Goal: Information Seeking & Learning: Learn about a topic

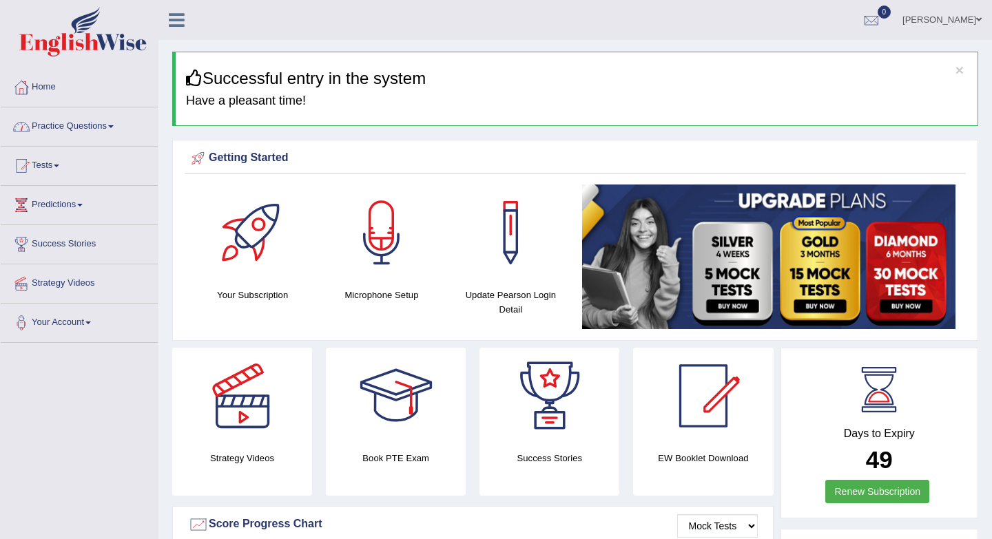
click at [119, 122] on link "Practice Questions" at bounding box center [79, 124] width 157 height 34
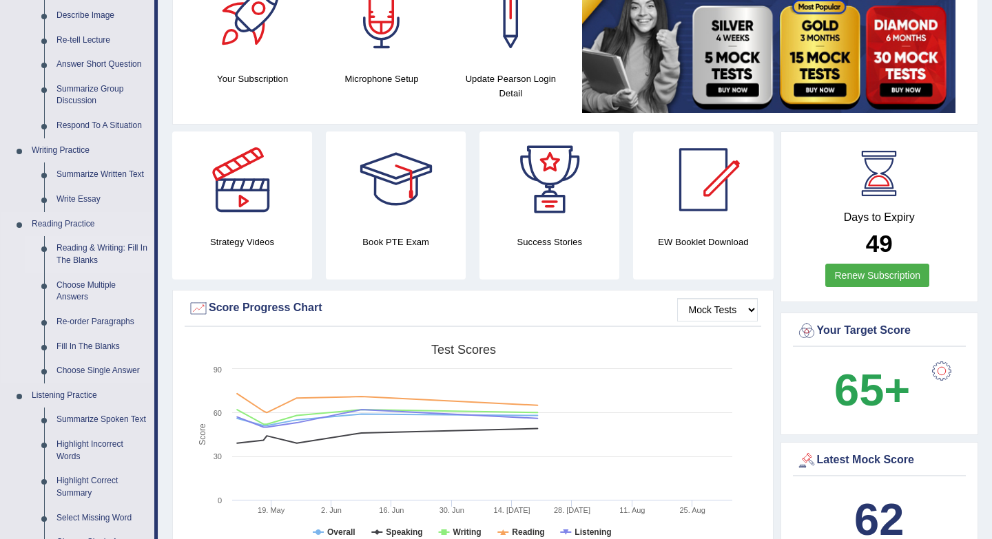
scroll to position [255, 0]
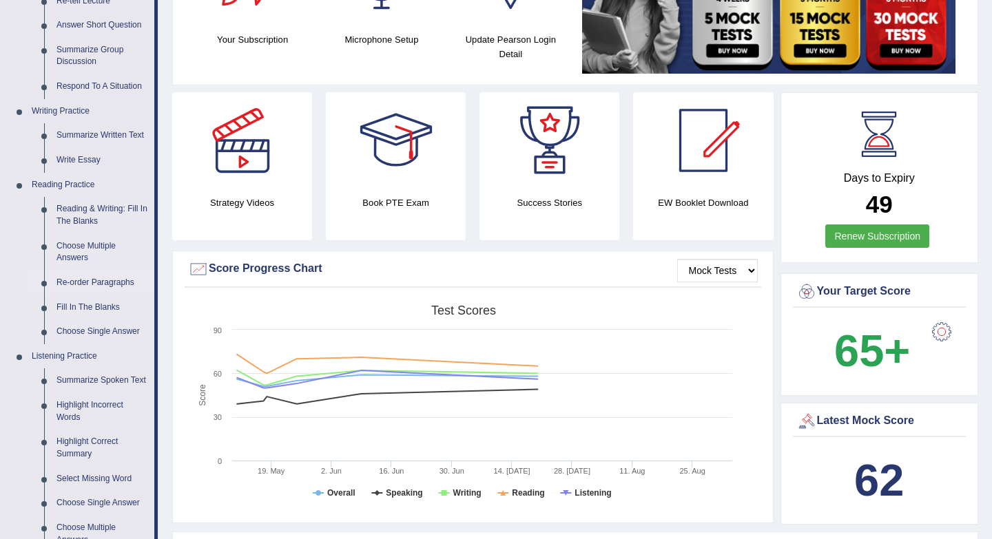
click at [87, 282] on link "Re-order Paragraphs" at bounding box center [102, 283] width 104 height 25
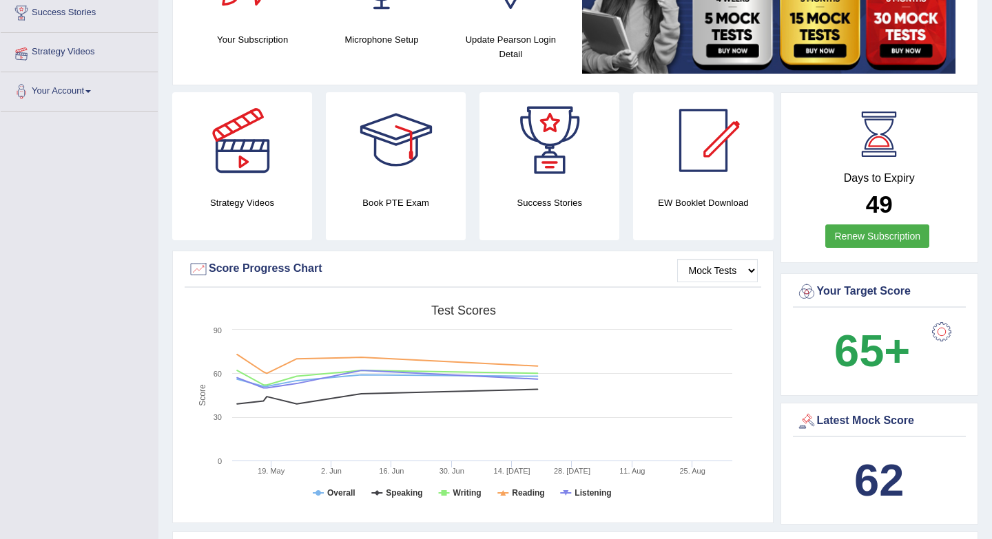
scroll to position [268, 0]
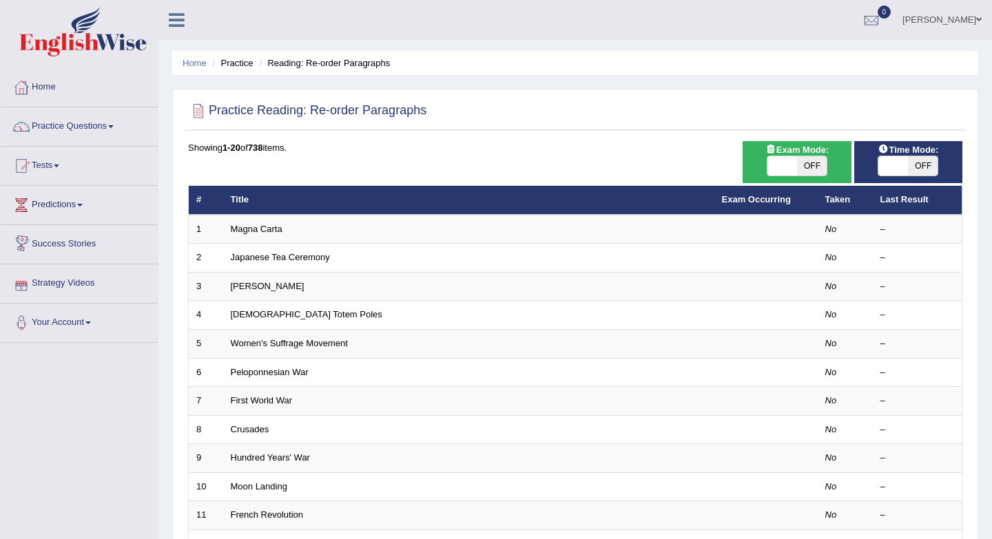
click at [816, 167] on span "OFF" at bounding box center [812, 165] width 30 height 19
checkbox input "true"
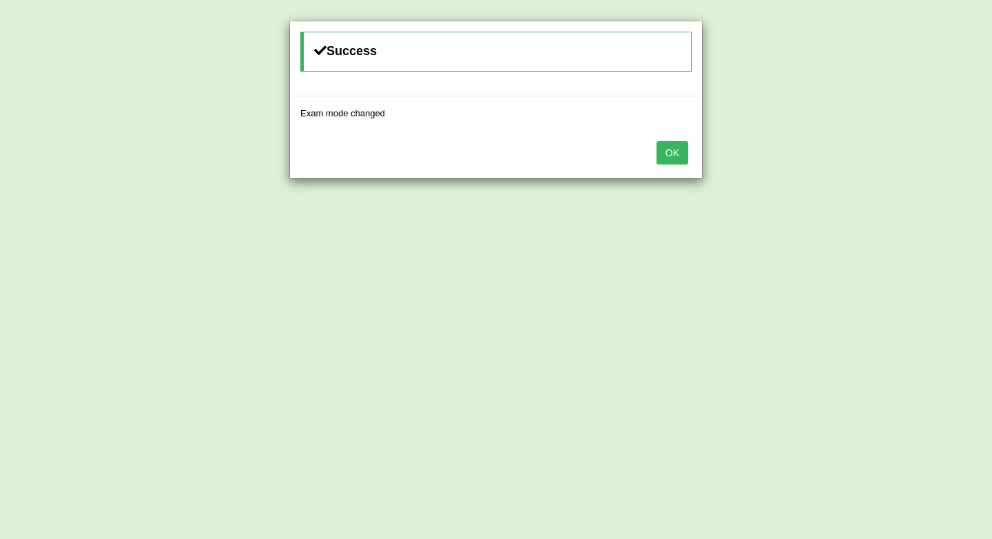
click at [663, 158] on button "OK" at bounding box center [672, 152] width 32 height 23
click at [667, 158] on button "OK" at bounding box center [672, 152] width 32 height 23
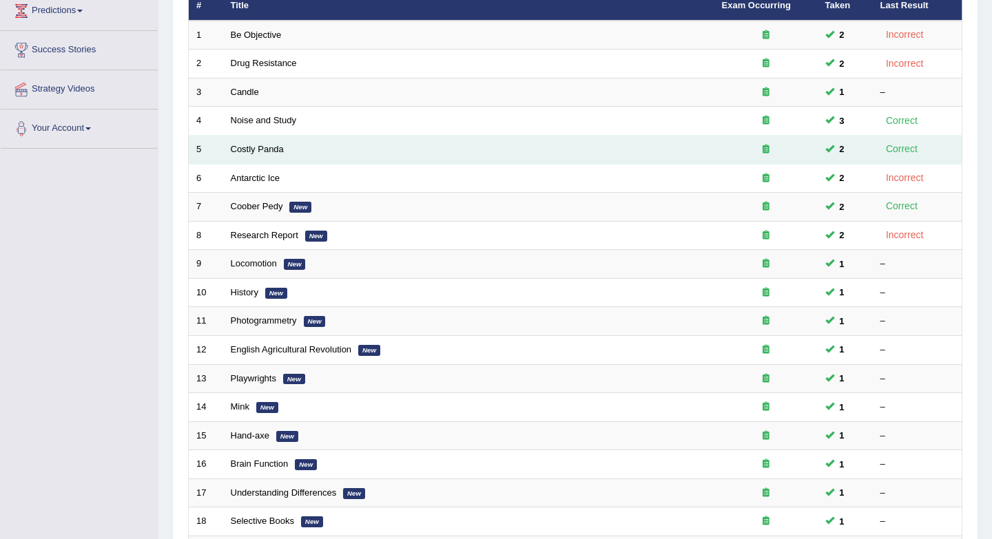
scroll to position [191, 0]
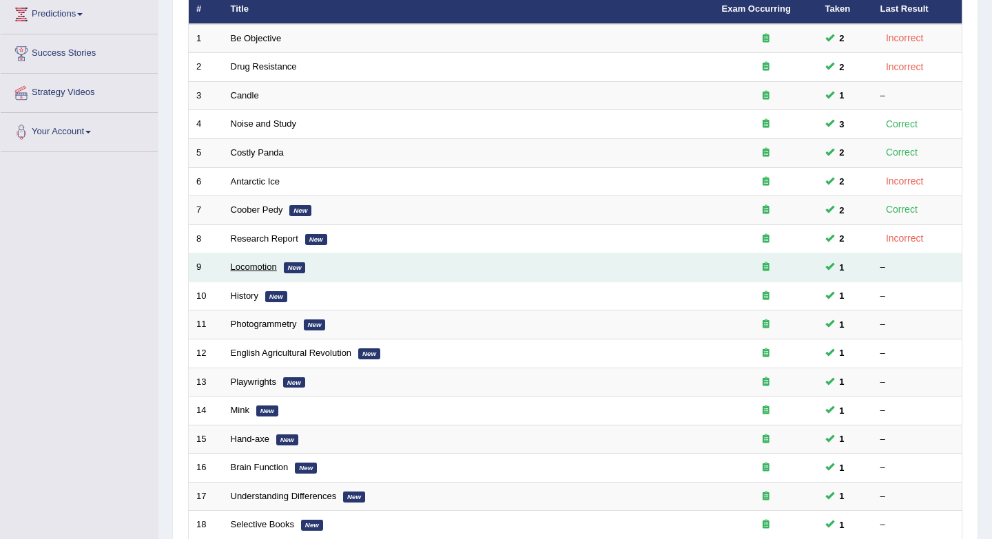
click at [267, 266] on link "Locomotion" at bounding box center [254, 267] width 46 height 10
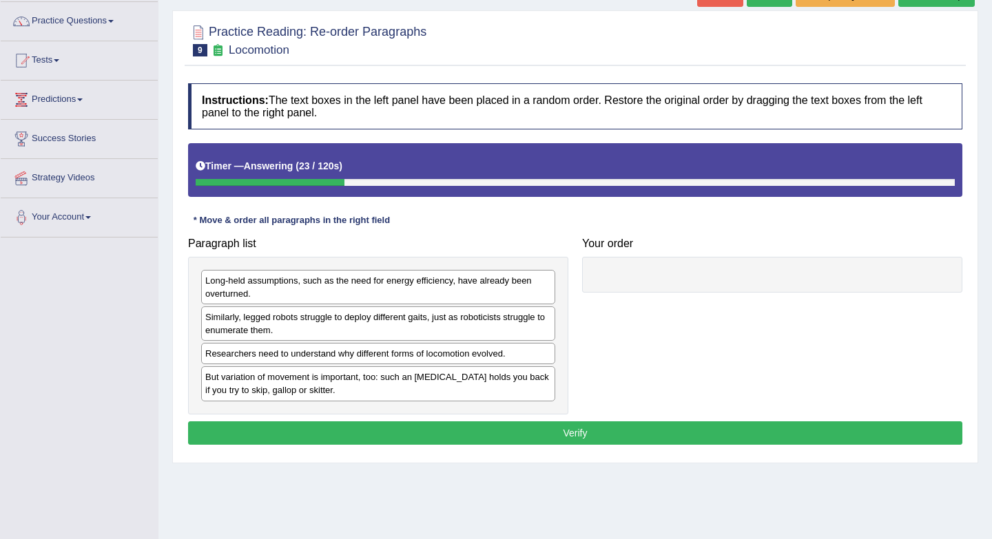
scroll to position [106, 0]
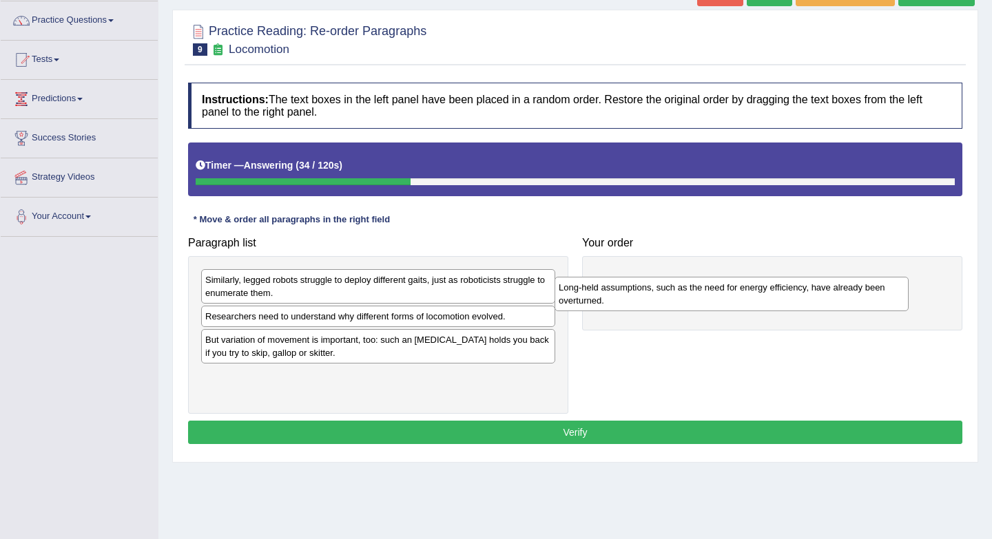
drag, startPoint x: 292, startPoint y: 291, endPoint x: 654, endPoint y: 284, distance: 362.3
click at [654, 284] on div "Long-held assumptions, such as the need for energy efficiency, have already bee…" at bounding box center [731, 294] width 354 height 34
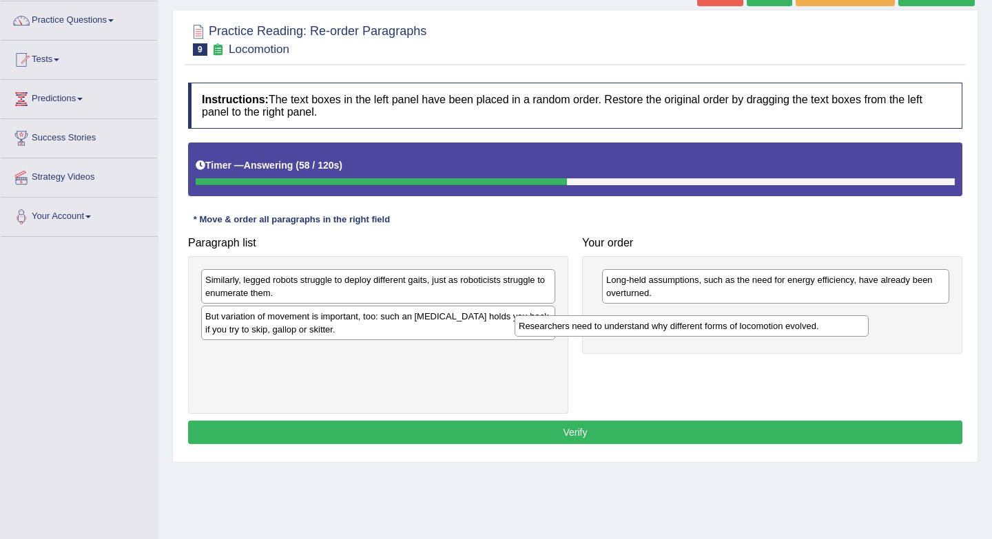
drag, startPoint x: 457, startPoint y: 320, endPoint x: 774, endPoint y: 330, distance: 316.9
click at [774, 330] on div "Researchers need to understand why different forms of locomotion evolved." at bounding box center [691, 325] width 354 height 21
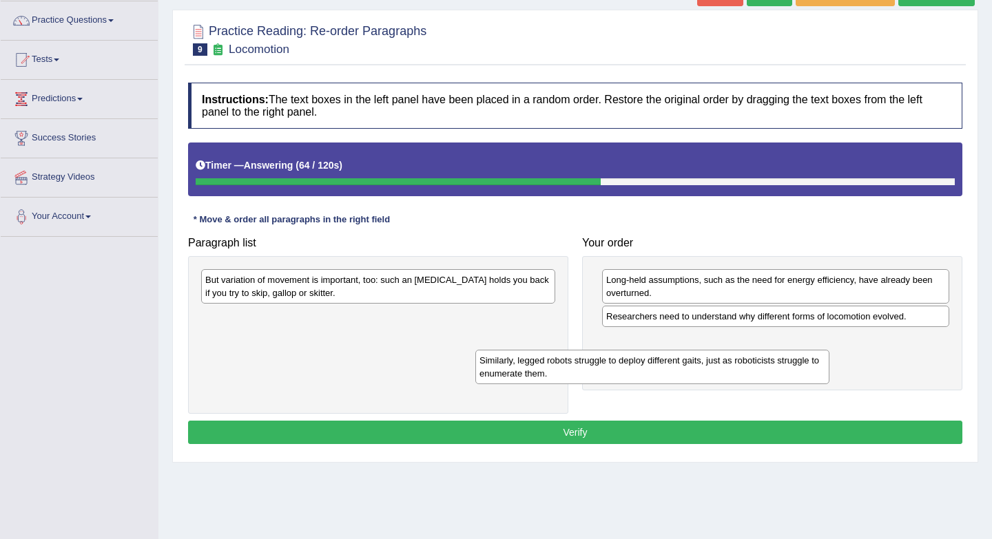
drag, startPoint x: 490, startPoint y: 290, endPoint x: 764, endPoint y: 370, distance: 285.7
click at [764, 370] on div "Similarly, legged robots struggle to deploy different gaits, just as roboticist…" at bounding box center [652, 367] width 354 height 34
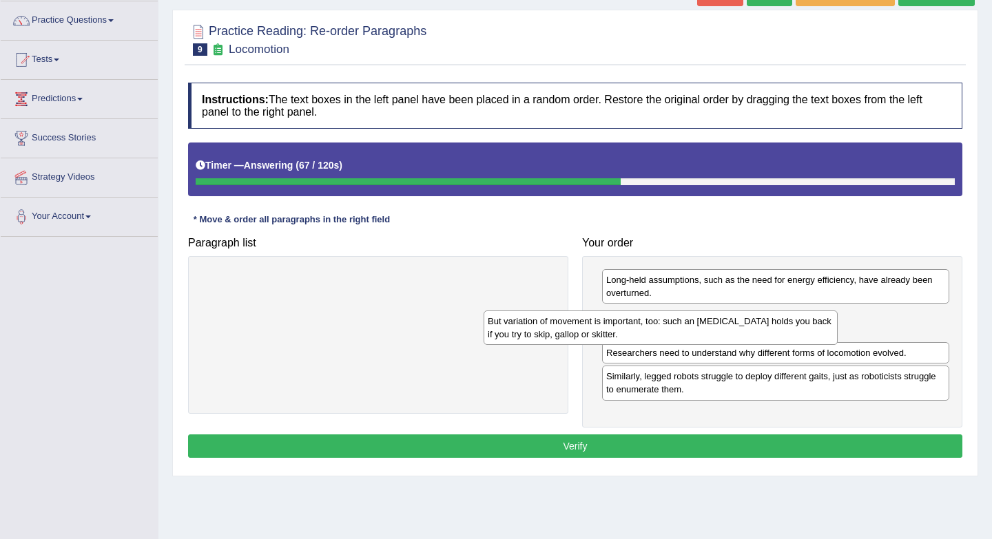
drag, startPoint x: 413, startPoint y: 288, endPoint x: 696, endPoint y: 329, distance: 285.4
click at [696, 329] on div "But variation of movement is important, too: such an ankle brace holds you back…" at bounding box center [660, 328] width 354 height 34
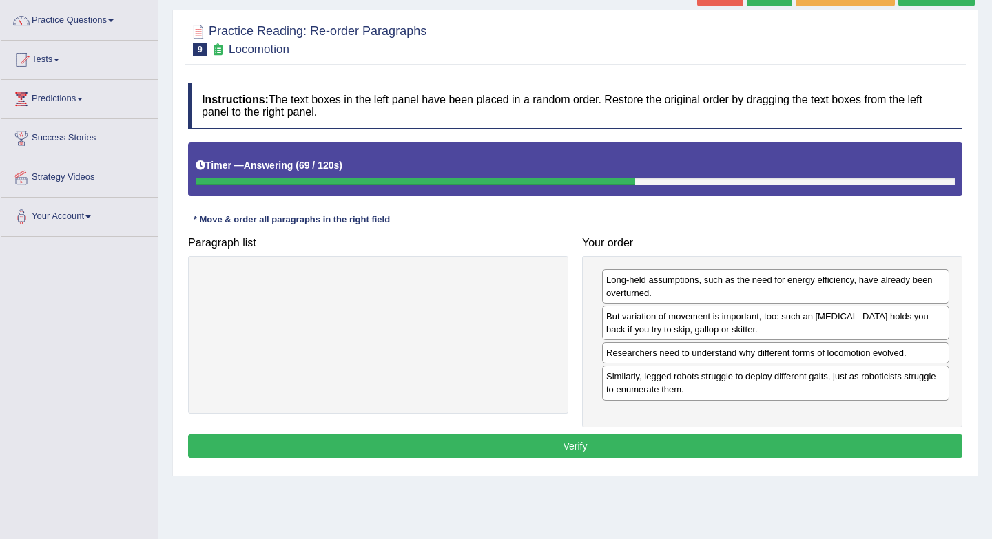
click at [586, 443] on button "Verify" at bounding box center [575, 446] width 774 height 23
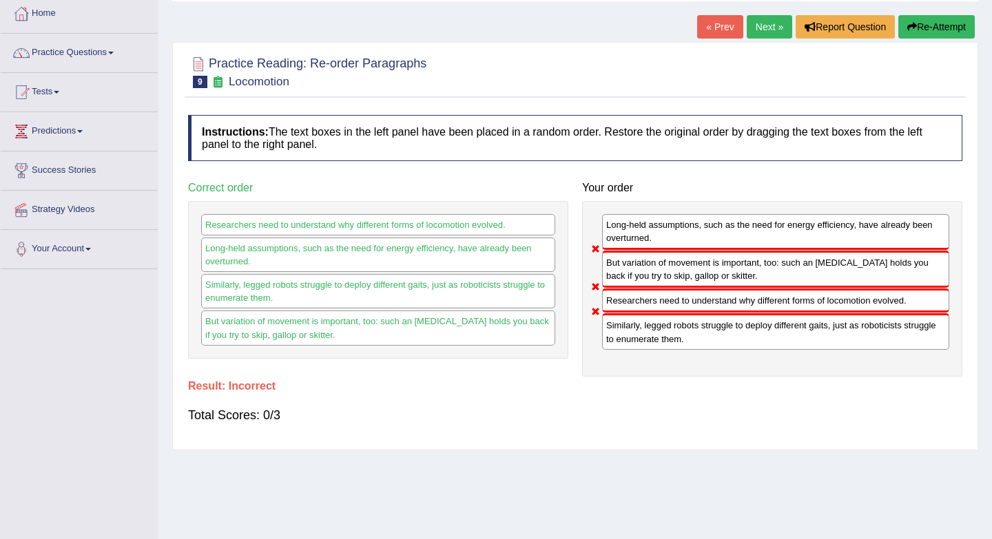
scroll to position [66, 0]
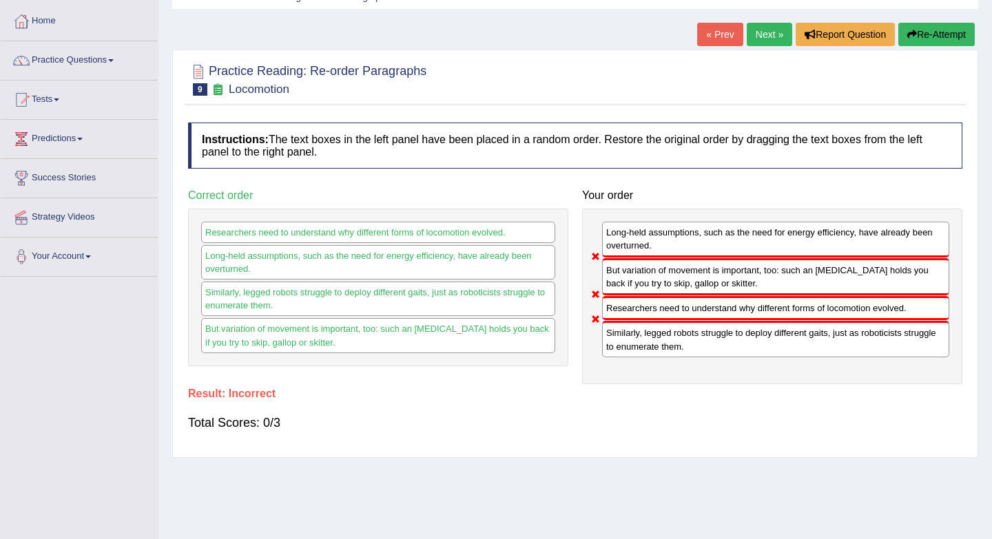
click at [760, 37] on link "Next »" at bounding box center [768, 34] width 45 height 23
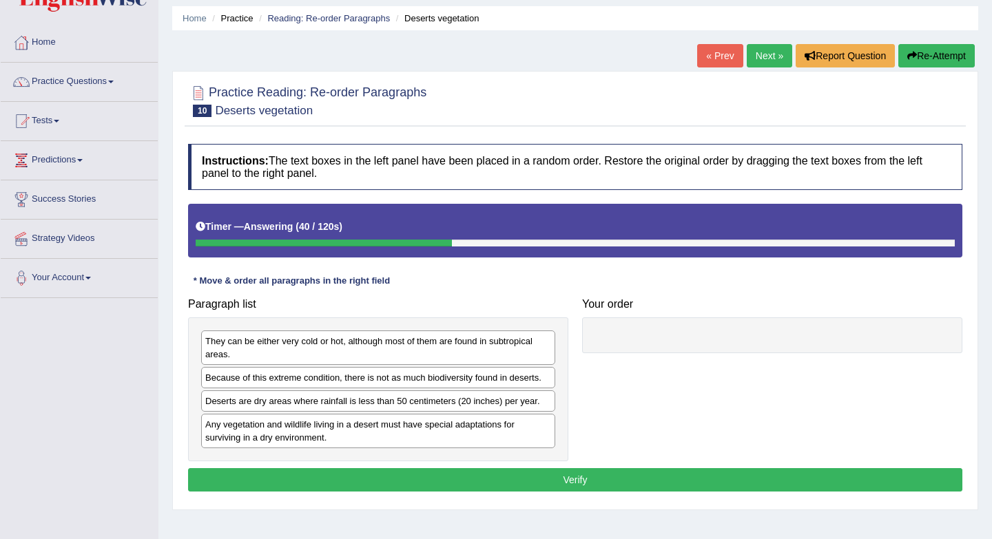
scroll to position [48, 0]
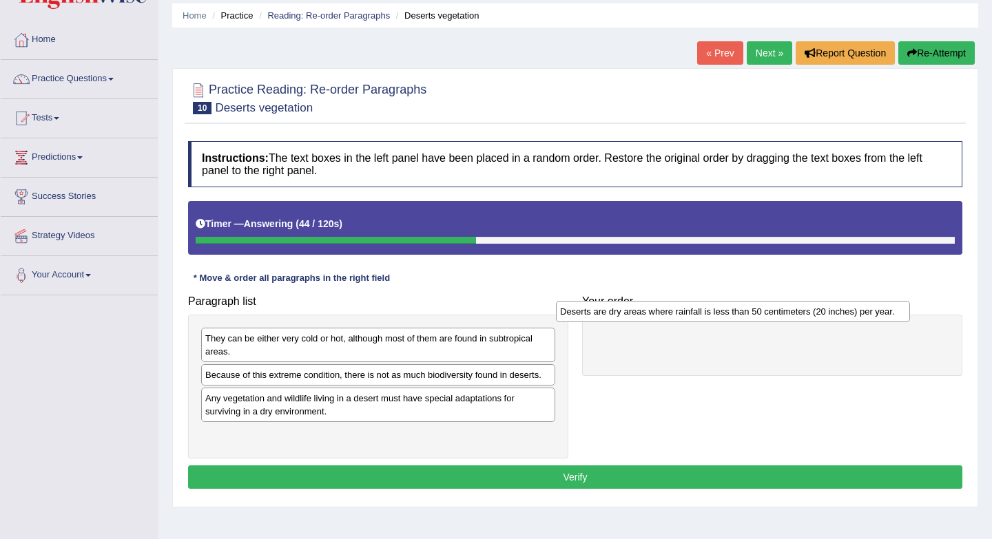
drag, startPoint x: 427, startPoint y: 404, endPoint x: 782, endPoint y: 317, distance: 365.1
click at [782, 317] on div "Deserts are dry areas where rainfall is less than 50 centimeters (20 inches) pe…" at bounding box center [733, 311] width 354 height 21
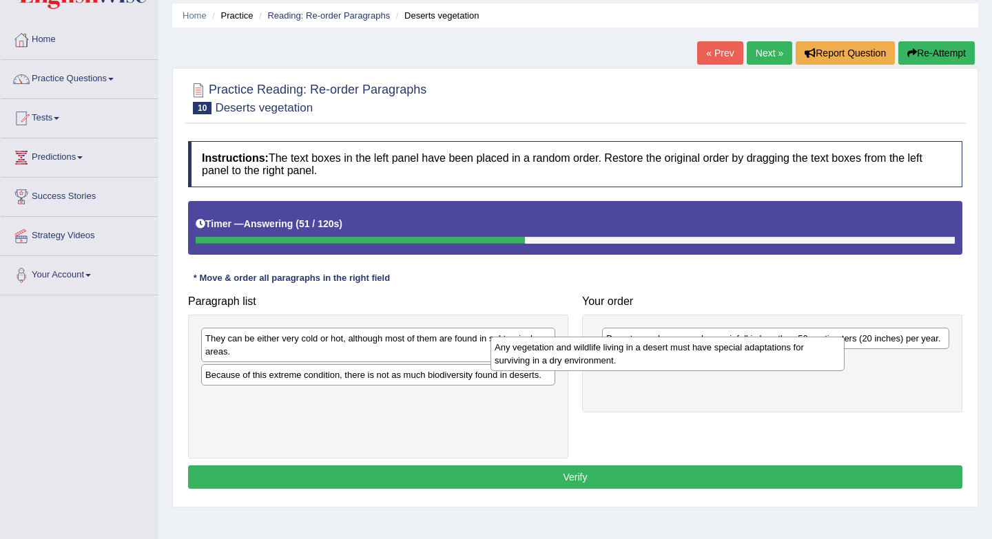
drag, startPoint x: 428, startPoint y: 408, endPoint x: 715, endPoint y: 356, distance: 291.1
click at [718, 356] on div "Any vegetation and wildlife living in a desert must have special adaptations fo…" at bounding box center [667, 354] width 354 height 34
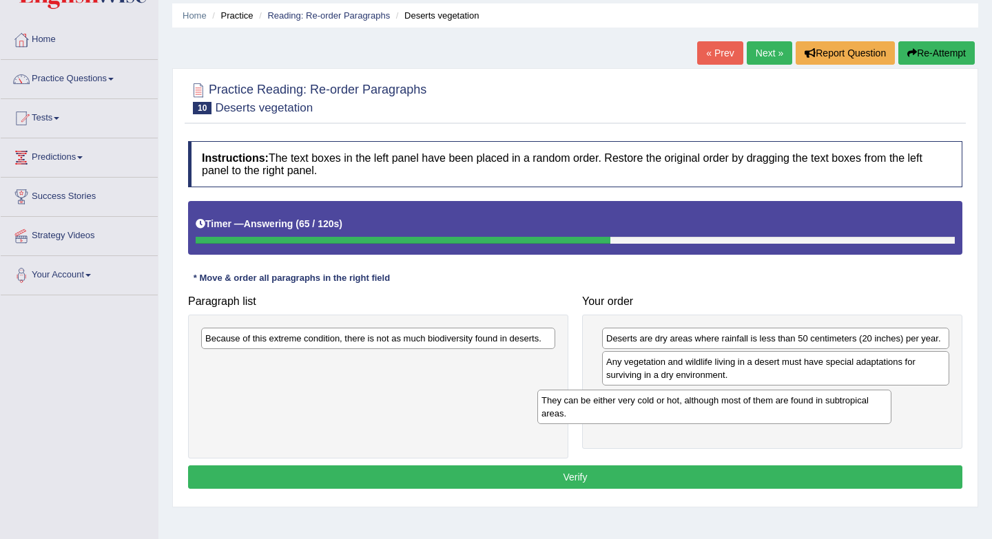
drag, startPoint x: 388, startPoint y: 352, endPoint x: 725, endPoint y: 414, distance: 342.4
click at [725, 414] on div "They can be either very cold or hot, although most of them are found in subtrop…" at bounding box center [714, 407] width 354 height 34
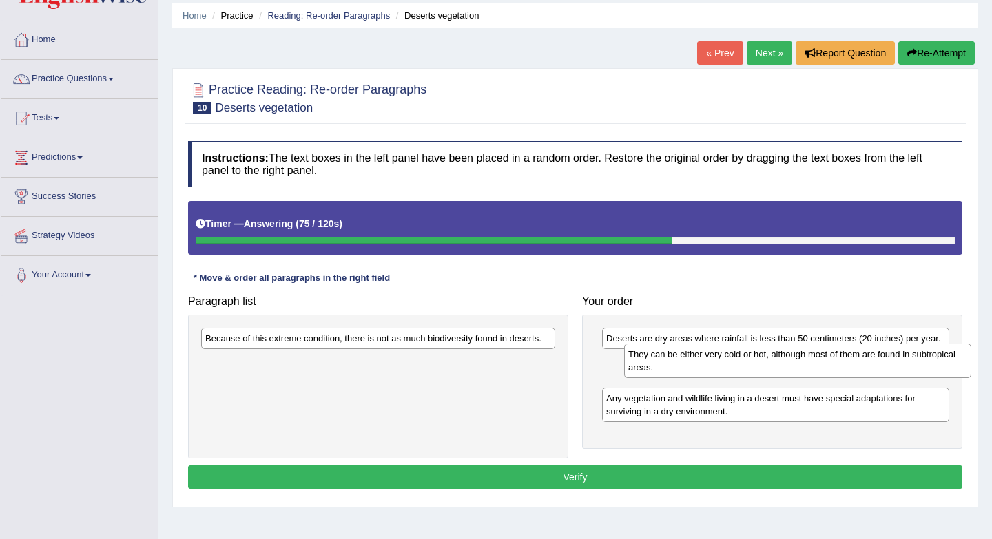
drag, startPoint x: 713, startPoint y: 408, endPoint x: 733, endPoint y: 359, distance: 53.5
click at [733, 359] on div "They can be either very cold or hot, although most of them are found in subtrop…" at bounding box center [797, 361] width 347 height 34
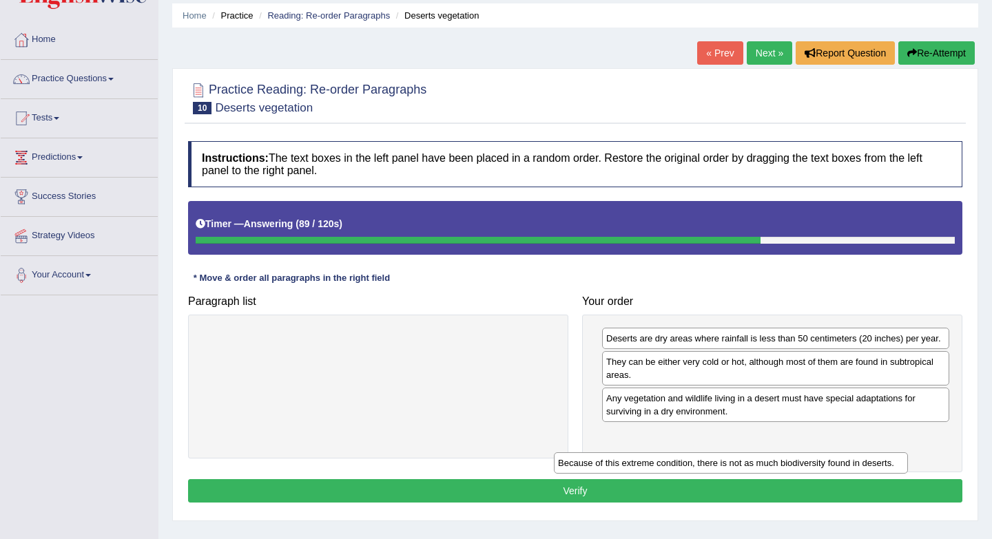
drag, startPoint x: 408, startPoint y: 342, endPoint x: 760, endPoint y: 467, distance: 374.0
click at [760, 467] on div "Because of this extreme condition, there is not as much biodiversity found in d…" at bounding box center [731, 462] width 354 height 21
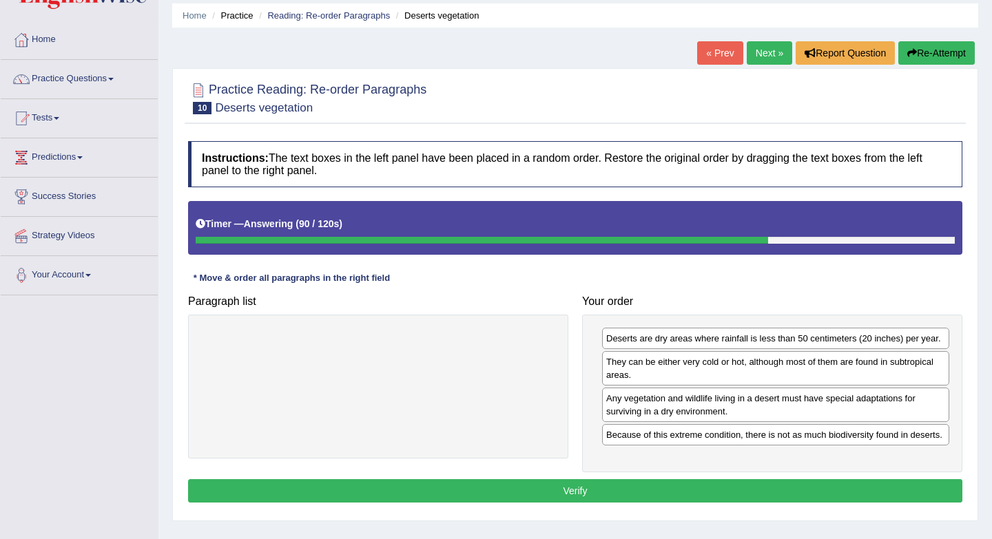
click at [675, 503] on button "Verify" at bounding box center [575, 490] width 774 height 23
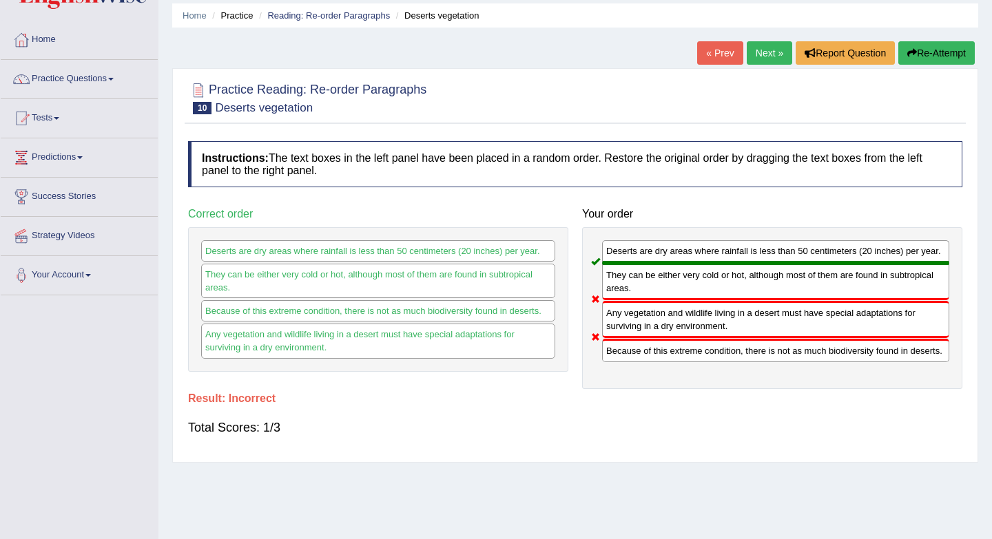
click at [758, 51] on link "Next »" at bounding box center [768, 52] width 45 height 23
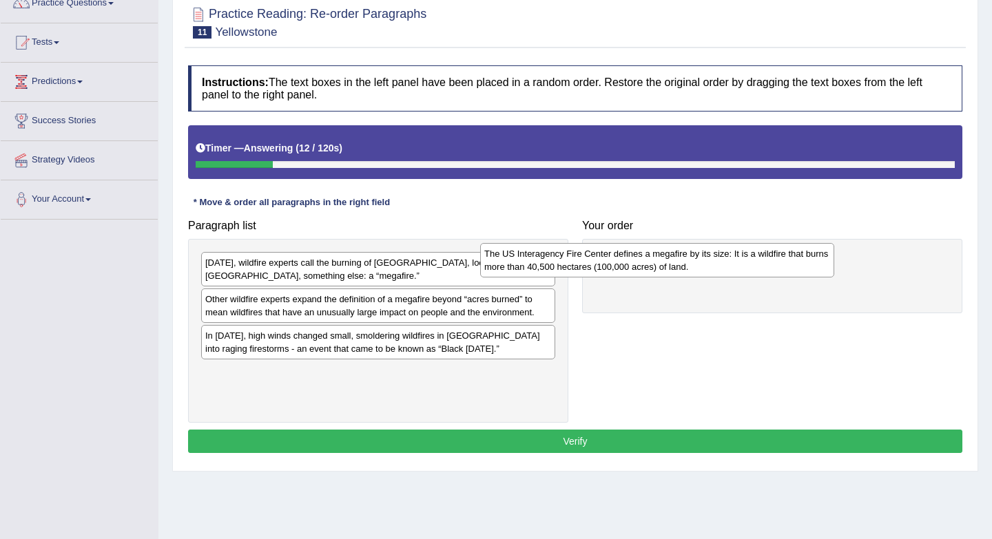
drag, startPoint x: 459, startPoint y: 305, endPoint x: 760, endPoint y: 250, distance: 305.9
click at [760, 250] on div "The US Interagency Fire Center defines a megafire by its size: It is a wildfire…" at bounding box center [657, 260] width 354 height 34
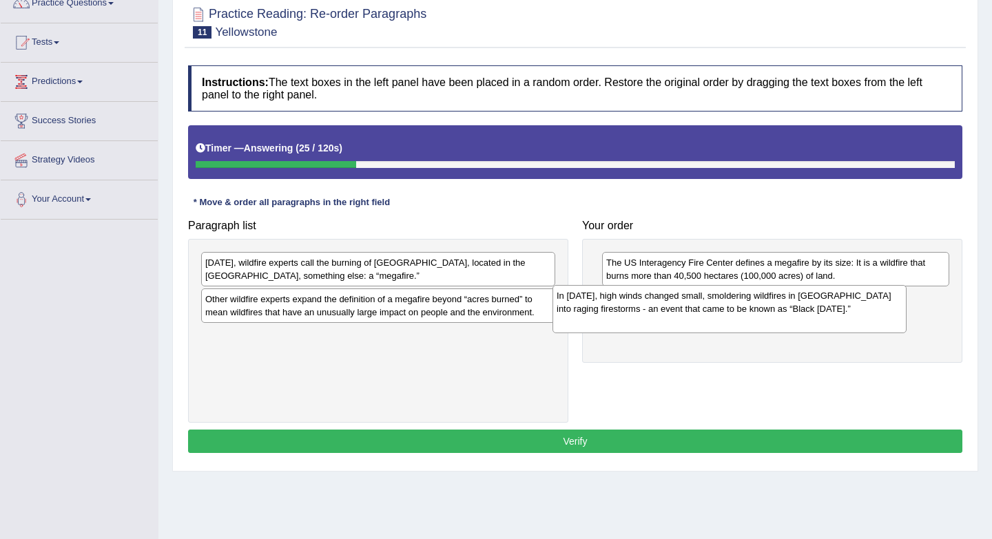
drag, startPoint x: 446, startPoint y: 351, endPoint x: 797, endPoint y: 311, distance: 353.5
click at [797, 311] on div "In August 1988, high winds changed small, smoldering wildfires in Yellowstone N…" at bounding box center [729, 309] width 354 height 48
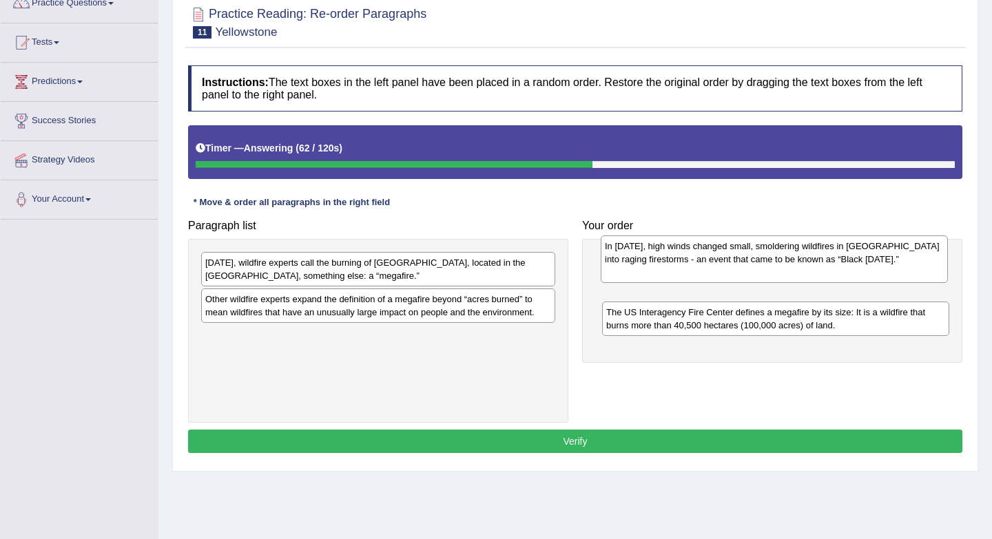
drag, startPoint x: 787, startPoint y: 316, endPoint x: 782, endPoint y: 253, distance: 62.9
click at [782, 253] on div "In August 1988, high winds changed small, smoldering wildfires in Yellowstone N…" at bounding box center [773, 260] width 347 height 48
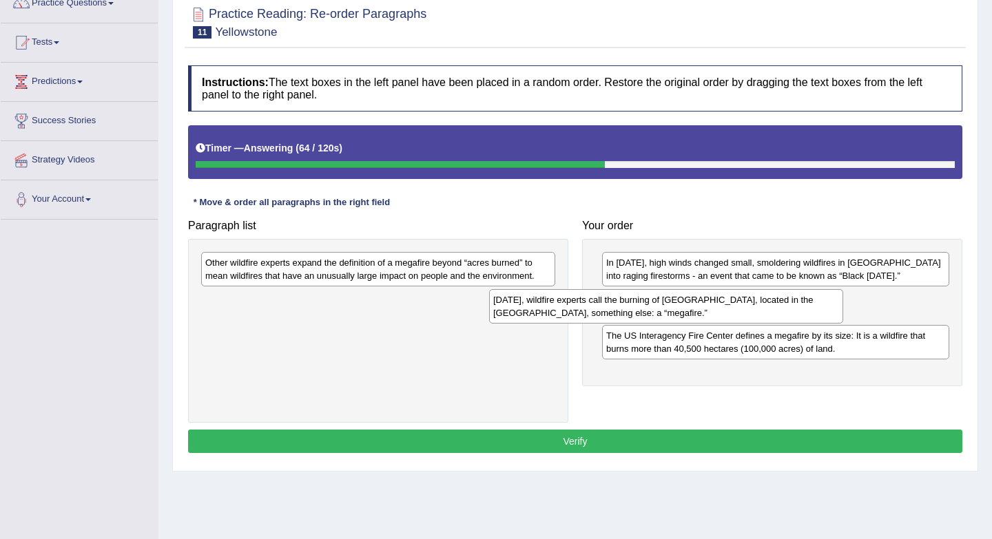
drag, startPoint x: 428, startPoint y: 277, endPoint x: 723, endPoint y: 320, distance: 298.5
click at [723, 320] on div "Today, wildfire experts call the burning of Yellowstone, located in the western…" at bounding box center [666, 306] width 354 height 34
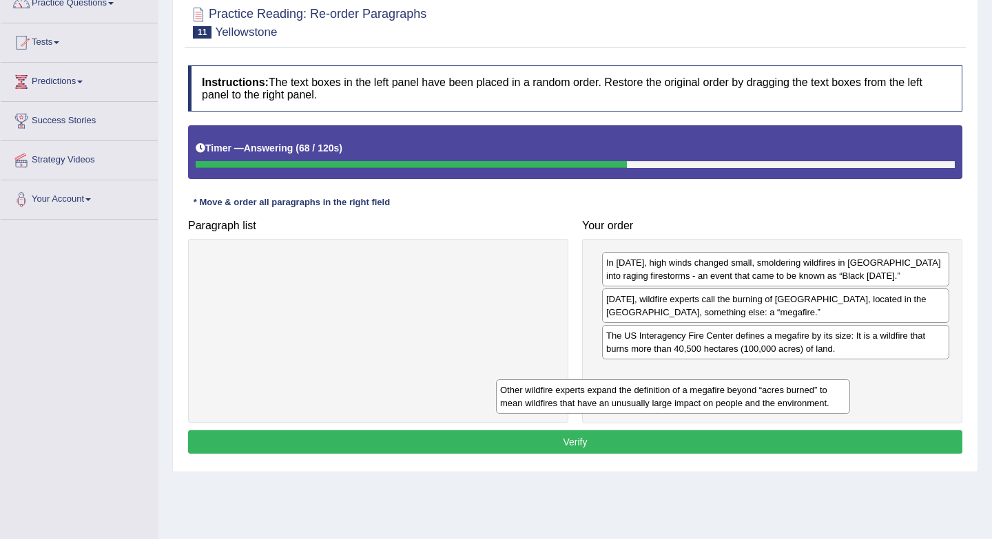
drag, startPoint x: 362, startPoint y: 275, endPoint x: 657, endPoint y: 402, distance: 321.1
click at [657, 402] on div "Other wildfire experts expand the definition of a megafire beyond “acres burned…" at bounding box center [673, 396] width 354 height 34
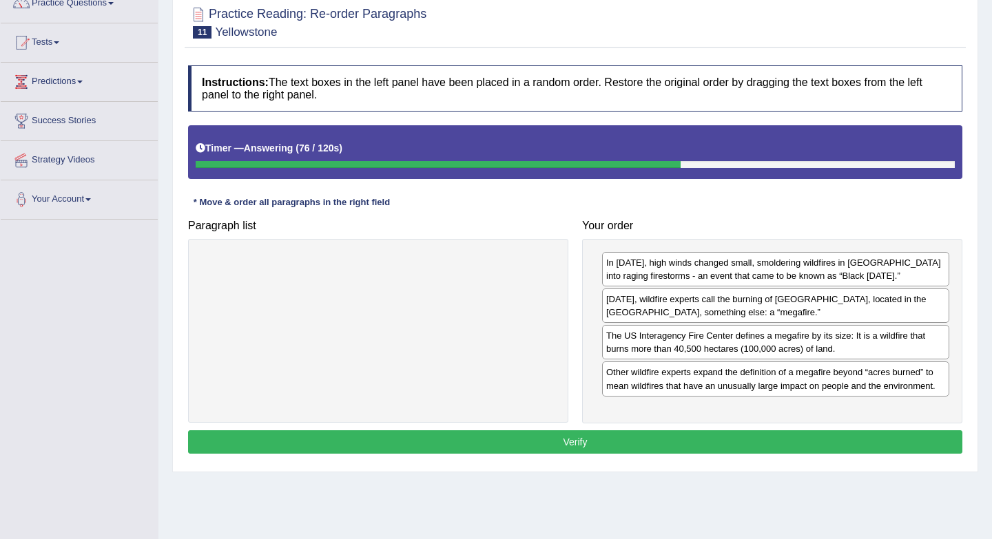
click at [640, 450] on button "Verify" at bounding box center [575, 441] width 774 height 23
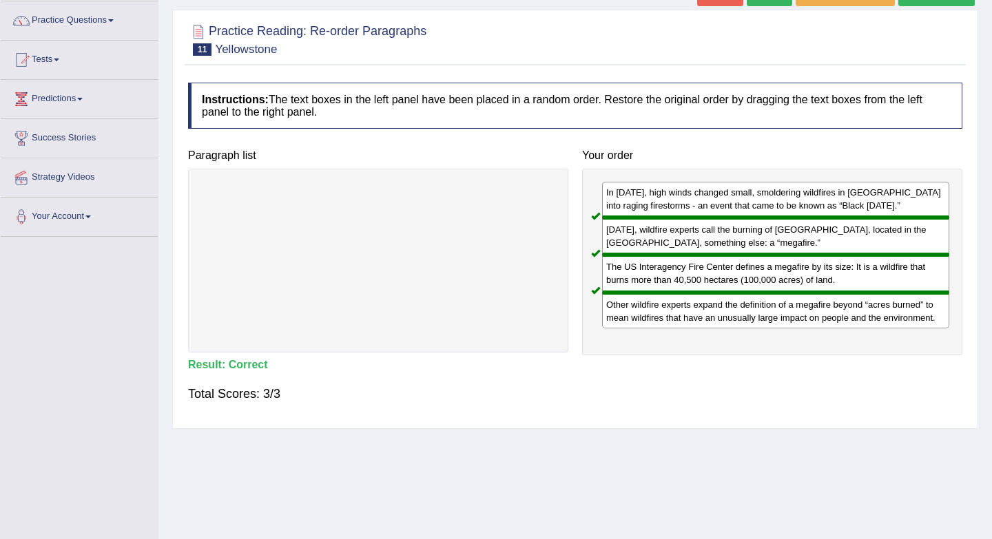
scroll to position [72, 0]
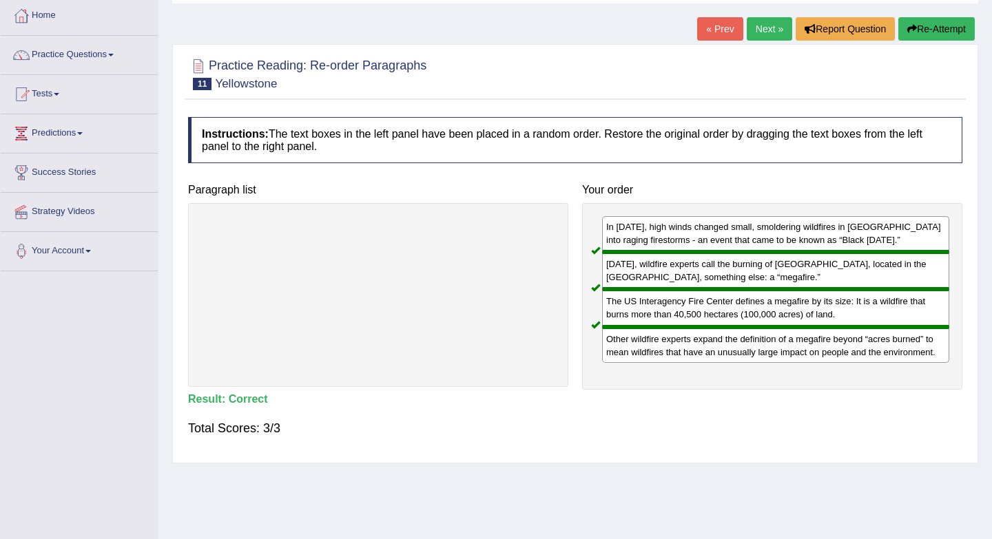
click at [765, 32] on link "Next »" at bounding box center [768, 28] width 45 height 23
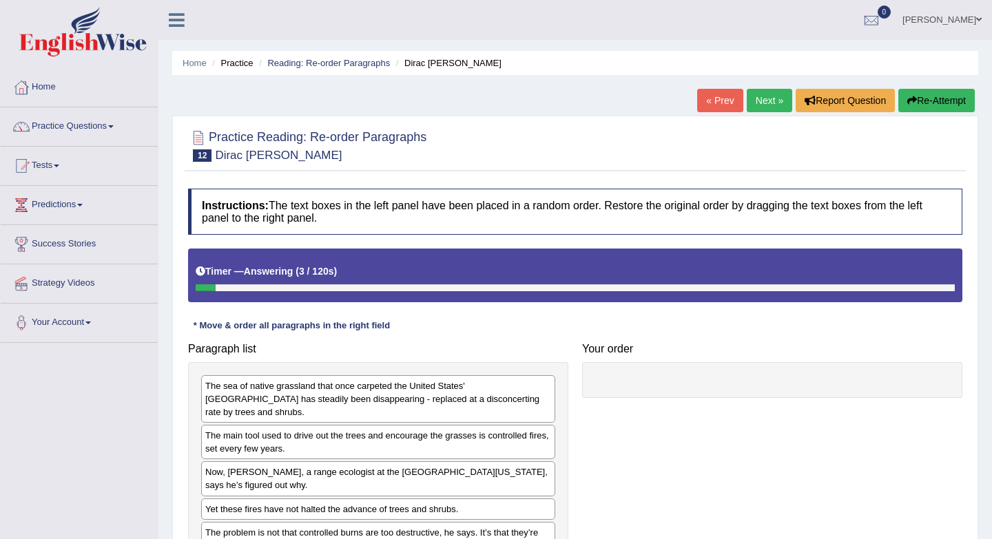
scroll to position [80, 0]
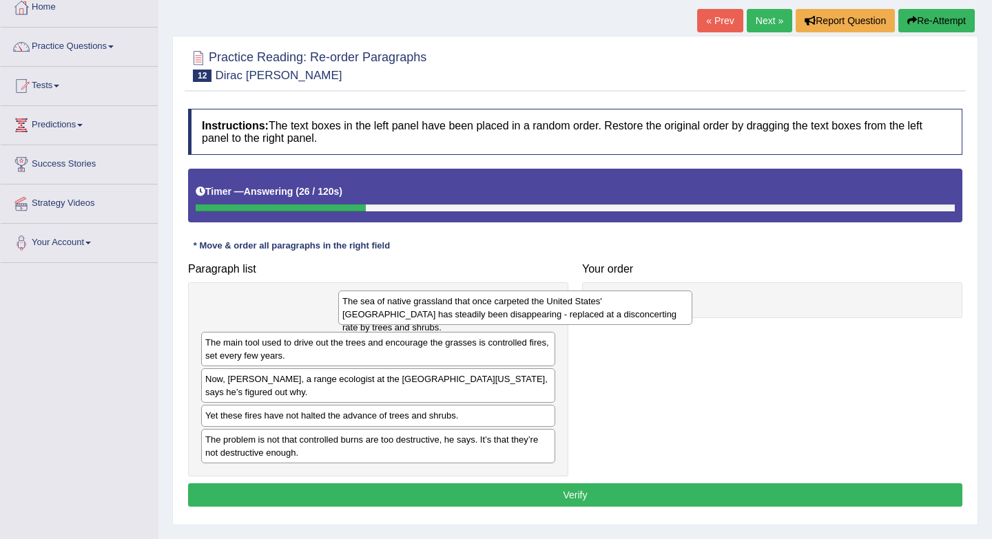
drag, startPoint x: 470, startPoint y: 305, endPoint x: 696, endPoint y: 288, distance: 226.5
click at [692, 291] on div "The sea of native grassland that once carpeted the United States' [GEOGRAPHIC_D…" at bounding box center [515, 308] width 354 height 34
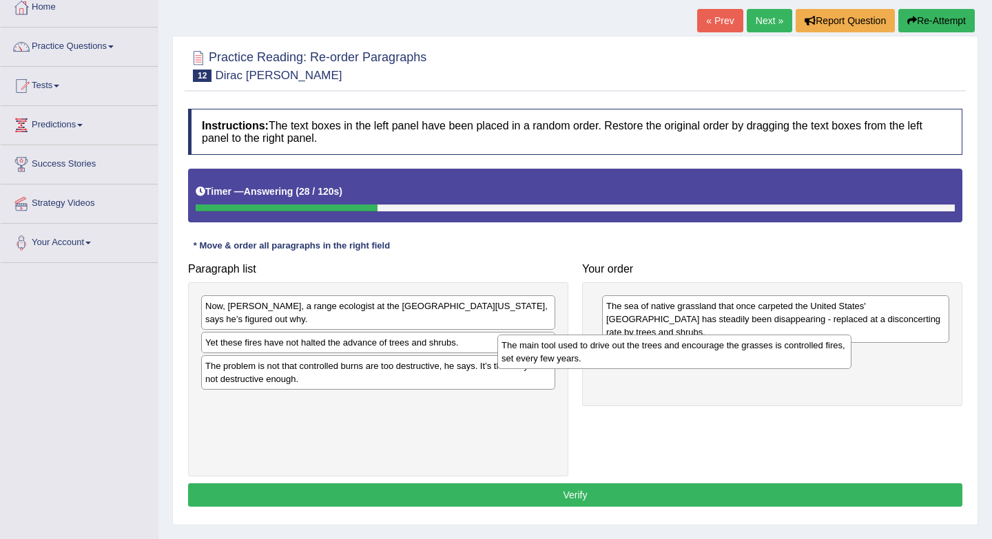
drag, startPoint x: 501, startPoint y: 313, endPoint x: 797, endPoint y: 353, distance: 298.7
click at [797, 353] on div "The main tool used to drive out the trees and encourage the grasses is controll…" at bounding box center [674, 352] width 354 height 34
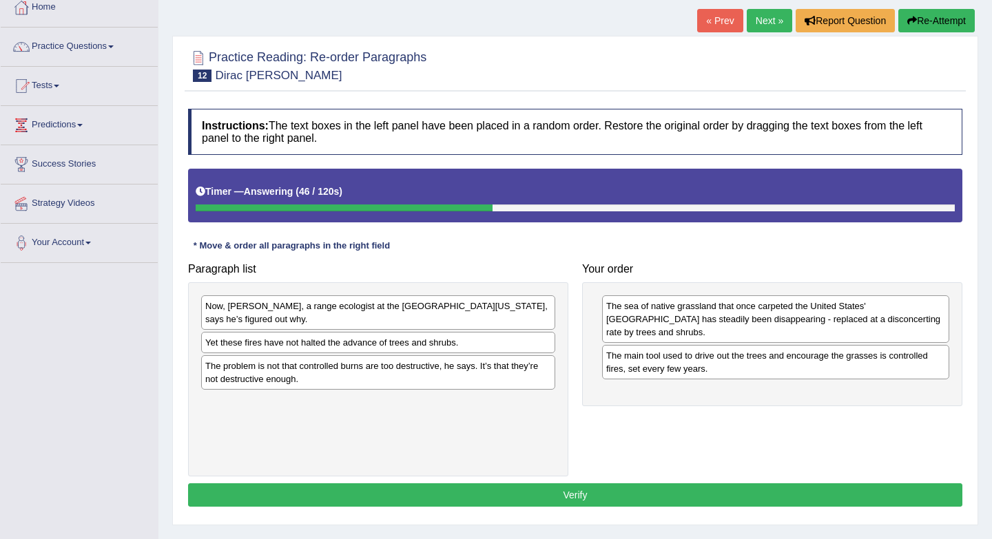
click at [408, 317] on div "Now, Dirac Twidwell, a range ecologist at the University of Nebraska, says he’s…" at bounding box center [378, 312] width 354 height 34
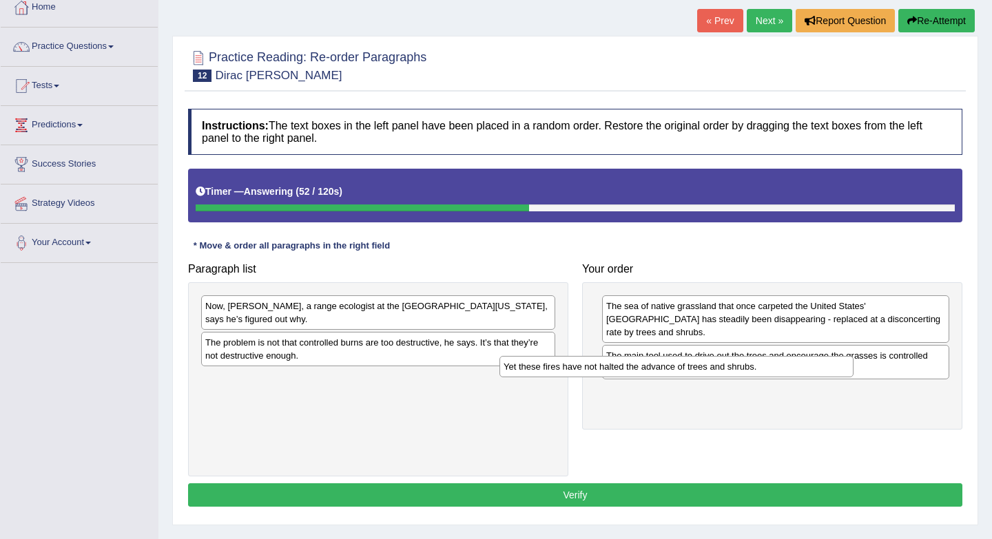
drag, startPoint x: 386, startPoint y: 345, endPoint x: 695, endPoint y: 393, distance: 312.3
click at [695, 377] on div "Yet these fires have not halted the advance of trees and shrubs." at bounding box center [676, 366] width 354 height 21
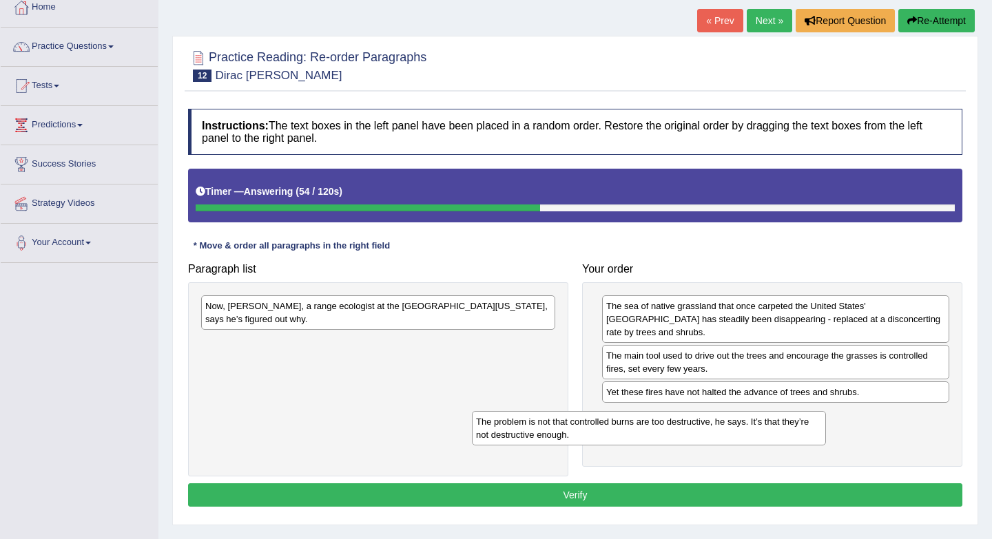
drag, startPoint x: 496, startPoint y: 348, endPoint x: 766, endPoint y: 426, distance: 281.6
click at [766, 426] on div "The problem is not that controlled burns are too destructive, he says. It’s tha…" at bounding box center [649, 428] width 354 height 34
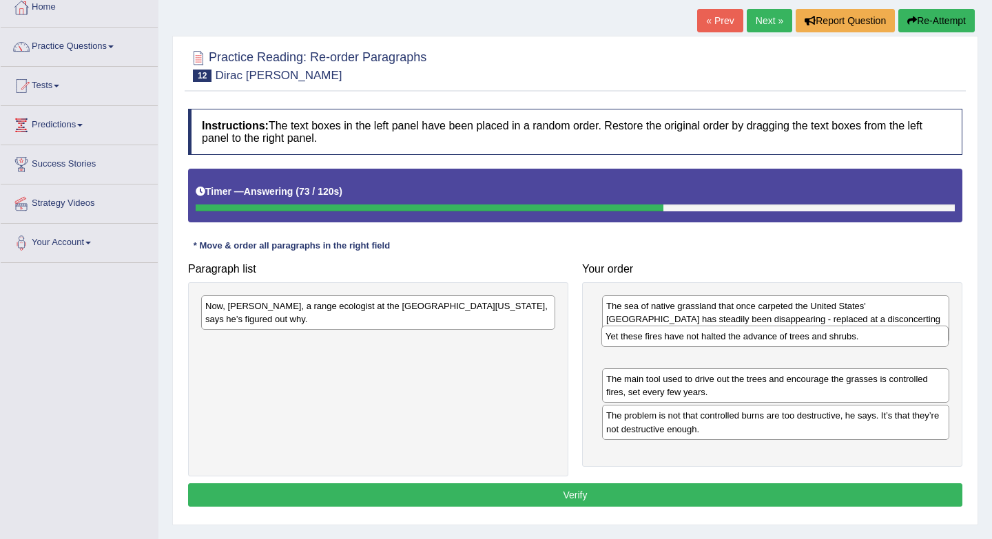
drag, startPoint x: 753, startPoint y: 381, endPoint x: 752, endPoint y: 338, distance: 42.7
click at [752, 338] on div "Yet these fires have not halted the advance of trees and shrubs." at bounding box center [774, 336] width 347 height 21
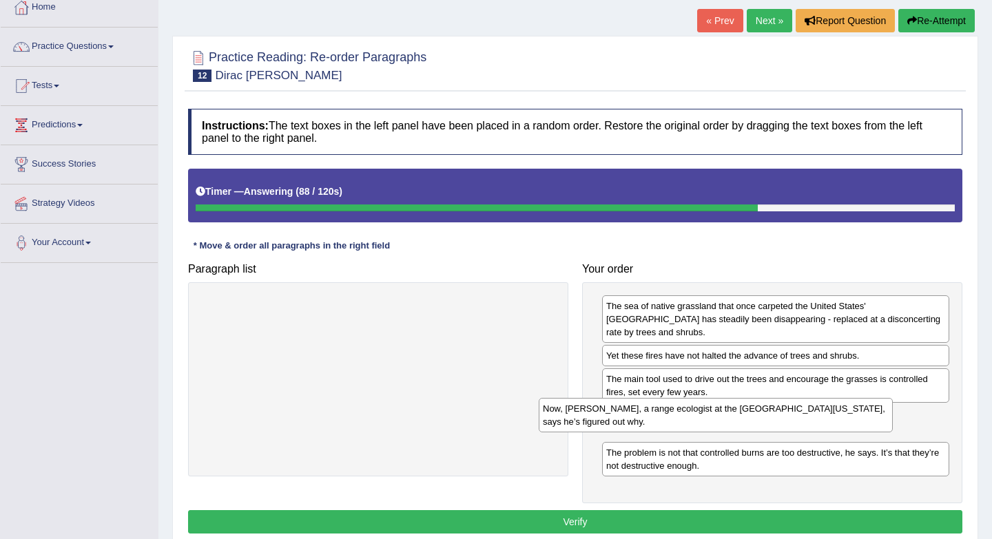
drag, startPoint x: 399, startPoint y: 317, endPoint x: 736, endPoint y: 419, distance: 352.7
click at [736, 419] on div "Now, Dirac Twidwell, a range ecologist at the University of Nebraska, says he’s…" at bounding box center [716, 415] width 354 height 34
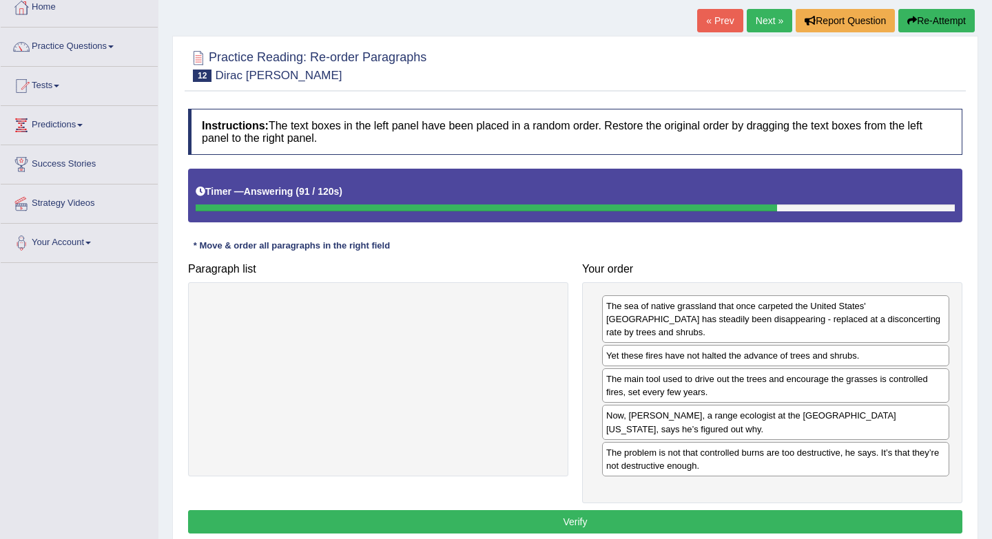
click at [607, 510] on button "Verify" at bounding box center [575, 521] width 774 height 23
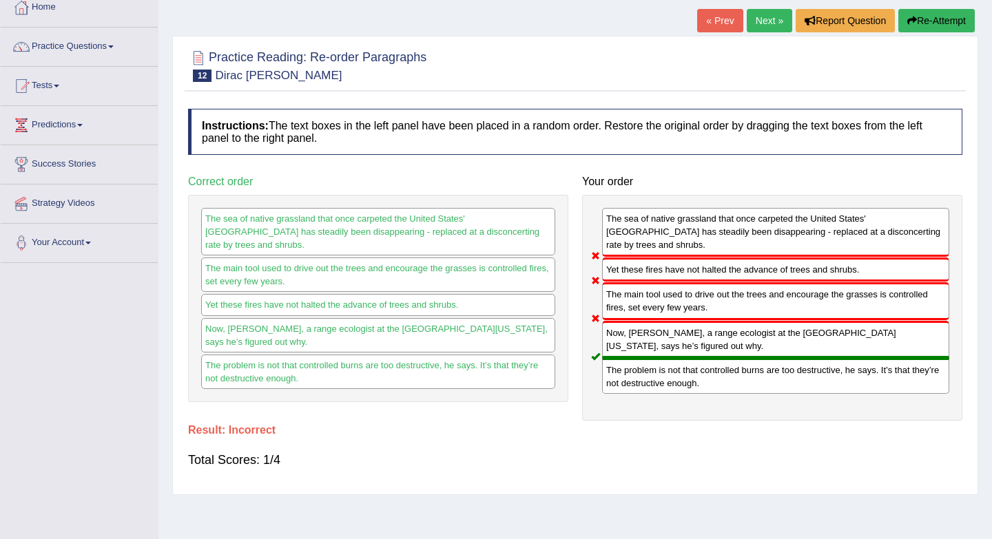
click at [766, 21] on link "Next »" at bounding box center [768, 20] width 45 height 23
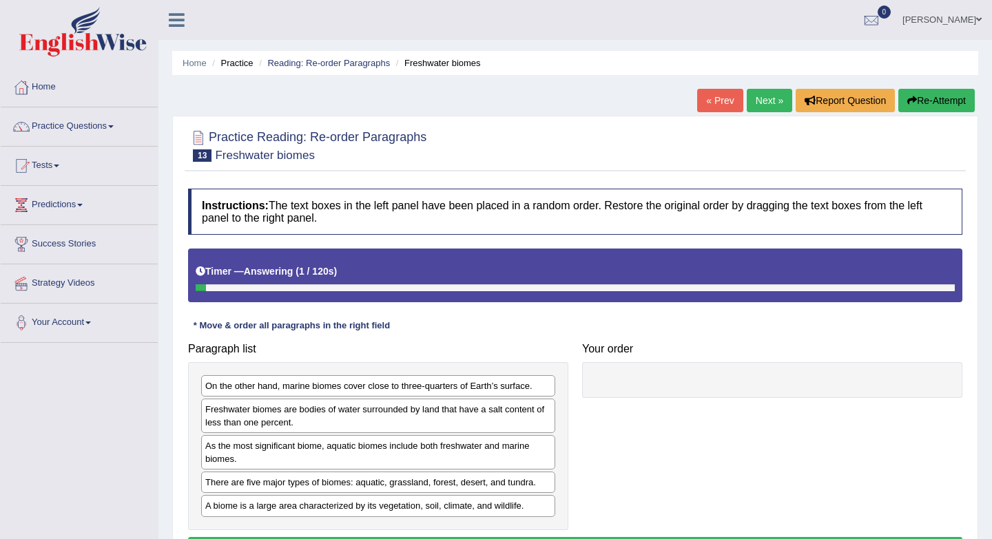
scroll to position [152, 0]
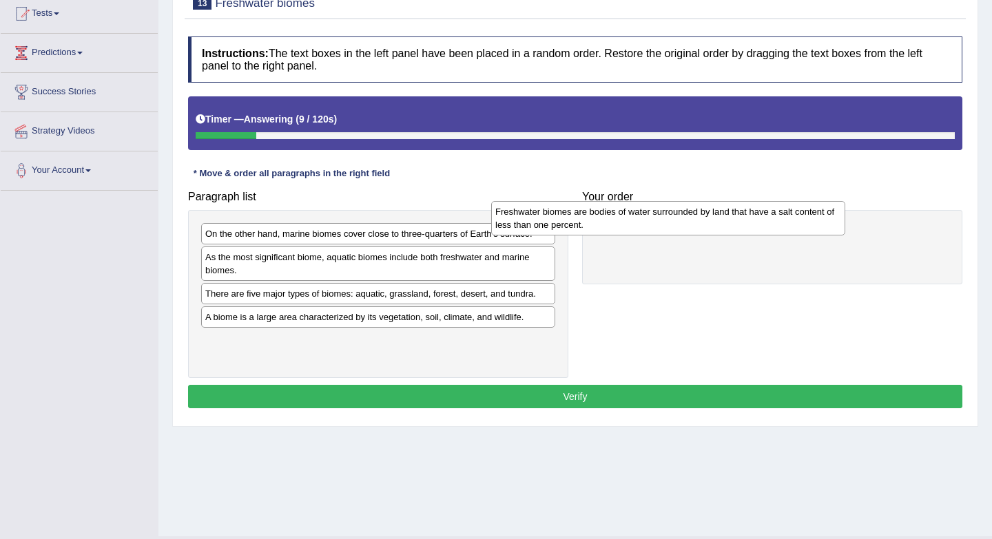
drag, startPoint x: 421, startPoint y: 271, endPoint x: 704, endPoint y: 224, distance: 287.6
click at [713, 224] on div "Freshwater biomes are bodies of water surrounded by land that have a salt conte…" at bounding box center [668, 218] width 354 height 34
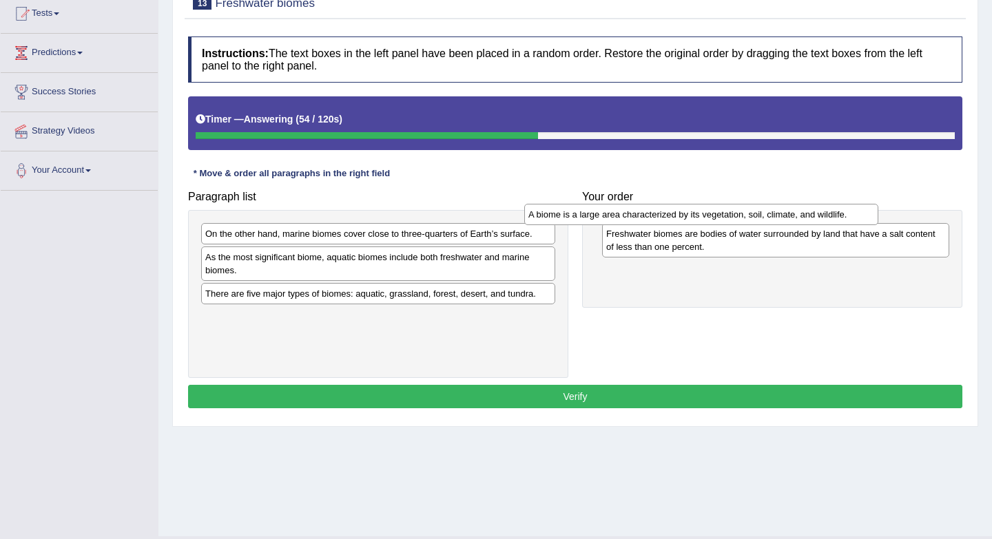
drag, startPoint x: 384, startPoint y: 321, endPoint x: 707, endPoint y: 218, distance: 338.9
click at [707, 218] on div "A biome is a large area characterized by its vegetation, soil, climate, and wil…" at bounding box center [701, 214] width 354 height 21
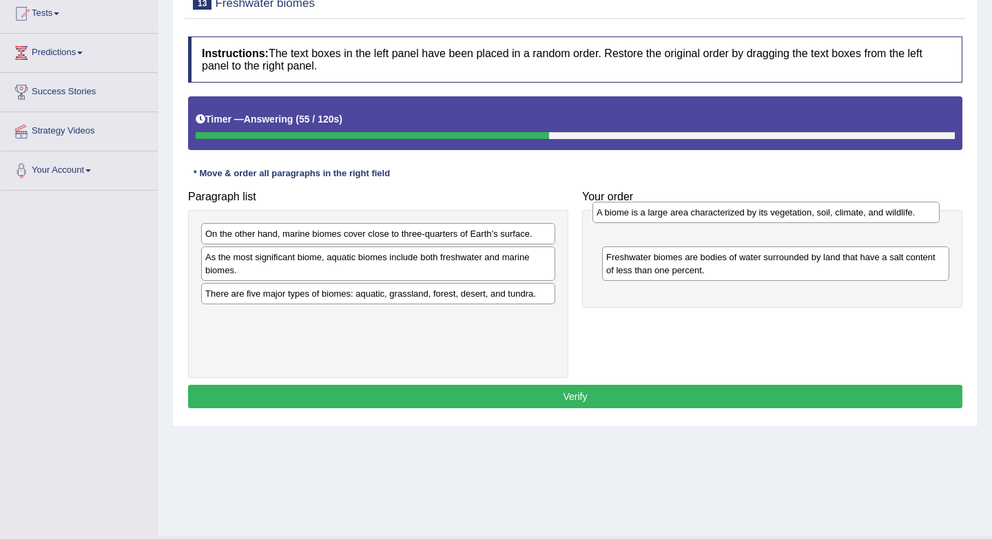
drag, startPoint x: 696, startPoint y: 273, endPoint x: 687, endPoint y: 215, distance: 58.6
click at [687, 215] on div "A biome is a large area characterized by its vegetation, soil, climate, and wil…" at bounding box center [765, 212] width 347 height 21
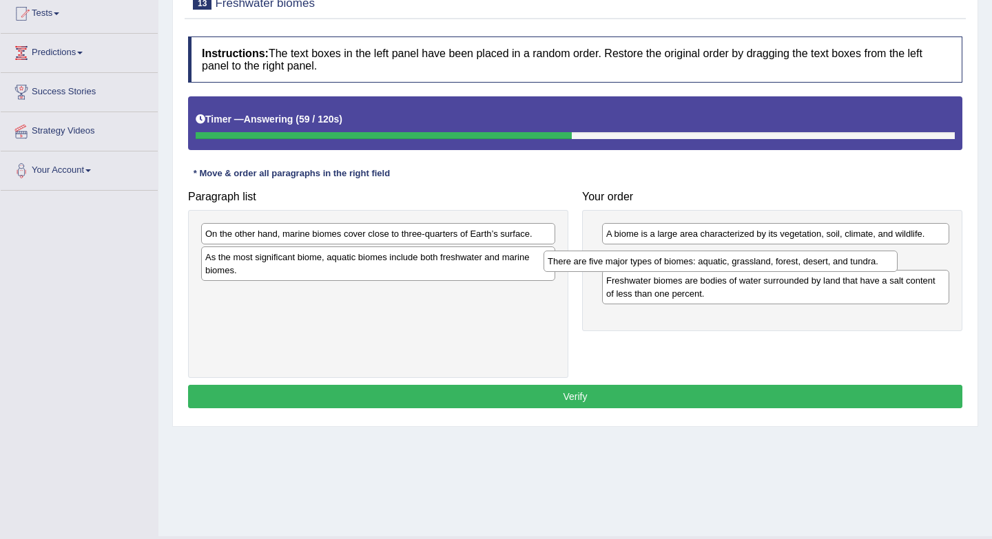
drag, startPoint x: 324, startPoint y: 295, endPoint x: 661, endPoint y: 260, distance: 339.2
click at [666, 261] on div "There are five major types of biomes: aquatic, grassland, forest, desert, and t…" at bounding box center [720, 261] width 354 height 21
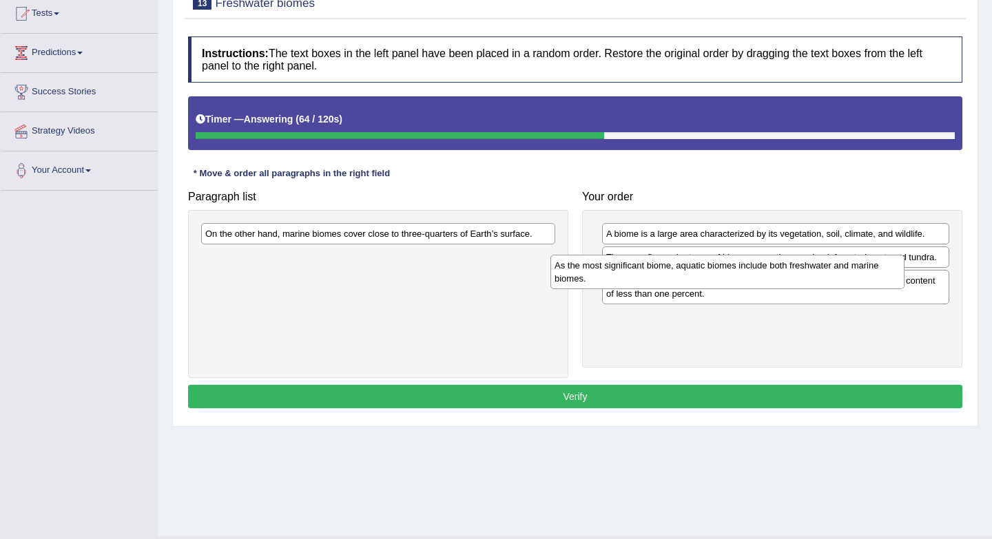
drag, startPoint x: 298, startPoint y: 274, endPoint x: 648, endPoint y: 282, distance: 349.9
click at [648, 282] on div "As the most significant biome, aquatic biomes include both freshwater and marin…" at bounding box center [727, 272] width 354 height 34
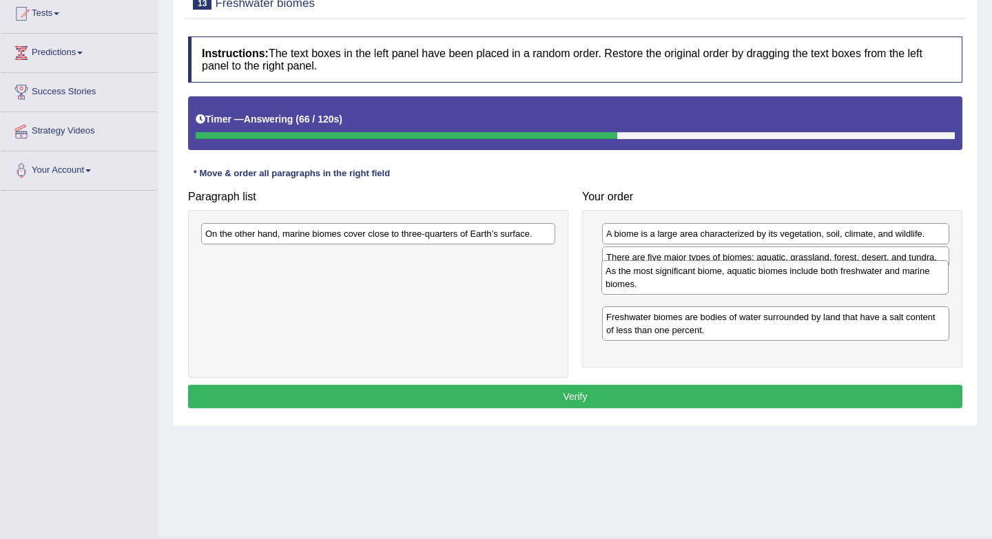
drag, startPoint x: 656, startPoint y: 333, endPoint x: 649, endPoint y: 272, distance: 61.1
click at [652, 278] on div "As the most significant biome, aquatic biomes include both freshwater and marin…" at bounding box center [774, 277] width 347 height 34
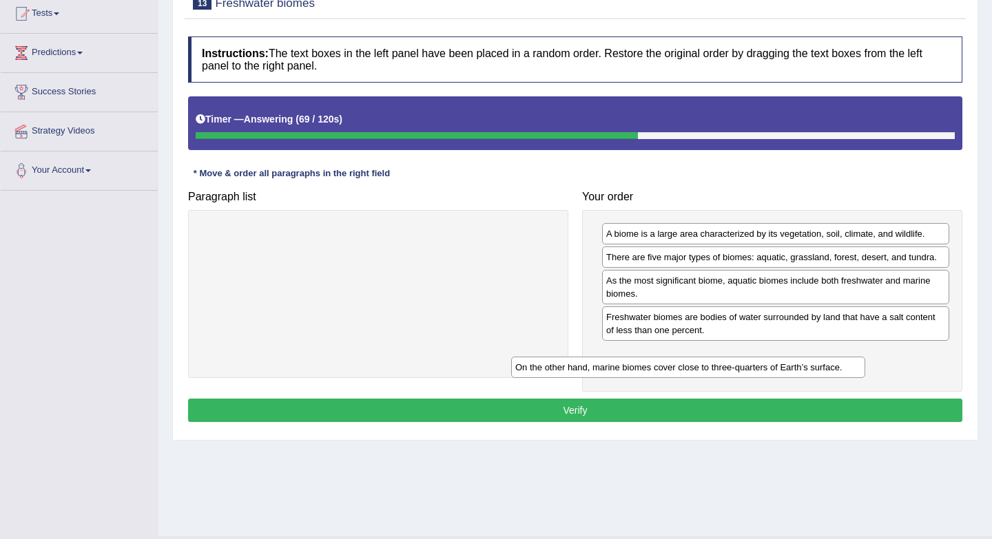
drag, startPoint x: 297, startPoint y: 232, endPoint x: 607, endPoint y: 366, distance: 337.5
click at [607, 366] on div "On the other hand, marine biomes cover close to three-quarters of Earth’s surfa…" at bounding box center [688, 367] width 354 height 21
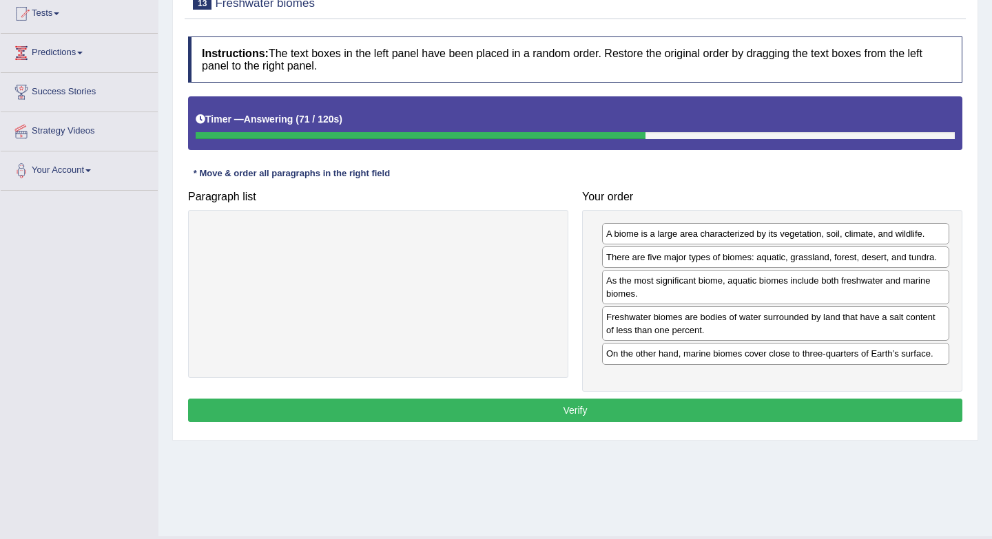
click at [594, 413] on button "Verify" at bounding box center [575, 410] width 774 height 23
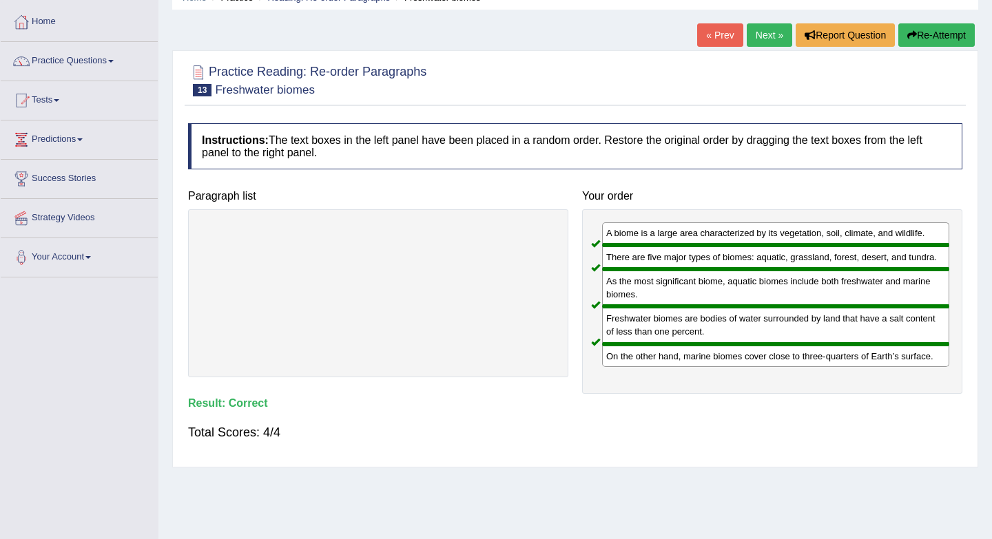
scroll to position [66, 0]
click at [764, 33] on link "Next »" at bounding box center [768, 34] width 45 height 23
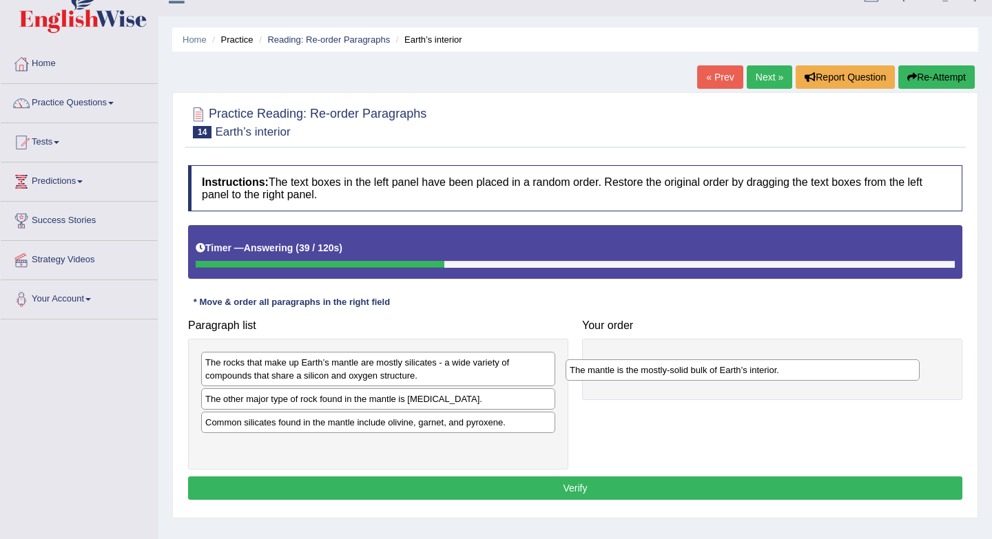
drag, startPoint x: 333, startPoint y: 364, endPoint x: 698, endPoint y: 369, distance: 364.3
click at [698, 369] on div "The mantle is the mostly-solid bulk of Earth’s interior." at bounding box center [742, 369] width 354 height 21
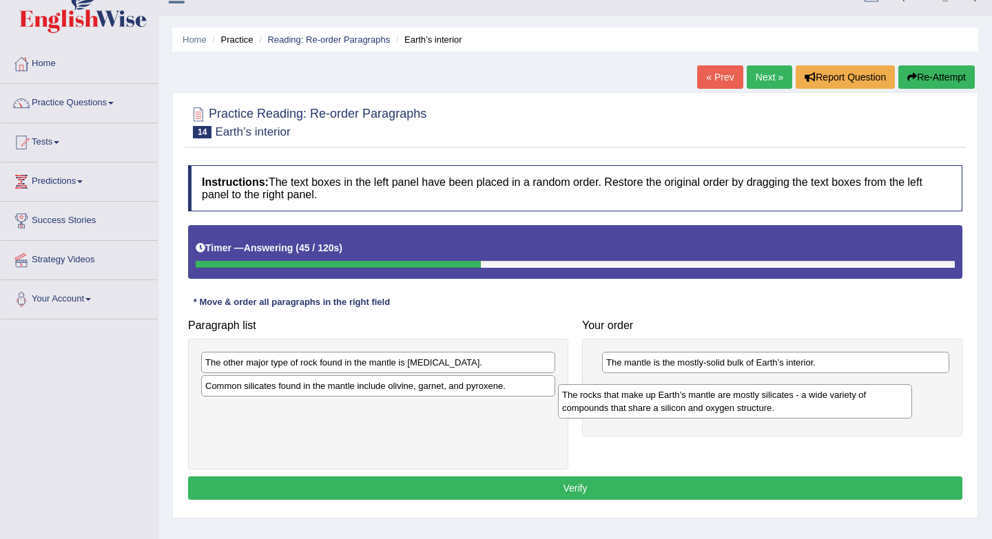
drag, startPoint x: 346, startPoint y: 373, endPoint x: 702, endPoint y: 405, distance: 358.2
click at [702, 405] on div "The rocks that make up Earth’s mantle are mostly silicates - a wide variety of …" at bounding box center [735, 401] width 354 height 34
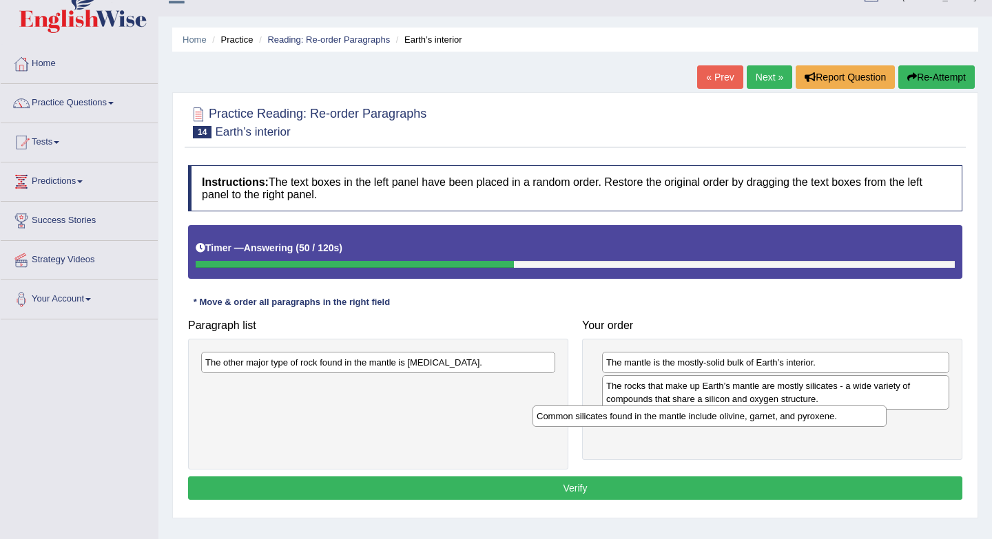
drag, startPoint x: 331, startPoint y: 392, endPoint x: 665, endPoint y: 428, distance: 336.6
click at [665, 427] on div "Common silicates found in the mantle include olivine, garnet, and pyroxene." at bounding box center [709, 416] width 354 height 21
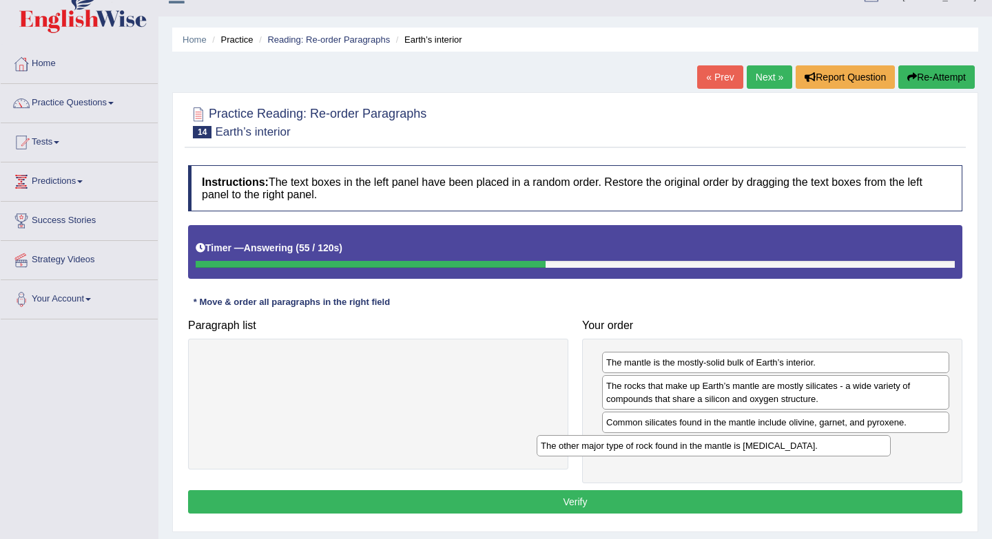
drag, startPoint x: 457, startPoint y: 365, endPoint x: 792, endPoint y: 448, distance: 345.6
click at [792, 448] on div "The other major type of rock found in the mantle is magnesium oxide." at bounding box center [713, 445] width 354 height 21
click at [729, 498] on button "Verify" at bounding box center [575, 501] width 774 height 23
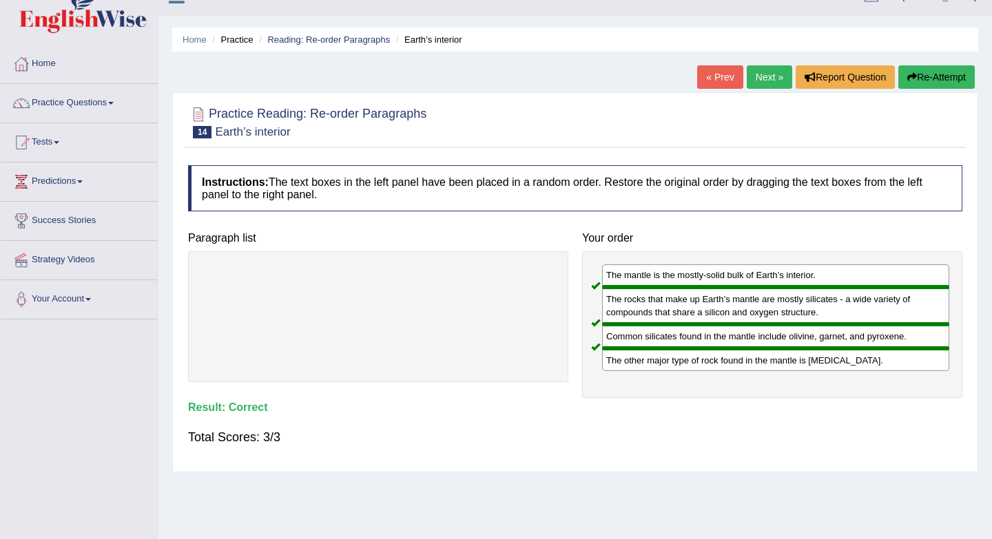
click at [760, 81] on link "Next »" at bounding box center [768, 76] width 45 height 23
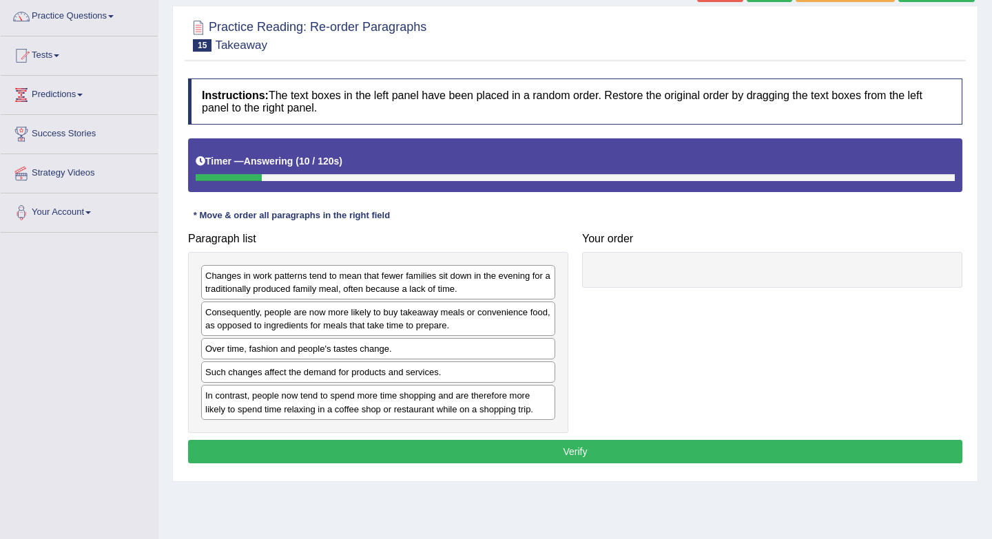
scroll to position [116, 0]
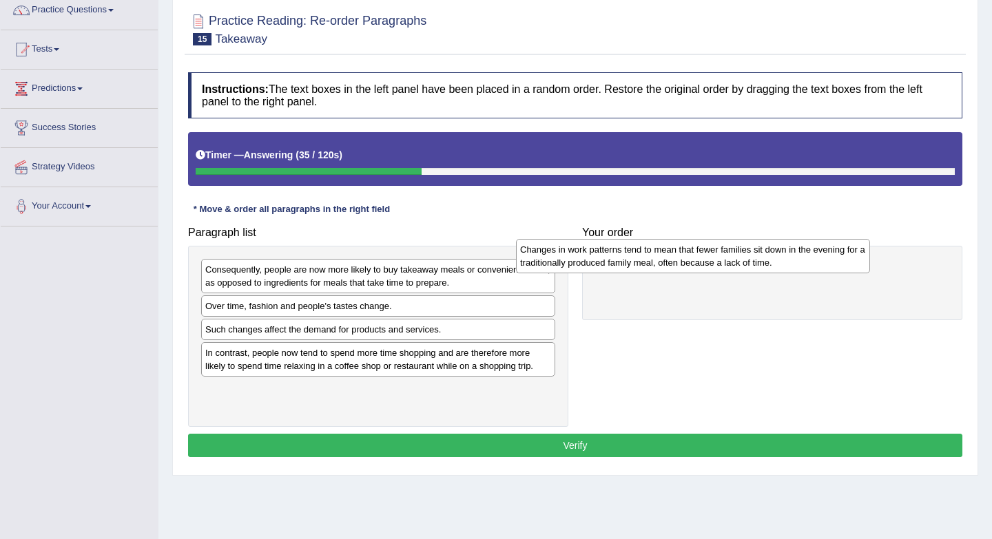
drag, startPoint x: 374, startPoint y: 276, endPoint x: 687, endPoint y: 255, distance: 313.3
click at [689, 255] on div "Changes in work patterns tend to mean that fewer families sit down in the eveni…" at bounding box center [693, 256] width 354 height 34
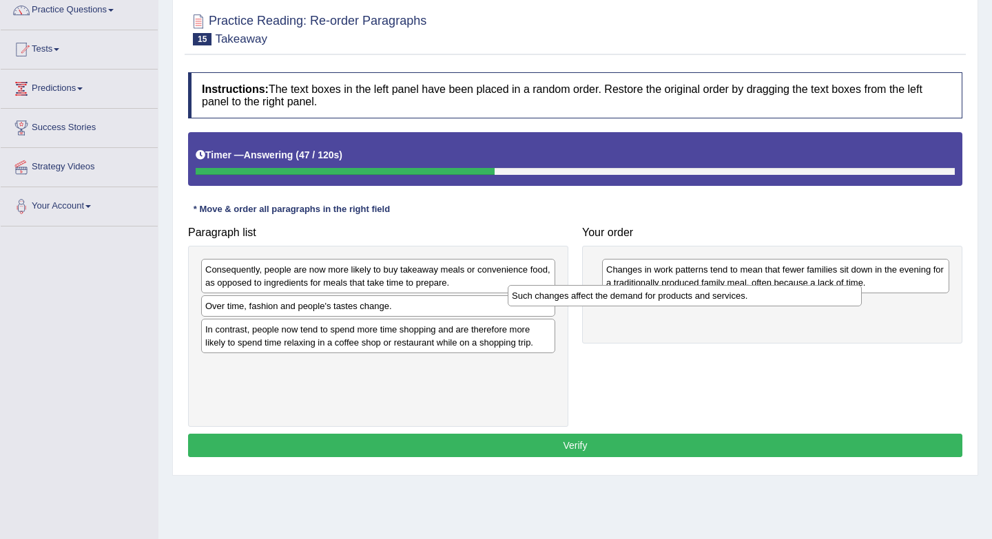
drag, startPoint x: 377, startPoint y: 335, endPoint x: 707, endPoint y: 309, distance: 331.6
click at [707, 306] on div "Such changes affect the demand for products and services." at bounding box center [685, 295] width 354 height 21
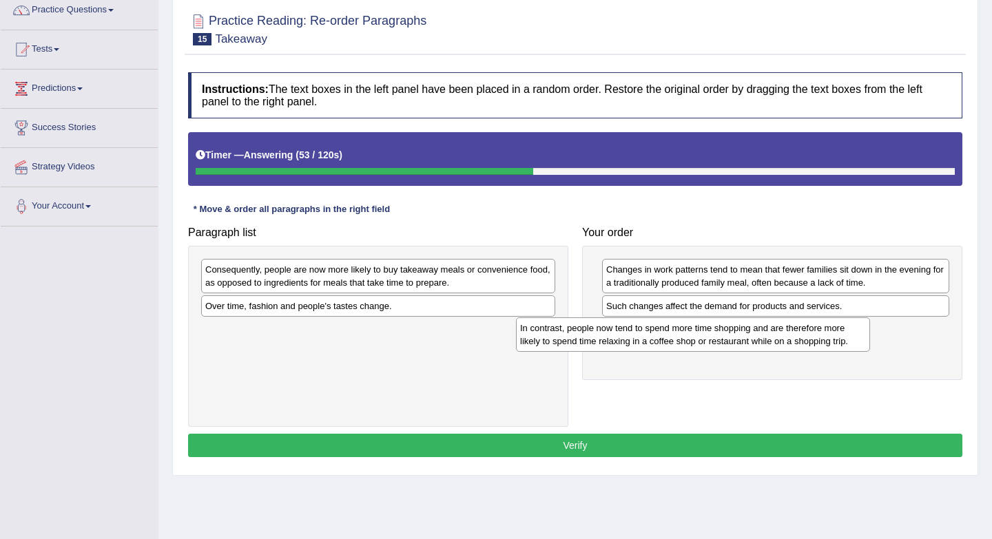
drag, startPoint x: 432, startPoint y: 343, endPoint x: 756, endPoint y: 342, distance: 323.7
click at [756, 342] on div "In contrast, people now tend to spend more time shopping and are therefore more…" at bounding box center [693, 334] width 354 height 34
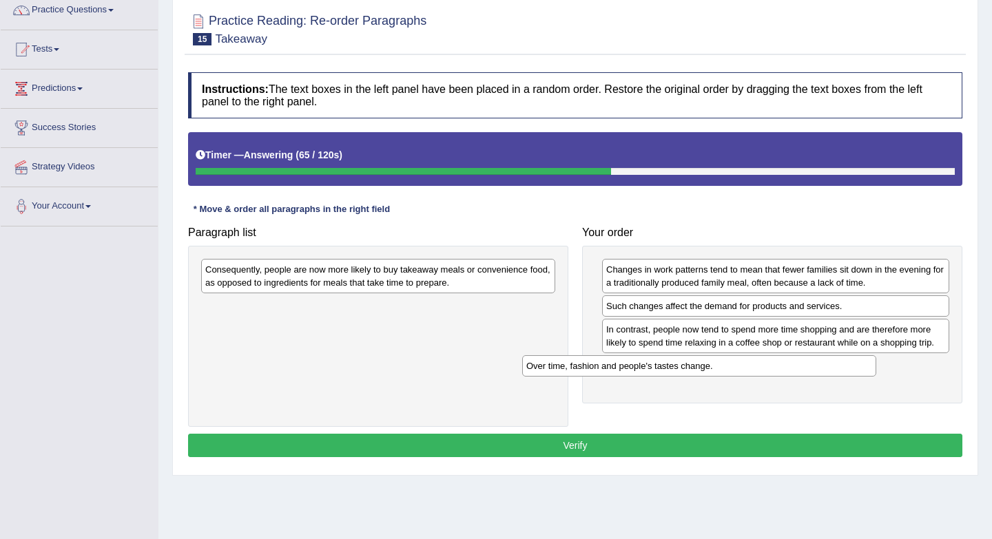
drag, startPoint x: 412, startPoint y: 310, endPoint x: 734, endPoint y: 375, distance: 328.7
click at [737, 375] on div "Over time, fashion and people's tastes change." at bounding box center [699, 365] width 354 height 21
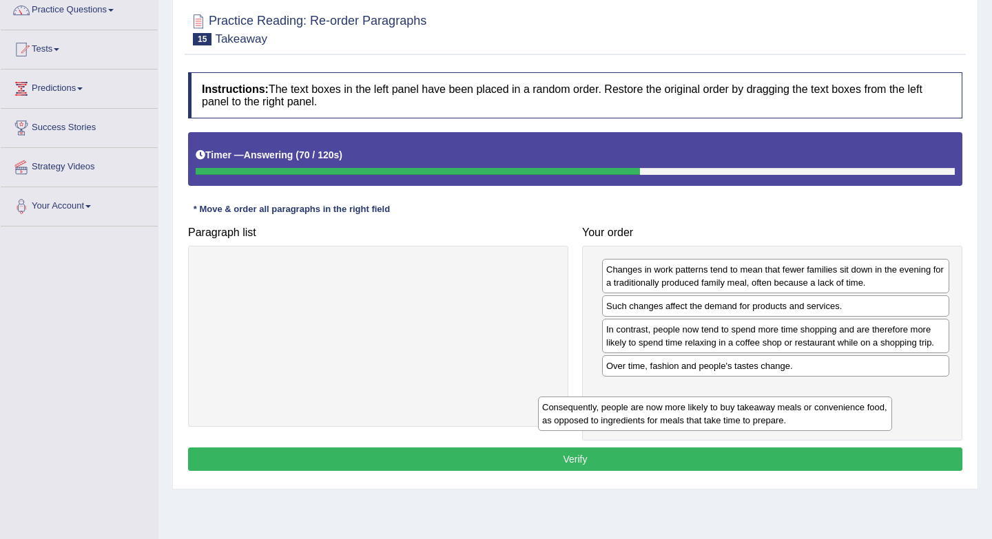
drag, startPoint x: 386, startPoint y: 281, endPoint x: 723, endPoint y: 419, distance: 363.8
click at [723, 419] on div "Consequently, people are now more likely to buy takeaway meals or convenience f…" at bounding box center [715, 414] width 354 height 34
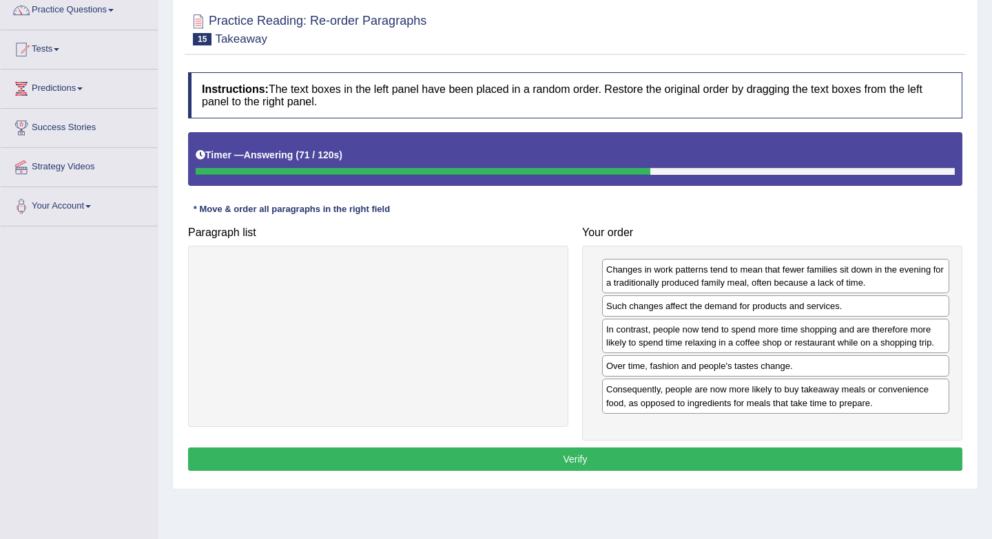
click at [520, 456] on button "Verify" at bounding box center [575, 459] width 774 height 23
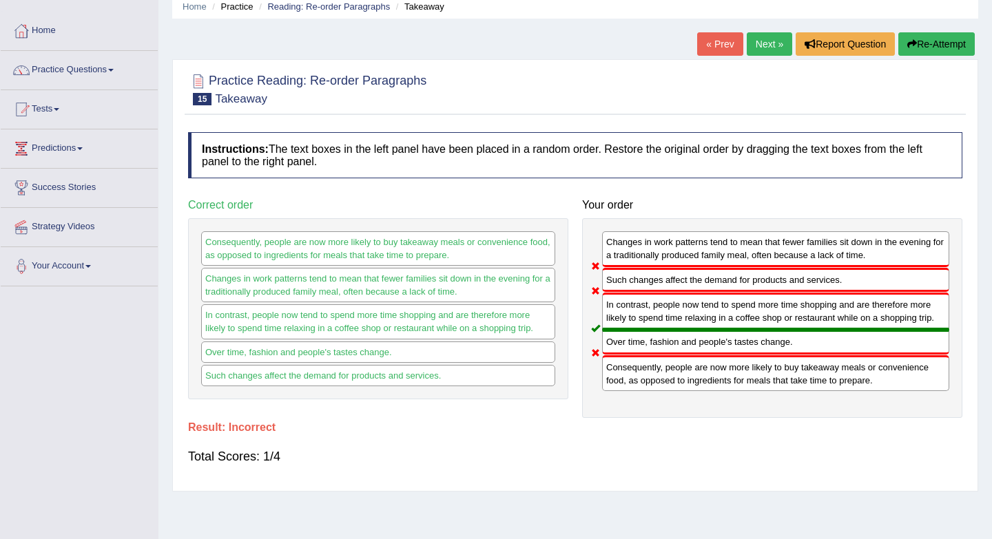
scroll to position [53, 0]
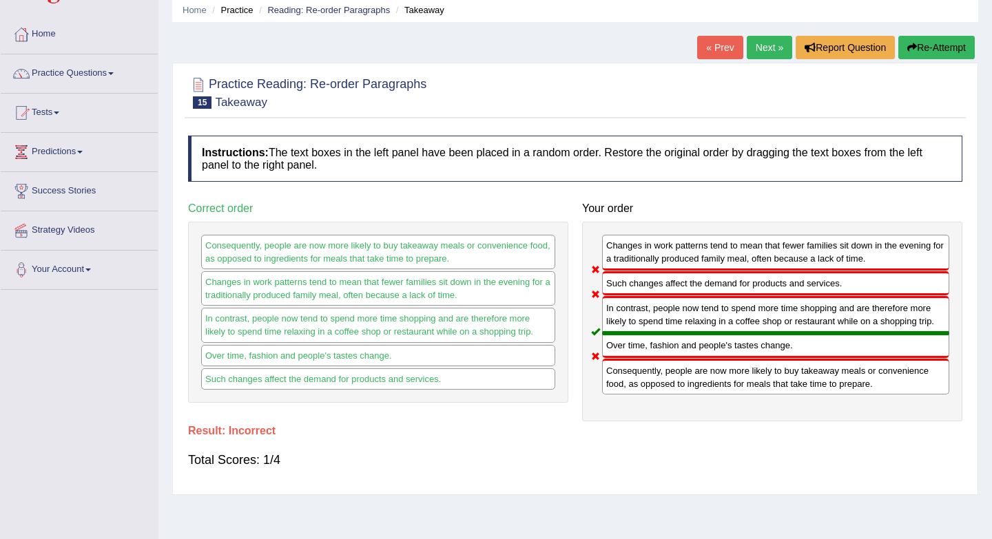
click at [762, 48] on link "Next »" at bounding box center [768, 47] width 45 height 23
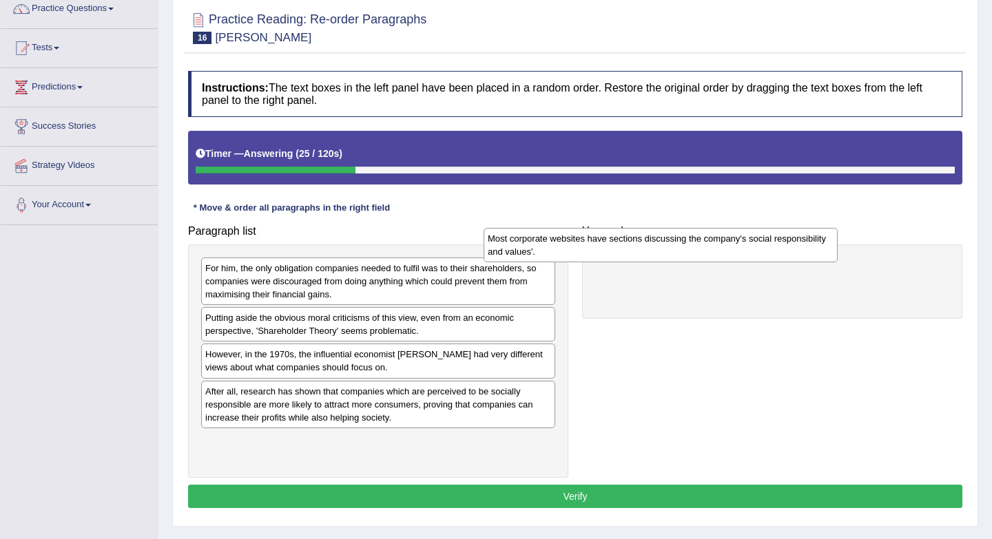
drag, startPoint x: 408, startPoint y: 401, endPoint x: 698, endPoint y: 241, distance: 330.4
click at [700, 243] on div "Most corporate websites have sections discussing the company's social responsib…" at bounding box center [660, 245] width 354 height 34
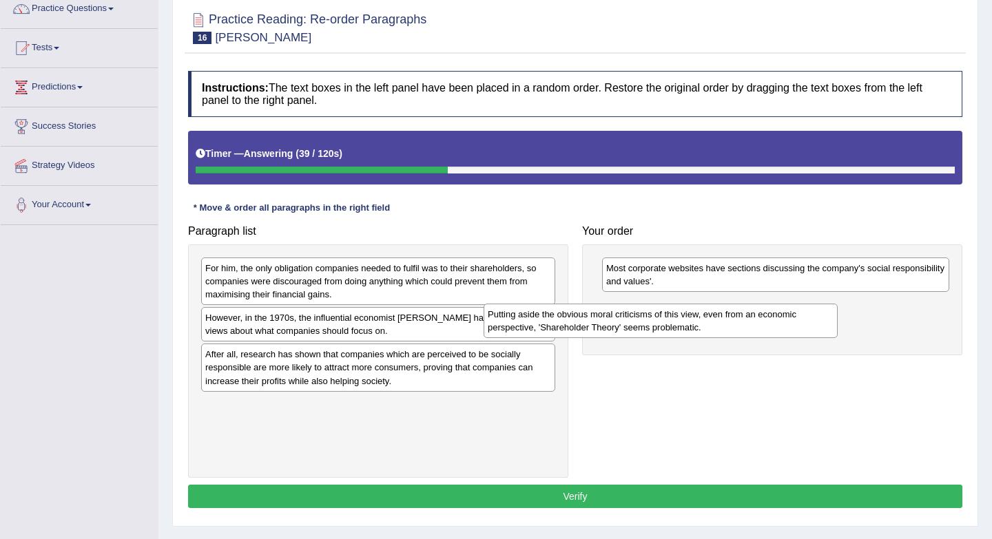
drag, startPoint x: 481, startPoint y: 329, endPoint x: 764, endPoint y: 326, distance: 283.1
click at [764, 326] on div "Putting aside the obvious moral criticisms of this view, even from an economic …" at bounding box center [660, 321] width 354 height 34
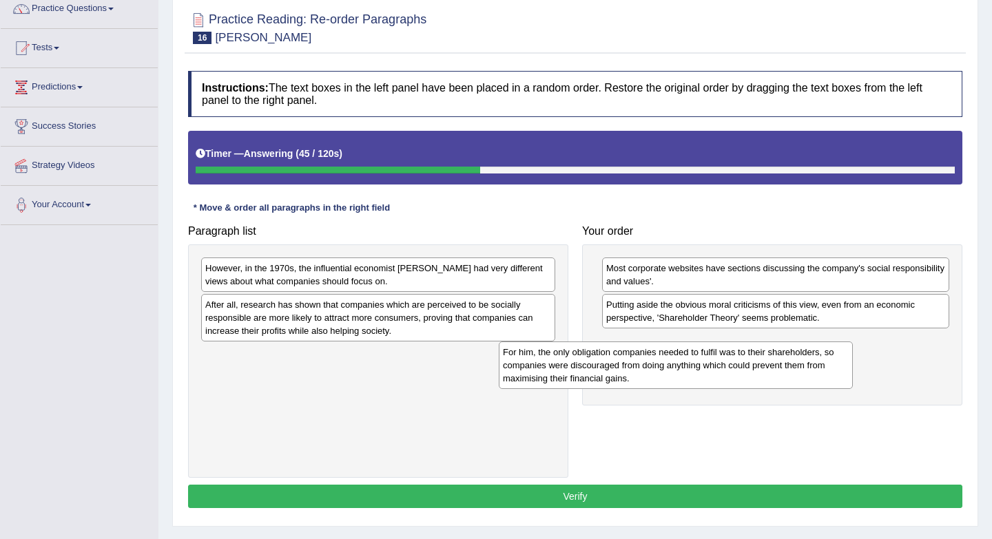
drag, startPoint x: 357, startPoint y: 293, endPoint x: 655, endPoint y: 379, distance: 310.4
click at [655, 379] on div "For him, the only obligation companies needed to fulfil was to their shareholde…" at bounding box center [676, 366] width 354 height 48
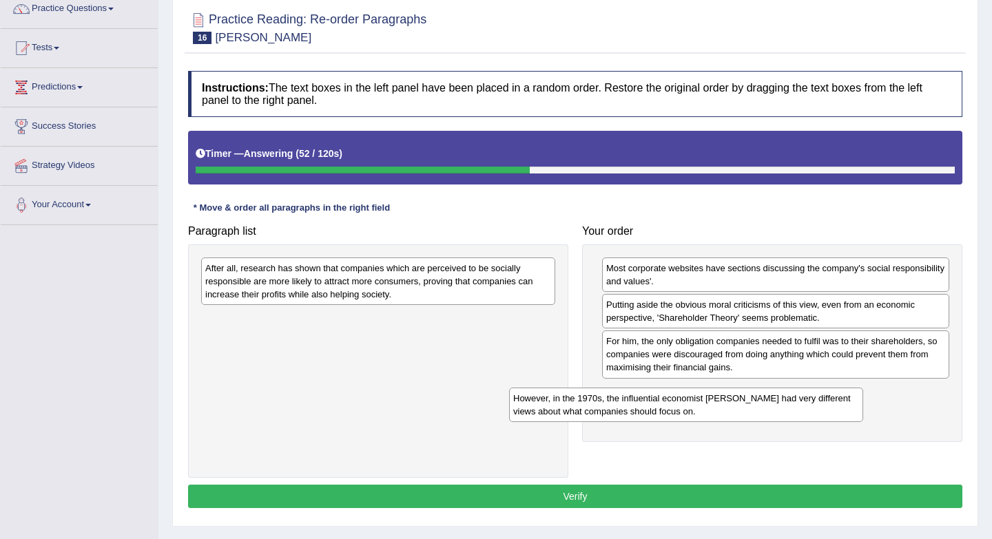
drag, startPoint x: 347, startPoint y: 275, endPoint x: 655, endPoint y: 406, distance: 334.2
click at [655, 406] on div "However, in the 1970s, the influential economist Milton Friedman had very diffe…" at bounding box center [686, 405] width 354 height 34
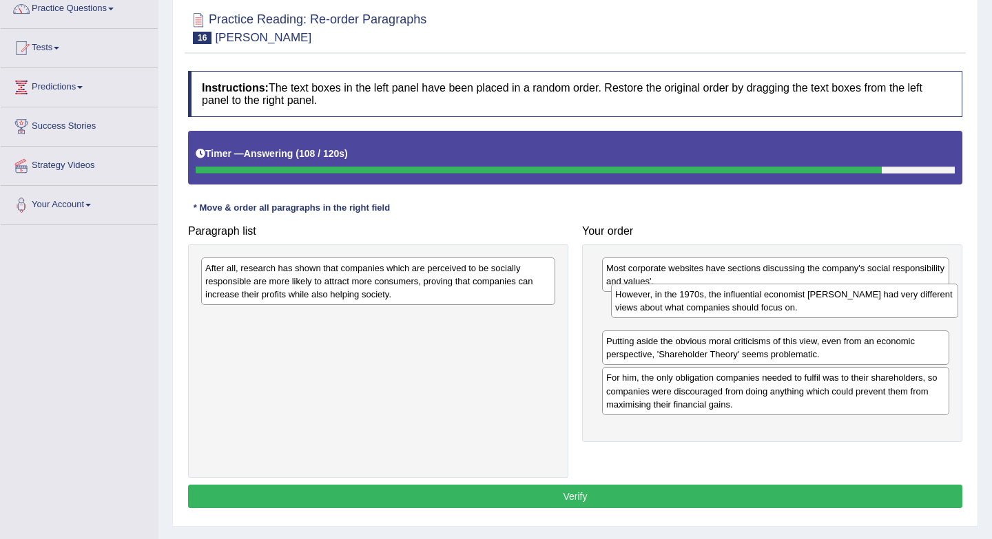
drag, startPoint x: 665, startPoint y: 407, endPoint x: 674, endPoint y: 309, distance: 98.2
click at [674, 309] on div "However, in the 1970s, the influential economist Milton Friedman had very diffe…" at bounding box center [784, 301] width 347 height 34
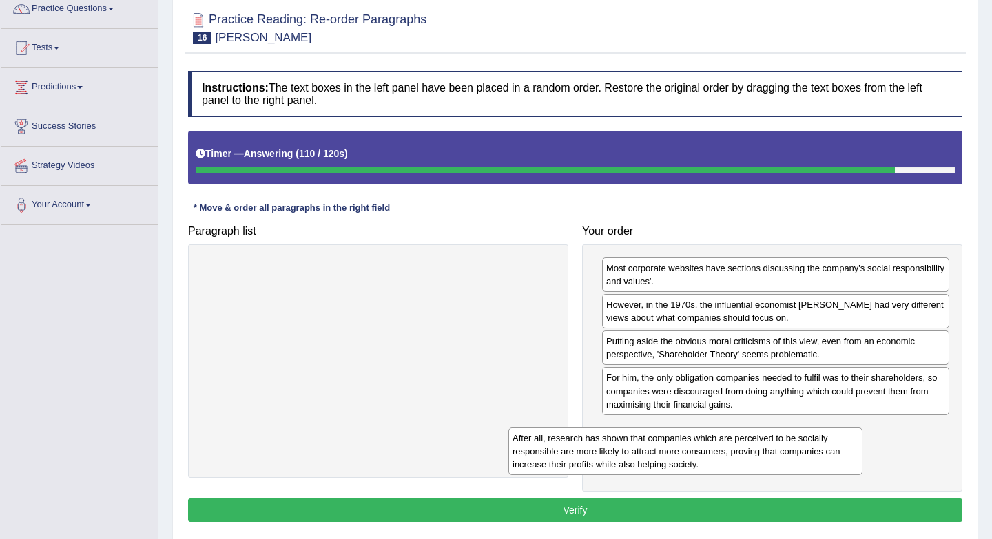
drag, startPoint x: 448, startPoint y: 276, endPoint x: 755, endPoint y: 446, distance: 351.1
click at [755, 446] on div "After all, research has shown that companies which are perceived to be socially…" at bounding box center [685, 452] width 354 height 48
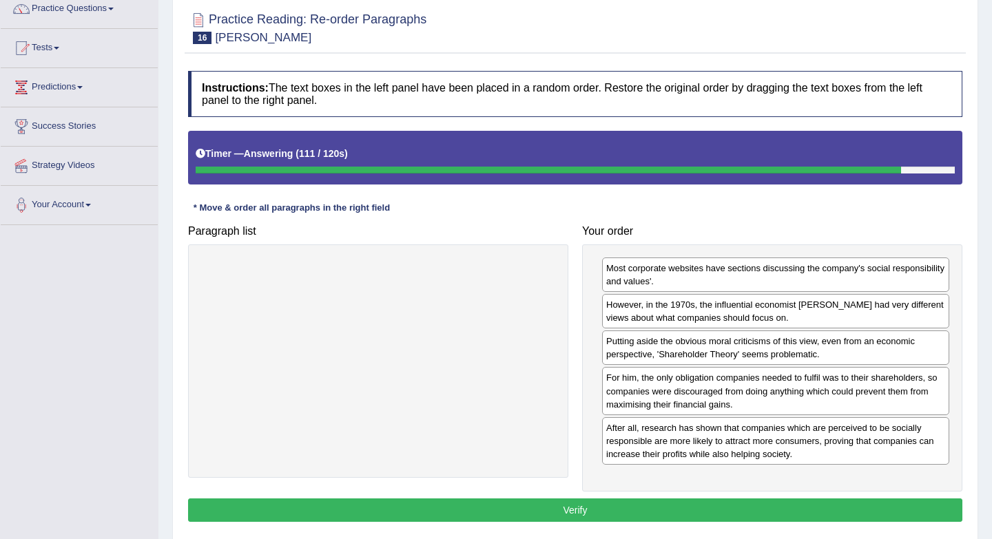
click at [716, 508] on button "Verify" at bounding box center [575, 510] width 774 height 23
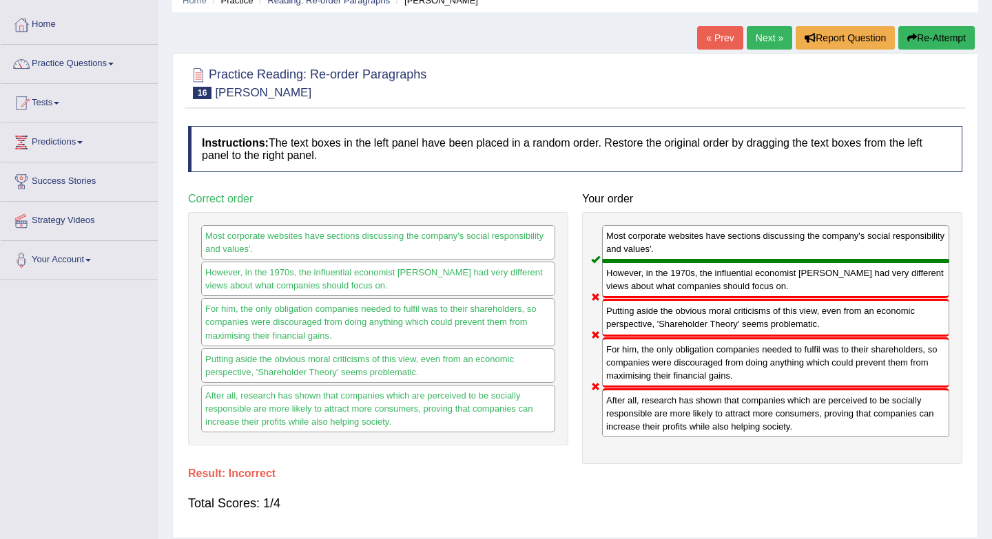
scroll to position [65, 0]
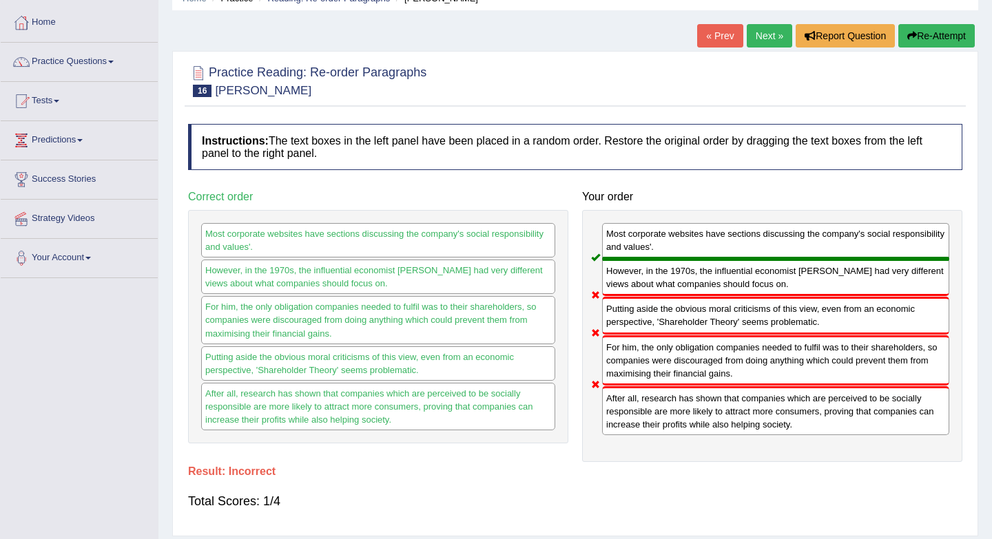
click at [762, 36] on link "Next »" at bounding box center [768, 35] width 45 height 23
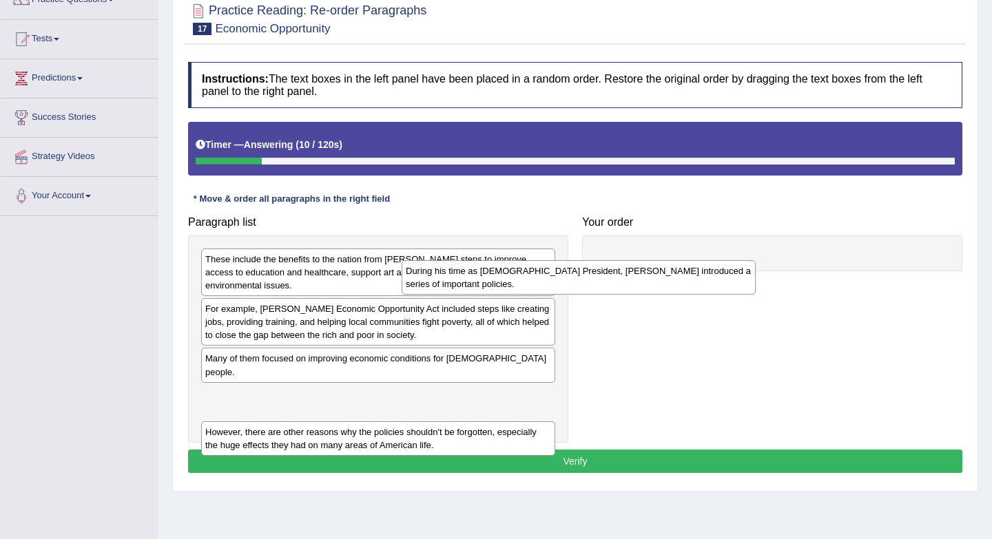
drag, startPoint x: 436, startPoint y: 406, endPoint x: 645, endPoint y: 263, distance: 253.7
click at [644, 265] on div "During his time as American President, Lyndon B. Johnson introduced a series of…" at bounding box center [578, 277] width 354 height 34
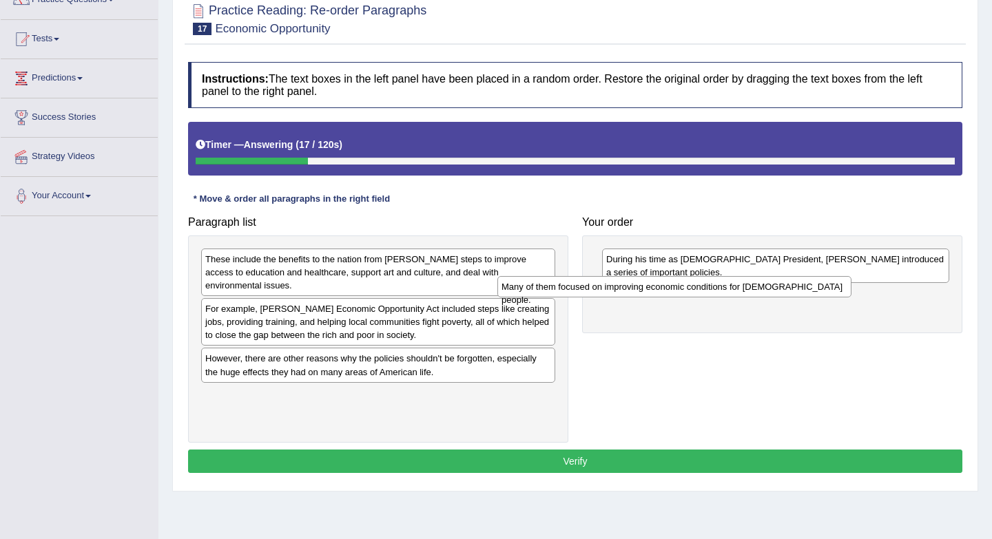
drag, startPoint x: 387, startPoint y: 348, endPoint x: 666, endPoint y: 286, distance: 285.9
click at [684, 290] on div "Many of them focused on improving economic conditions for American people." at bounding box center [674, 286] width 354 height 21
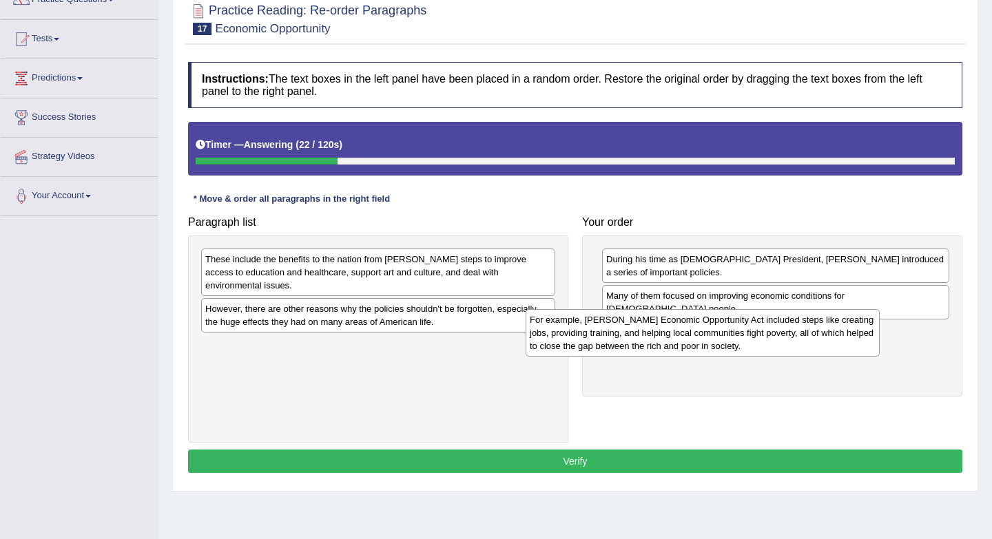
drag, startPoint x: 361, startPoint y: 311, endPoint x: 686, endPoint y: 335, distance: 325.9
click at [686, 335] on div "For example, Johnson's Economic Opportunity Act included steps like creating jo…" at bounding box center [702, 333] width 354 height 48
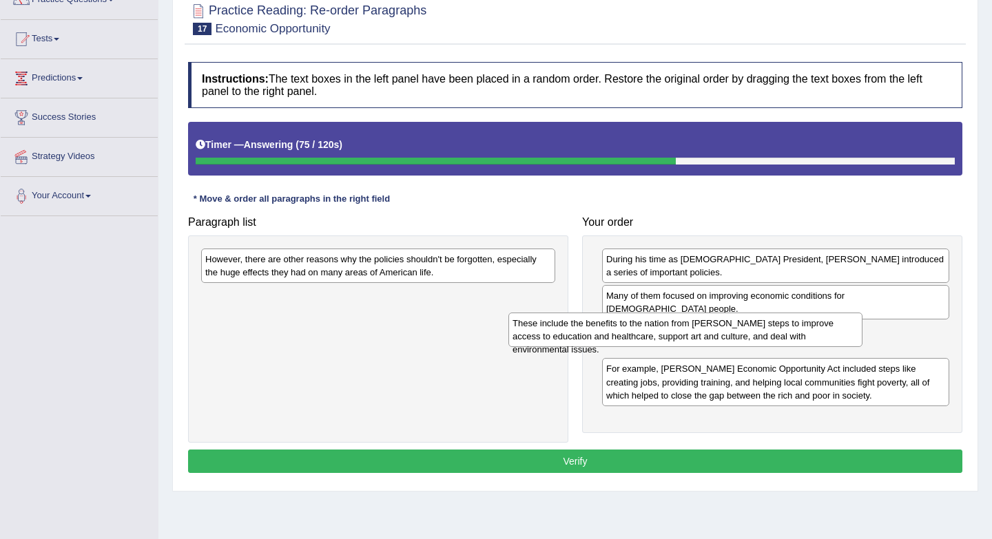
drag, startPoint x: 436, startPoint y: 268, endPoint x: 741, endPoint y: 332, distance: 311.7
click at [743, 332] on div "These include the benefits to the nation from Johnson's steps to improve access…" at bounding box center [685, 330] width 354 height 34
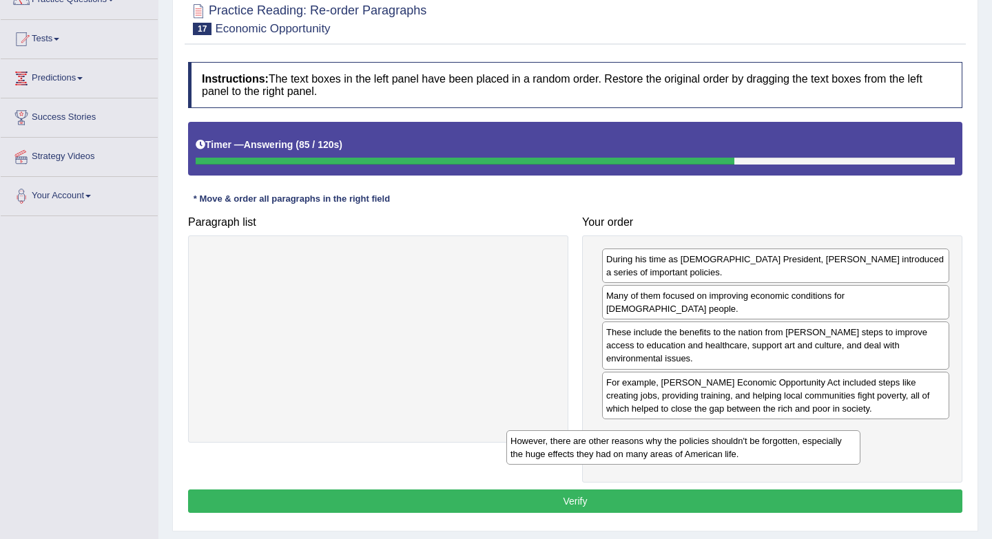
drag, startPoint x: 448, startPoint y: 269, endPoint x: 758, endPoint y: 448, distance: 357.9
click at [758, 448] on div "However, there are other reasons why the policies shouldn't be forgotten, espec…" at bounding box center [683, 447] width 354 height 34
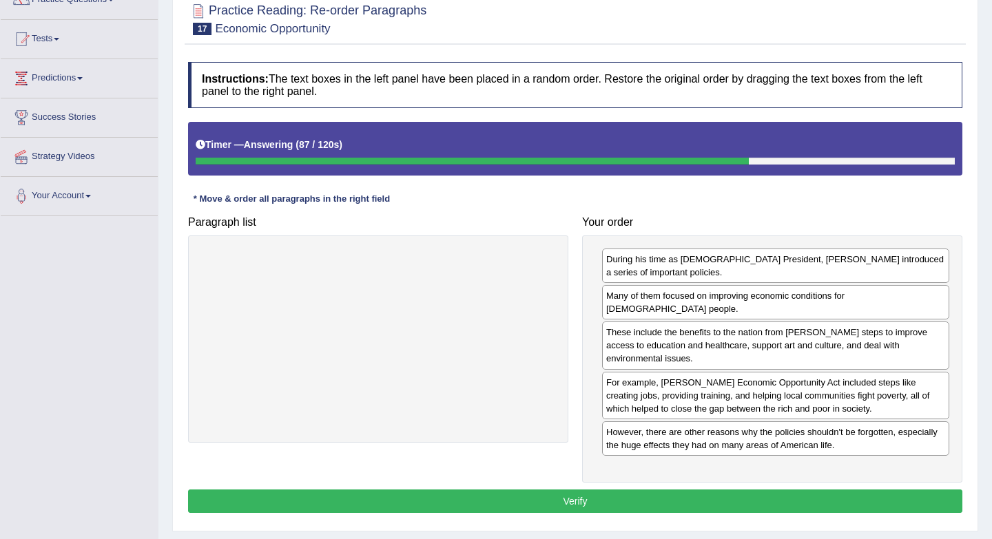
click at [742, 490] on button "Verify" at bounding box center [575, 501] width 774 height 23
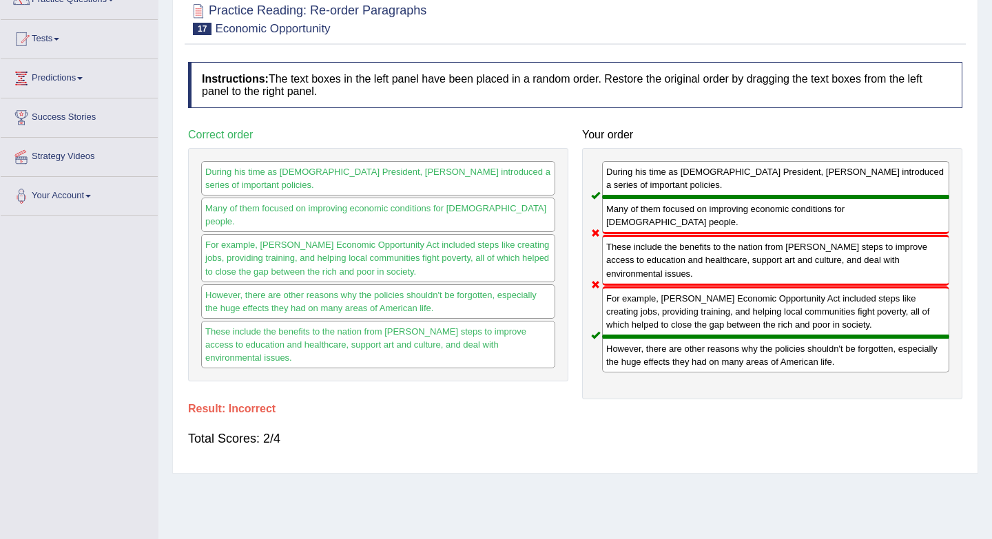
scroll to position [79, 0]
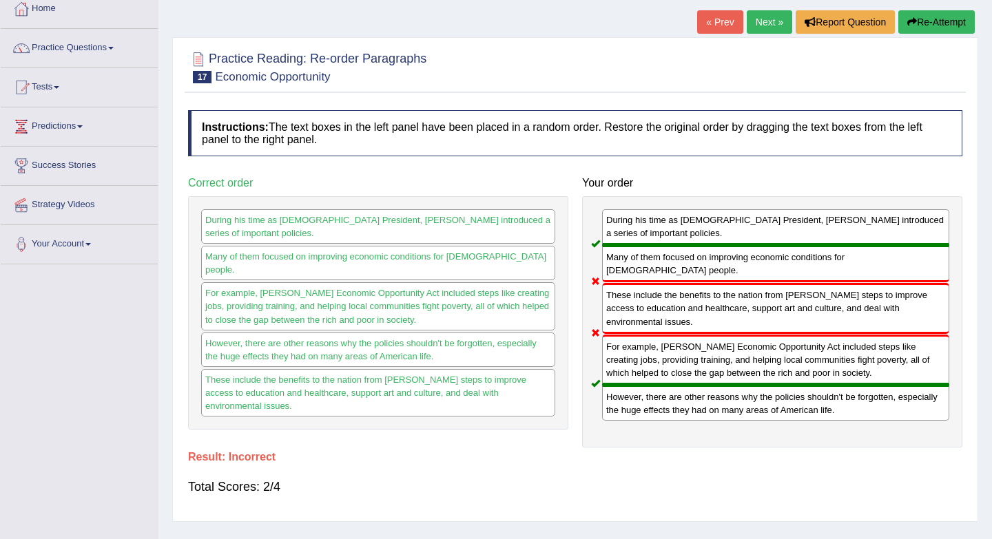
click at [750, 25] on link "Next »" at bounding box center [768, 21] width 45 height 23
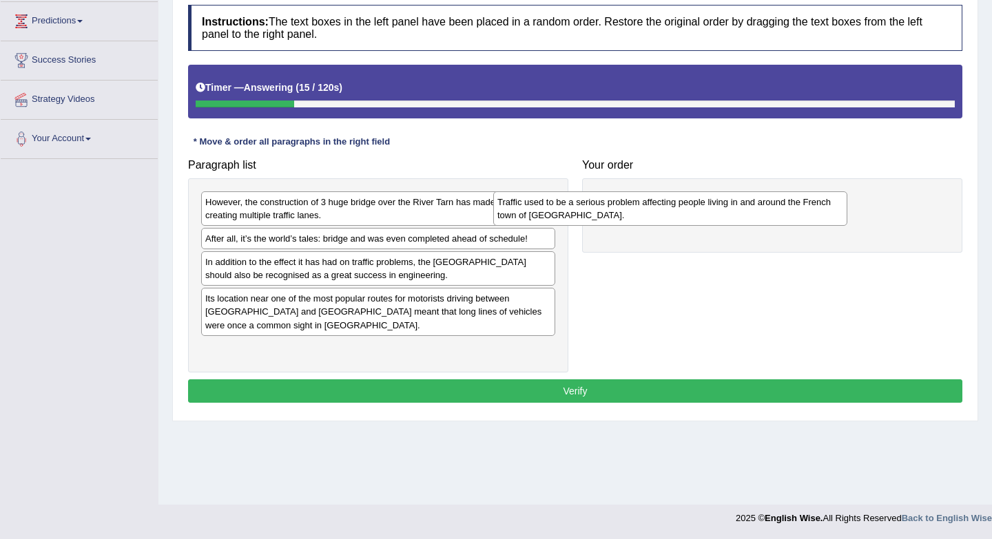
drag, startPoint x: 406, startPoint y: 251, endPoint x: 718, endPoint y: 205, distance: 315.3
click at [727, 205] on div "Traffic used to be a serious problem affecting people living in and around the …" at bounding box center [670, 208] width 354 height 34
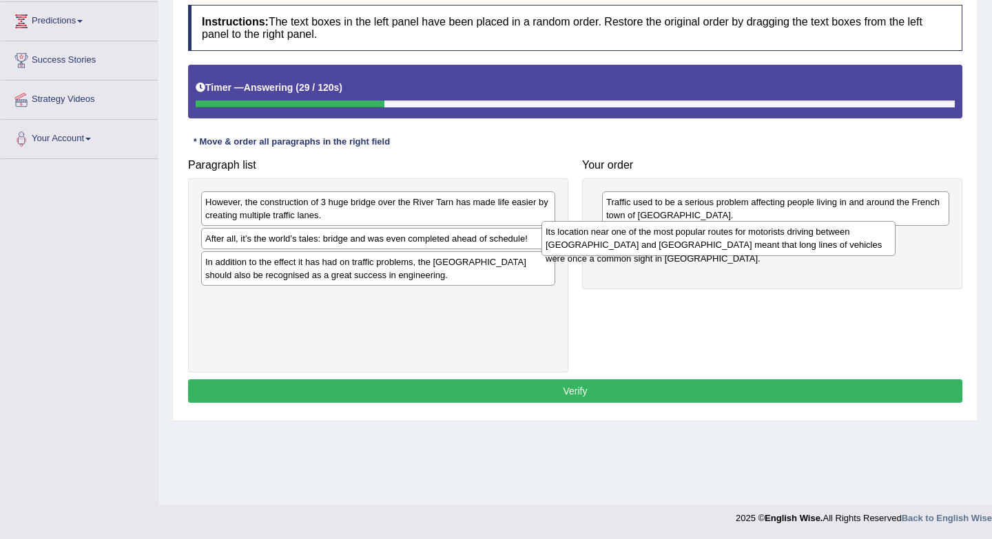
drag, startPoint x: 479, startPoint y: 311, endPoint x: 817, endPoint y: 242, distance: 344.4
click at [819, 242] on div "Its location near one of the most popular routes for motorists driving between …" at bounding box center [718, 238] width 354 height 34
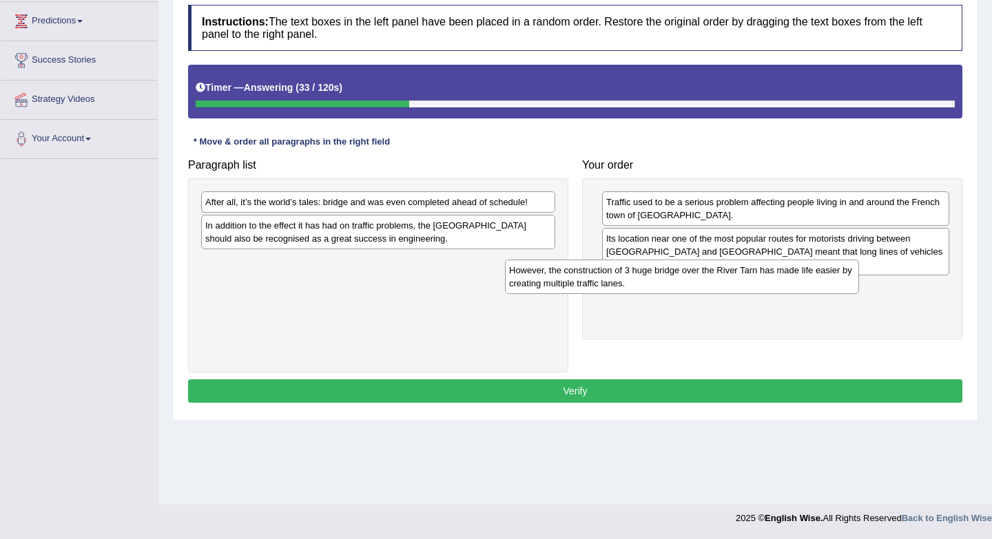
drag, startPoint x: 421, startPoint y: 209, endPoint x: 724, endPoint y: 278, distance: 311.3
click at [724, 278] on div "However, the construction of 3 huge bridge over the River Tarn has made life ea…" at bounding box center [682, 277] width 354 height 34
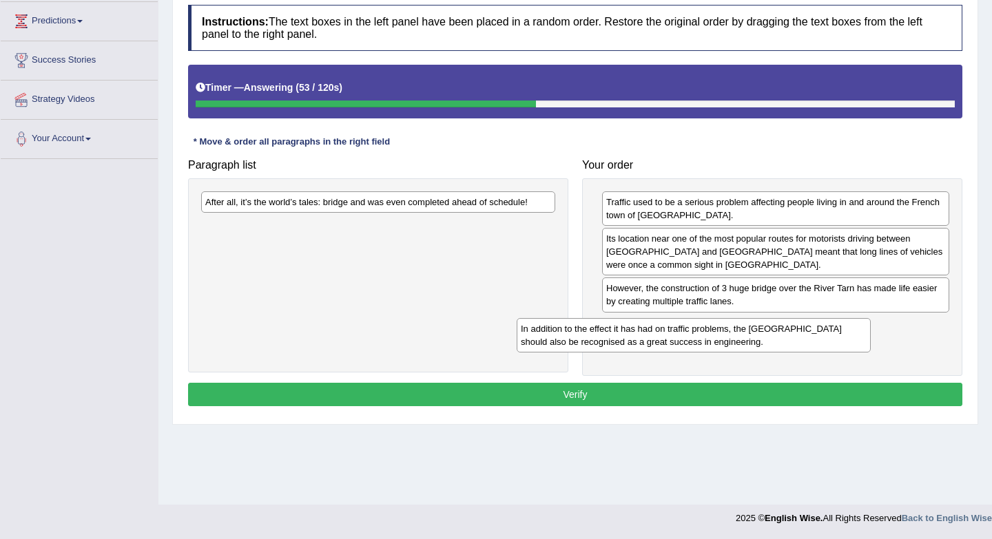
drag, startPoint x: 384, startPoint y: 237, endPoint x: 699, endPoint y: 343, distance: 332.8
click at [699, 343] on div "In addition to the effect it has had on traffic problems, the Millau Bridge sho…" at bounding box center [693, 335] width 354 height 34
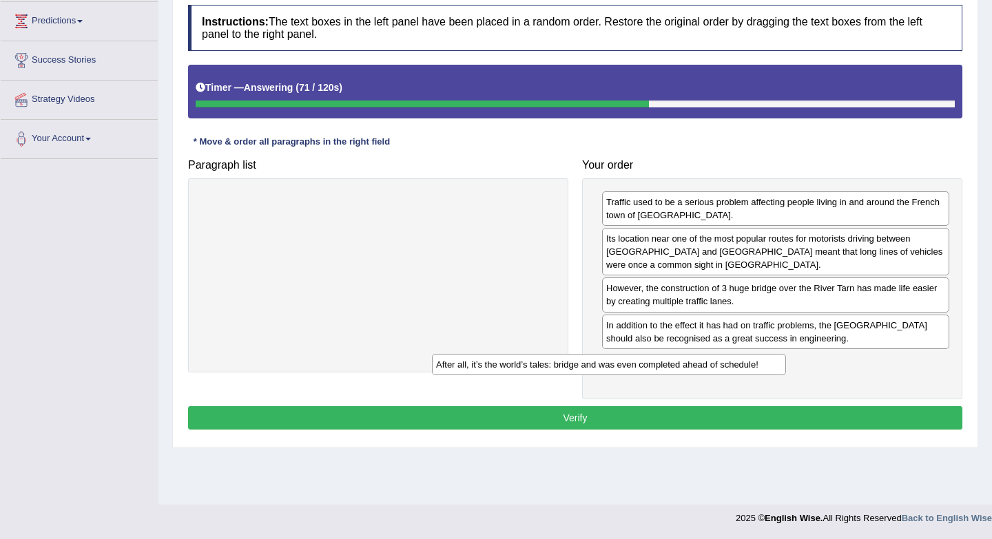
drag, startPoint x: 447, startPoint y: 206, endPoint x: 677, endPoint y: 370, distance: 282.4
click at [677, 370] on div "After all, it’s the world’s tales: bridge and was even completed ahead of sched…" at bounding box center [609, 364] width 354 height 21
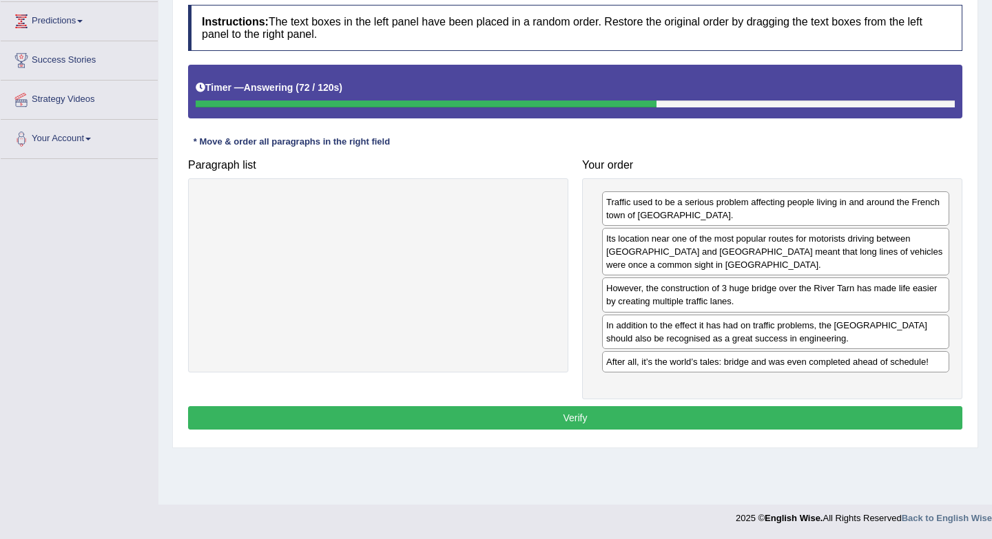
click at [663, 412] on button "Verify" at bounding box center [575, 417] width 774 height 23
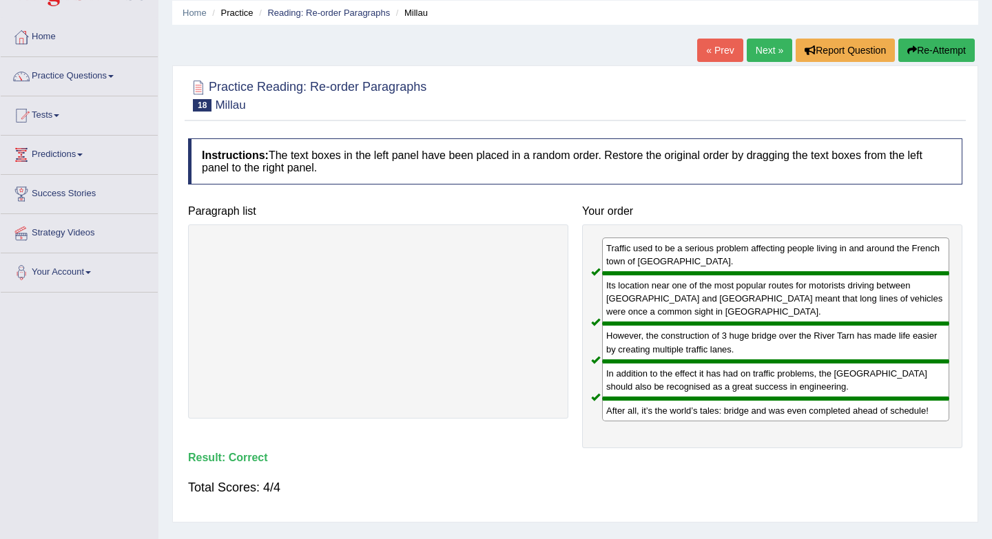
scroll to position [30, 0]
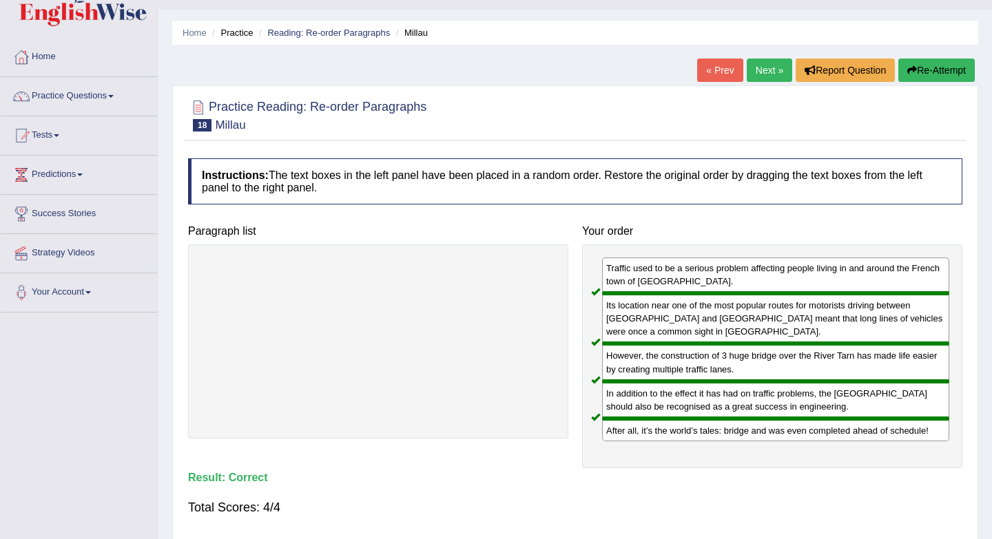
click at [763, 77] on link "Next »" at bounding box center [768, 70] width 45 height 23
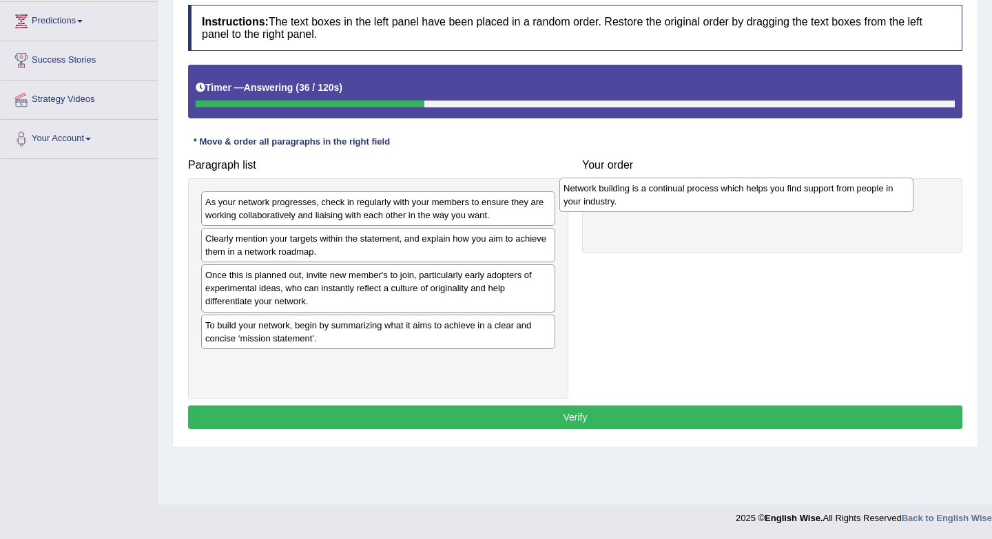
drag, startPoint x: 321, startPoint y: 340, endPoint x: 676, endPoint y: 183, distance: 388.5
click at [682, 197] on div "Network building is a continual process which helps you find support from peopl…" at bounding box center [736, 195] width 354 height 34
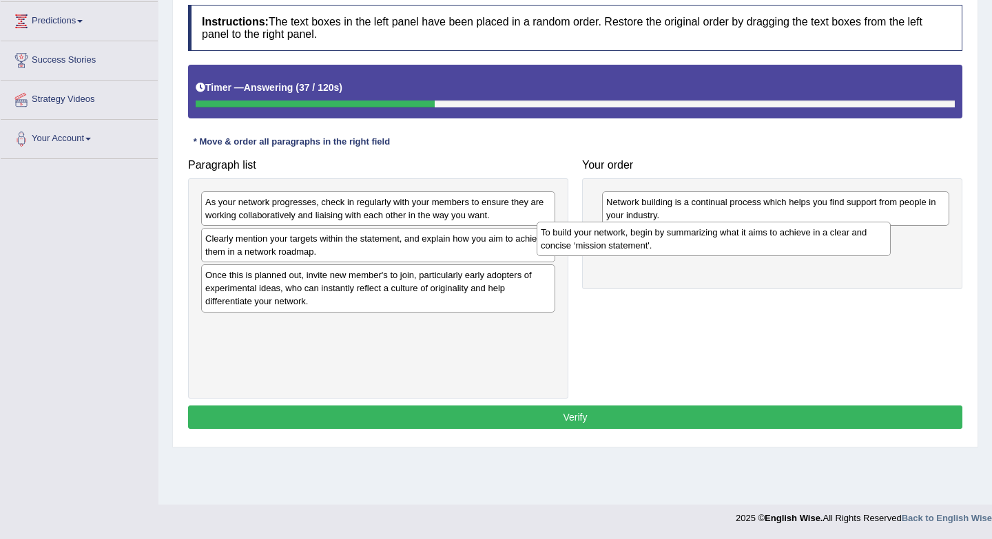
drag, startPoint x: 468, startPoint y: 338, endPoint x: 802, endPoint y: 243, distance: 347.2
click at [804, 244] on div "To build your network, begin by summarizing what it aims to achieve in a clear …" at bounding box center [713, 239] width 354 height 34
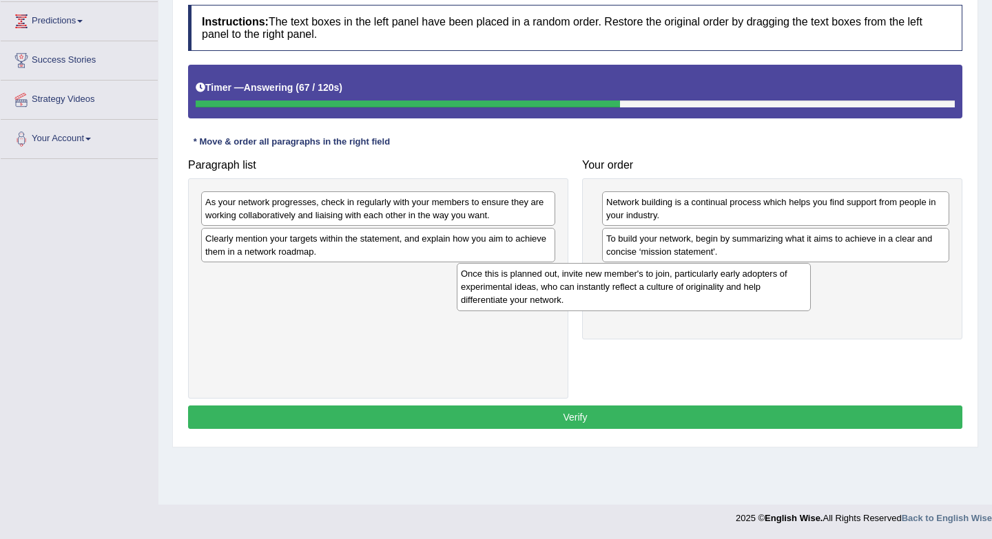
drag, startPoint x: 459, startPoint y: 297, endPoint x: 715, endPoint y: 295, distance: 255.5
click at [715, 295] on div "Once this is planned out, invite new member's to join, particularly early adopt…" at bounding box center [634, 287] width 354 height 48
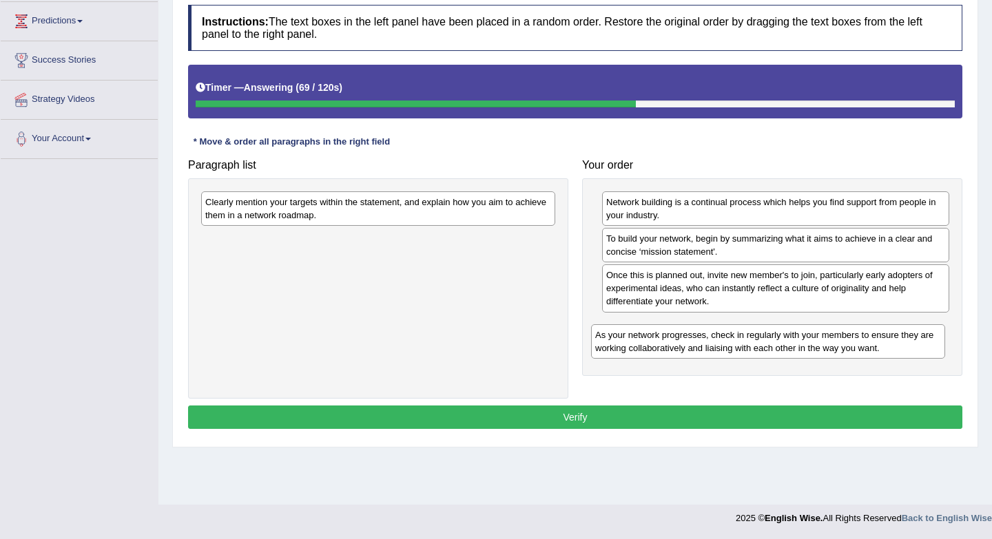
drag, startPoint x: 379, startPoint y: 213, endPoint x: 769, endPoint y: 346, distance: 411.8
click at [769, 346] on div "As your network progresses, check in regularly with your members to ensure they…" at bounding box center [768, 341] width 354 height 34
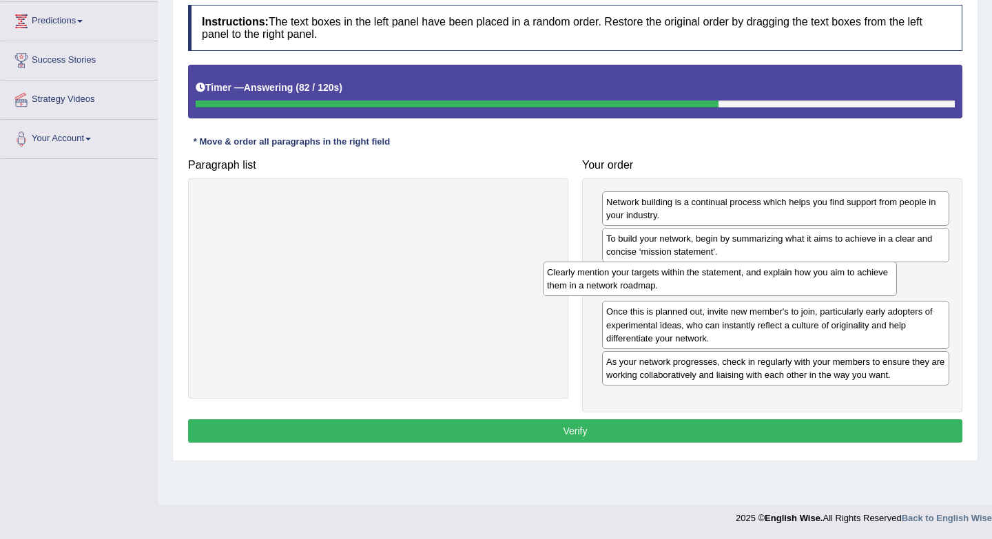
drag, startPoint x: 375, startPoint y: 211, endPoint x: 716, endPoint y: 281, distance: 348.7
click at [716, 281] on div "Clearly mention your targets within the statement, and explain how you aim to a…" at bounding box center [720, 279] width 354 height 34
click at [586, 433] on button "Verify" at bounding box center [575, 430] width 774 height 23
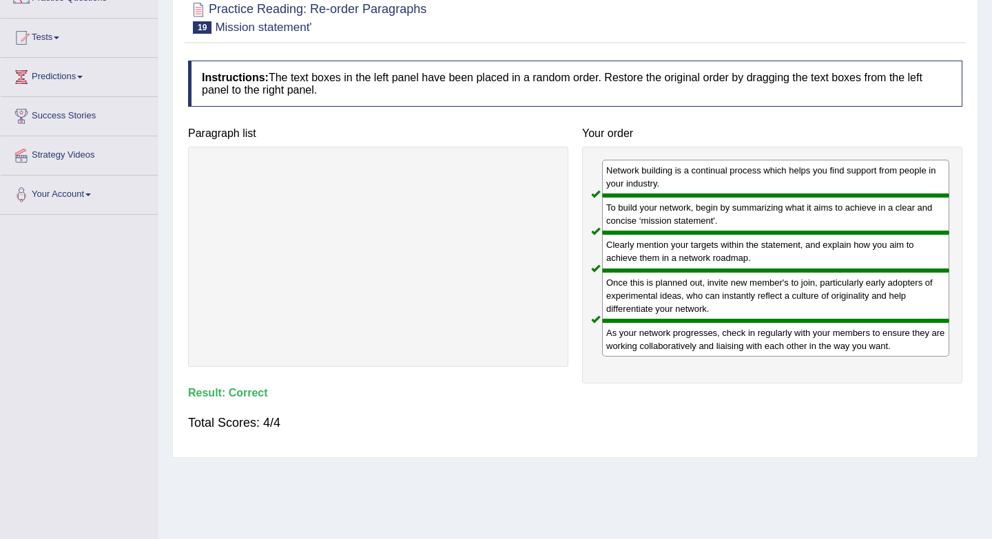
scroll to position [56, 0]
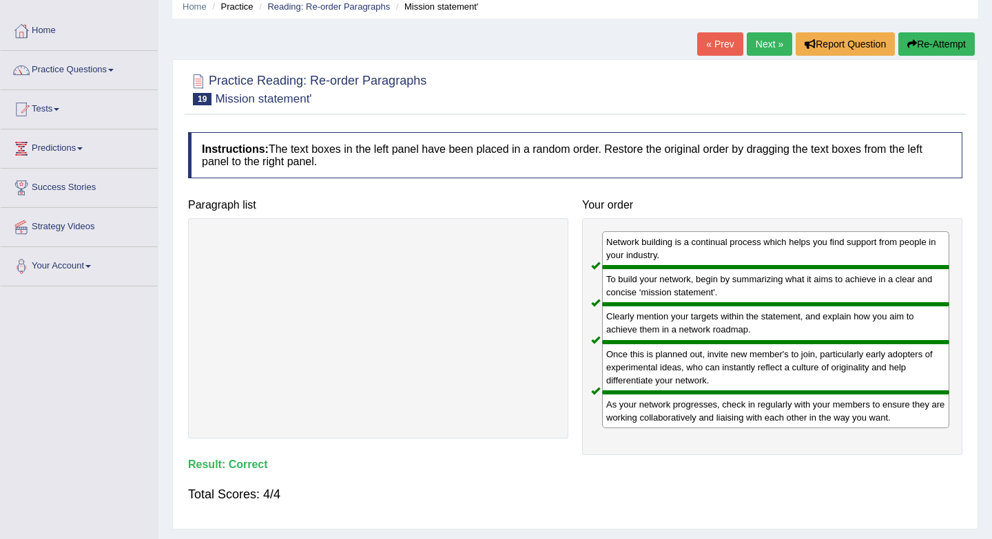
click at [766, 48] on link "Next »" at bounding box center [768, 43] width 45 height 23
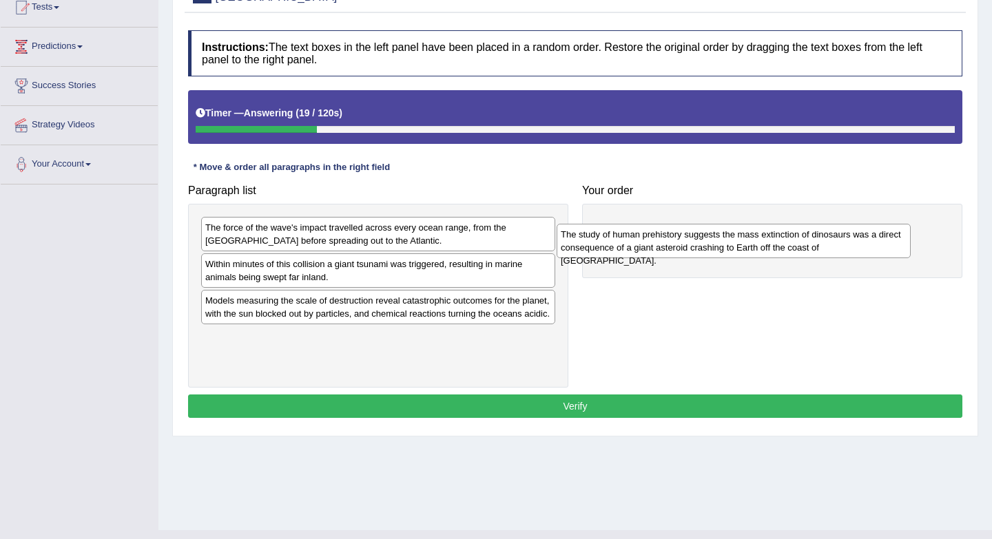
drag, startPoint x: 280, startPoint y: 277, endPoint x: 652, endPoint y: 222, distance: 375.8
click at [661, 224] on div "The study of human prehistory suggests the mass extinction of dinosaurs was a d…" at bounding box center [733, 241] width 354 height 34
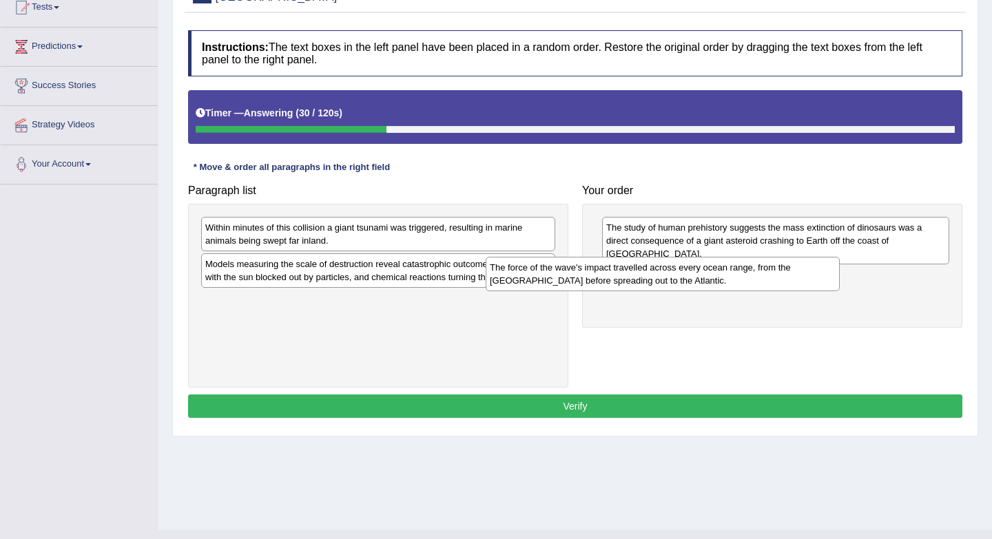
drag, startPoint x: 464, startPoint y: 236, endPoint x: 735, endPoint y: 282, distance: 275.1
click at [735, 282] on div "The force of the wave's impact travelled across every ocean range, from the [GE…" at bounding box center [662, 274] width 354 height 34
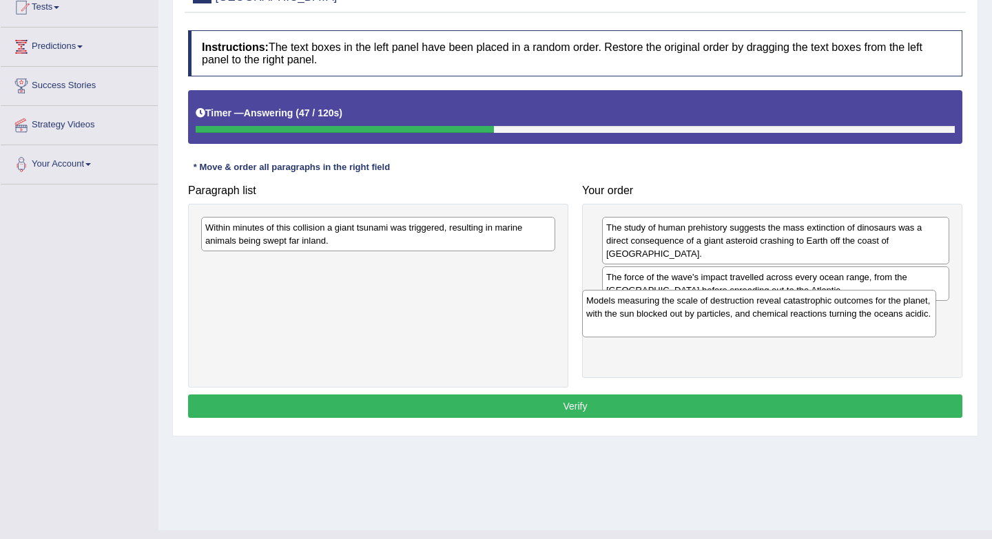
drag, startPoint x: 344, startPoint y: 282, endPoint x: 724, endPoint y: 318, distance: 382.6
click at [724, 318] on div "Models measuring the scale of destruction reveal catastrophic outcomes for the …" at bounding box center [759, 314] width 354 height 48
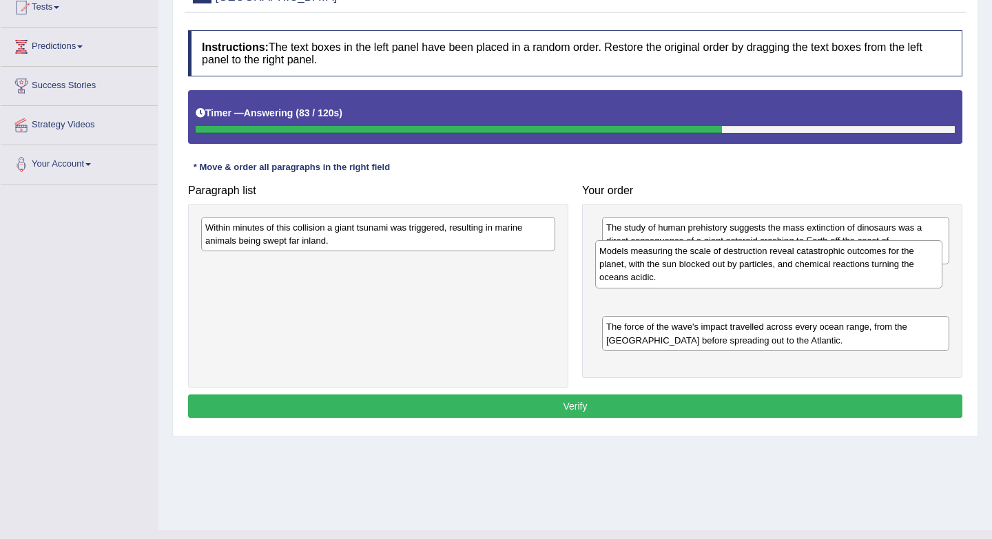
drag, startPoint x: 721, startPoint y: 320, endPoint x: 713, endPoint y: 269, distance: 52.2
click at [713, 269] on div "Models measuring the scale of destruction reveal catastrophic outcomes for the …" at bounding box center [768, 264] width 347 height 48
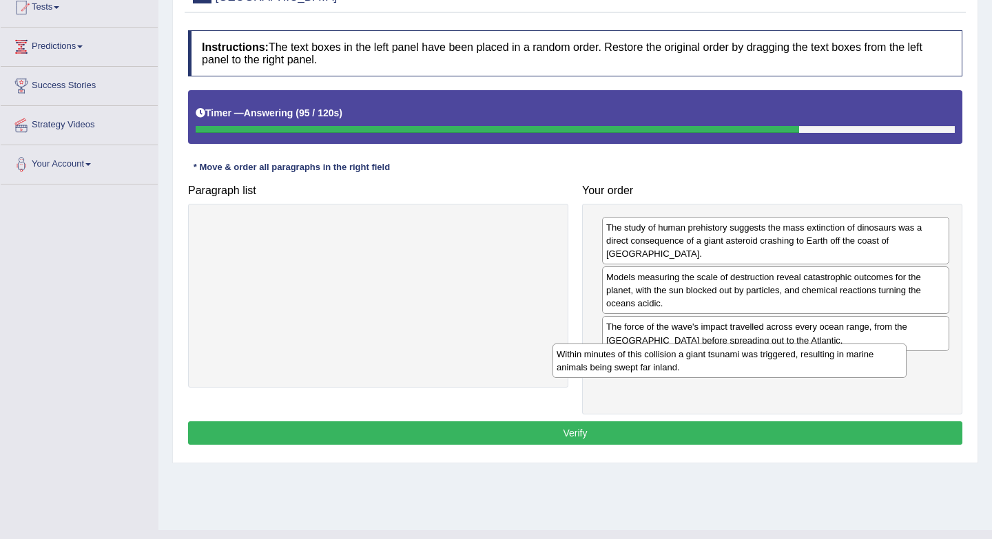
drag, startPoint x: 457, startPoint y: 241, endPoint x: 809, endPoint y: 365, distance: 373.1
click at [809, 365] on div "Within minutes of this collision a giant tsunami was triggered, resulting in ma…" at bounding box center [729, 361] width 354 height 34
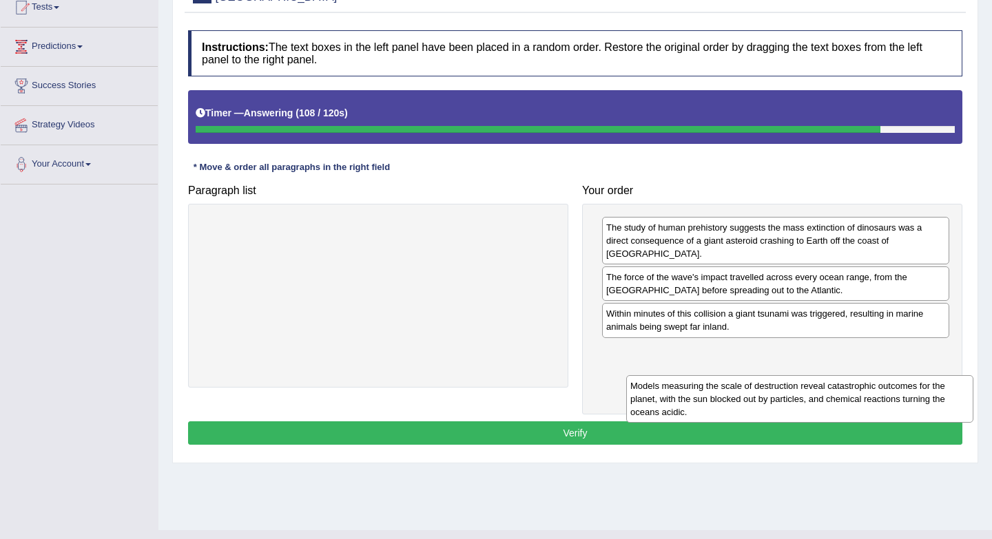
drag, startPoint x: 669, startPoint y: 284, endPoint x: 676, endPoint y: 375, distance: 91.2
click at [676, 375] on div "Models measuring the scale of destruction reveal catastrophic outcomes for the …" at bounding box center [799, 399] width 347 height 48
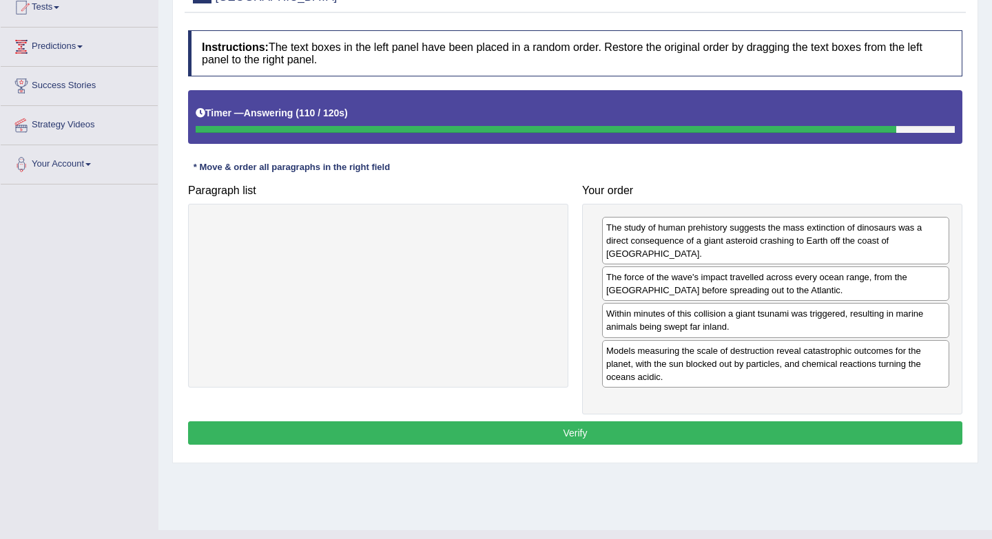
click at [658, 421] on button "Verify" at bounding box center [575, 432] width 774 height 23
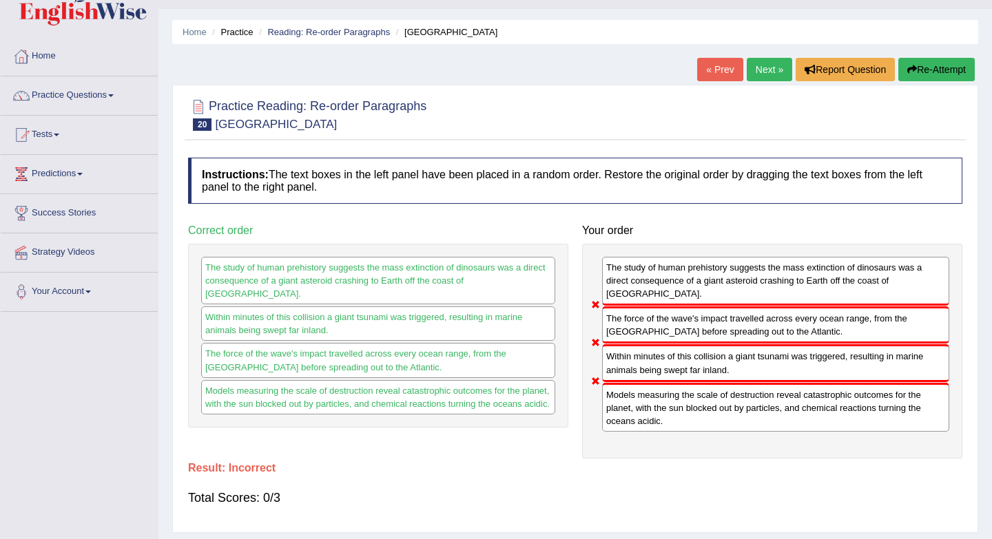
scroll to position [30, 0]
click at [946, 76] on button "Re-Attempt" at bounding box center [936, 70] width 76 height 23
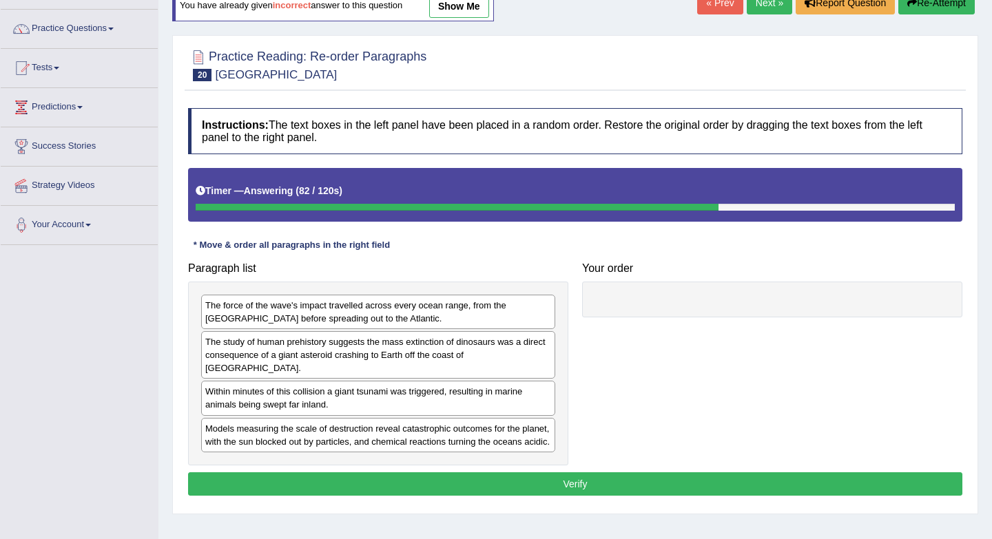
scroll to position [58, 0]
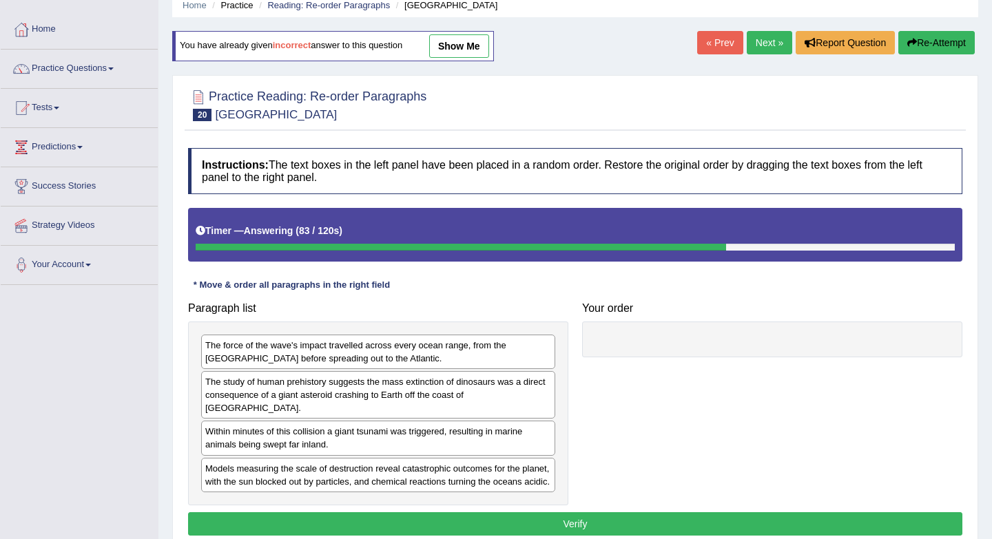
click at [769, 40] on link "Next »" at bounding box center [768, 42] width 45 height 23
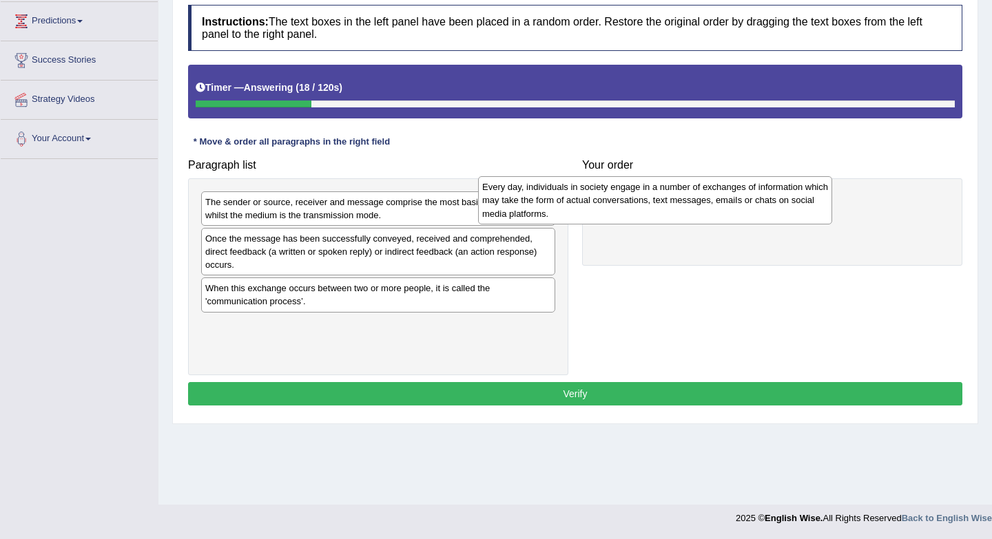
drag, startPoint x: 435, startPoint y: 303, endPoint x: 712, endPoint y: 202, distance: 294.8
click at [712, 202] on div "Every day, individuals in society engage in a number of exchanges of informatio…" at bounding box center [655, 200] width 354 height 48
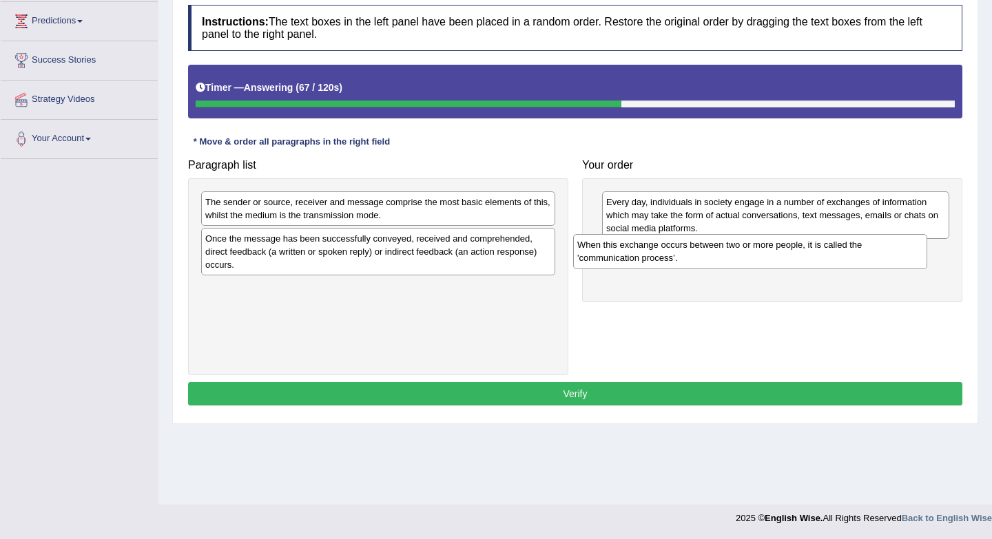
drag, startPoint x: 327, startPoint y: 302, endPoint x: 697, endPoint y: 248, distance: 373.7
click at [703, 255] on div "When this exchange occurs between two or more people, it is called the 'communi…" at bounding box center [750, 251] width 354 height 34
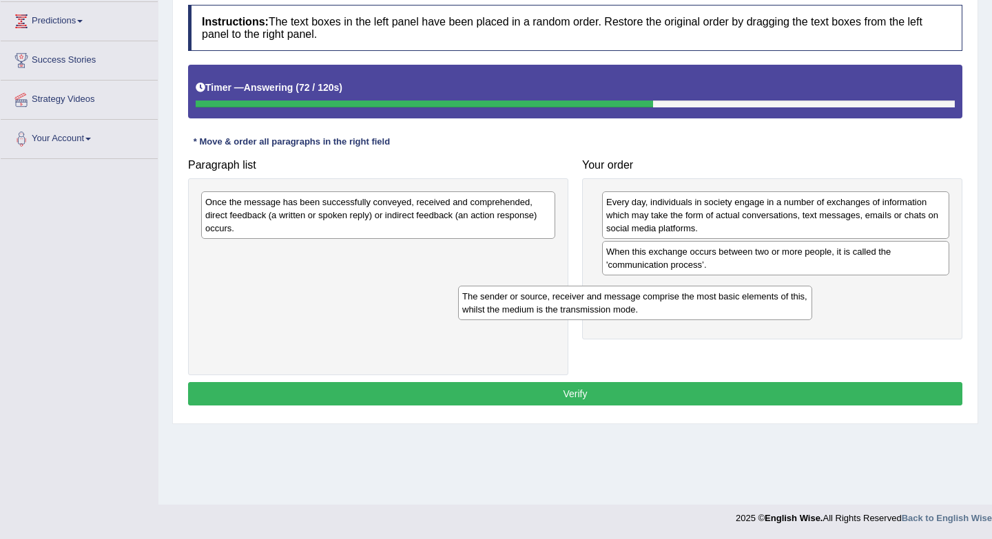
drag, startPoint x: 423, startPoint y: 209, endPoint x: 678, endPoint y: 303, distance: 272.3
click at [680, 303] on div "The sender or source, receiver and message comprise the most basic elements of …" at bounding box center [635, 303] width 354 height 34
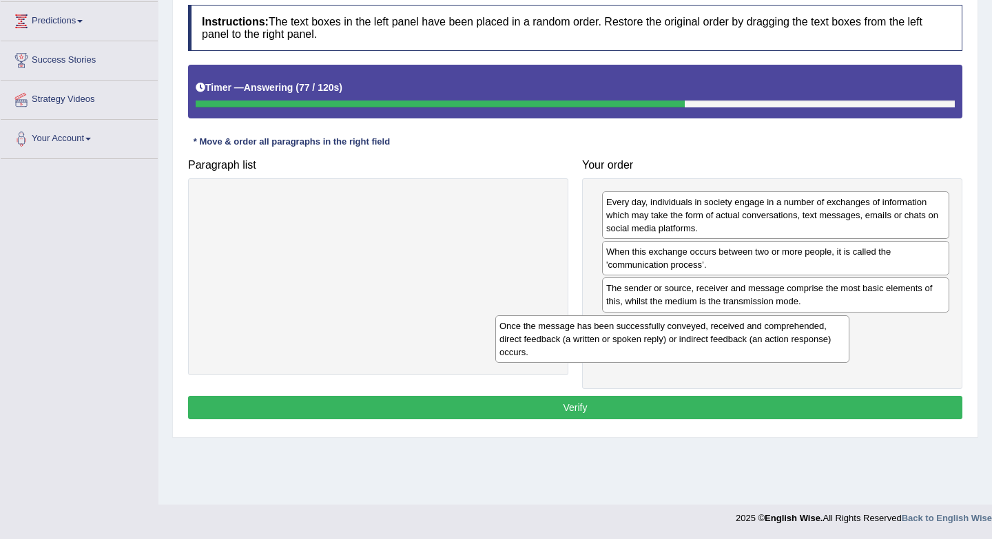
drag, startPoint x: 412, startPoint y: 216, endPoint x: 710, endPoint y: 339, distance: 321.8
click at [710, 339] on div "Once the message has been successfully conveyed, received and comprehended, dir…" at bounding box center [672, 339] width 354 height 48
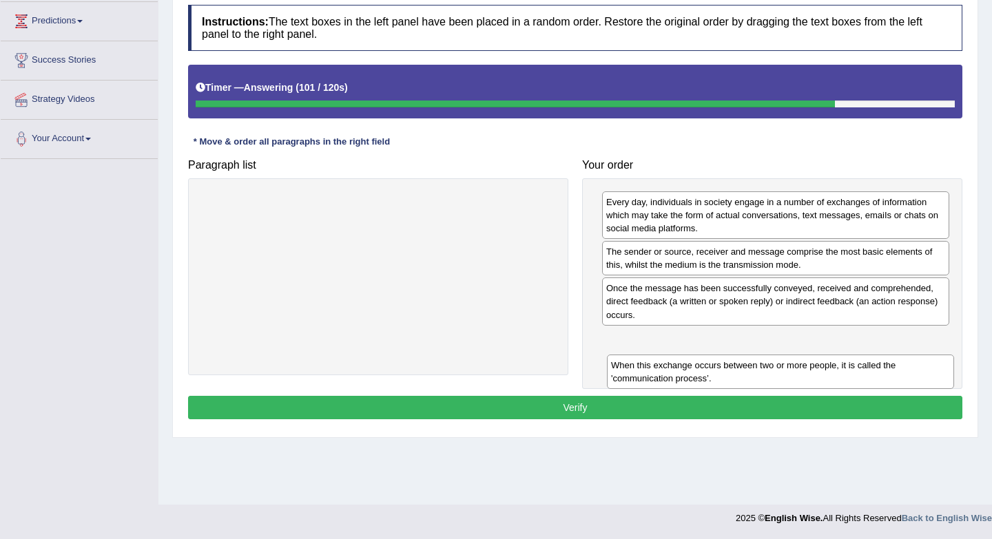
drag, startPoint x: 706, startPoint y: 260, endPoint x: 698, endPoint y: 376, distance: 116.6
click at [702, 376] on div "When this exchange occurs between two or more people, it is called the 'communi…" at bounding box center [780, 372] width 347 height 34
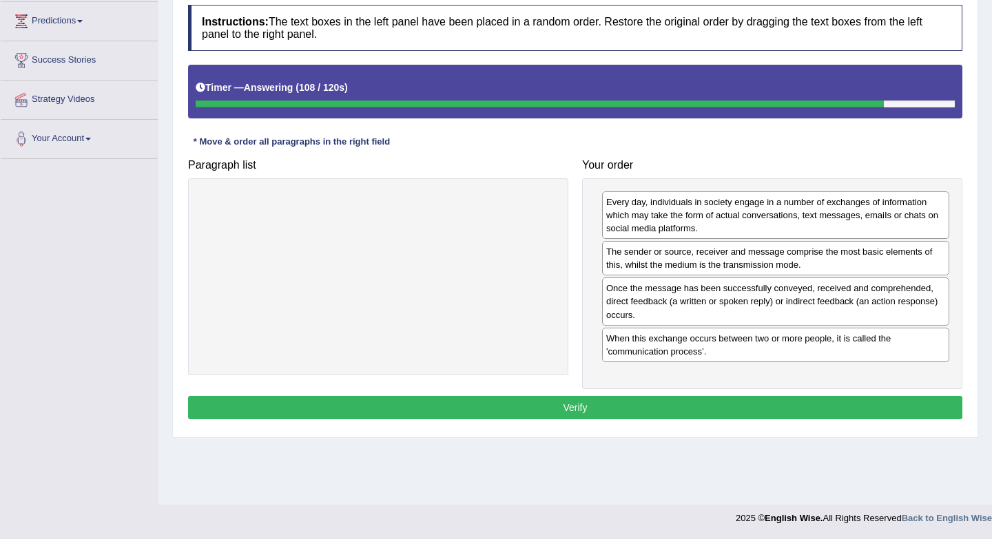
click at [687, 404] on button "Verify" at bounding box center [575, 407] width 774 height 23
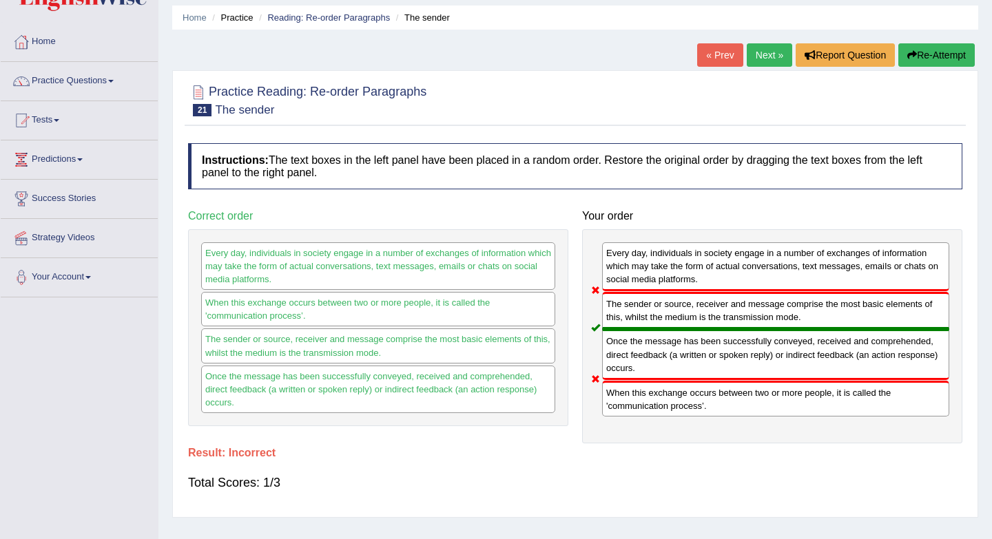
scroll to position [42, 0]
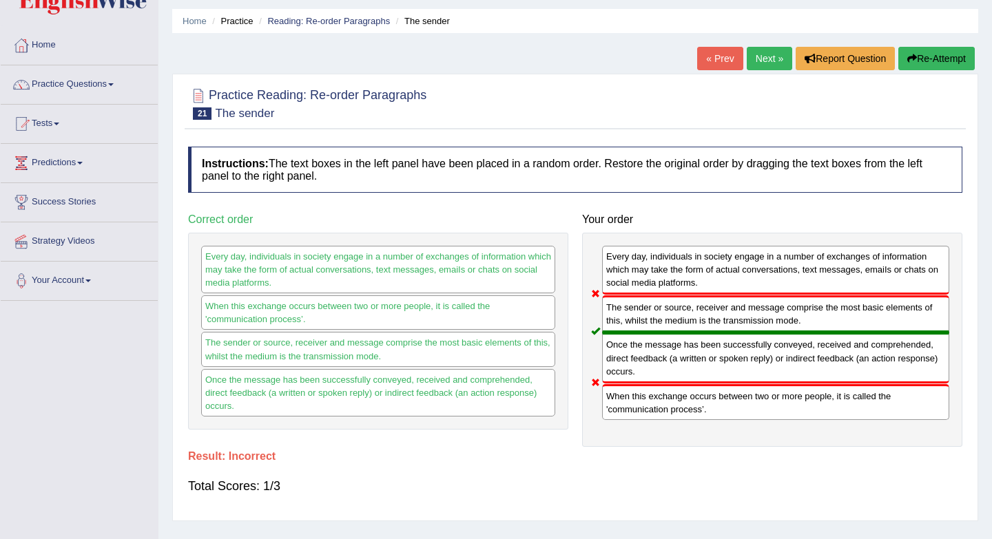
click at [760, 61] on link "Next »" at bounding box center [768, 58] width 45 height 23
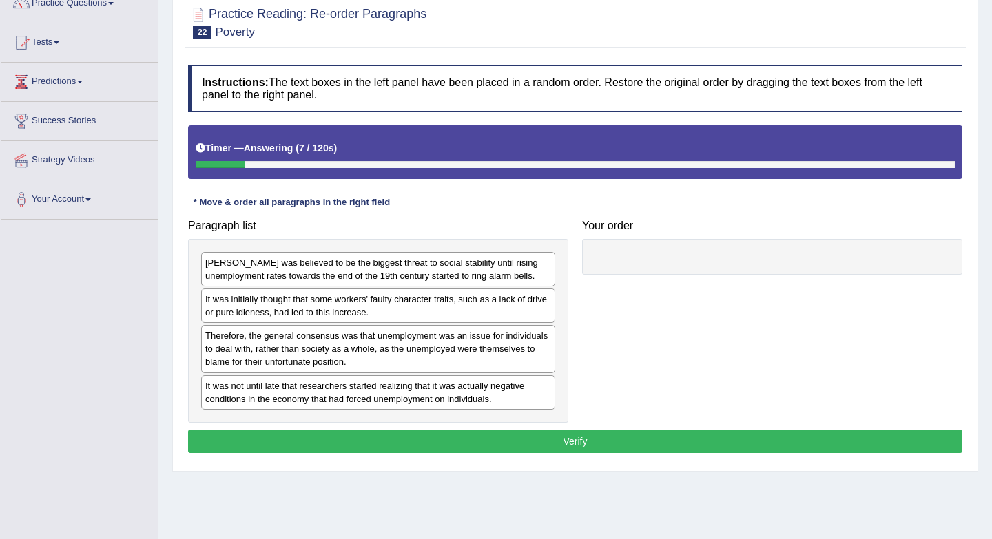
scroll to position [152, 0]
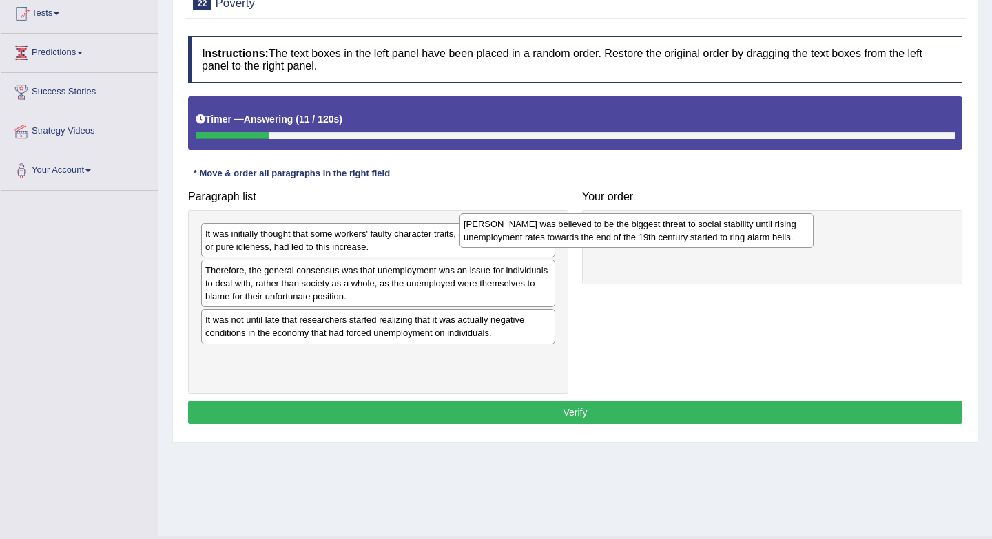
drag, startPoint x: 357, startPoint y: 244, endPoint x: 656, endPoint y: 228, distance: 298.6
click at [656, 228] on div "[PERSON_NAME] was believed to be the biggest threat to social stability until r…" at bounding box center [636, 230] width 354 height 34
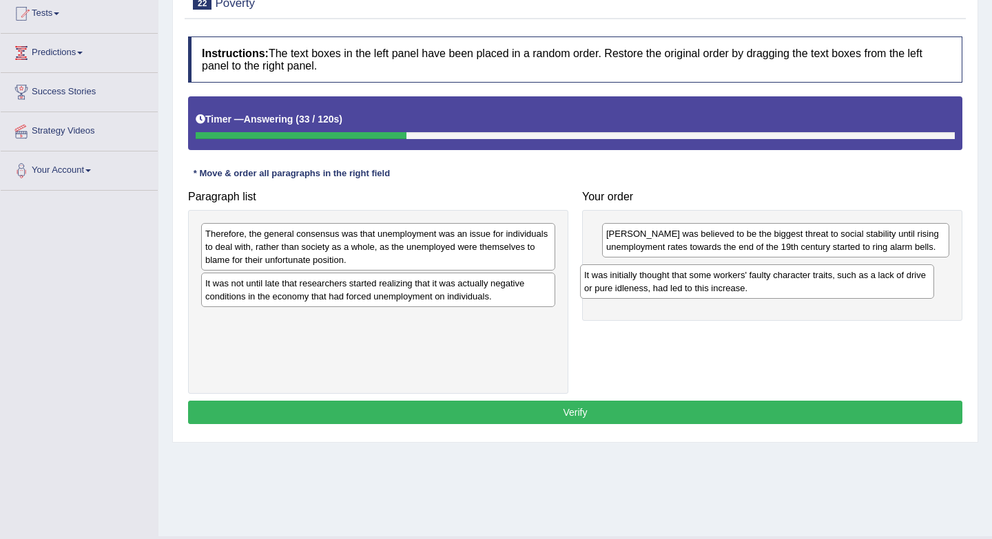
drag, startPoint x: 389, startPoint y: 236, endPoint x: 768, endPoint y: 277, distance: 381.0
click at [768, 277] on div "It was initially thought that some workers' faulty character traits, such as a …" at bounding box center [757, 281] width 354 height 34
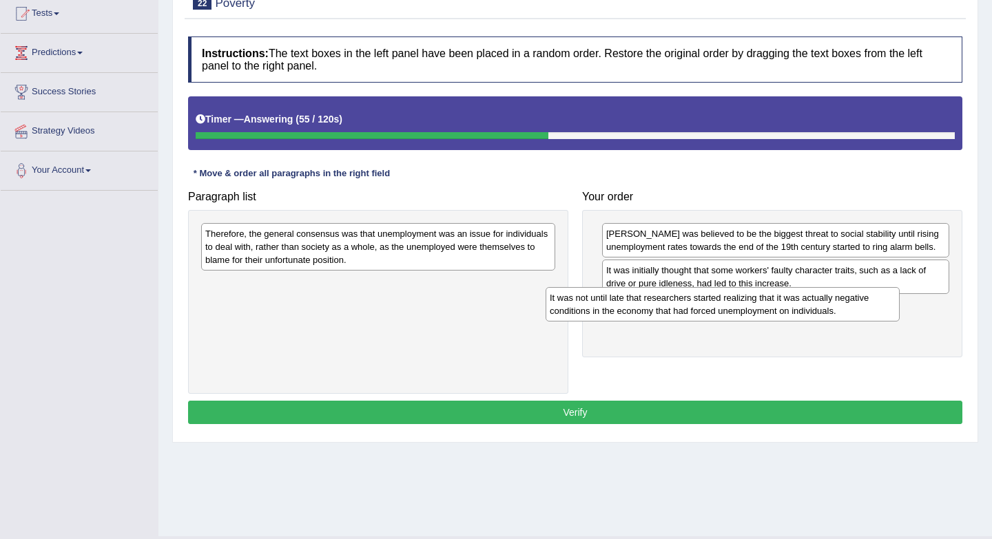
drag, startPoint x: 354, startPoint y: 295, endPoint x: 691, endPoint y: 309, distance: 337.7
click at [699, 309] on div "It was not until late that researchers started realizing that it was actually n…" at bounding box center [722, 304] width 354 height 34
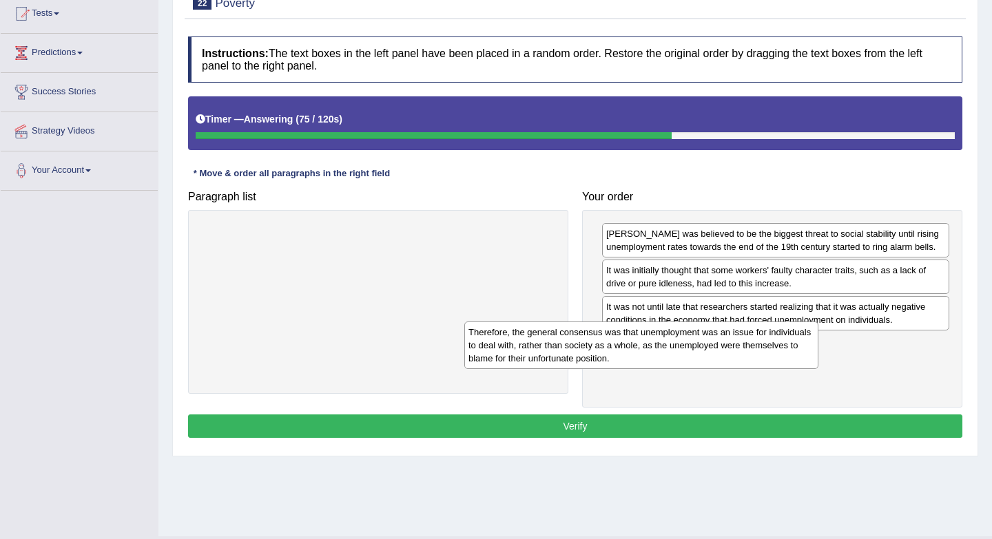
drag, startPoint x: 494, startPoint y: 260, endPoint x: 758, endPoint y: 358, distance: 280.9
click at [758, 358] on div "Therefore, the general consensus was that unemployment was an issue for individ…" at bounding box center [641, 346] width 354 height 48
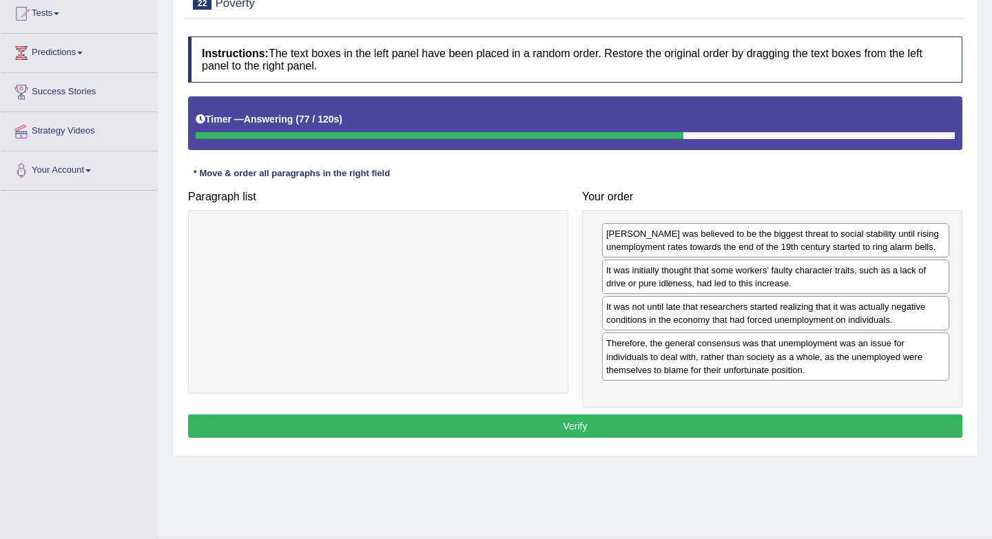
click at [680, 424] on button "Verify" at bounding box center [575, 426] width 774 height 23
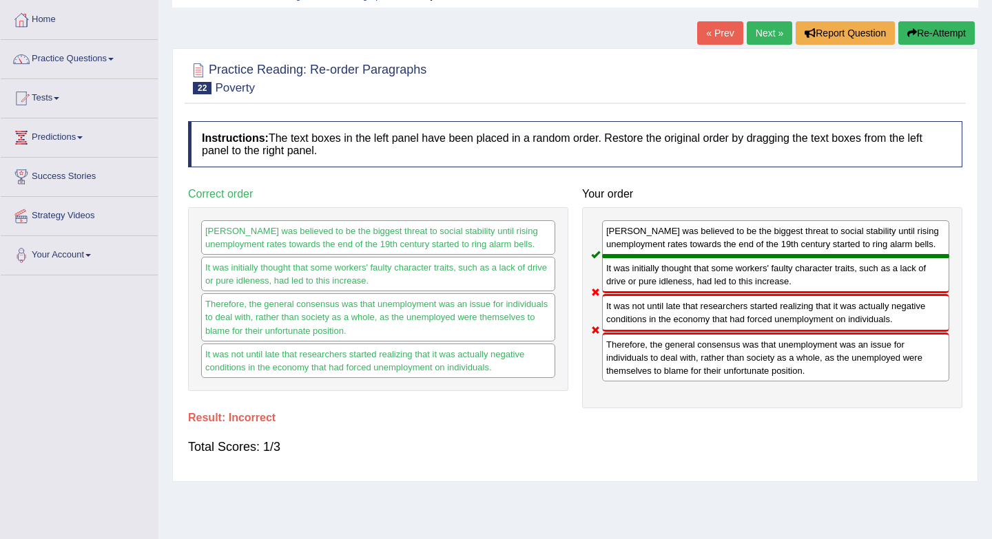
scroll to position [58, 0]
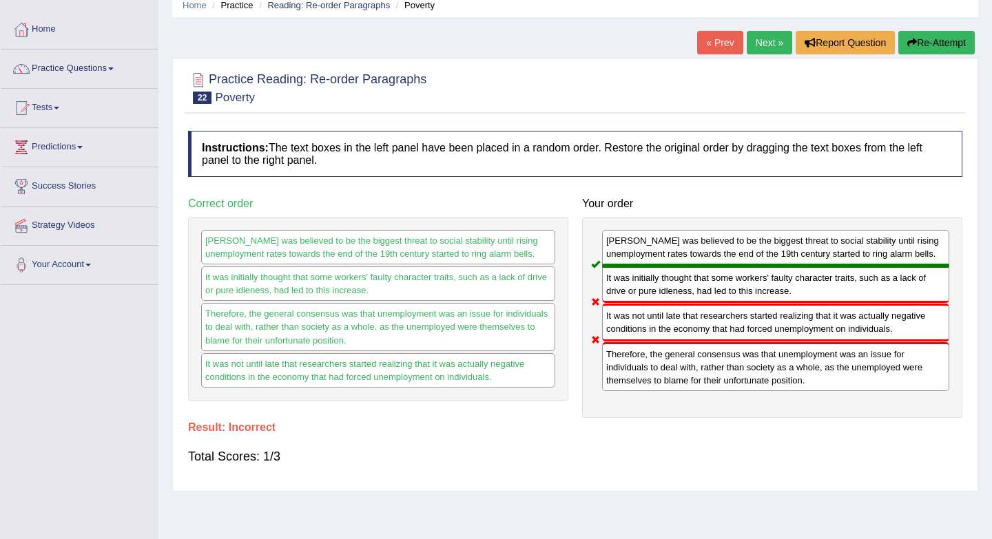
click at [765, 47] on link "Next »" at bounding box center [768, 42] width 45 height 23
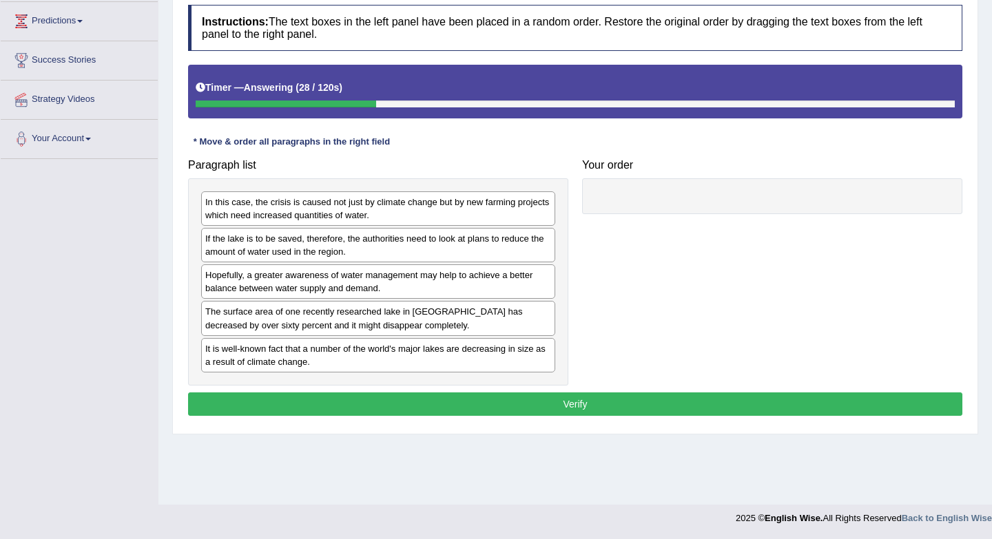
drag, startPoint x: 397, startPoint y: 326, endPoint x: 671, endPoint y: 160, distance: 320.8
click at [555, 301] on div "The surface area of one recently researched lake in [GEOGRAPHIC_DATA] has decre…" at bounding box center [378, 318] width 354 height 34
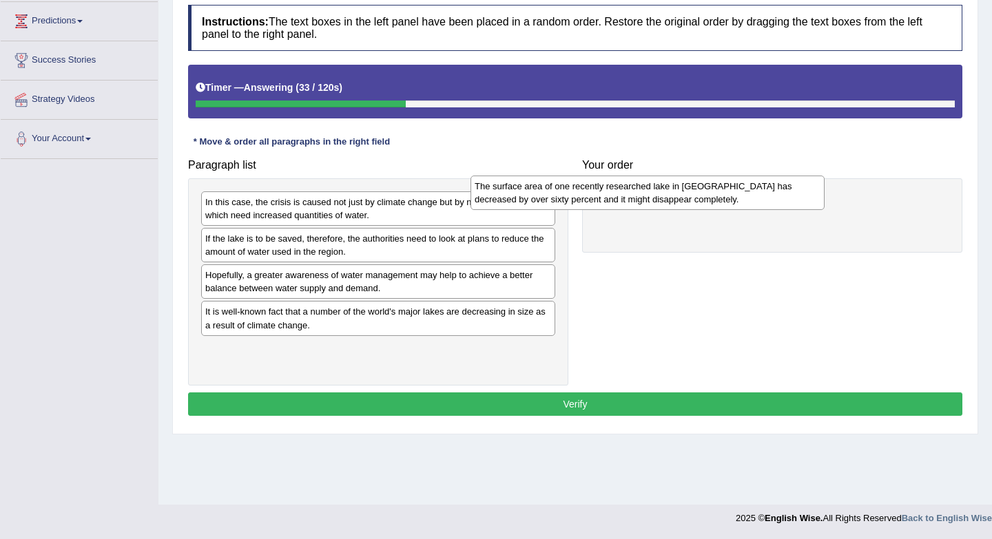
drag, startPoint x: 446, startPoint y: 286, endPoint x: 755, endPoint y: 202, distance: 320.6
click at [755, 202] on div "The surface area of one recently researched lake in Asia has decreased by over …" at bounding box center [647, 193] width 354 height 34
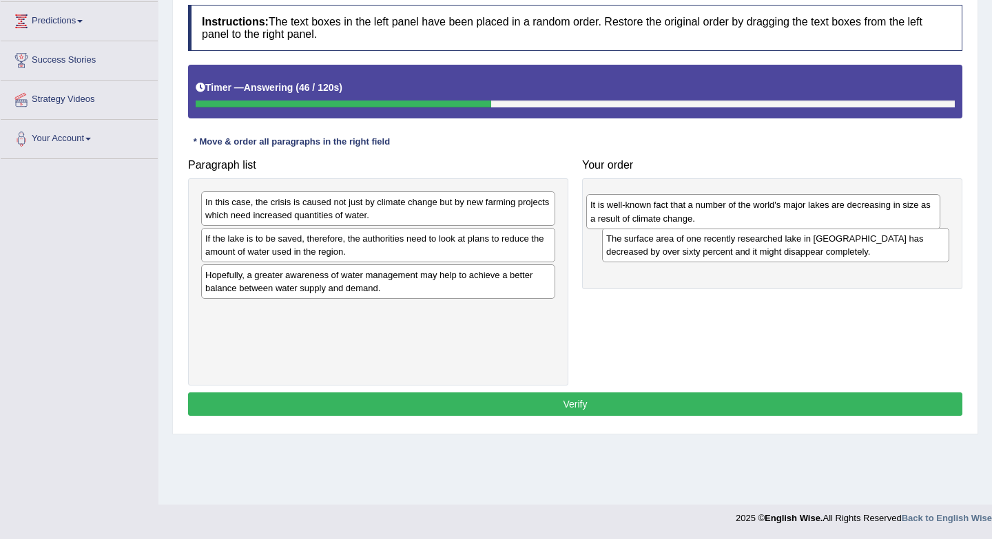
drag, startPoint x: 428, startPoint y: 323, endPoint x: 807, endPoint y: 217, distance: 393.3
click at [809, 217] on div "It is well-known fact that a number of the world's major lakes are decreasing i…" at bounding box center [763, 211] width 354 height 34
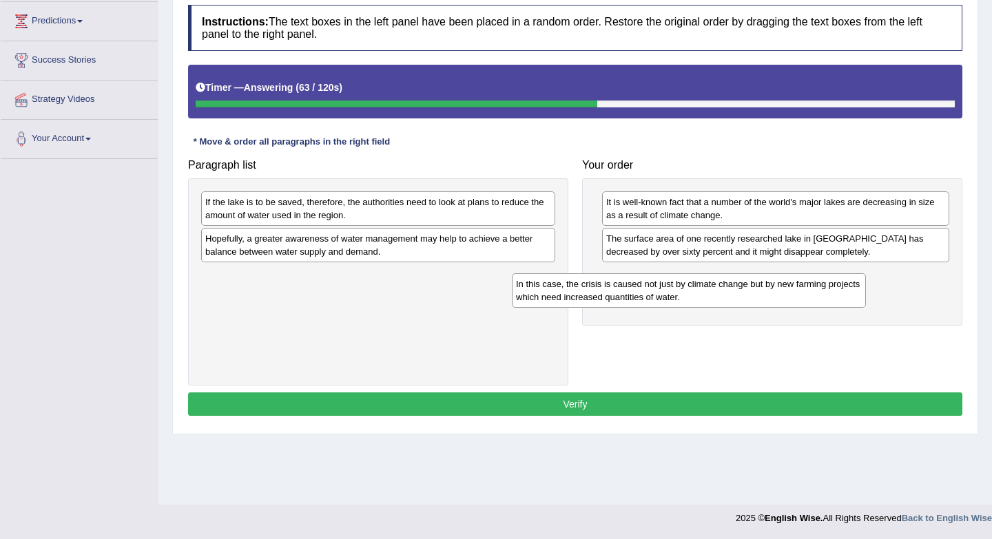
drag, startPoint x: 443, startPoint y: 218, endPoint x: 761, endPoint y: 289, distance: 325.8
click at [761, 289] on div "In this case, the crisis is caused not just by climate change but by new farmin…" at bounding box center [689, 290] width 354 height 34
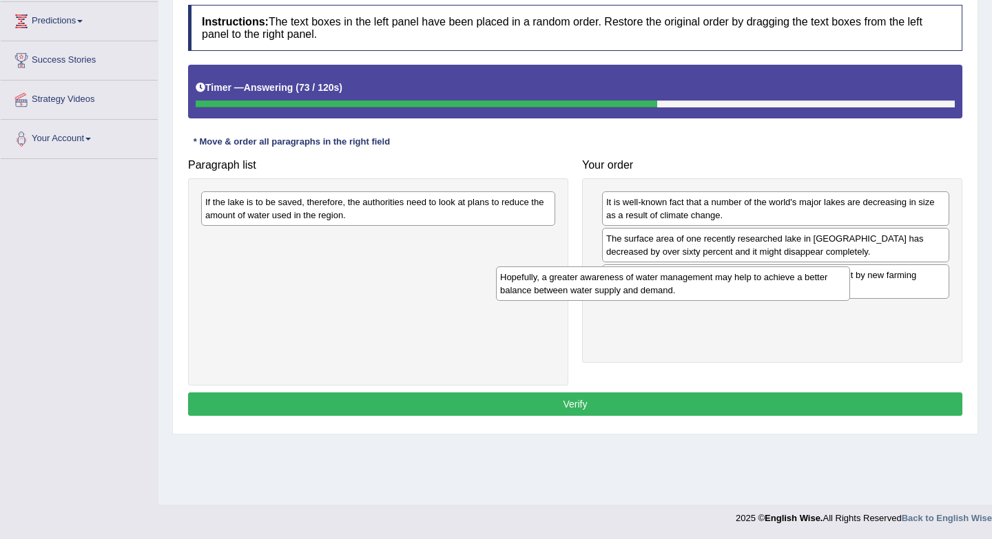
drag, startPoint x: 439, startPoint y: 247, endPoint x: 758, endPoint y: 306, distance: 324.2
click at [758, 301] on div "Hopefully, a greater awareness of water management may help to achieve a better…" at bounding box center [673, 284] width 354 height 34
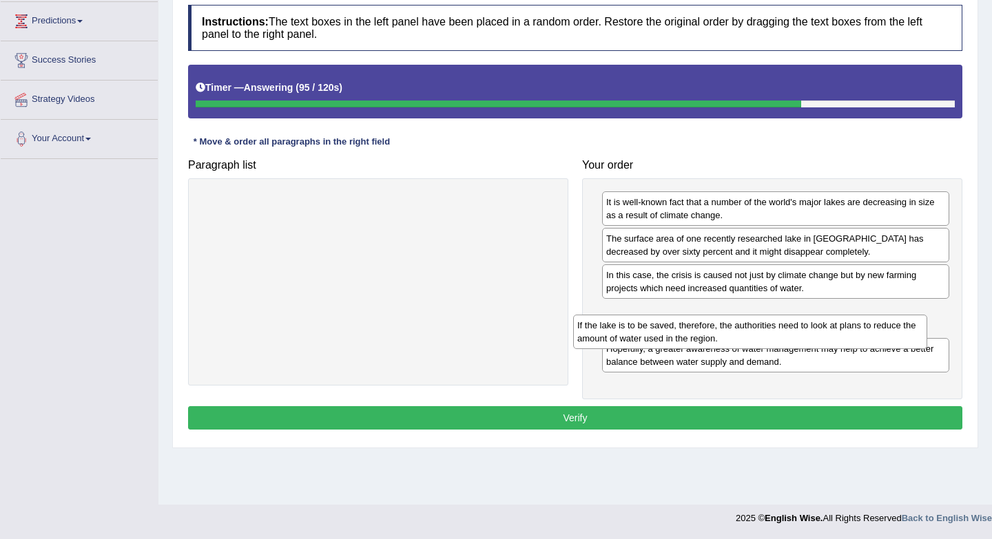
drag, startPoint x: 373, startPoint y: 207, endPoint x: 745, endPoint y: 333, distance: 392.4
click at [745, 333] on div "If the lake is to be saved, therefore, the authorities need to look at plans to…" at bounding box center [750, 332] width 354 height 34
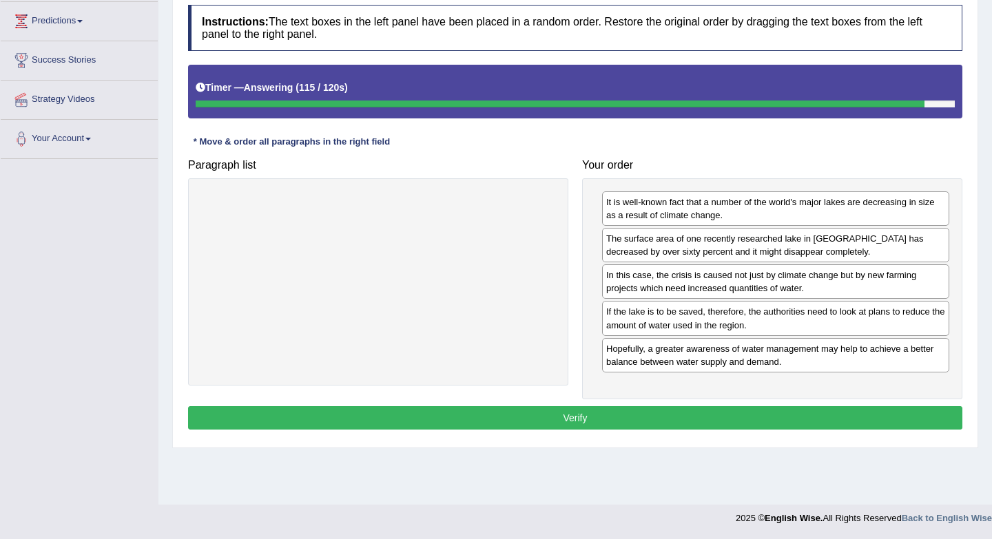
click at [717, 428] on button "Verify" at bounding box center [575, 417] width 774 height 23
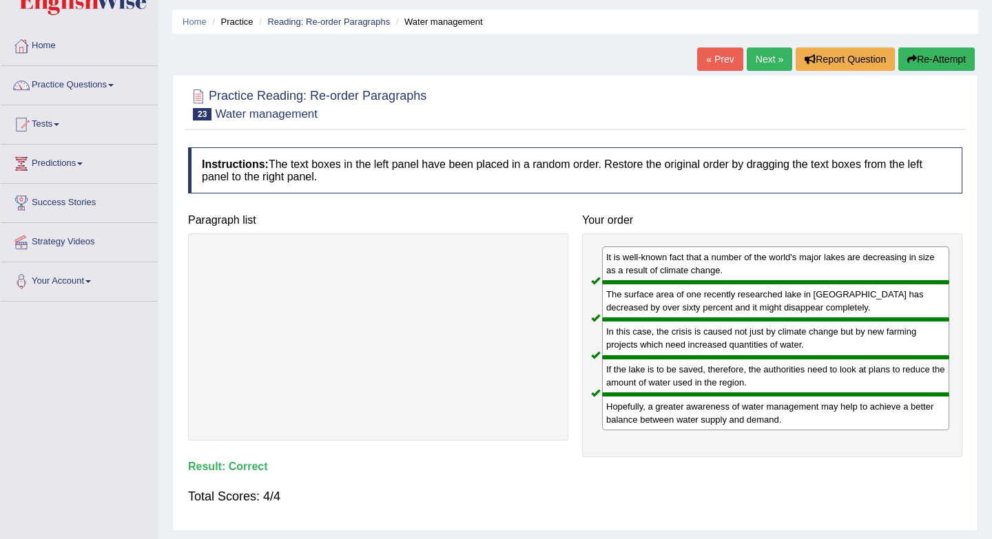
scroll to position [41, 0]
click at [751, 65] on link "Next »" at bounding box center [768, 59] width 45 height 23
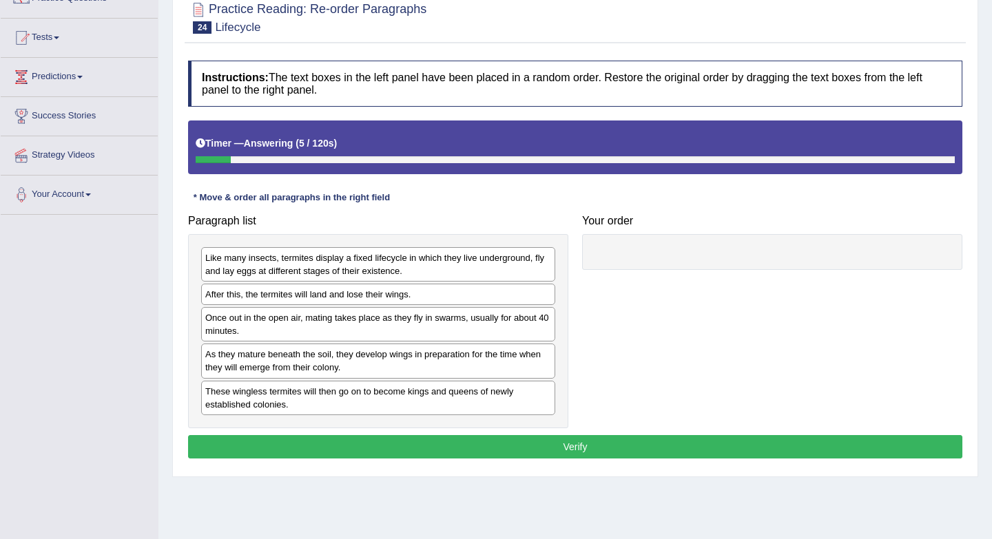
scroll to position [145, 0]
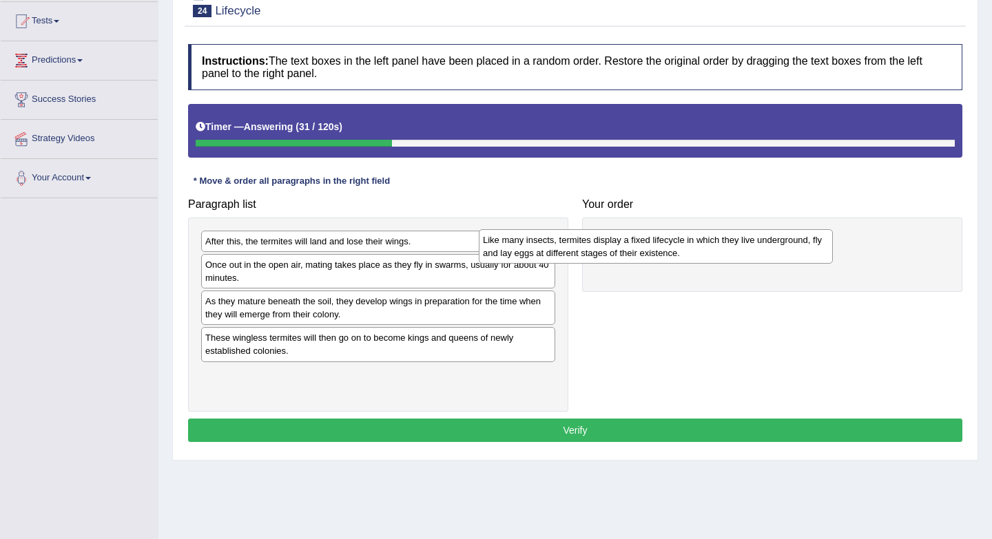
drag, startPoint x: 337, startPoint y: 247, endPoint x: 625, endPoint y: 238, distance: 288.0
click at [627, 238] on div "Like many insects, termites display a fixed lifecycle in which they live underg…" at bounding box center [656, 246] width 354 height 34
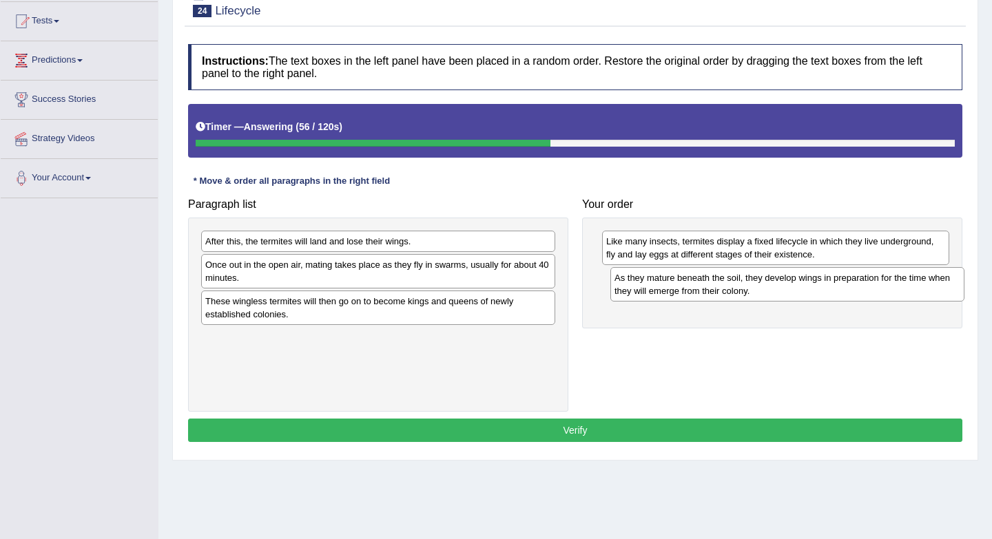
drag, startPoint x: 362, startPoint y: 317, endPoint x: 771, endPoint y: 293, distance: 409.0
click at [771, 293] on div "As they mature beneath the soil, they develop wings in preparation for the time…" at bounding box center [787, 284] width 354 height 34
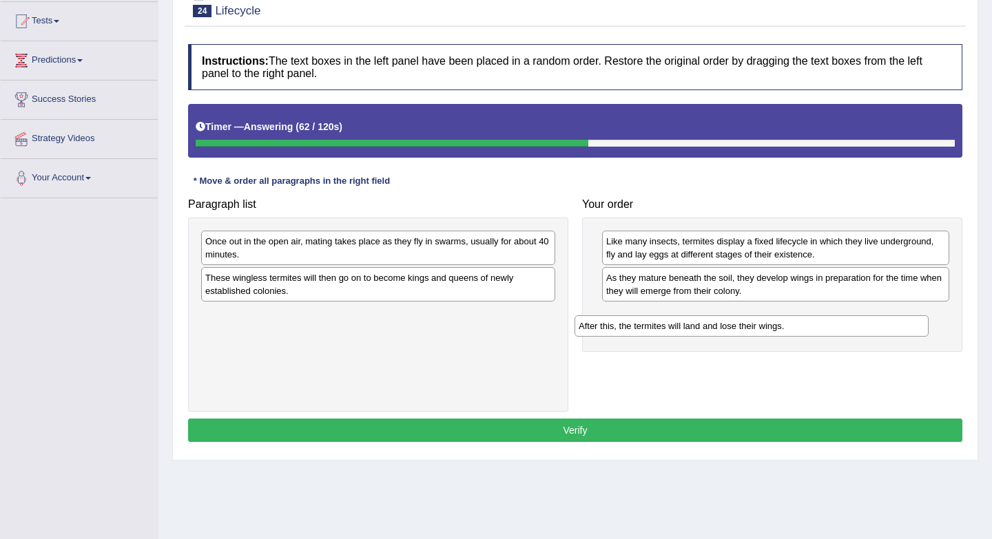
drag, startPoint x: 372, startPoint y: 240, endPoint x: 745, endPoint y: 325, distance: 382.7
click at [745, 325] on div "After this, the termites will land and lose their wings." at bounding box center [751, 325] width 354 height 21
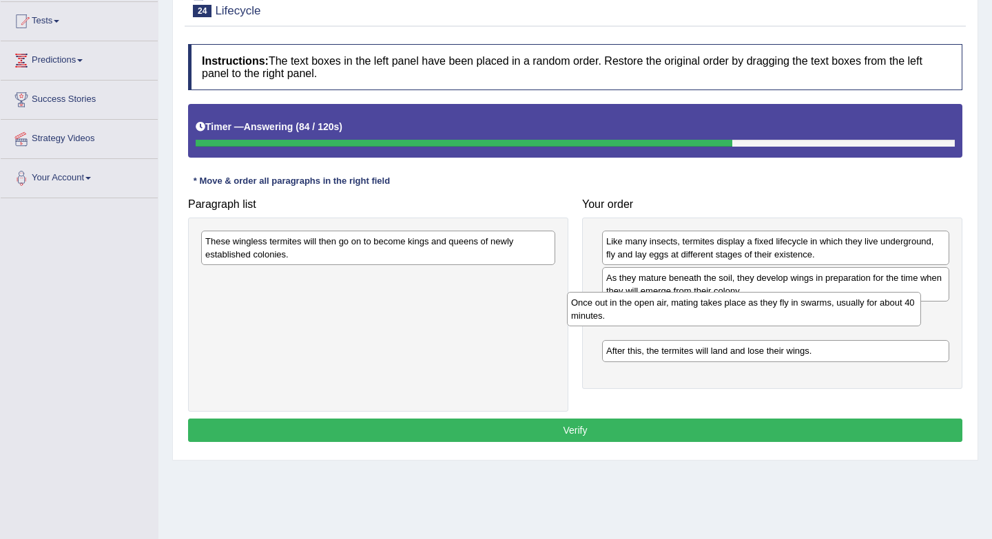
drag, startPoint x: 376, startPoint y: 254, endPoint x: 742, endPoint y: 315, distance: 370.8
click at [742, 315] on div "Once out in the open air, mating takes place as they fly in swarms, usually for…" at bounding box center [744, 309] width 354 height 34
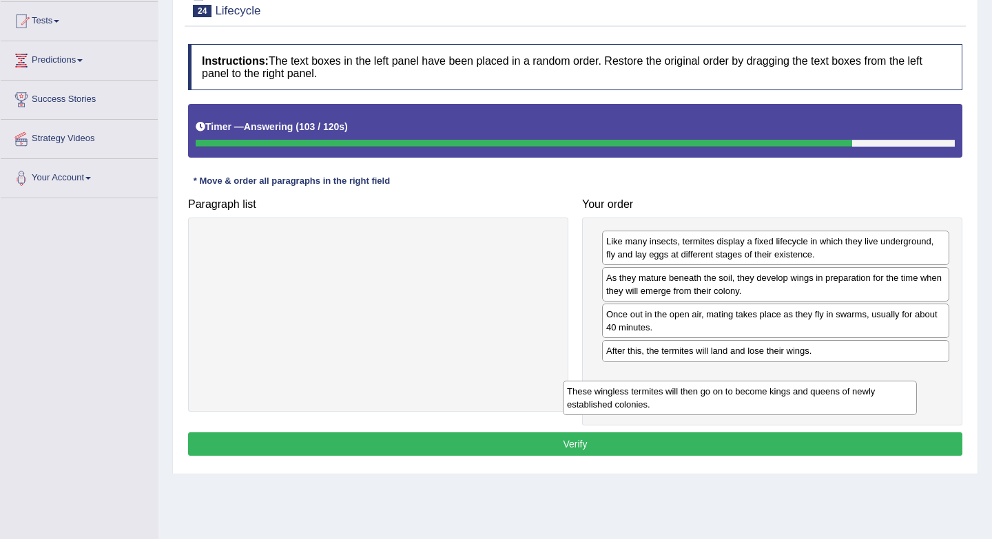
drag, startPoint x: 331, startPoint y: 259, endPoint x: 692, endPoint y: 409, distance: 391.5
click at [692, 409] on div "These wingless termites will then go on to become kings and queens of newly est…" at bounding box center [740, 398] width 354 height 34
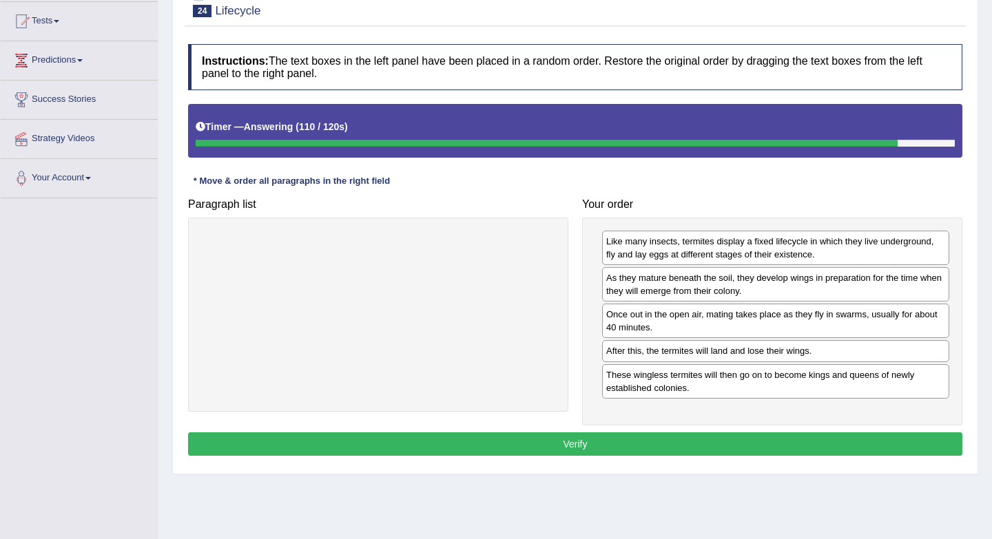
click at [657, 441] on button "Verify" at bounding box center [575, 443] width 774 height 23
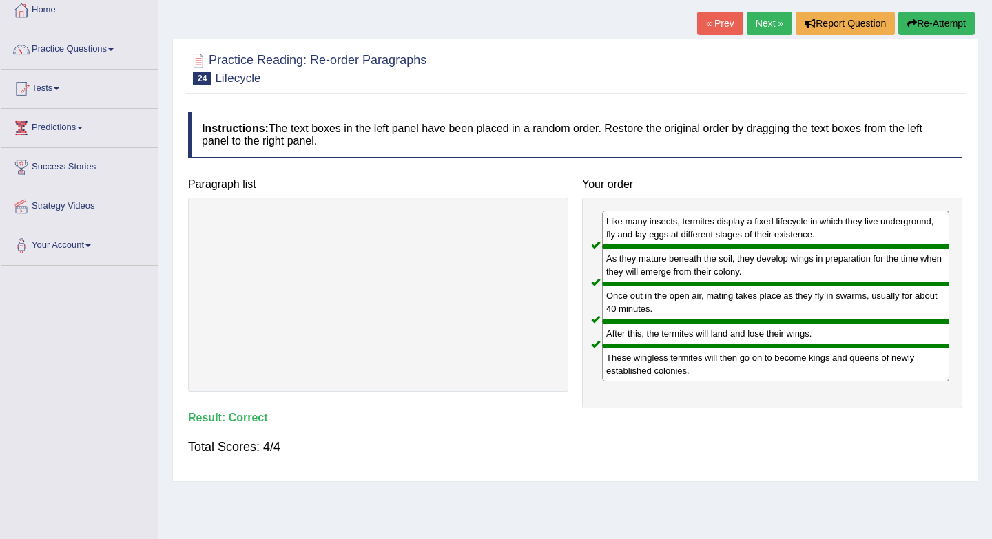
scroll to position [76, 0]
click at [770, 23] on link "Next »" at bounding box center [768, 23] width 45 height 23
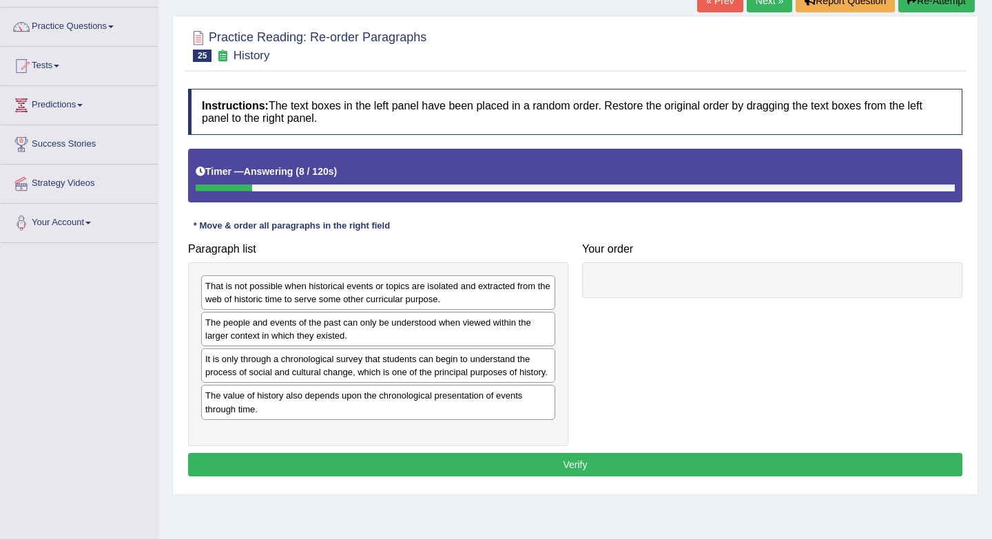
scroll to position [112, 0]
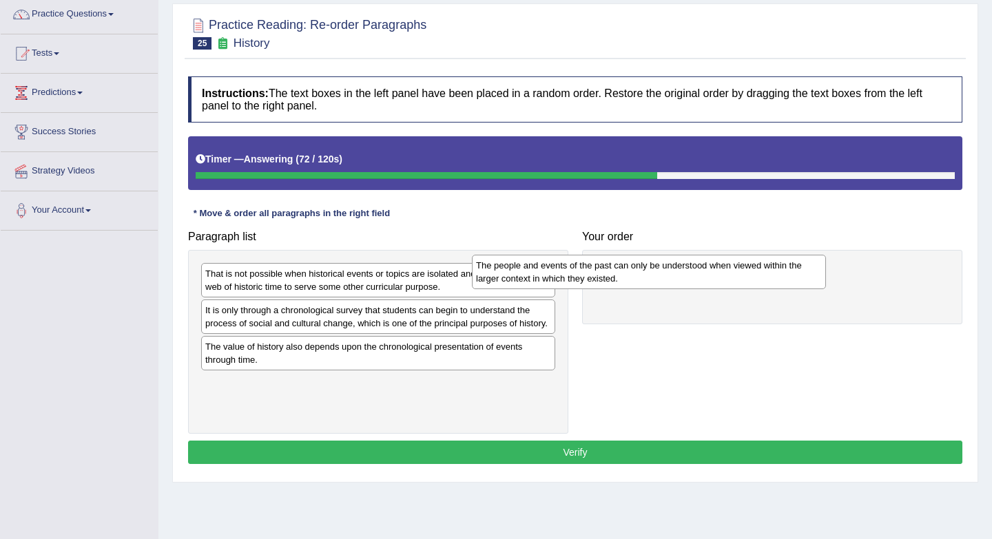
drag, startPoint x: 425, startPoint y: 326, endPoint x: 748, endPoint y: 268, distance: 328.1
click at [748, 268] on div "The people and events of the past can only be understood when viewed within the…" at bounding box center [649, 272] width 354 height 34
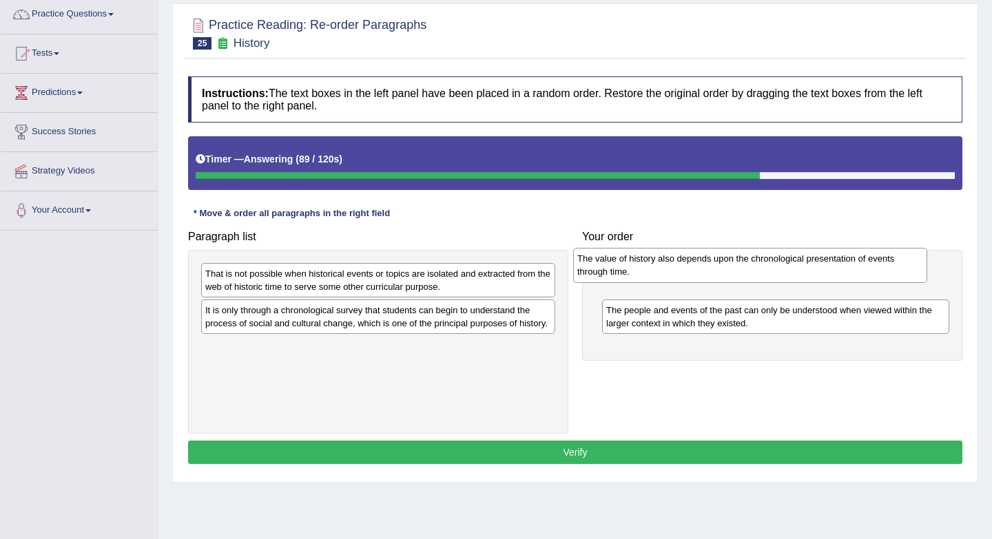
drag, startPoint x: 342, startPoint y: 372, endPoint x: 713, endPoint y: 271, distance: 385.4
click at [713, 271] on div "The value of history also depends upon the chronological presentation of events…" at bounding box center [750, 265] width 354 height 34
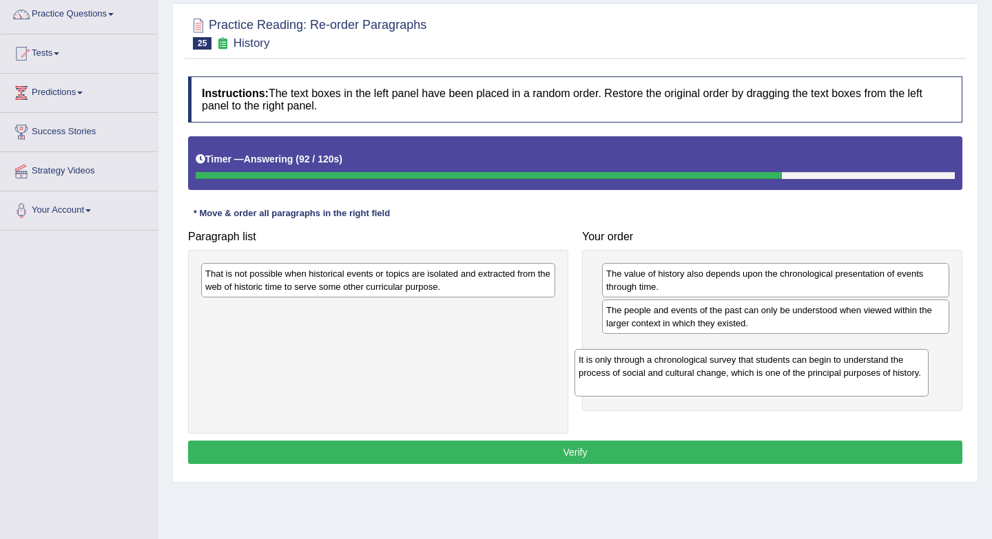
drag, startPoint x: 316, startPoint y: 325, endPoint x: 689, endPoint y: 372, distance: 376.2
click at [689, 372] on div "It is only through a chronological survey that students can begin to understand…" at bounding box center [751, 373] width 354 height 48
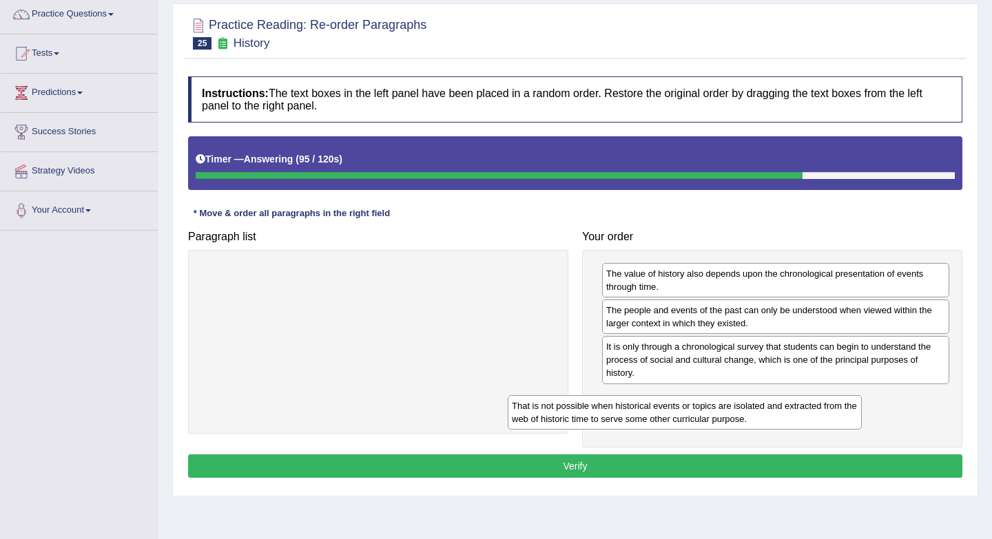
drag, startPoint x: 384, startPoint y: 284, endPoint x: 693, endPoint y: 417, distance: 337.2
click at [693, 417] on div "That is not possible when historical events or topics are isolated and extracte…" at bounding box center [685, 412] width 354 height 34
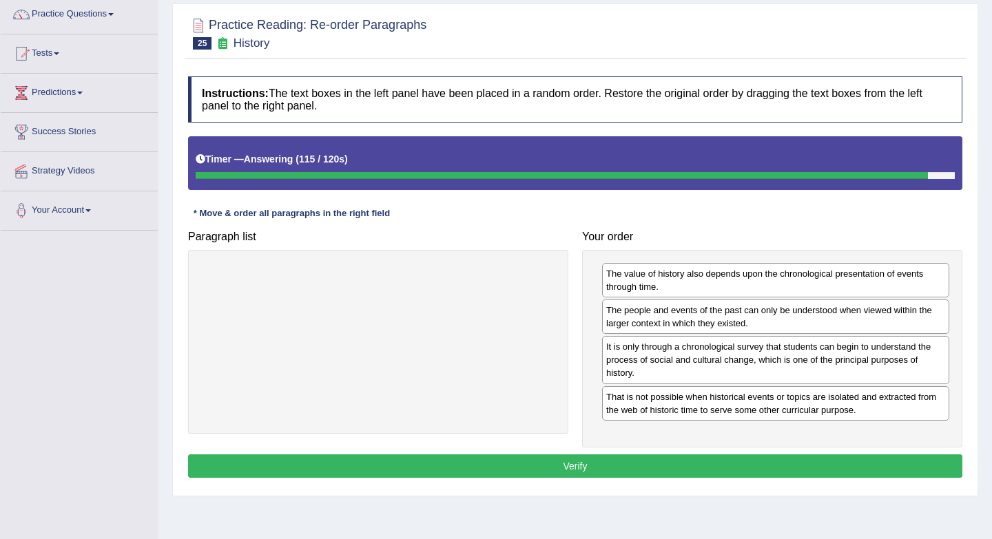
click at [533, 462] on button "Verify" at bounding box center [575, 466] width 774 height 23
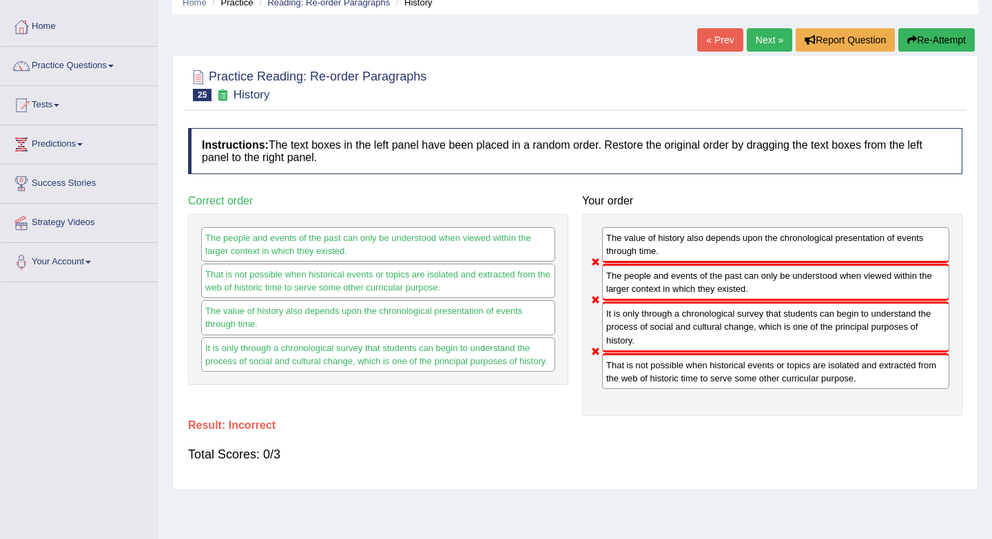
scroll to position [48, 0]
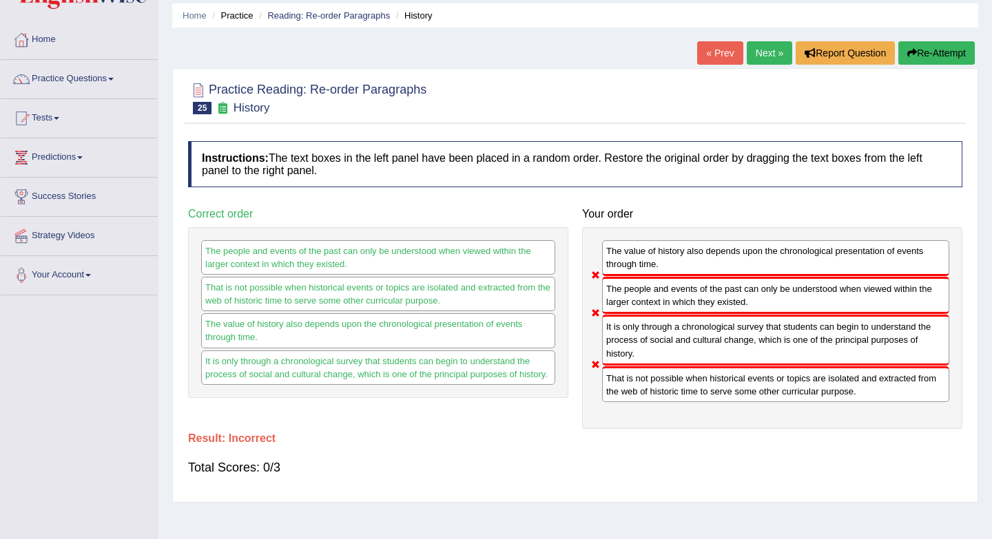
click at [769, 62] on link "Next »" at bounding box center [768, 52] width 45 height 23
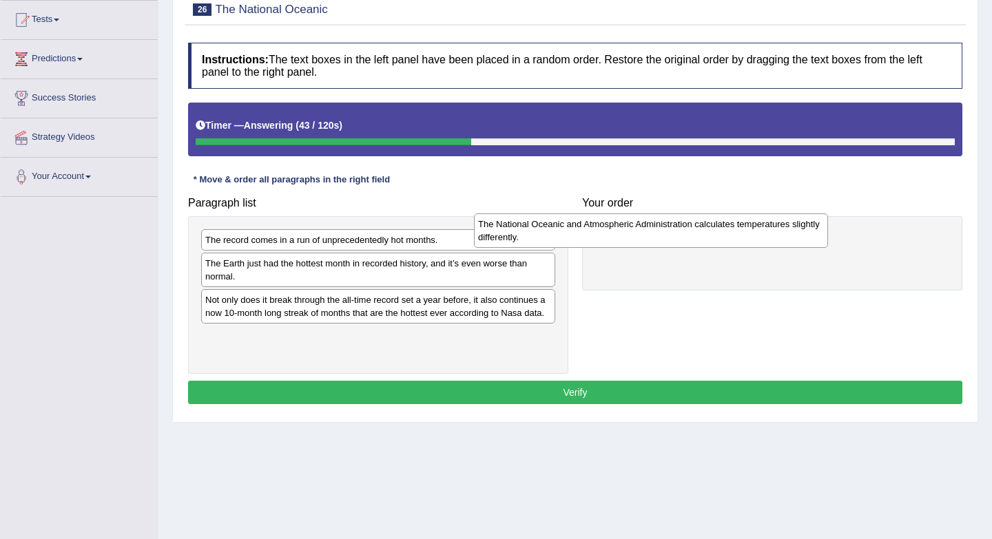
drag, startPoint x: 386, startPoint y: 312, endPoint x: 660, endPoint y: 236, distance: 283.9
click at [660, 236] on div "The National Oceanic and Atmospheric Administration calculates temperatures sli…" at bounding box center [651, 230] width 354 height 34
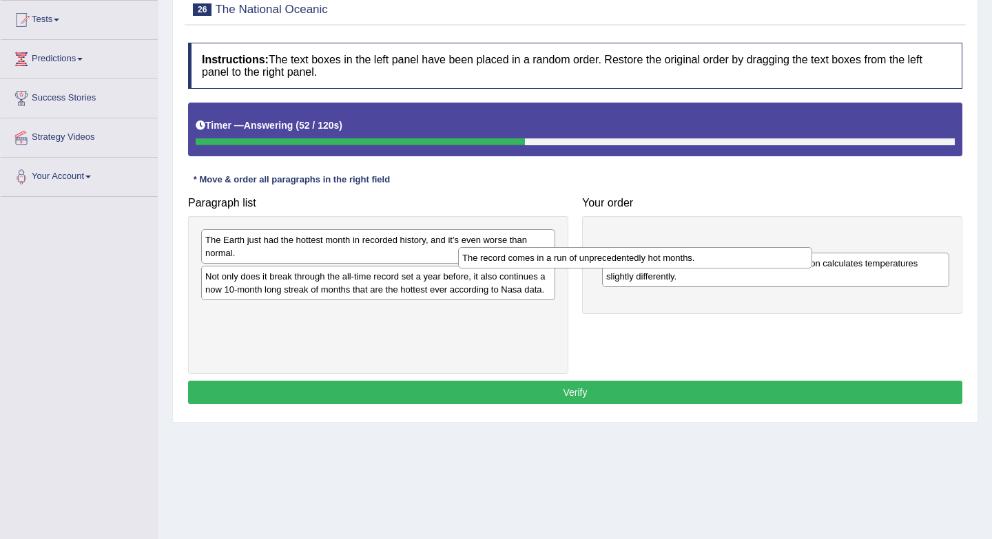
drag, startPoint x: 393, startPoint y: 243, endPoint x: 665, endPoint y: 291, distance: 276.8
click at [665, 269] on div "The record comes in a run of unprecedentedly hot months." at bounding box center [635, 257] width 354 height 21
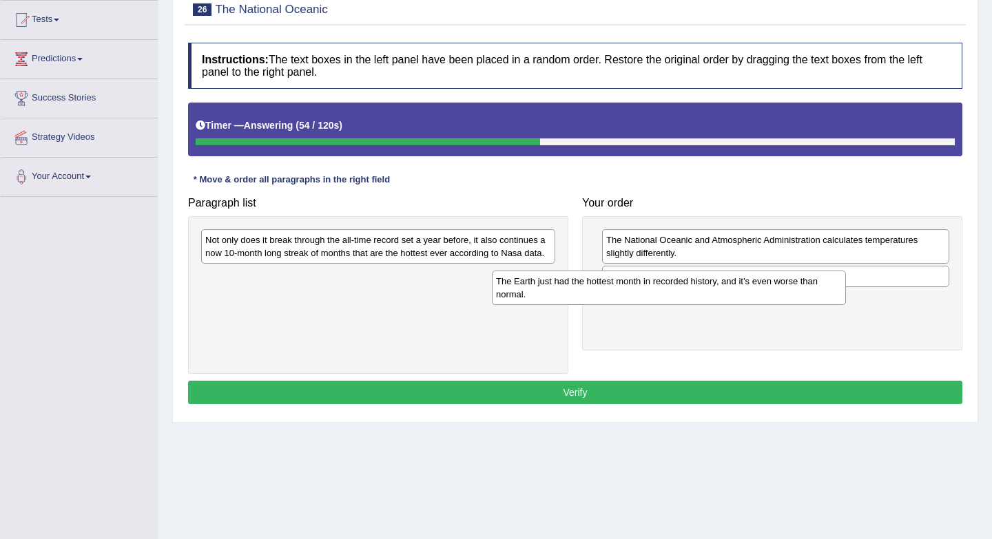
drag, startPoint x: 466, startPoint y: 251, endPoint x: 768, endPoint y: 310, distance: 307.4
click at [769, 305] on div "The Earth just had the hottest month in recorded history, and it’s even worse t…" at bounding box center [669, 288] width 354 height 34
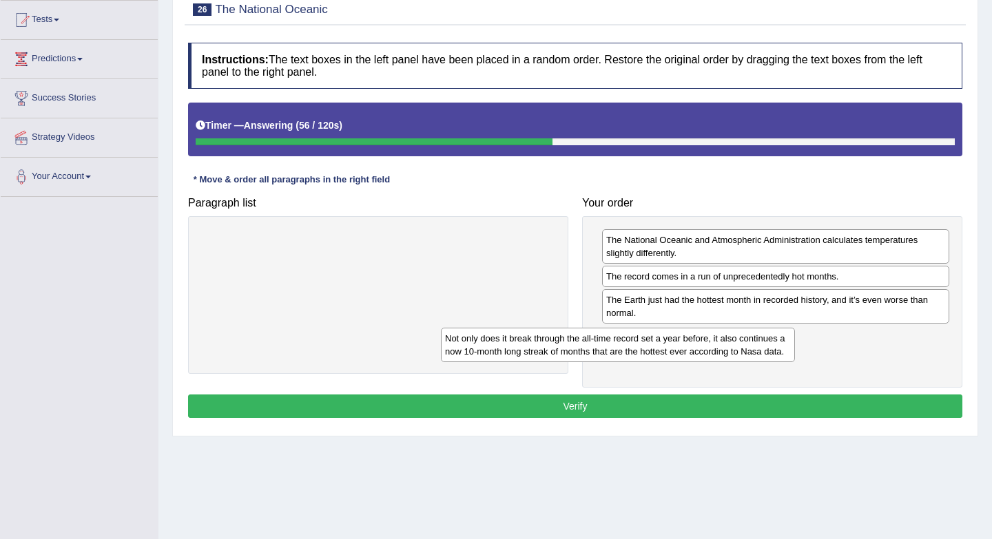
drag, startPoint x: 523, startPoint y: 250, endPoint x: 775, endPoint y: 344, distance: 268.2
click at [775, 344] on div "Not only does it break through the all-time record set a year before, it also c…" at bounding box center [618, 345] width 354 height 34
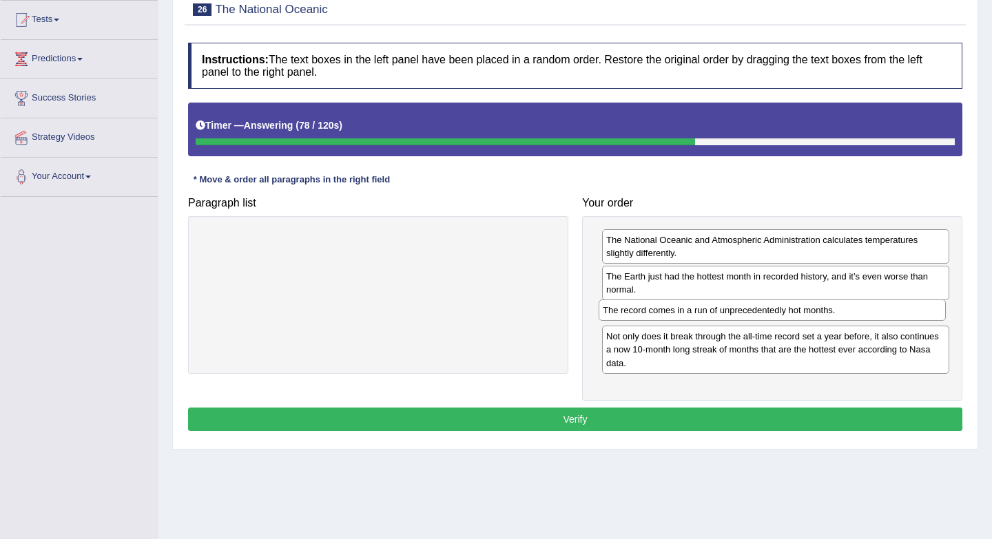
drag, startPoint x: 696, startPoint y: 278, endPoint x: 688, endPoint y: 322, distance: 44.8
click at [691, 321] on div "The record comes in a run of unprecedentedly hot months." at bounding box center [771, 310] width 347 height 21
click at [497, 420] on button "Verify" at bounding box center [575, 419] width 774 height 23
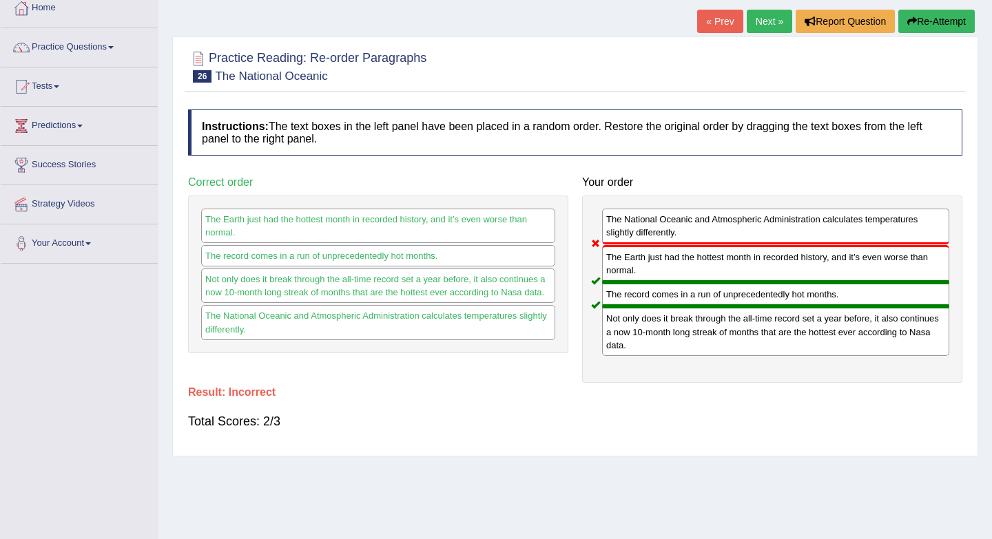
scroll to position [79, 0]
click at [765, 17] on link "Next »" at bounding box center [768, 21] width 45 height 23
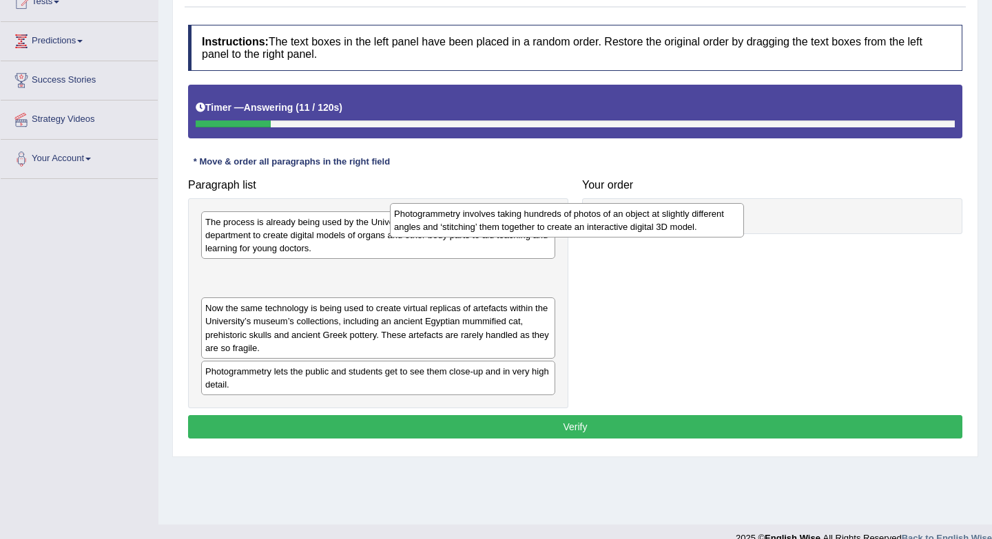
drag, startPoint x: 492, startPoint y: 277, endPoint x: 704, endPoint y: 206, distance: 223.6
click at [704, 206] on div "Photogrammetry involves taking hundreds of photos of an object at slightly diff…" at bounding box center [567, 220] width 354 height 34
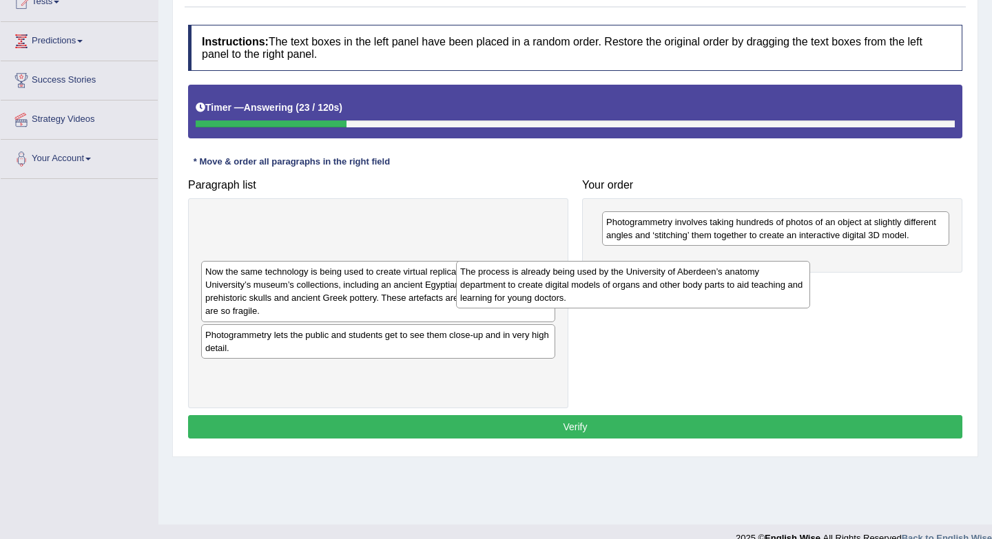
drag, startPoint x: 456, startPoint y: 241, endPoint x: 738, endPoint y: 285, distance: 285.8
click at [739, 285] on div "The process is already being used by the University of Aberdeen’s anatomy depar…" at bounding box center [633, 285] width 354 height 48
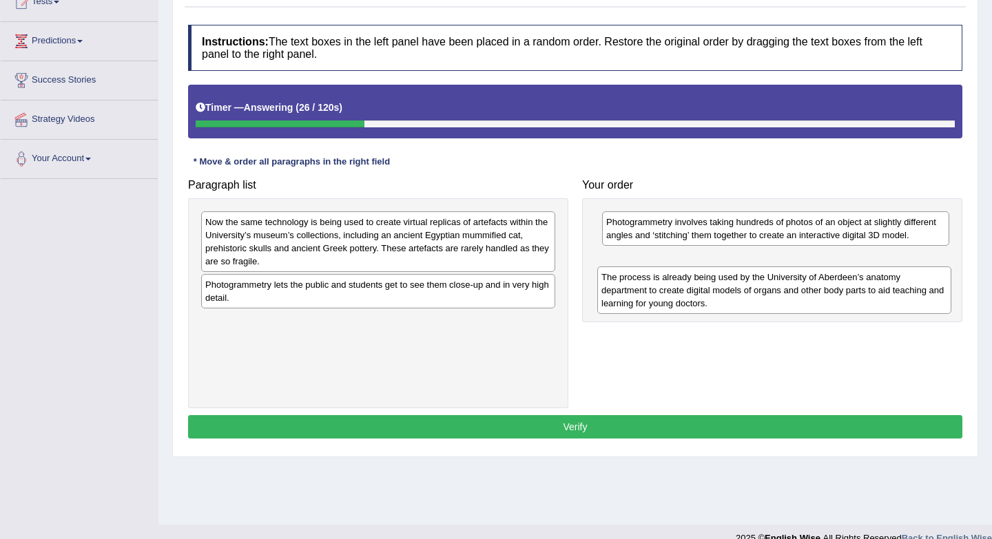
drag, startPoint x: 376, startPoint y: 233, endPoint x: 760, endPoint y: 291, distance: 387.9
click at [760, 291] on div "The process is already being used by the University of Aberdeen’s anatomy depar…" at bounding box center [774, 291] width 354 height 48
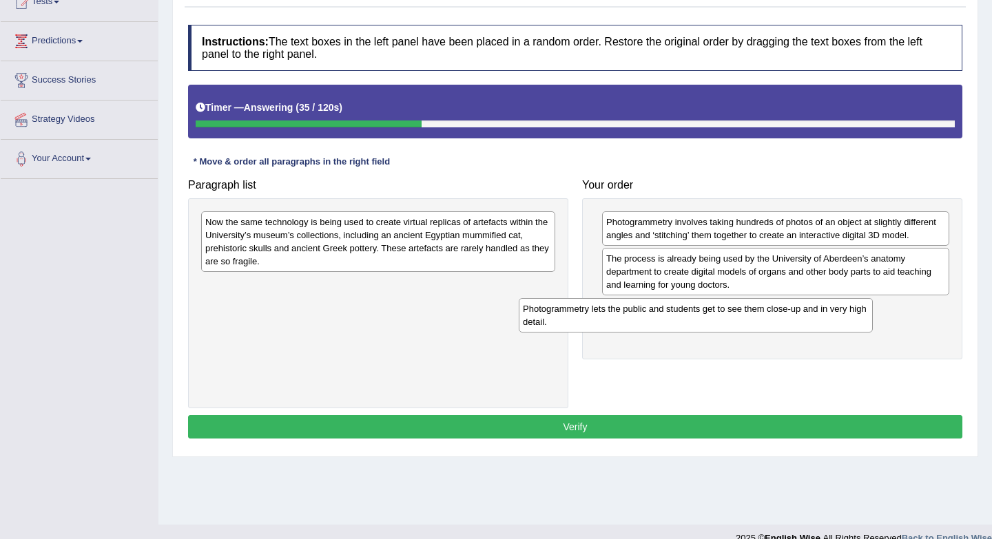
drag, startPoint x: 437, startPoint y: 297, endPoint x: 758, endPoint y: 321, distance: 321.8
click at [759, 321] on div "Photogrammetry lets the public and students get to see them close-up and in ver…" at bounding box center [696, 315] width 354 height 34
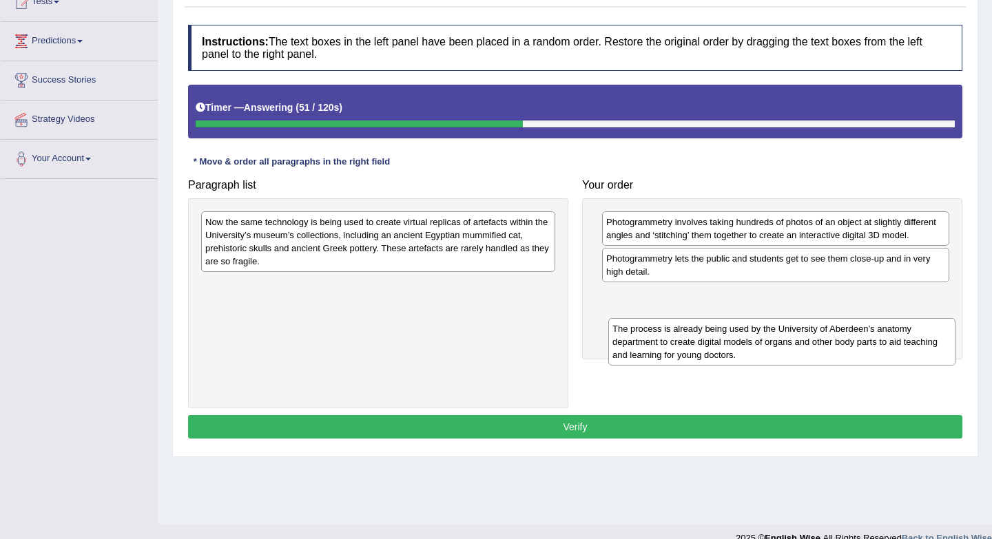
drag, startPoint x: 716, startPoint y: 272, endPoint x: 722, endPoint y: 342, distance: 70.5
click at [722, 342] on div "The process is already being used by the University of Aberdeen’s anatomy depar…" at bounding box center [781, 342] width 347 height 48
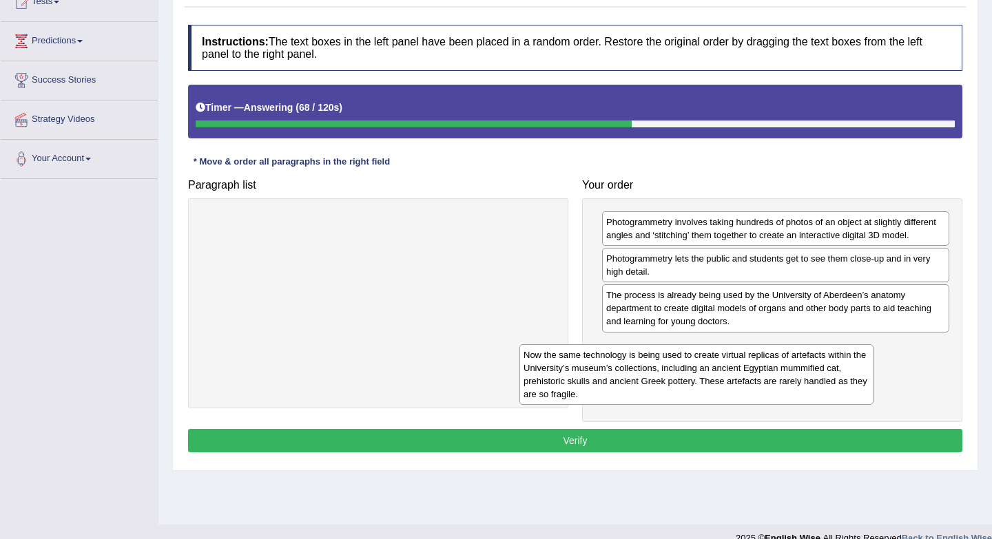
drag, startPoint x: 437, startPoint y: 243, endPoint x: 764, endPoint y: 371, distance: 350.6
click at [764, 371] on div "Now the same technology is being used to create virtual replicas of artefacts w…" at bounding box center [696, 374] width 354 height 61
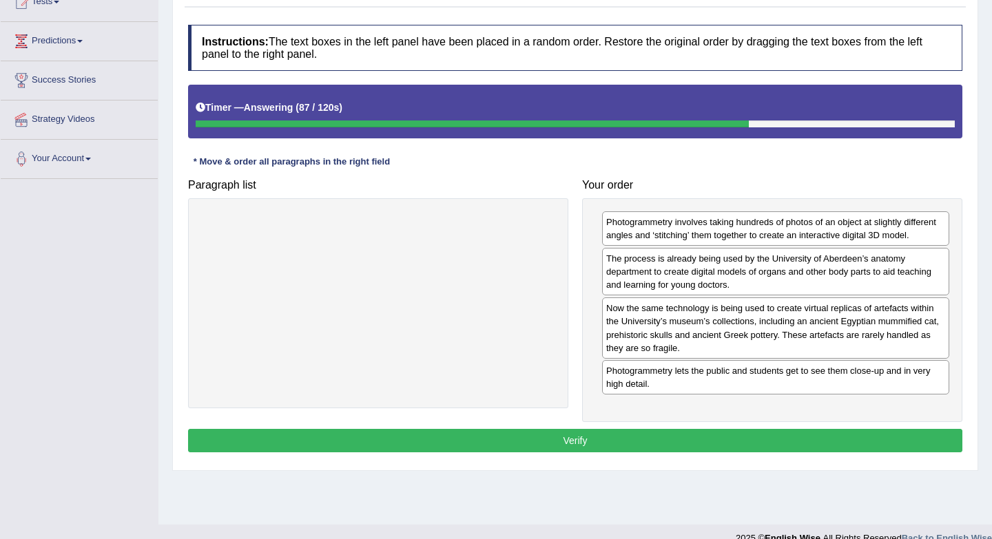
drag, startPoint x: 760, startPoint y: 270, endPoint x: 758, endPoint y: 379, distance: 108.8
click at [758, 379] on div "Photogrammetry lets the public and students get to see them close-up and in ver…" at bounding box center [775, 377] width 347 height 34
click at [728, 445] on button "Verify" at bounding box center [575, 440] width 774 height 23
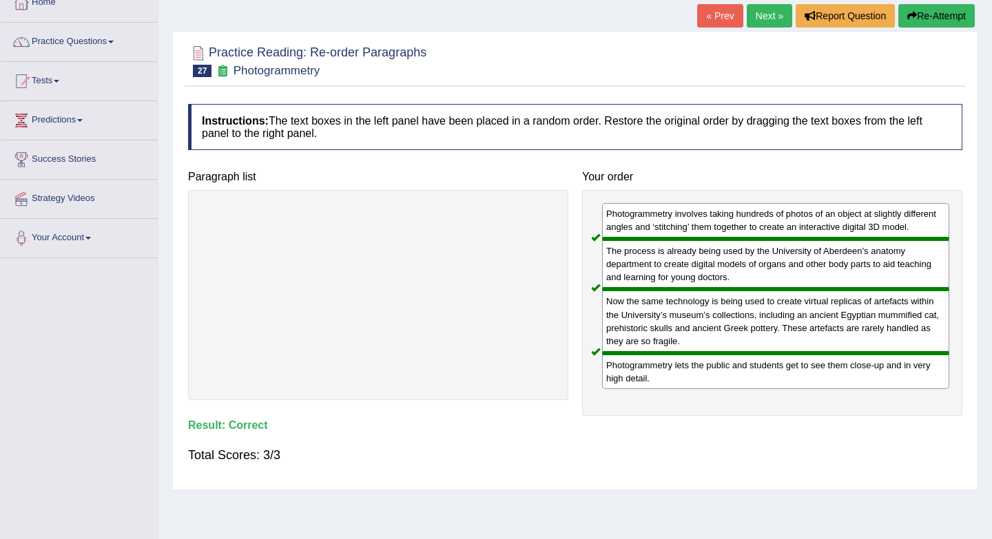
scroll to position [84, 0]
click at [754, 23] on link "Next »" at bounding box center [768, 16] width 45 height 23
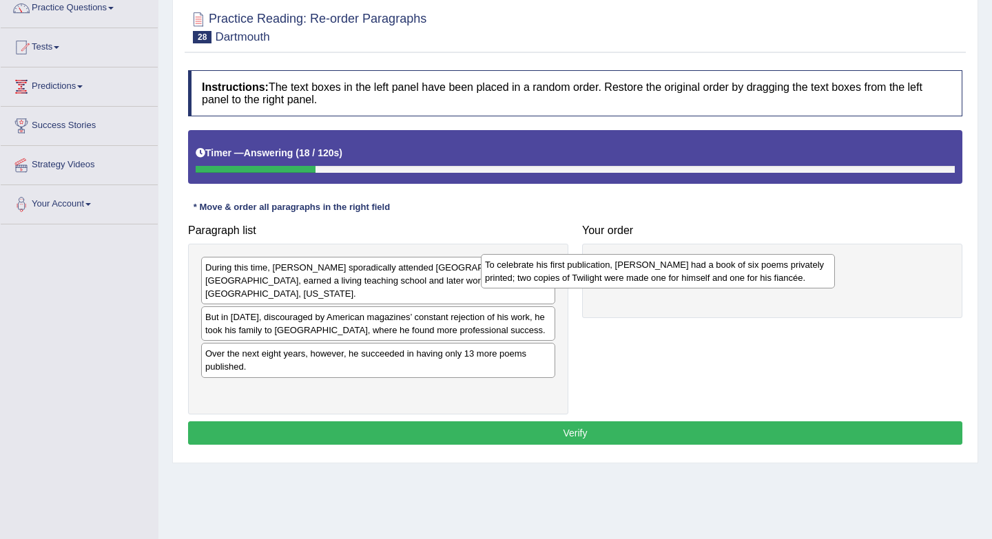
drag, startPoint x: 356, startPoint y: 307, endPoint x: 671, endPoint y: 250, distance: 320.5
click at [671, 254] on div "To celebrate his first publication, [PERSON_NAME] had a book of six poems priva…" at bounding box center [658, 271] width 354 height 34
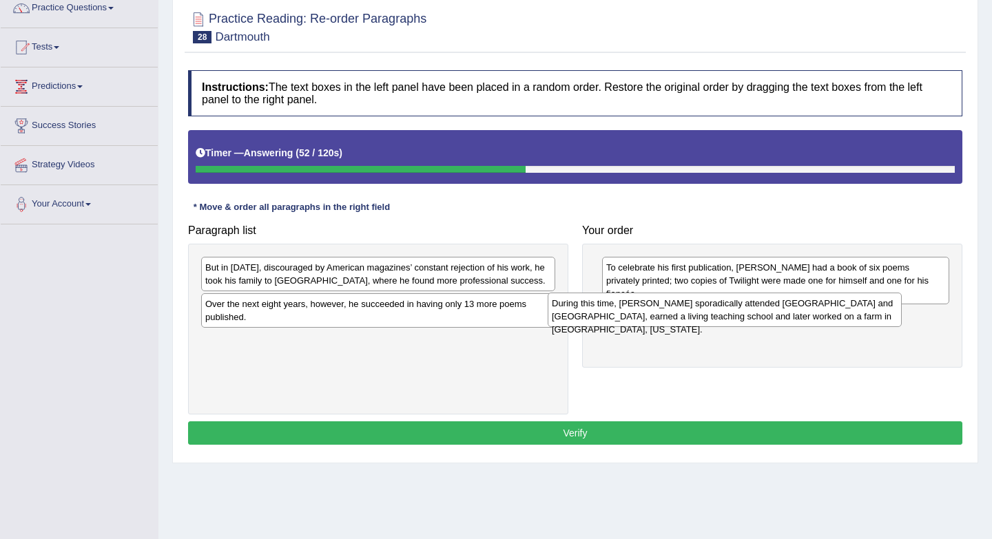
drag, startPoint x: 339, startPoint y: 278, endPoint x: 678, endPoint y: 314, distance: 340.7
click at [685, 314] on div "During this time, Frost sporadically attended Dartmouth and Harvard, earned a l…" at bounding box center [724, 310] width 354 height 34
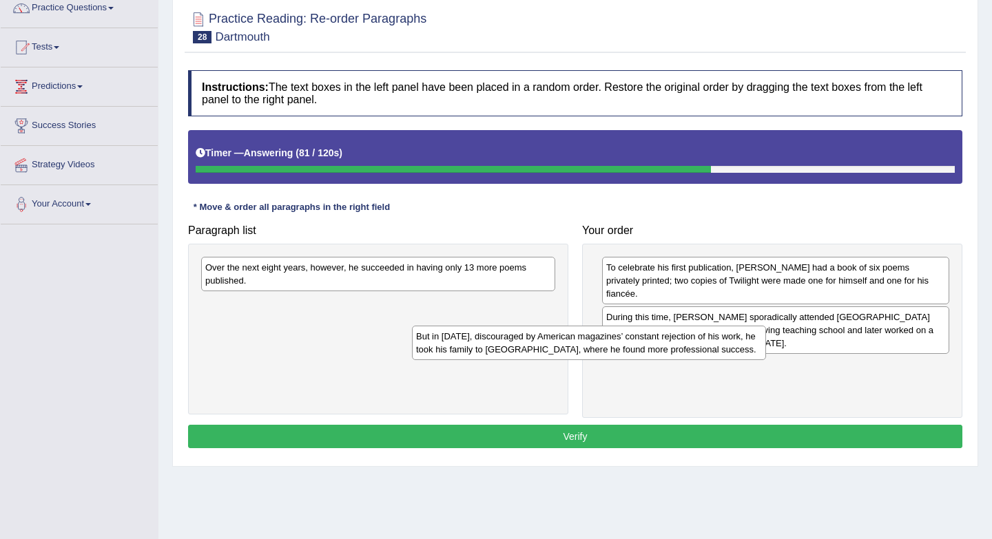
drag, startPoint x: 452, startPoint y: 274, endPoint x: 667, endPoint y: 345, distance: 225.6
click at [667, 345] on div "But in 1912, discouraged by American magazines’ constant rejection of his work,…" at bounding box center [589, 343] width 354 height 34
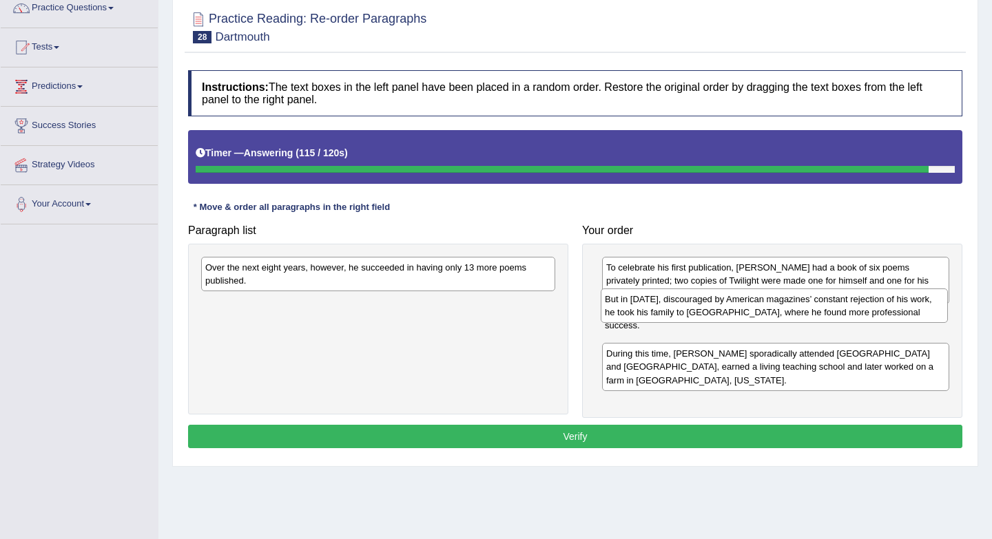
drag, startPoint x: 653, startPoint y: 348, endPoint x: 647, endPoint y: 303, distance: 45.2
click at [647, 303] on div "But in 1912, discouraged by American magazines’ constant rejection of his work,…" at bounding box center [773, 306] width 347 height 34
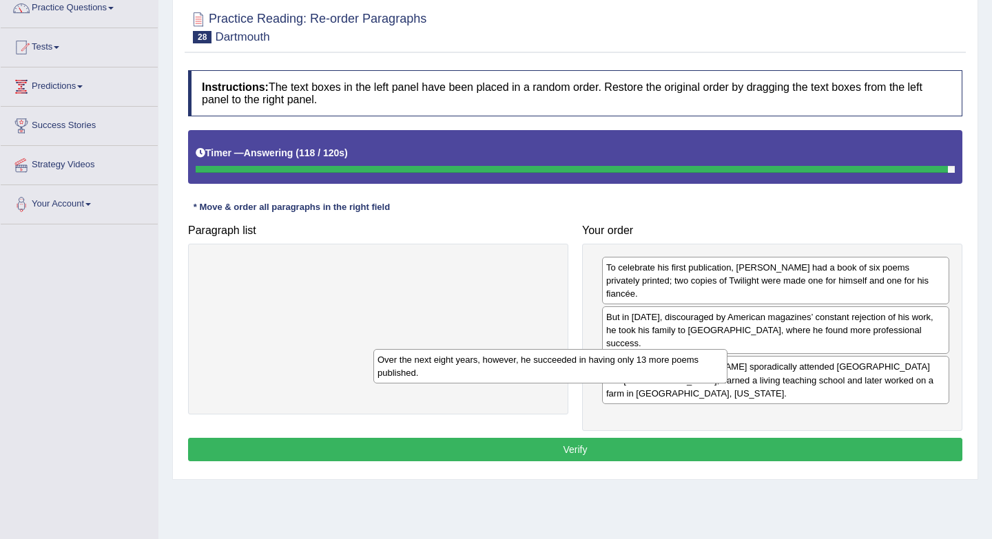
drag, startPoint x: 483, startPoint y: 269, endPoint x: 667, endPoint y: 373, distance: 211.8
click at [668, 373] on div "Over the next eight years, however, he succeeded in having only 13 more poems p…" at bounding box center [550, 366] width 354 height 34
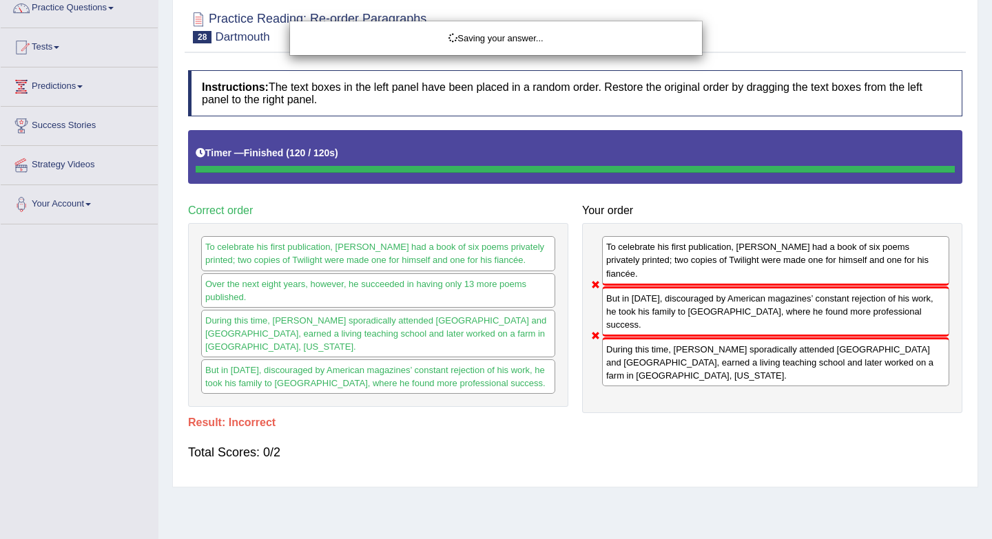
drag, startPoint x: 446, startPoint y: 283, endPoint x: 707, endPoint y: 365, distance: 272.9
click at [707, 365] on body "Toggle navigation Home Practice Questions Speaking Practice Read Aloud Repeat S…" at bounding box center [496, 151] width 992 height 539
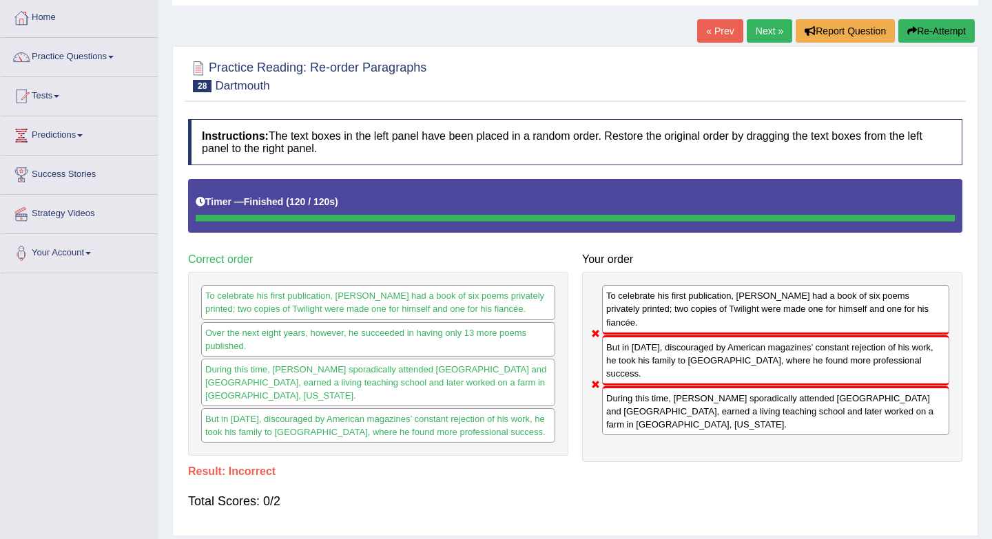
scroll to position [69, 0]
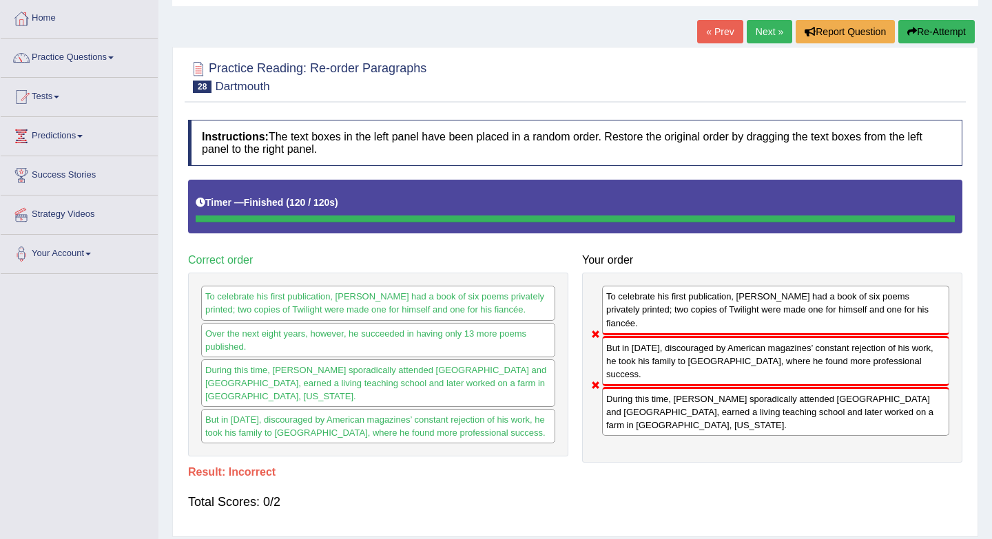
click at [769, 37] on link "Next »" at bounding box center [768, 31] width 45 height 23
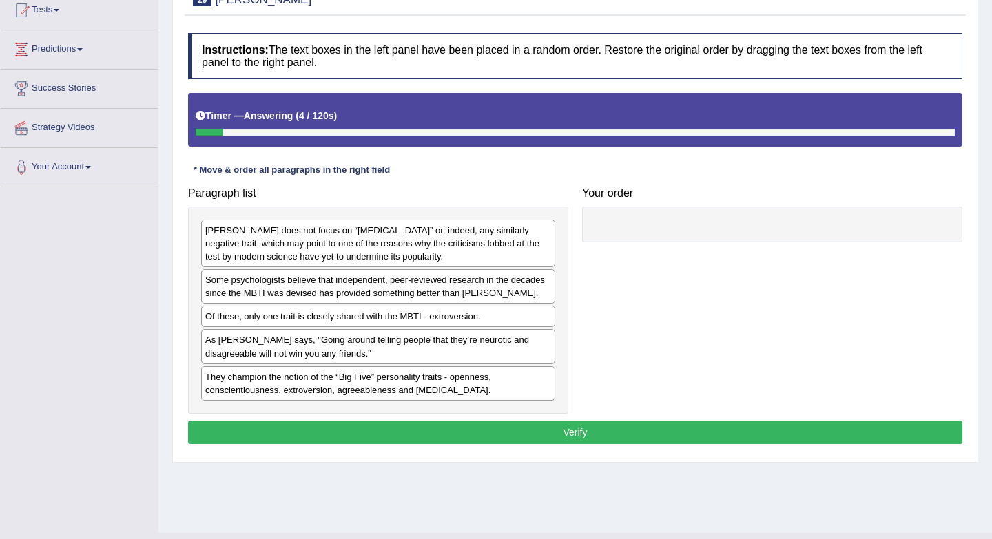
scroll to position [158, 0]
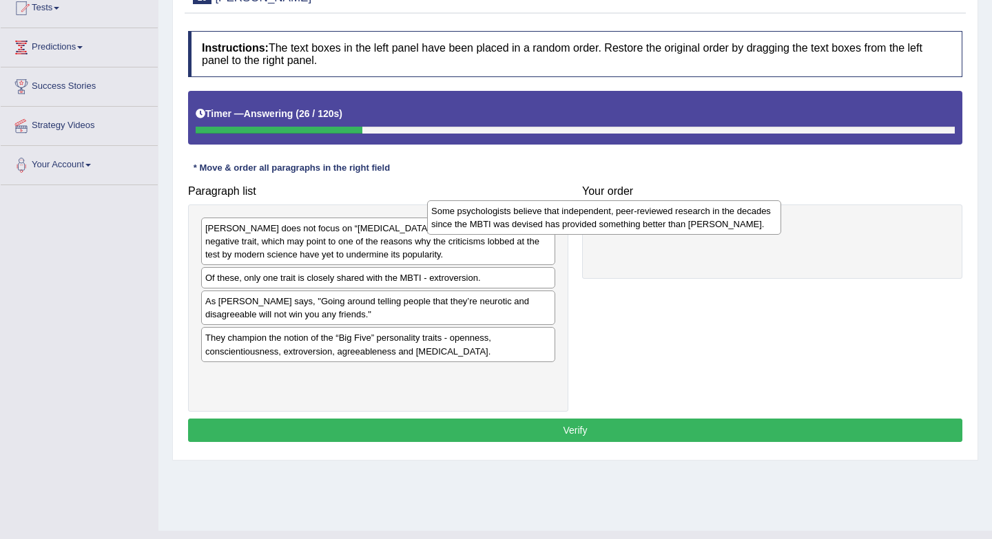
drag, startPoint x: 496, startPoint y: 284, endPoint x: 730, endPoint y: 213, distance: 244.6
click at [730, 213] on div "Some psychologists believe that independent, peer-reviewed research in the deca…" at bounding box center [604, 217] width 354 height 34
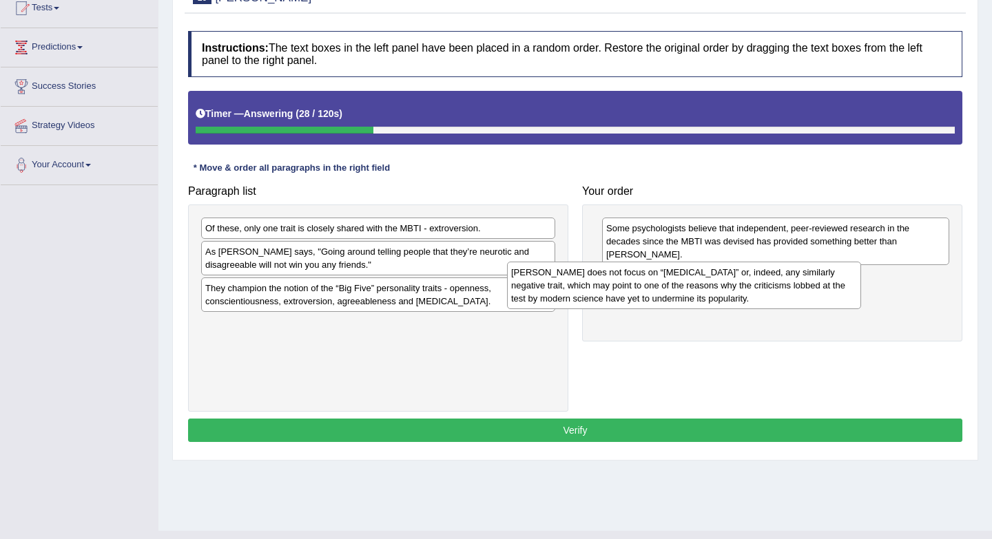
drag, startPoint x: 339, startPoint y: 251, endPoint x: 643, endPoint y: 295, distance: 307.6
click at [645, 295] on div "Myers-Briggs does not focus on “neuroticism” or, indeed, any similarly negative…" at bounding box center [684, 286] width 354 height 48
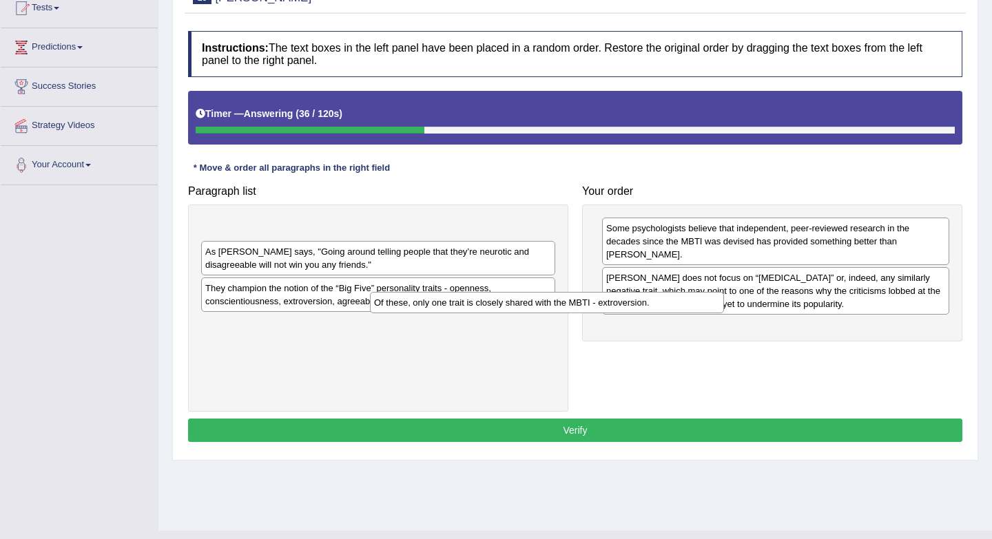
scroll to position [141, 0]
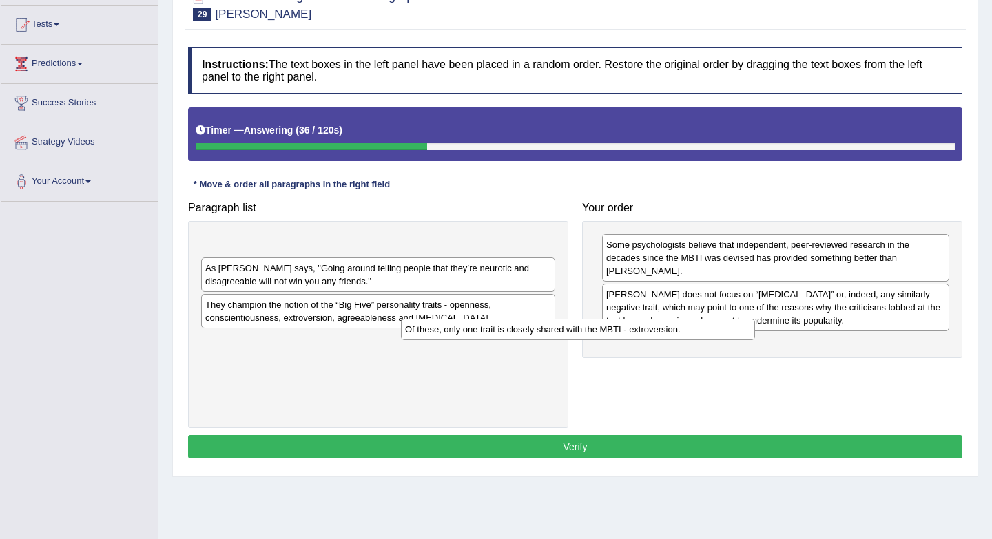
drag, startPoint x: 452, startPoint y: 226, endPoint x: 682, endPoint y: 371, distance: 272.1
click at [679, 340] on div "Of these, only one trait is closely shared with the MBTI - extroversion." at bounding box center [578, 329] width 354 height 21
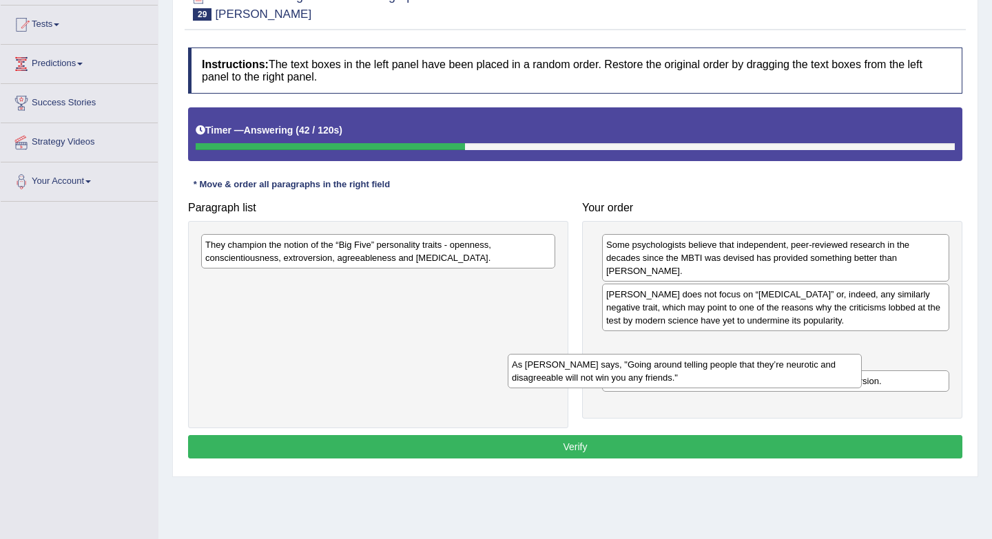
drag, startPoint x: 463, startPoint y: 251, endPoint x: 770, endPoint y: 370, distance: 329.0
click at [770, 370] on div "As Adam Grant says, "Going around telling people that they’re neurotic and disa…" at bounding box center [685, 371] width 354 height 34
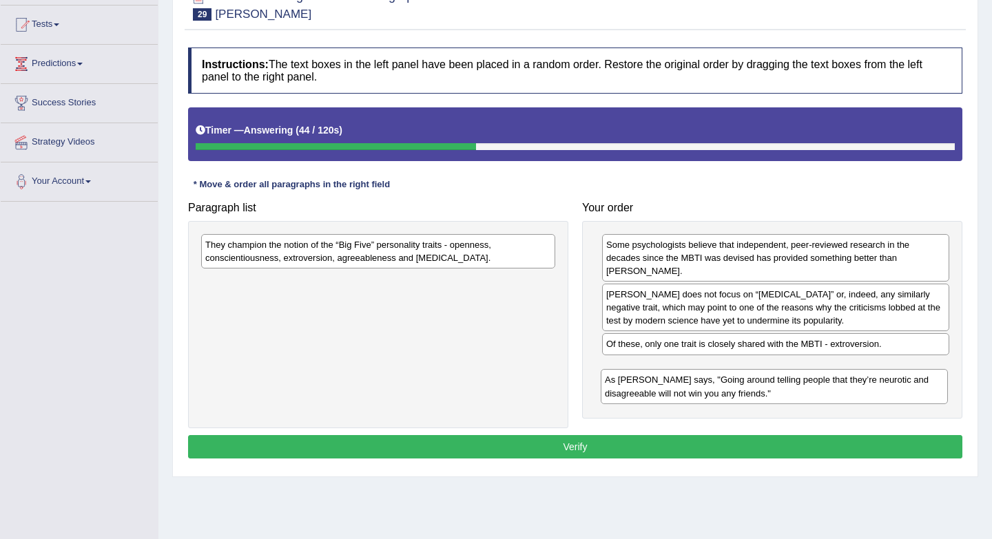
drag, startPoint x: 751, startPoint y: 352, endPoint x: 749, endPoint y: 393, distance: 40.7
click at [749, 393] on div "As Adam Grant says, "Going around telling people that they’re neurotic and disa…" at bounding box center [773, 386] width 347 height 34
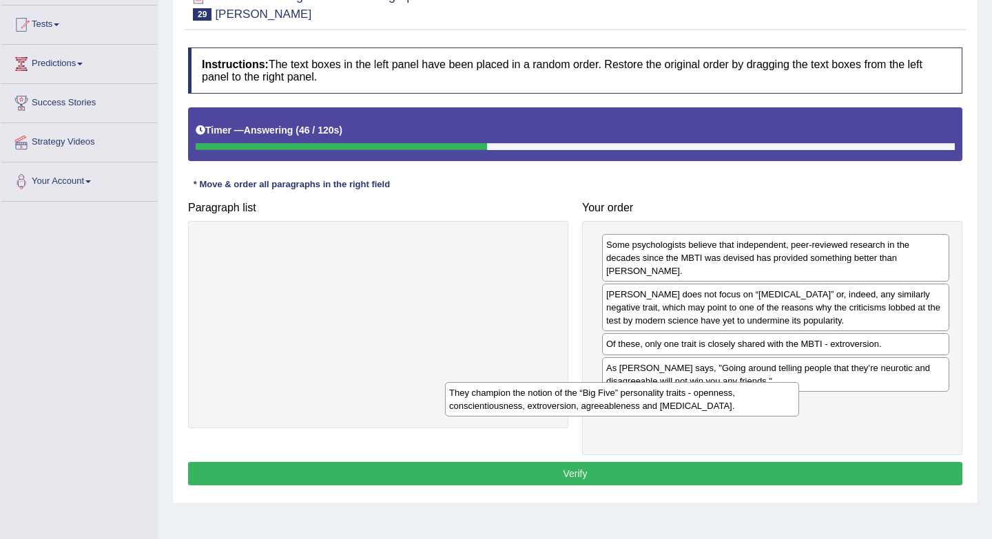
drag, startPoint x: 488, startPoint y: 255, endPoint x: 741, endPoint y: 409, distance: 296.1
click at [741, 409] on div "They champion the notion of the “Big Five” personality traits - openness, consc…" at bounding box center [622, 399] width 354 height 34
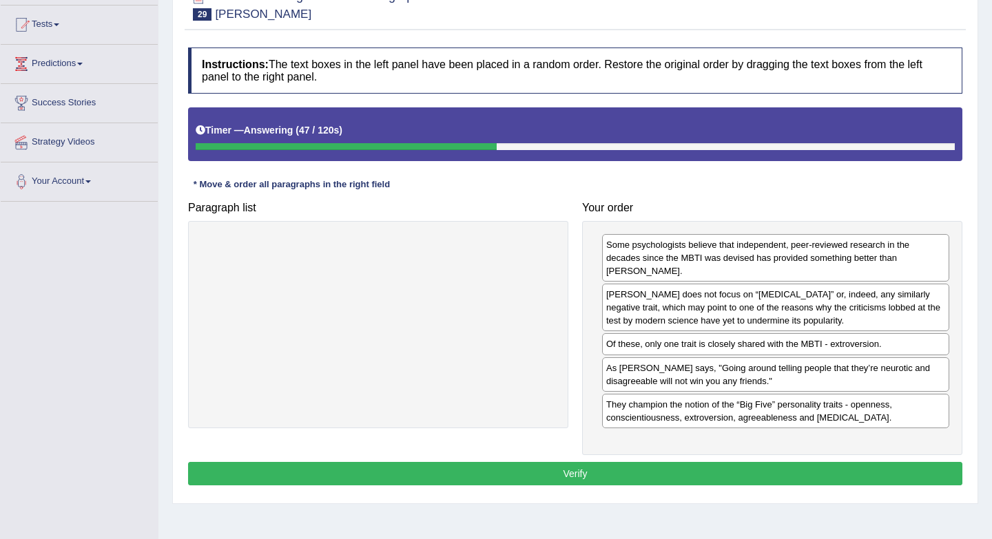
click at [579, 470] on button "Verify" at bounding box center [575, 473] width 774 height 23
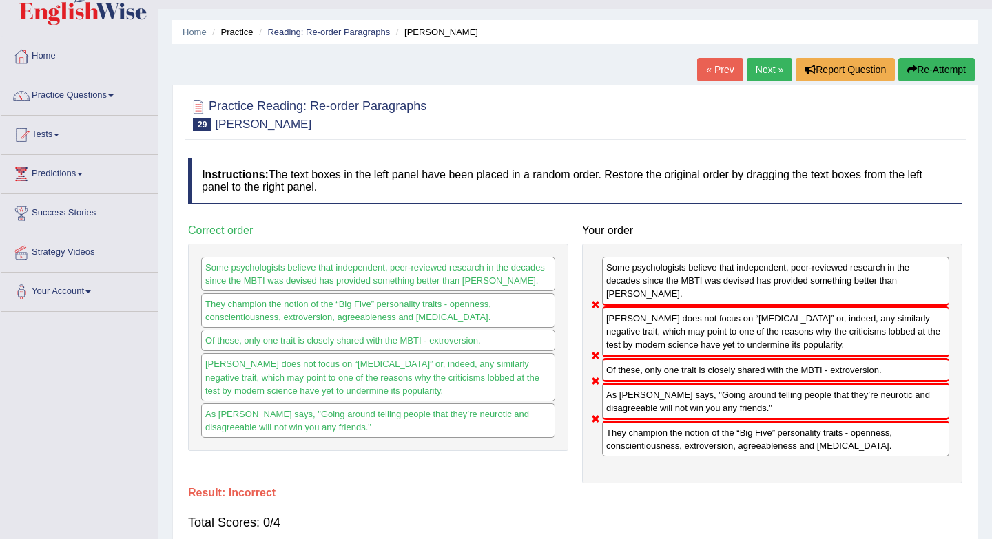
scroll to position [29, 0]
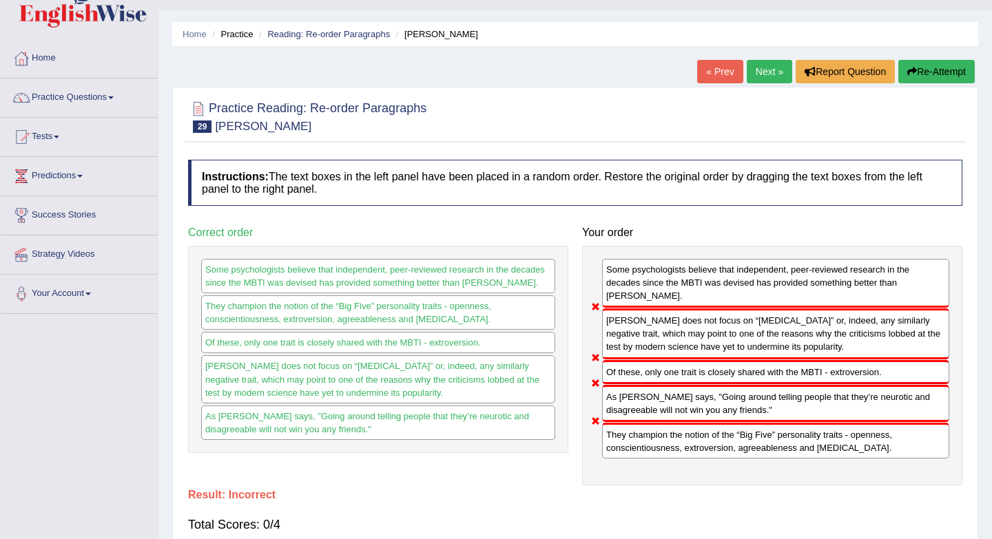
click at [757, 76] on link "Next »" at bounding box center [768, 71] width 45 height 23
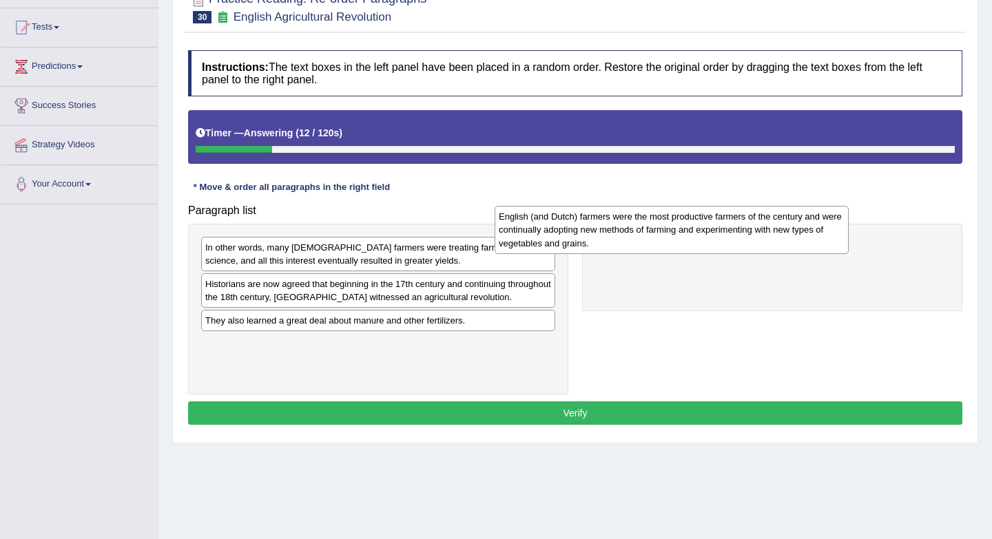
drag, startPoint x: 492, startPoint y: 365, endPoint x: 788, endPoint y: 245, distance: 319.4
click at [788, 245] on div "English (and Dutch) farmers were the most productive farmers of the century and…" at bounding box center [671, 230] width 354 height 48
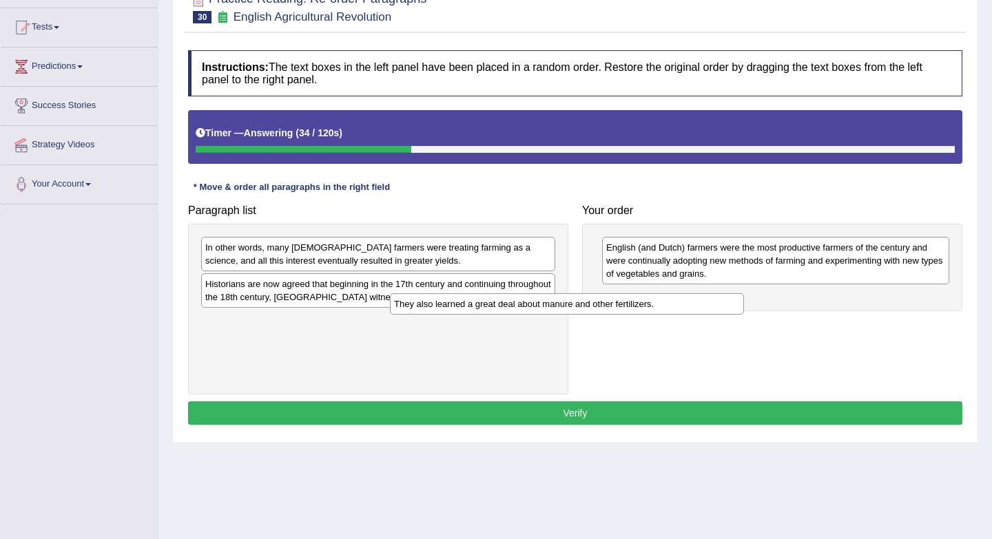
drag, startPoint x: 492, startPoint y: 323, endPoint x: 700, endPoint y: 298, distance: 209.4
click at [700, 298] on div "They also learned a great deal about manure and other fertilizers." at bounding box center [567, 303] width 354 height 21
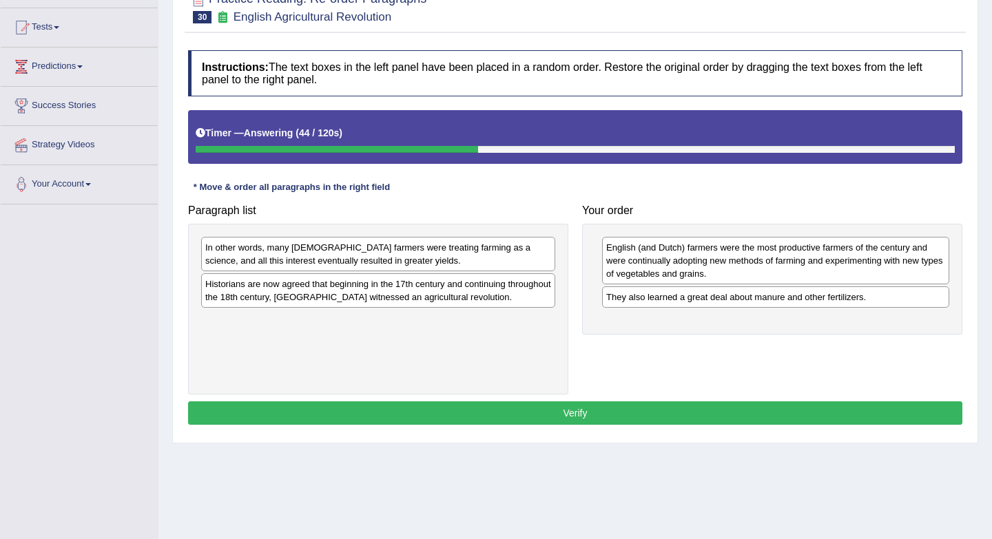
click at [314, 257] on div "In other words, many [DEMOGRAPHIC_DATA] farmers were treating farming as a scie…" at bounding box center [378, 254] width 354 height 34
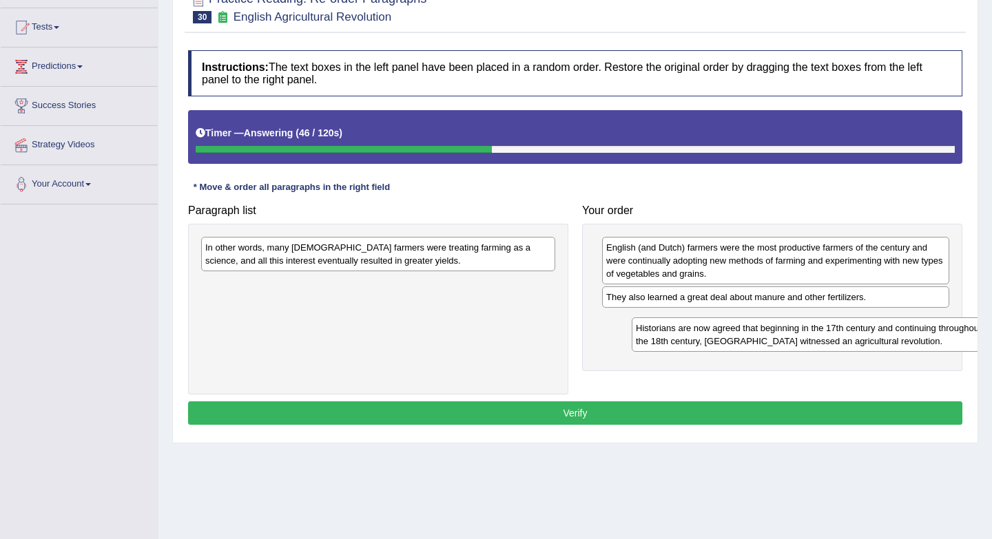
drag, startPoint x: 289, startPoint y: 286, endPoint x: 700, endPoint y: 326, distance: 413.1
click at [702, 326] on div "Historians are now agreed that beginning in the 17th century and continuing thr…" at bounding box center [808, 334] width 354 height 34
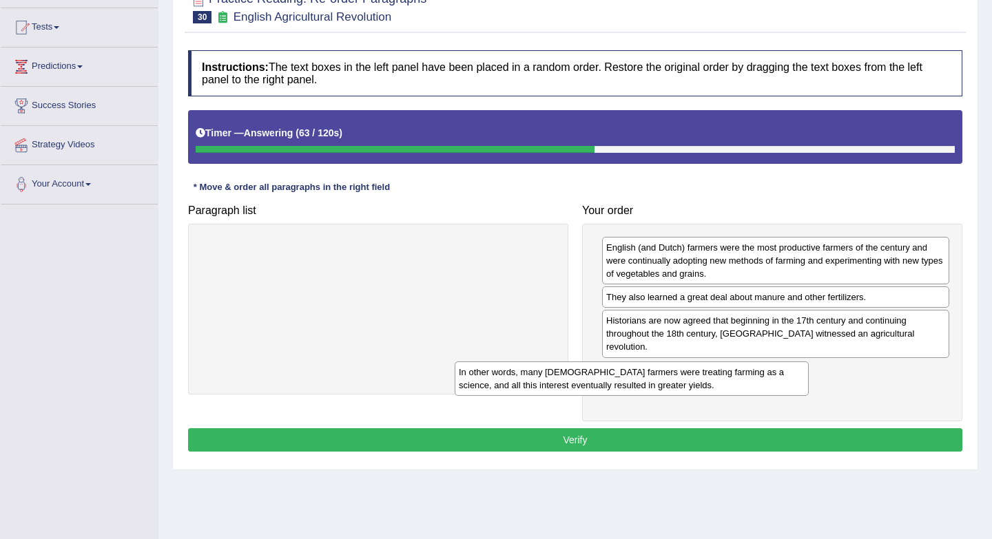
drag, startPoint x: 422, startPoint y: 256, endPoint x: 681, endPoint y: 390, distance: 291.7
click at [681, 390] on div "In other words, many English farmers were treating farming as a science, and al…" at bounding box center [632, 379] width 354 height 34
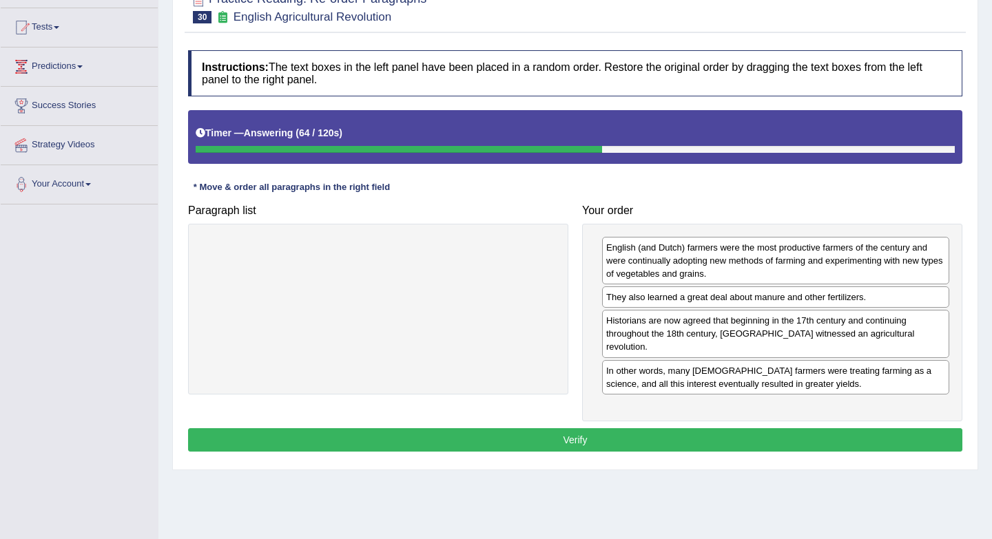
click at [645, 435] on button "Verify" at bounding box center [575, 439] width 774 height 23
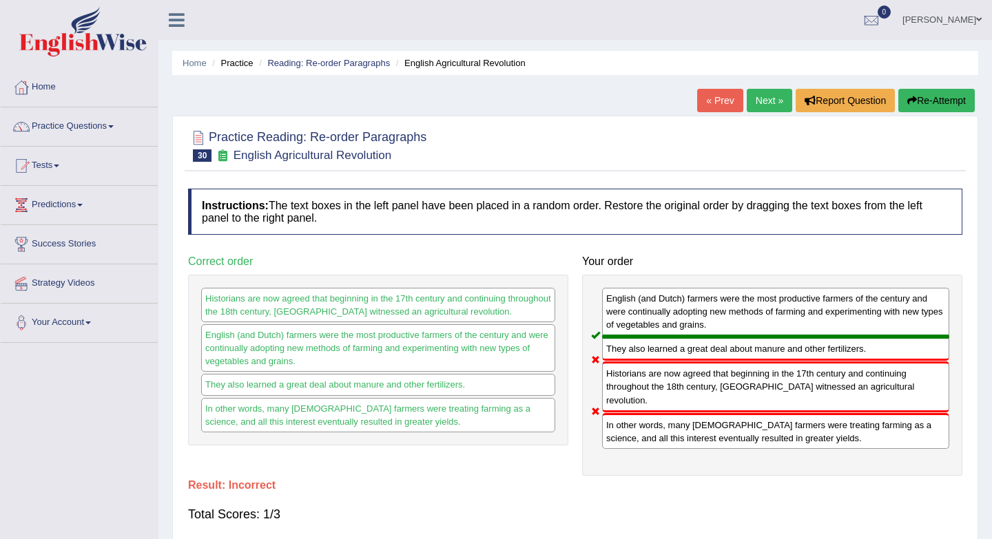
click at [759, 107] on link "Next »" at bounding box center [768, 100] width 45 height 23
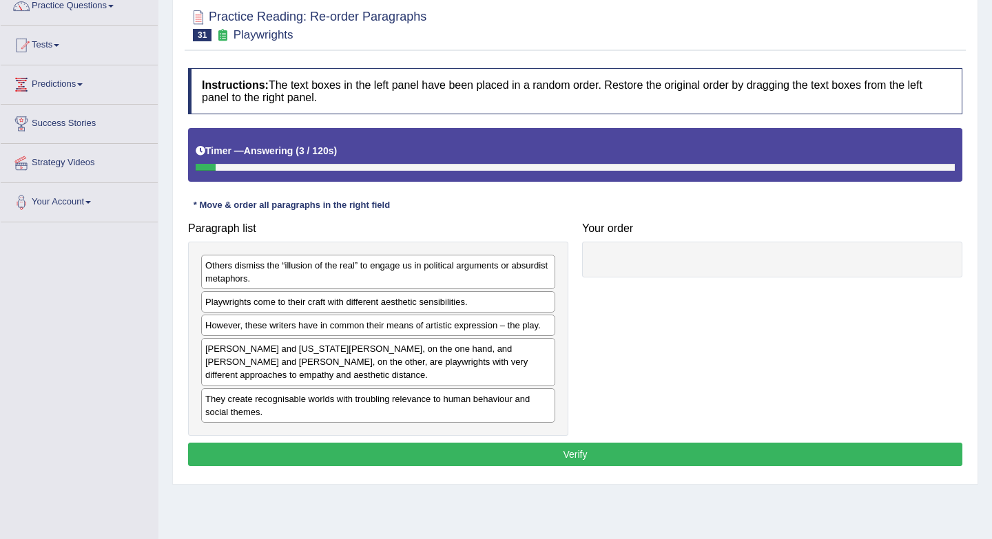
scroll to position [127, 0]
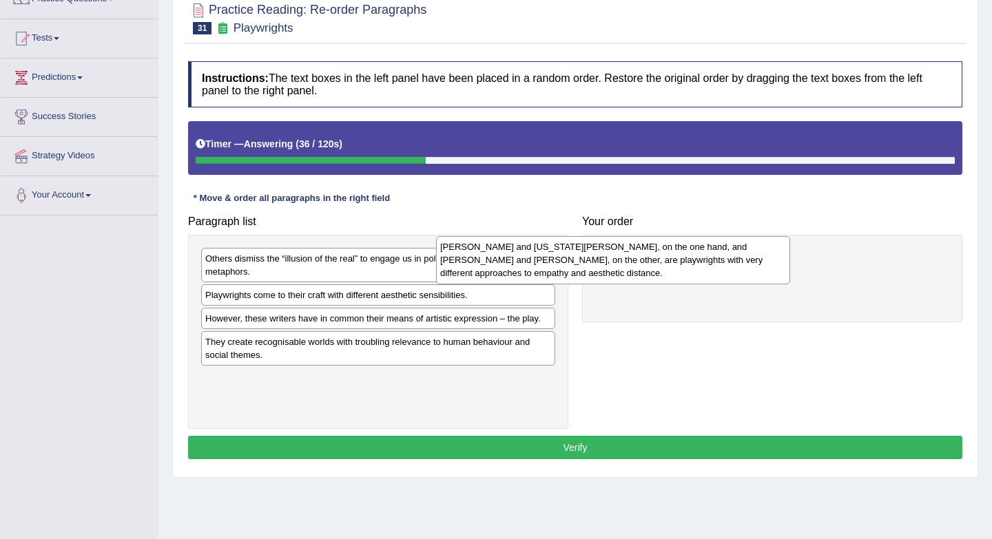
drag, startPoint x: 477, startPoint y: 366, endPoint x: 718, endPoint y: 246, distance: 269.2
click at [718, 246] on div "Thornton Wilder and Tennessee Williams, on the one hand, and Bertolt Brecht and…" at bounding box center [613, 260] width 354 height 48
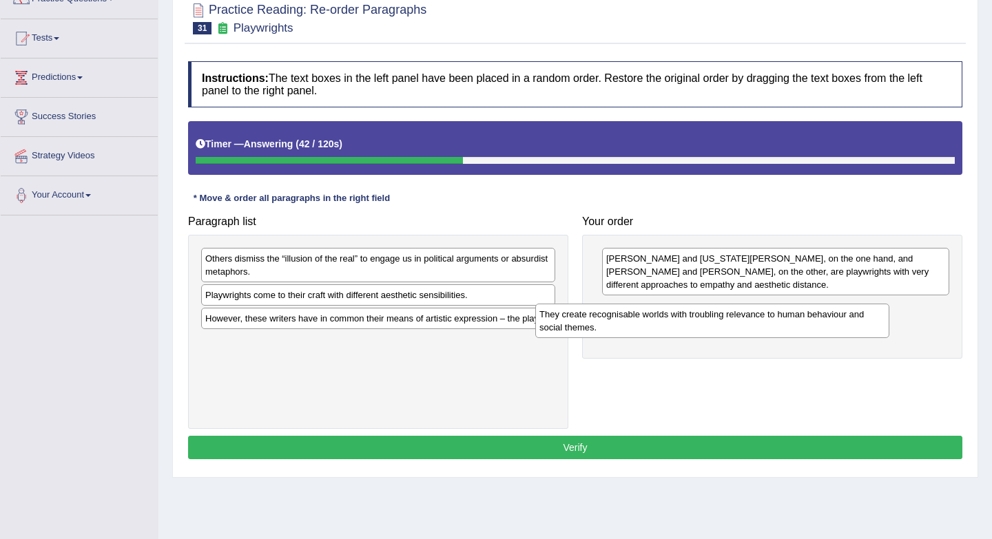
drag, startPoint x: 459, startPoint y: 351, endPoint x: 792, endPoint y: 323, distance: 334.5
click at [793, 323] on div "They create recognisable worlds with troubling relevance to human behaviour and…" at bounding box center [712, 321] width 354 height 34
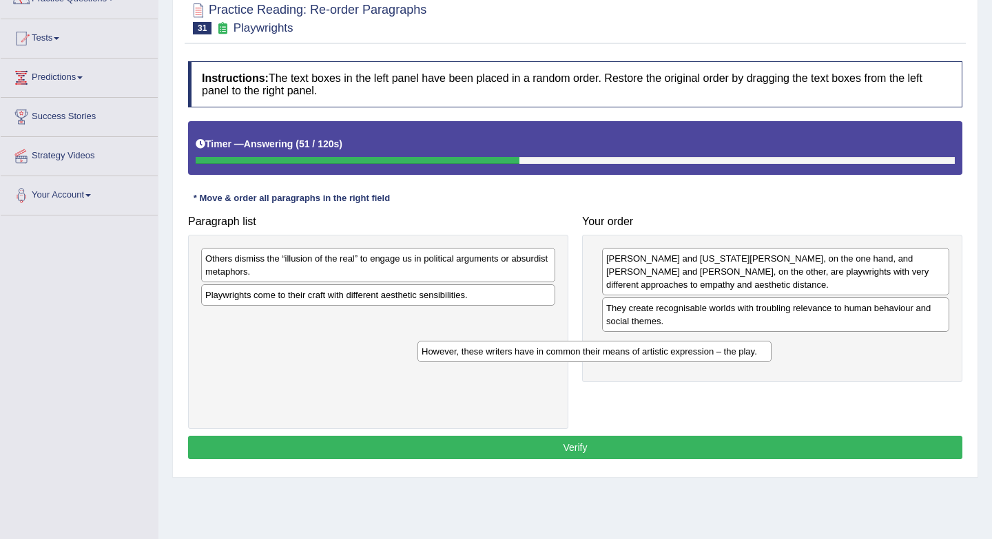
drag, startPoint x: 460, startPoint y: 319, endPoint x: 683, endPoint y: 355, distance: 226.1
click at [683, 355] on div "However, these writers have in common their means of artistic expression – the …" at bounding box center [594, 351] width 354 height 21
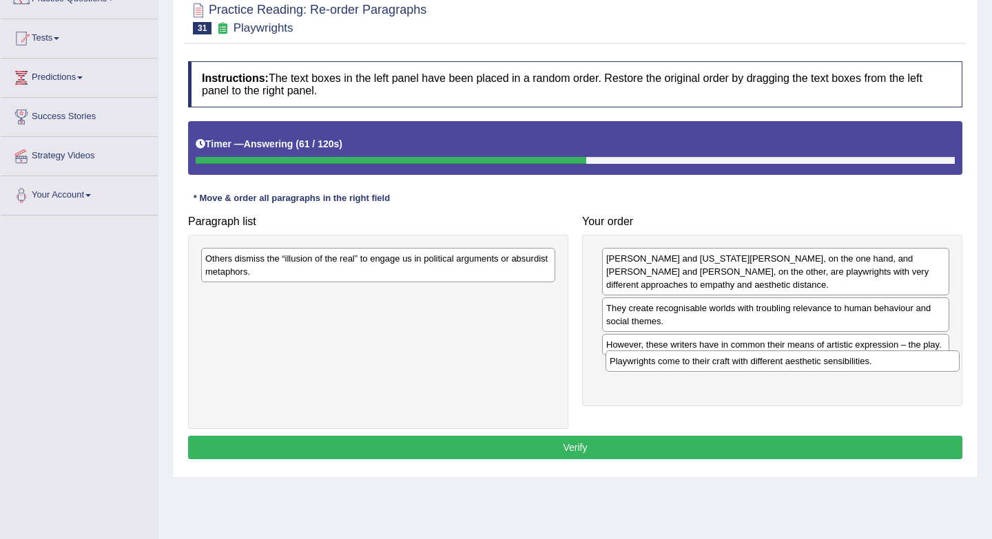
drag, startPoint x: 388, startPoint y: 298, endPoint x: 785, endPoint y: 364, distance: 402.7
click at [792, 364] on div "Playwrights come to their craft with different aesthetic sensibilities." at bounding box center [782, 361] width 354 height 21
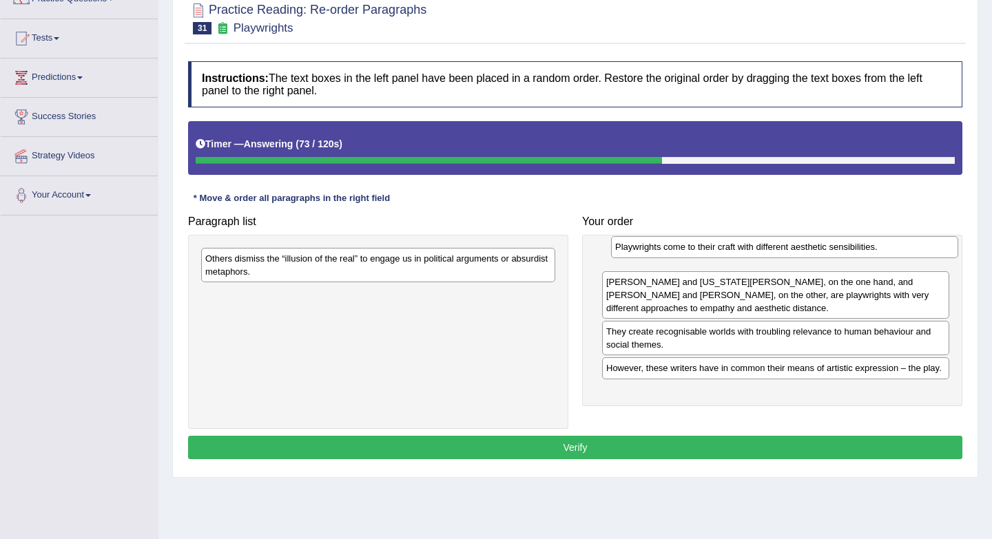
drag, startPoint x: 750, startPoint y: 376, endPoint x: 759, endPoint y: 255, distance: 121.5
click at [759, 255] on div "Playwrights come to their craft with different aesthetic sensibilities." at bounding box center [784, 246] width 347 height 21
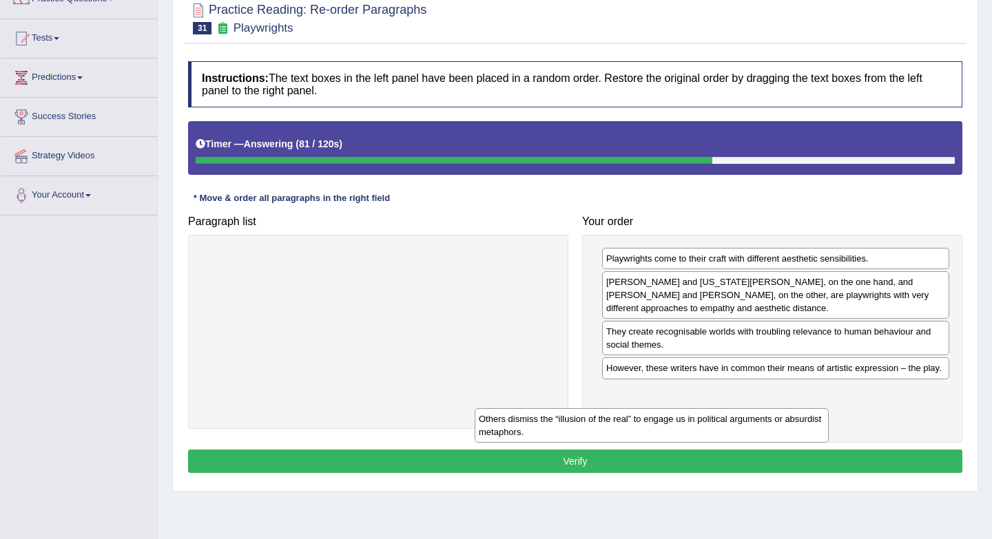
drag, startPoint x: 418, startPoint y: 269, endPoint x: 726, endPoint y: 450, distance: 356.8
click at [726, 443] on div "Others dismiss the “illusion of the real” to engage us in political arguments o…" at bounding box center [651, 425] width 354 height 34
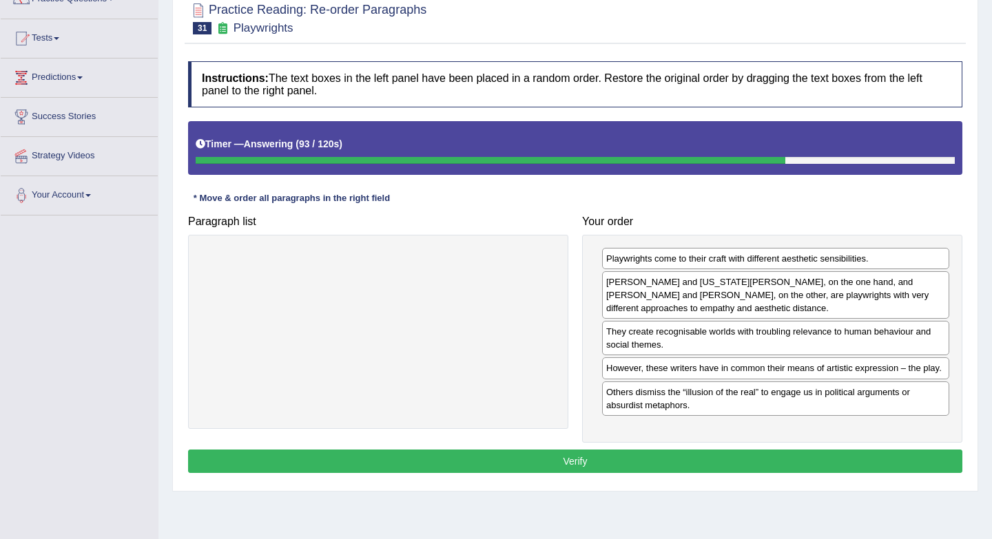
click at [681, 454] on button "Verify" at bounding box center [575, 461] width 774 height 23
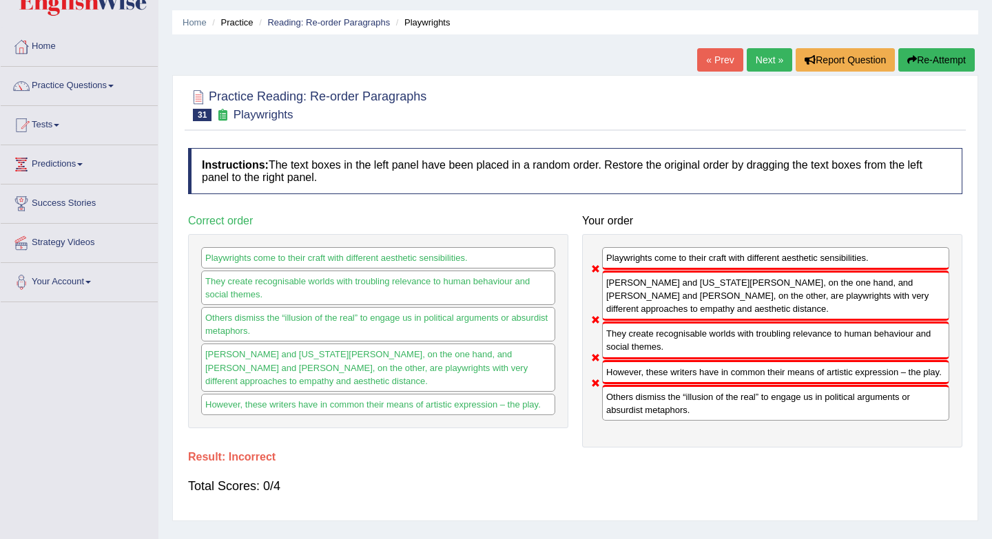
scroll to position [40, 0]
click at [767, 59] on link "Next »" at bounding box center [768, 60] width 45 height 23
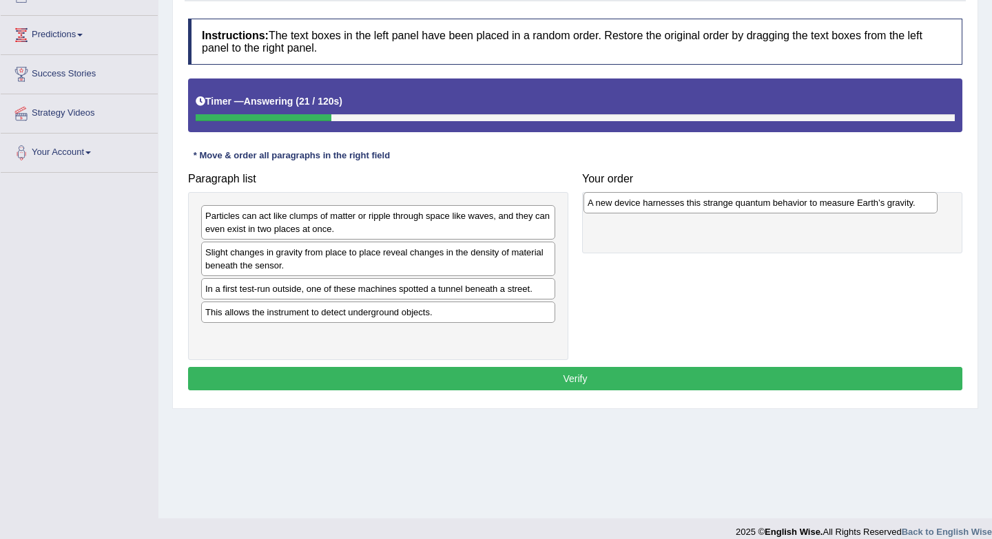
drag, startPoint x: 294, startPoint y: 258, endPoint x: 667, endPoint y: 210, distance: 375.7
click at [675, 210] on div "A new device harnesses this strange quantum behavior to measure Earth’s gravity." at bounding box center [760, 202] width 354 height 21
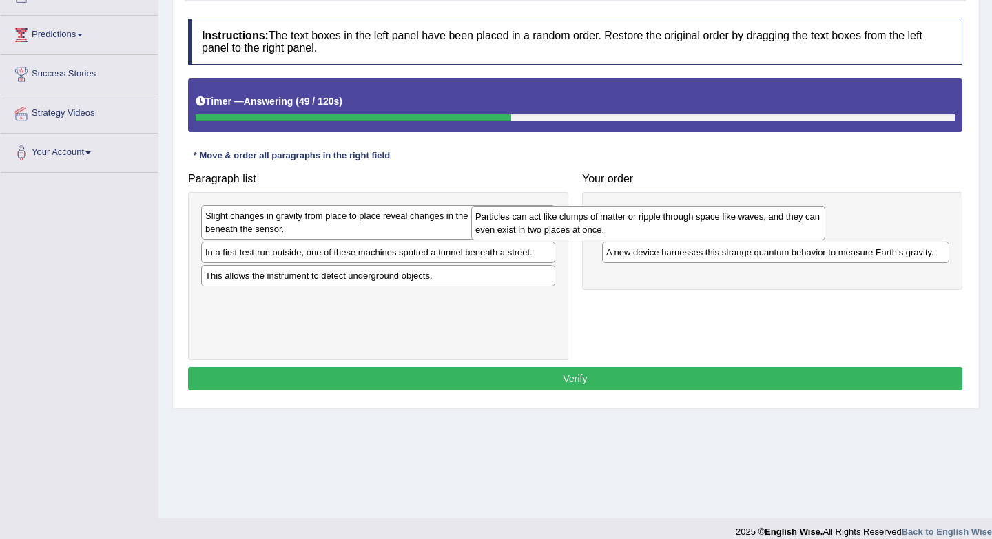
drag, startPoint x: 476, startPoint y: 219, endPoint x: 746, endPoint y: 220, distance: 269.9
click at [746, 220] on div "Particles can act like clumps of matter or ripple through space like waves, and…" at bounding box center [648, 223] width 354 height 34
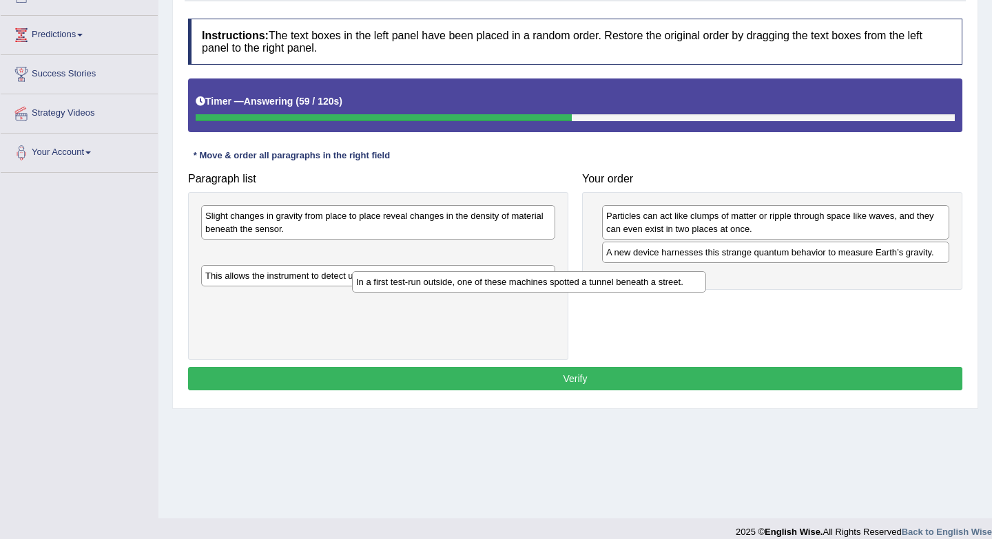
drag, startPoint x: 516, startPoint y: 263, endPoint x: 673, endPoint y: 295, distance: 161.0
click at [673, 293] on div "In a first test-run outside, one of these machines spotted a tunnel beneath a s…" at bounding box center [529, 281] width 354 height 21
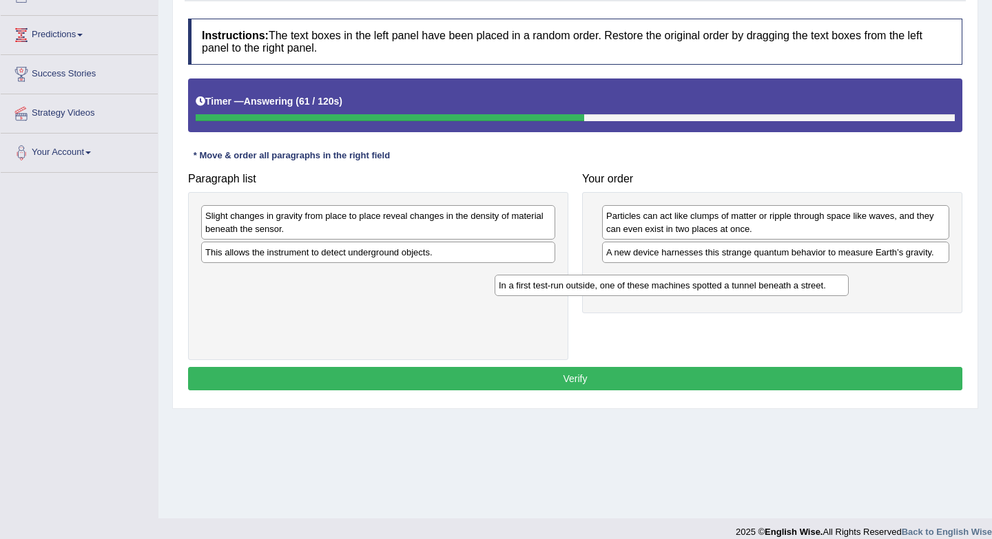
drag, startPoint x: 510, startPoint y: 251, endPoint x: 803, endPoint y: 284, distance: 295.2
click at [803, 284] on div "In a first test-run outside, one of these machines spotted a tunnel beneath a s…" at bounding box center [671, 285] width 354 height 21
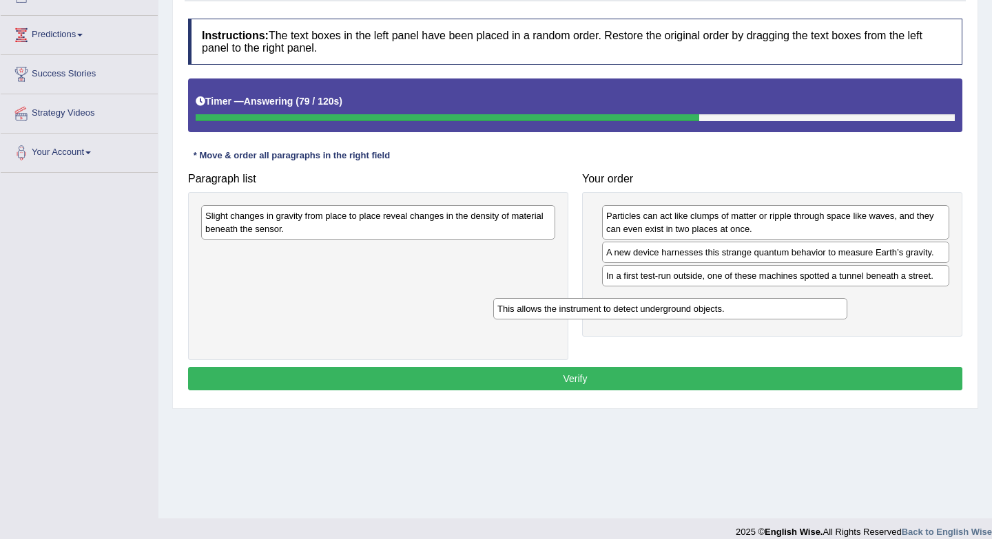
drag, startPoint x: 444, startPoint y: 252, endPoint x: 735, endPoint y: 306, distance: 296.3
click at [736, 306] on div "This allows the instrument to detect underground objects." at bounding box center [670, 308] width 354 height 21
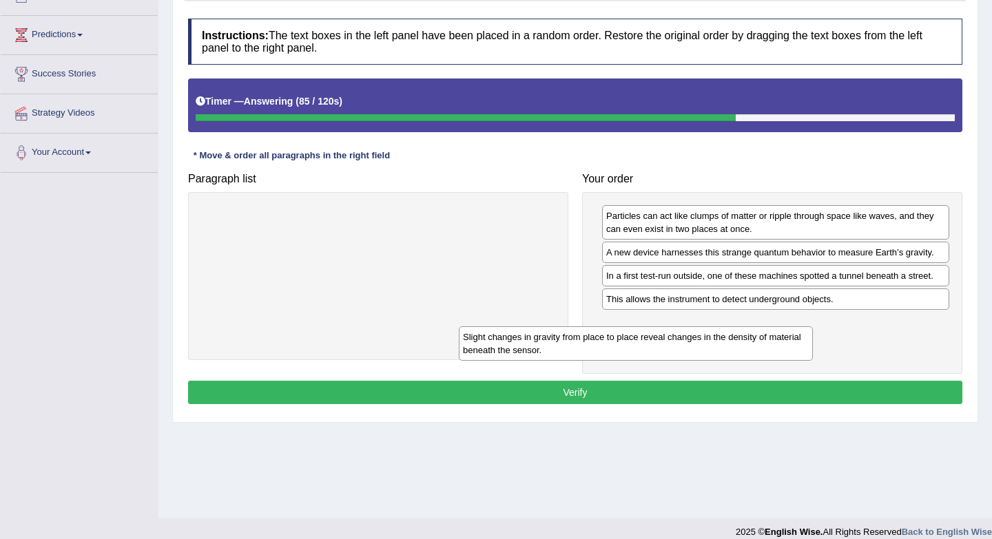
drag, startPoint x: 472, startPoint y: 230, endPoint x: 729, endPoint y: 351, distance: 284.6
click at [729, 351] on div "Slight changes in gravity from place to place reveal changes in the density of …" at bounding box center [636, 343] width 354 height 34
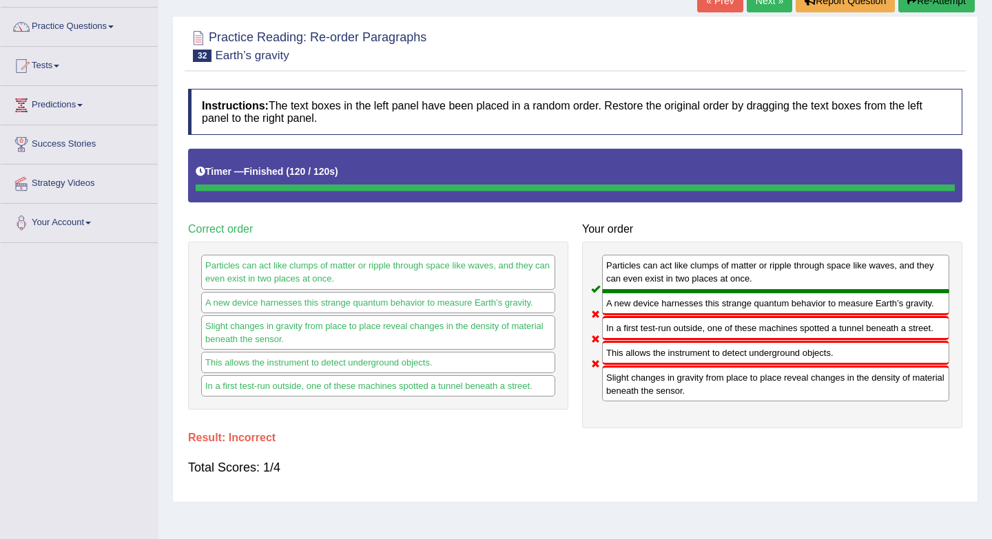
scroll to position [94, 0]
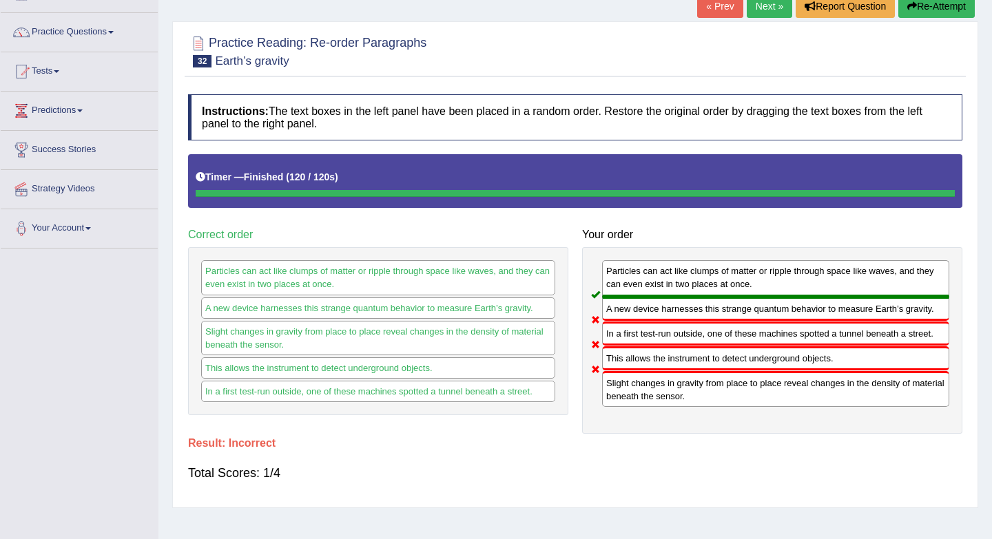
click at [749, 12] on link "Next »" at bounding box center [768, 5] width 45 height 23
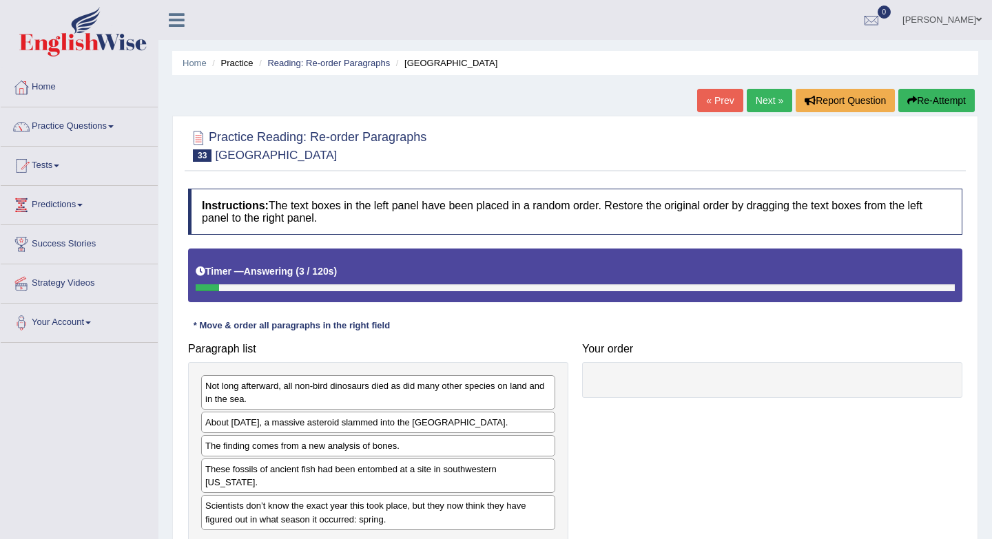
scroll to position [173, 0]
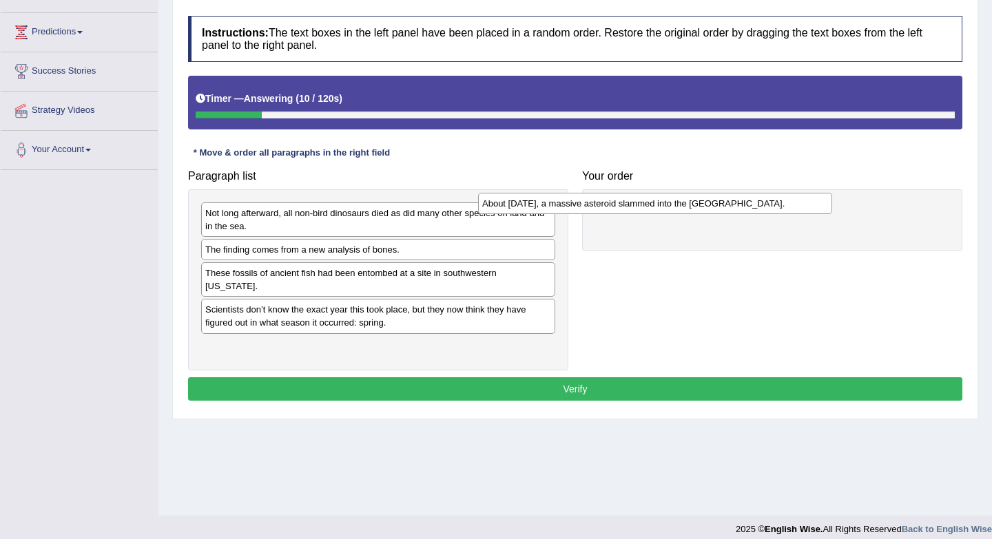
drag, startPoint x: 470, startPoint y: 254, endPoint x: 745, endPoint y: 208, distance: 278.6
click at [748, 208] on div "About [DATE], a massive asteroid slammed into the [GEOGRAPHIC_DATA]." at bounding box center [655, 203] width 354 height 21
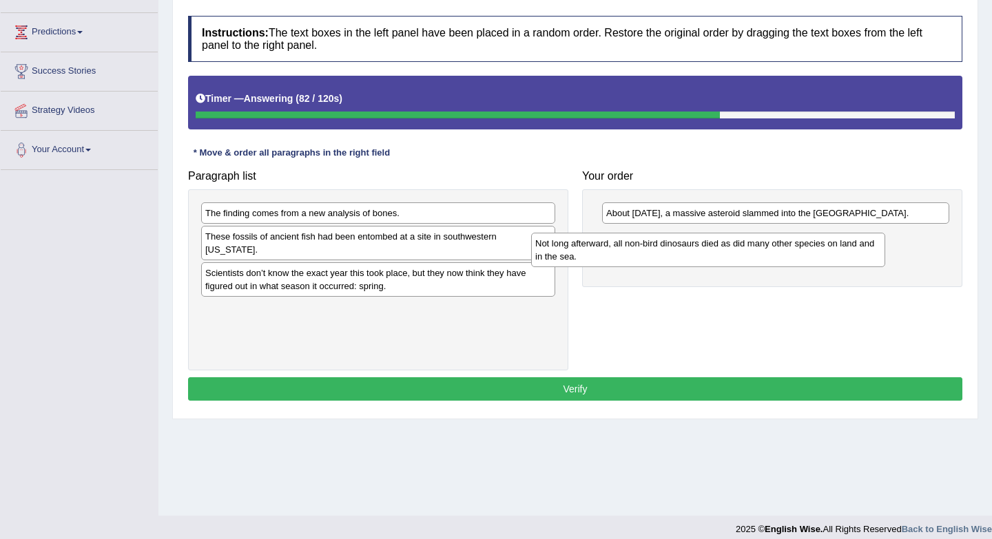
drag, startPoint x: 438, startPoint y: 222, endPoint x: 772, endPoint y: 244, distance: 334.8
click at [772, 244] on div "Not long afterward, all non-bird dinosaurs died as did many other species on la…" at bounding box center [708, 250] width 354 height 34
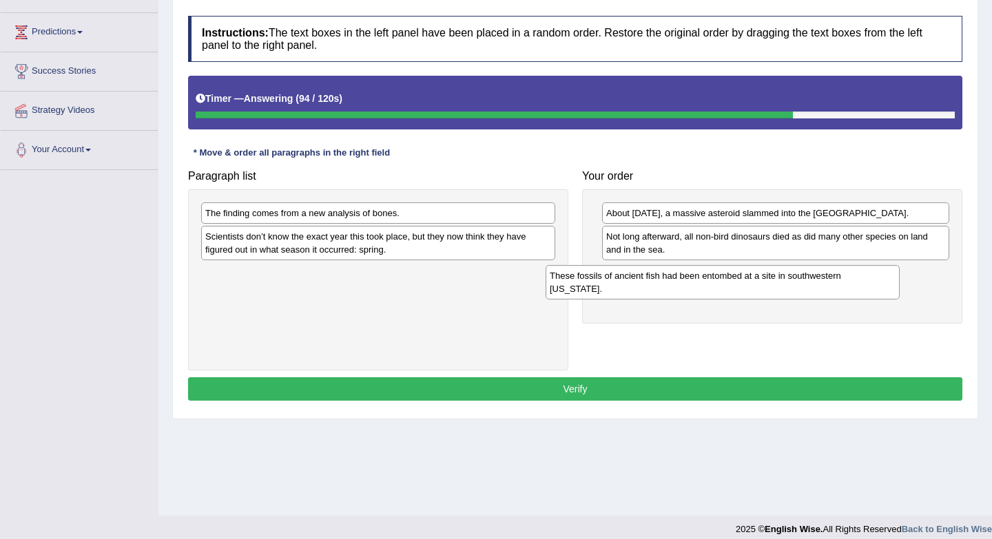
drag, startPoint x: 343, startPoint y: 241, endPoint x: 689, endPoint y: 281, distance: 348.0
click at [689, 281] on div "These fossils of ancient fish had been entombed at a site in southwestern [US_S…" at bounding box center [722, 282] width 354 height 34
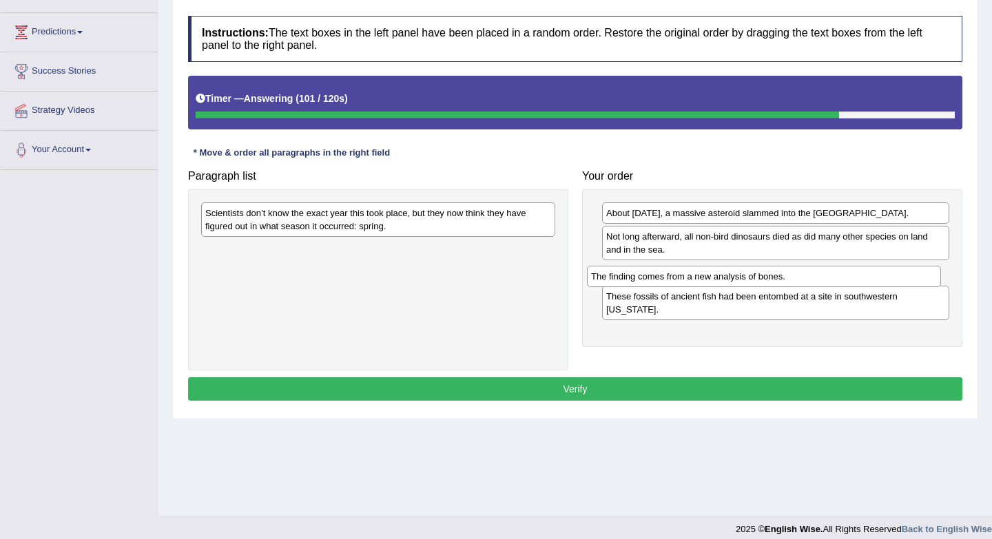
drag, startPoint x: 357, startPoint y: 216, endPoint x: 738, endPoint y: 275, distance: 384.7
click at [742, 277] on div "The finding comes from a new analysis of bones." at bounding box center [764, 276] width 354 height 21
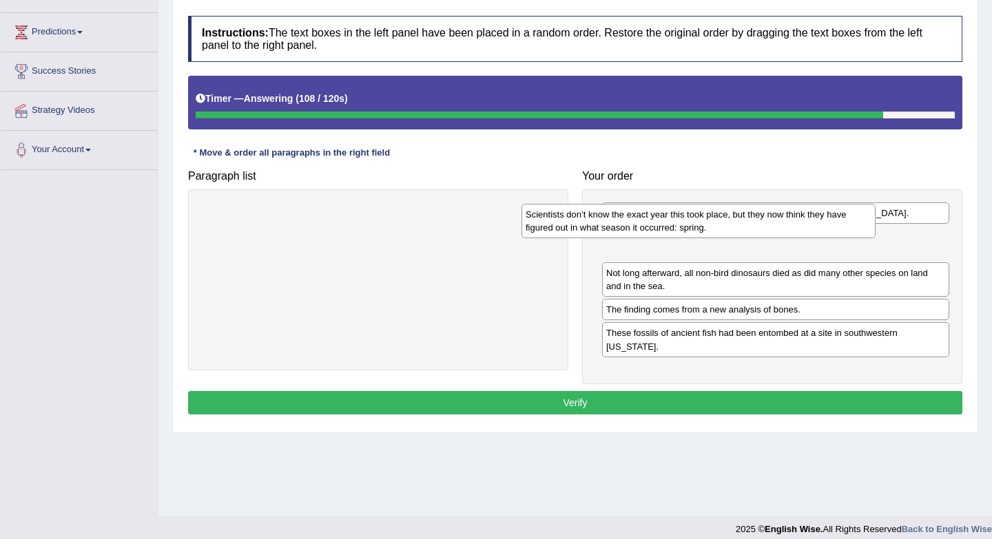
drag, startPoint x: 428, startPoint y: 229, endPoint x: 750, endPoint y: 236, distance: 322.4
click at [751, 236] on div "Scientists don’t know the exact year this took place, but they now think they h…" at bounding box center [698, 221] width 354 height 34
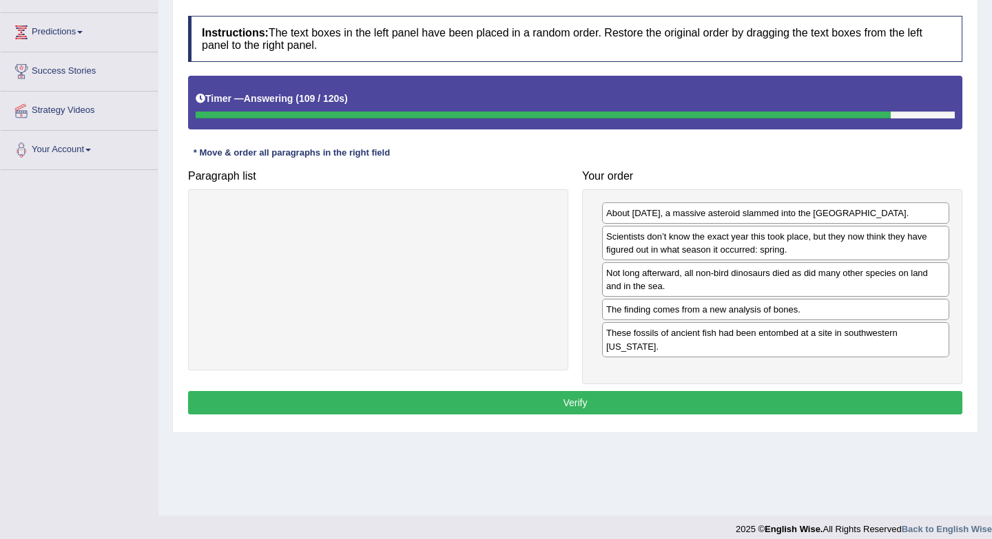
click at [587, 397] on button "Verify" at bounding box center [575, 402] width 774 height 23
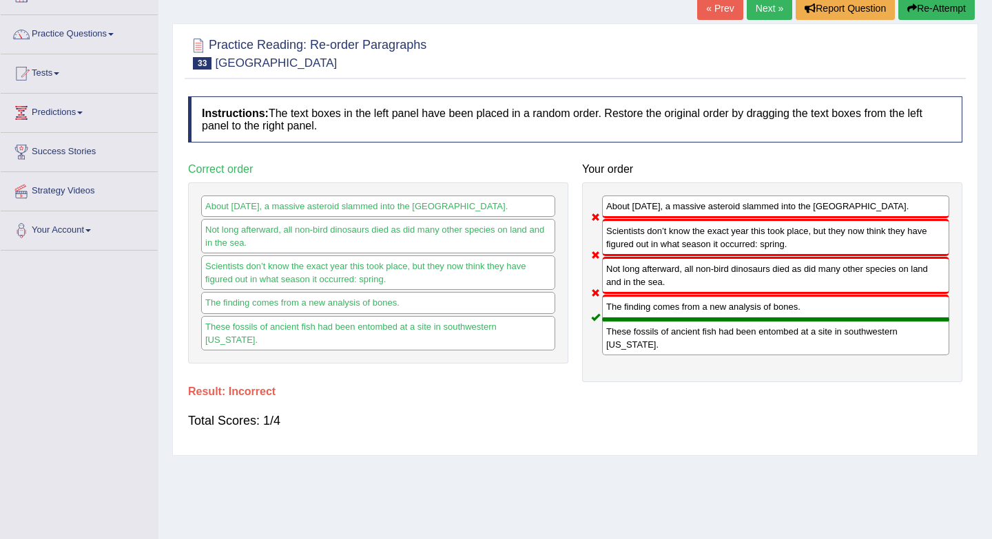
scroll to position [89, 0]
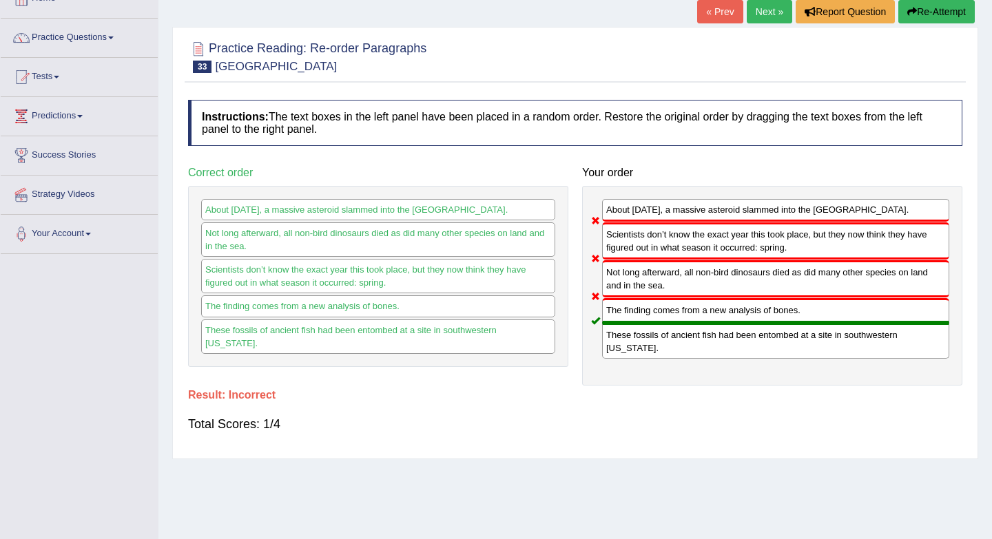
click at [767, 6] on link "Next »" at bounding box center [768, 11] width 45 height 23
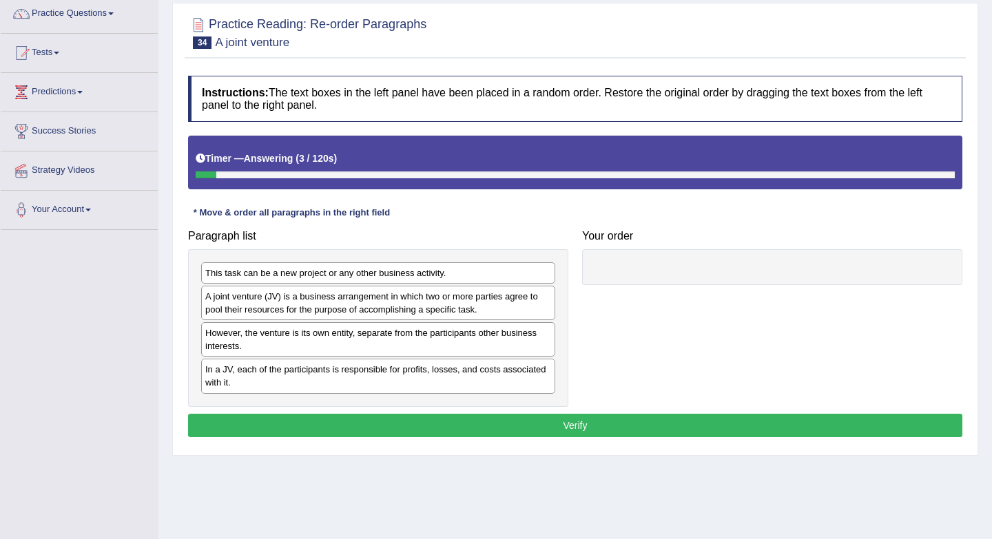
scroll to position [116, 0]
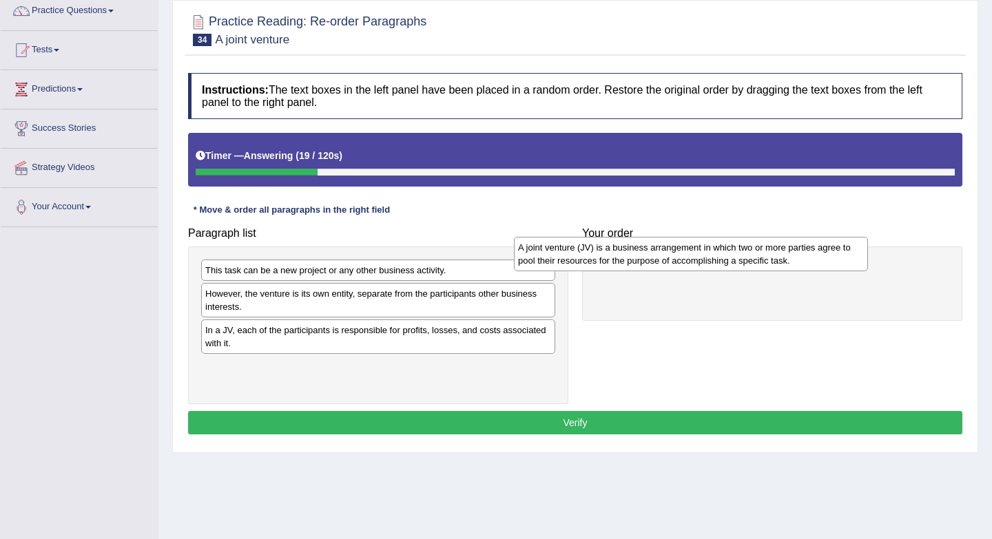
drag, startPoint x: 373, startPoint y: 304, endPoint x: 682, endPoint y: 258, distance: 313.3
click at [688, 258] on div "A joint venture (JV) is a business arrangement in which two or more parties agr…" at bounding box center [691, 254] width 354 height 34
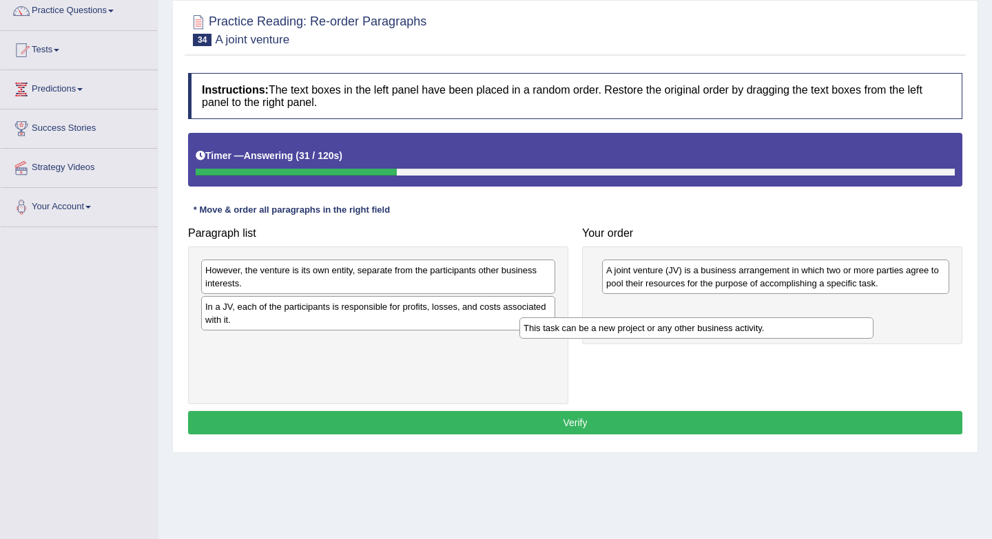
drag, startPoint x: 471, startPoint y: 269, endPoint x: 789, endPoint y: 326, distance: 323.4
click at [789, 326] on div "This task can be a new project or any other business activity." at bounding box center [696, 327] width 354 height 21
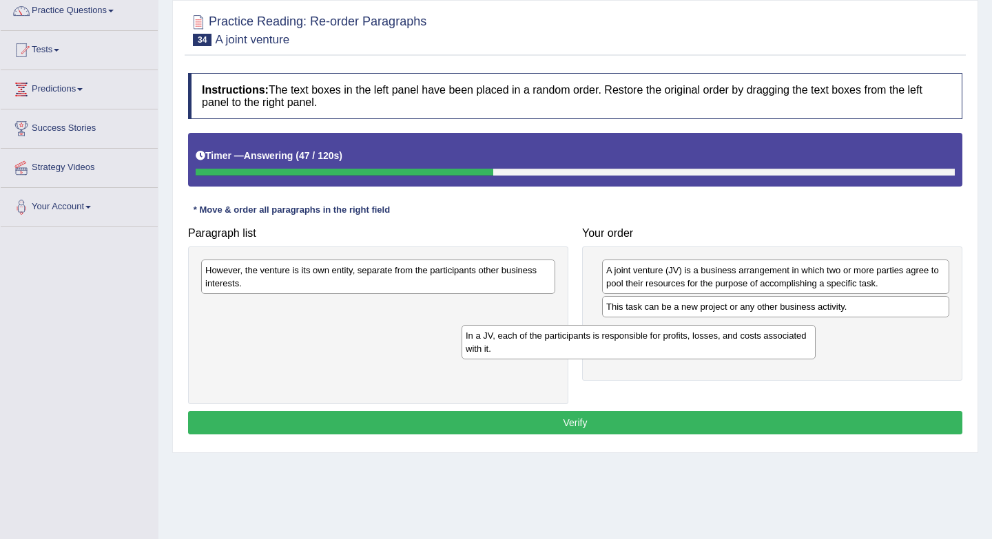
drag, startPoint x: 428, startPoint y: 318, endPoint x: 698, endPoint y: 340, distance: 270.2
click at [700, 340] on div "In a JV, each of the participants is responsible for profits, losses, and costs…" at bounding box center [638, 342] width 354 height 34
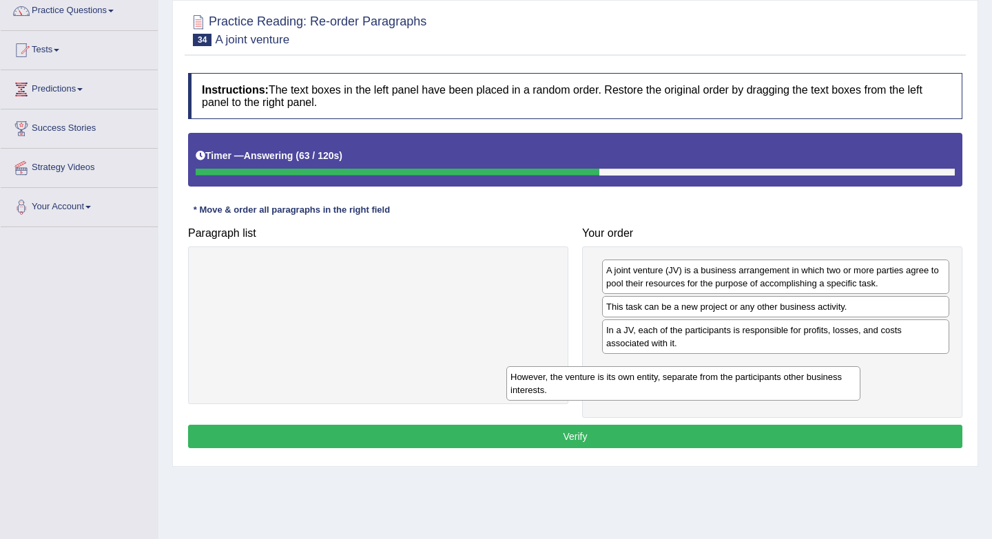
drag, startPoint x: 432, startPoint y: 271, endPoint x: 740, endPoint y: 375, distance: 324.5
click at [740, 375] on div "However, the venture is its own entity, separate from the participants other bu…" at bounding box center [683, 383] width 354 height 34
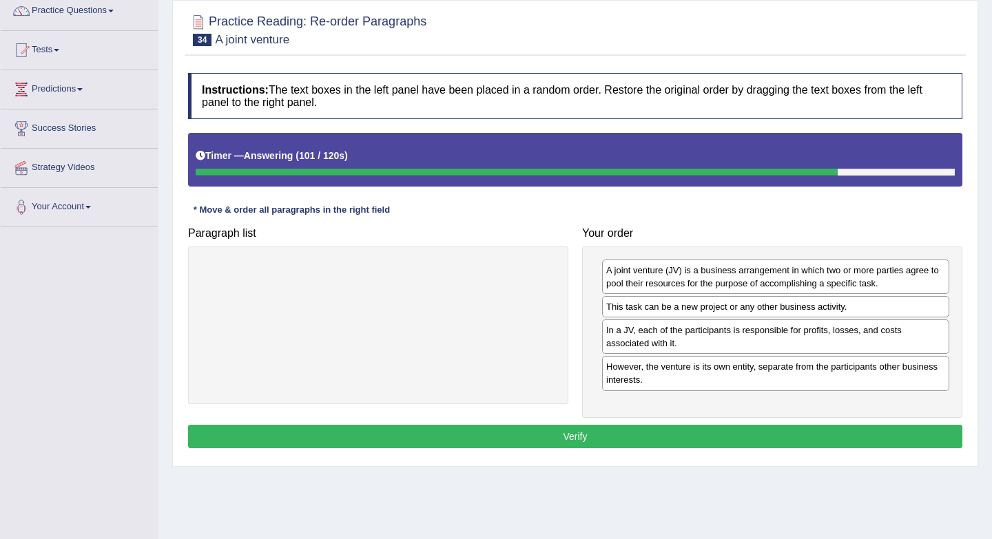
click at [498, 434] on button "Verify" at bounding box center [575, 436] width 774 height 23
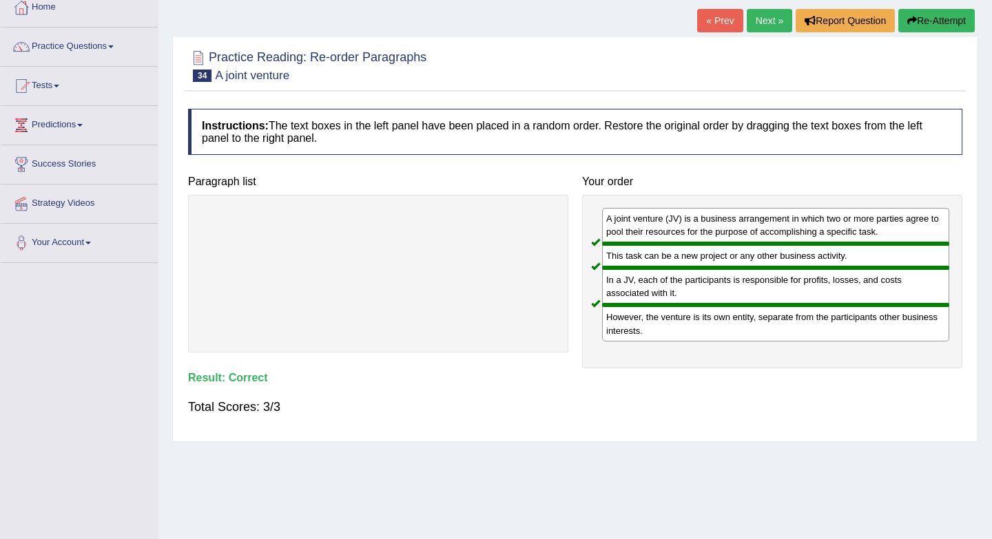
scroll to position [67, 0]
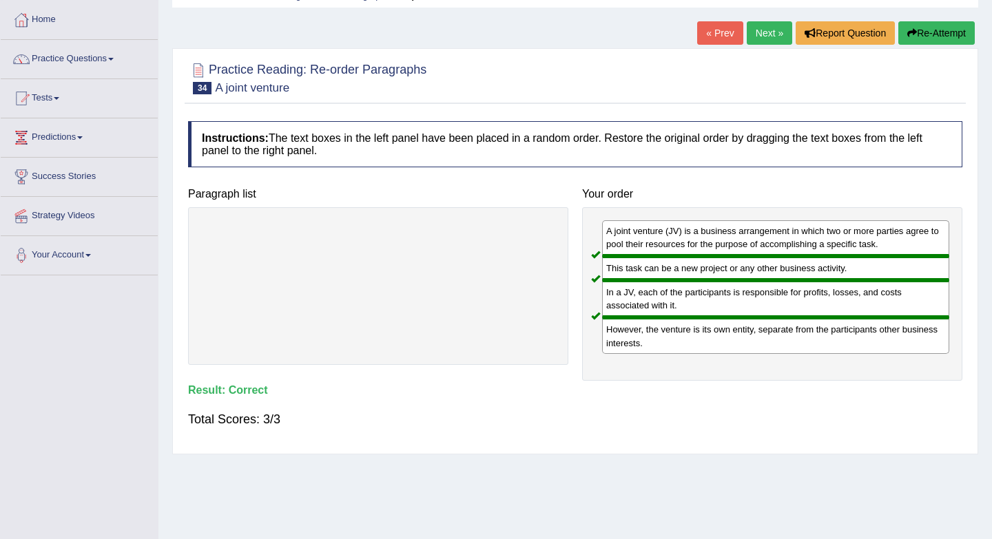
click at [760, 36] on link "Next »" at bounding box center [768, 32] width 45 height 23
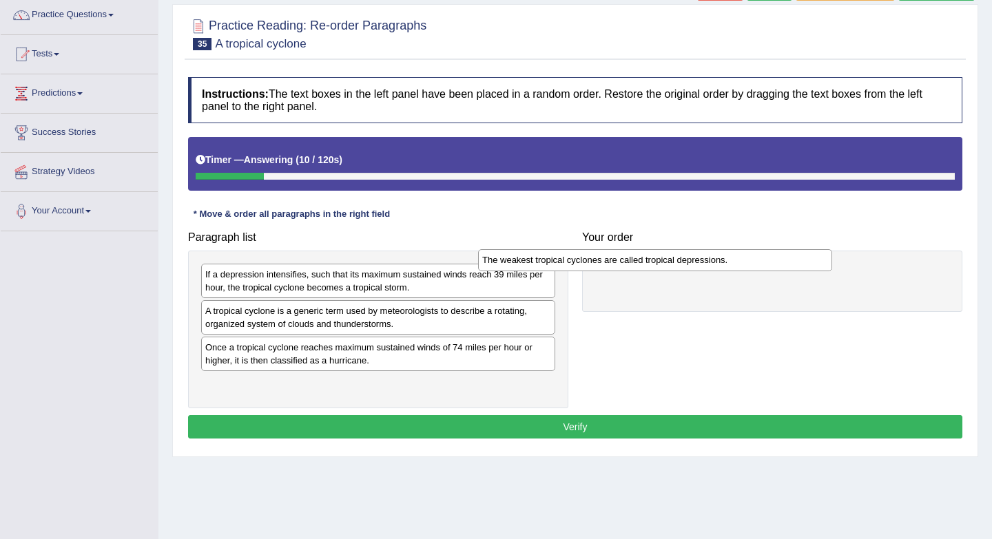
drag, startPoint x: 445, startPoint y: 388, endPoint x: 728, endPoint y: 262, distance: 309.8
click at [730, 262] on div "The weakest tropical cyclones are called tropical depressions." at bounding box center [655, 259] width 354 height 21
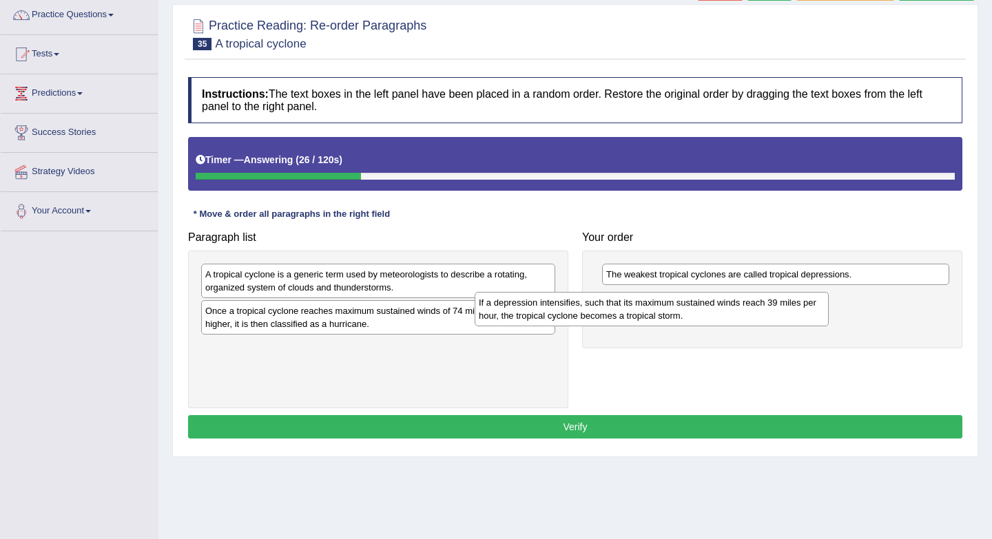
drag, startPoint x: 435, startPoint y: 288, endPoint x: 709, endPoint y: 316, distance: 274.8
click at [709, 316] on div "If a depression intensifies, such that its maximum sustained winds reach 39 mil…" at bounding box center [651, 309] width 354 height 34
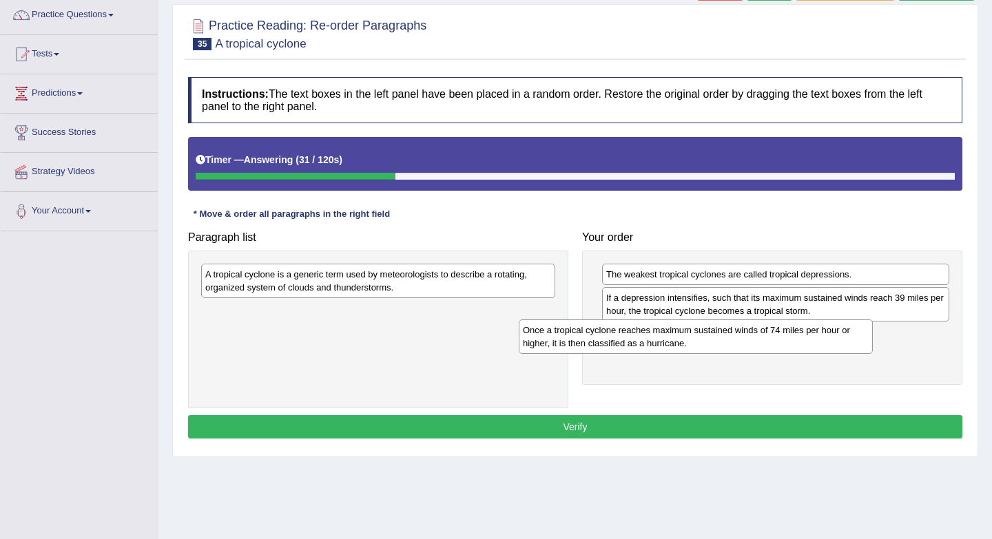
drag, startPoint x: 444, startPoint y: 328, endPoint x: 768, endPoint y: 353, distance: 324.6
click at [768, 353] on div "Once a tropical cyclone reaches maximum sustained winds of 74 miles per hour or…" at bounding box center [696, 337] width 354 height 34
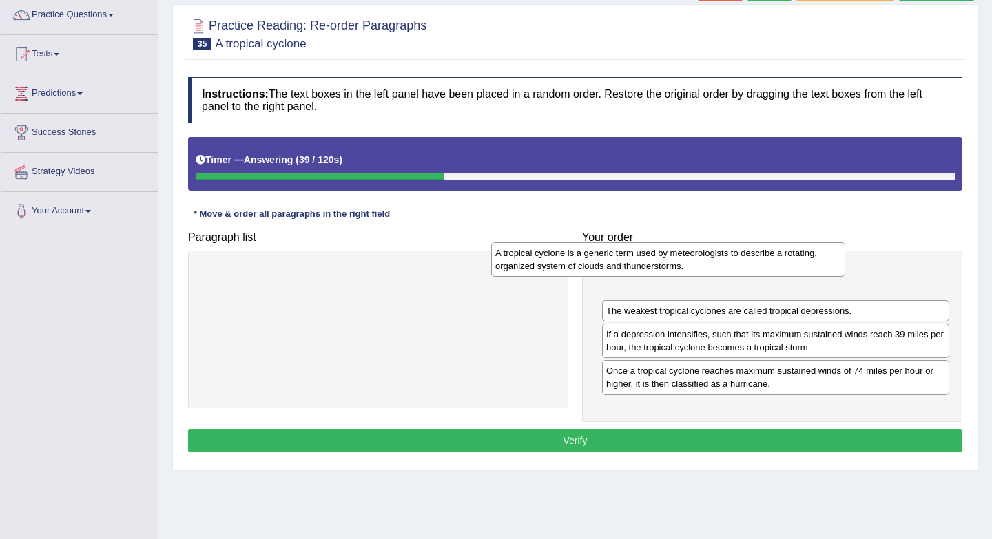
drag, startPoint x: 474, startPoint y: 291, endPoint x: 766, endPoint y: 271, distance: 292.7
click at [769, 271] on div "A tropical cyclone is a generic term used by meteorologists to describe a rotat…" at bounding box center [668, 259] width 354 height 34
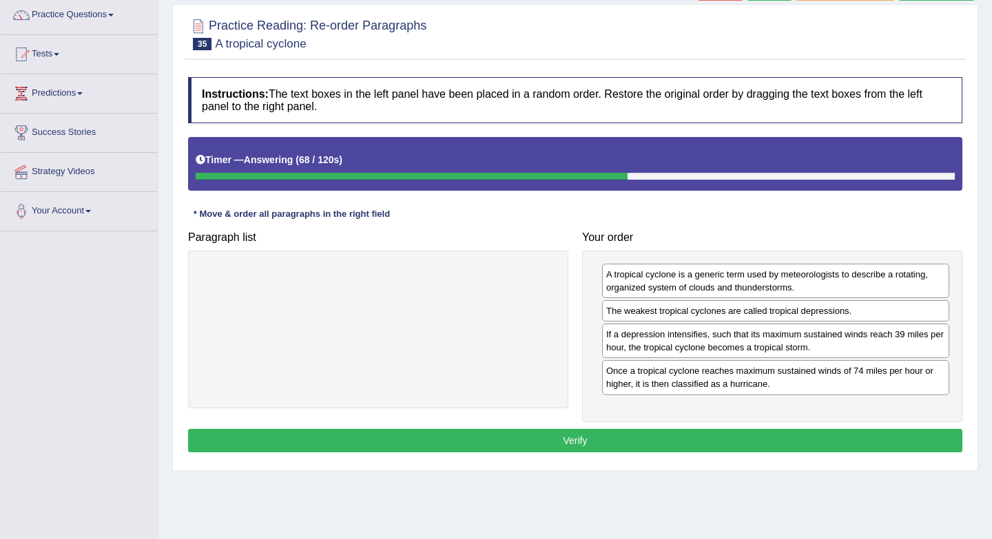
click at [600, 437] on button "Verify" at bounding box center [575, 440] width 774 height 23
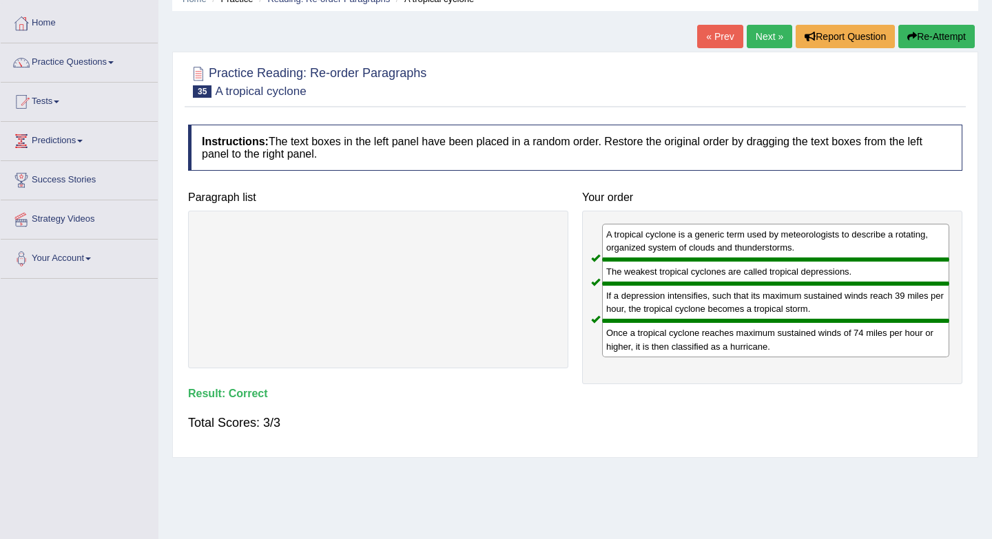
scroll to position [61, 0]
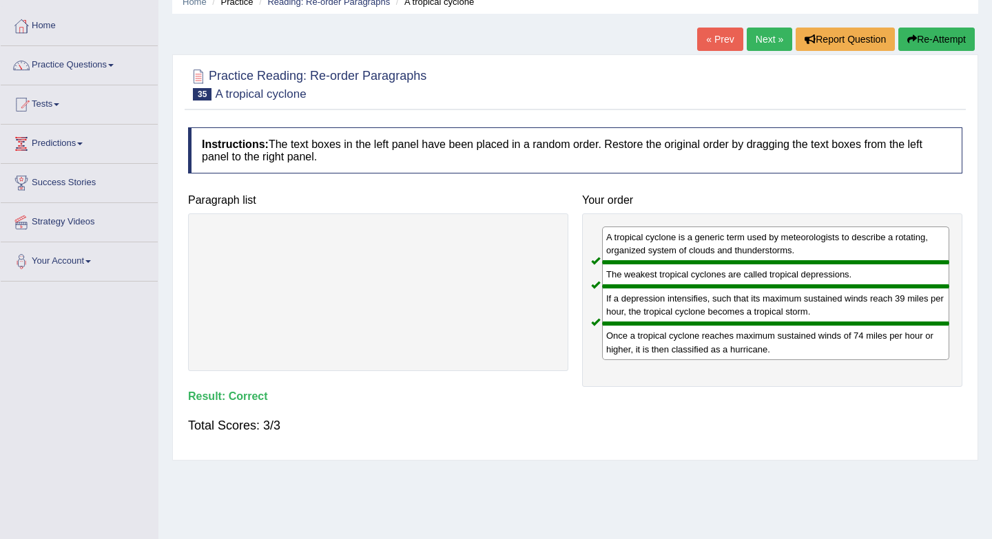
click at [759, 39] on link "Next »" at bounding box center [768, 39] width 45 height 23
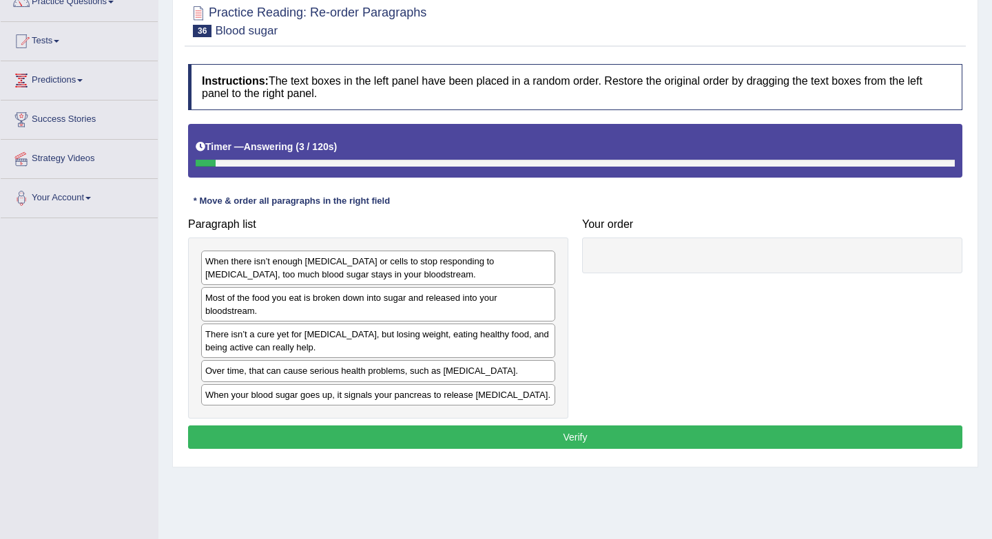
scroll to position [138, 0]
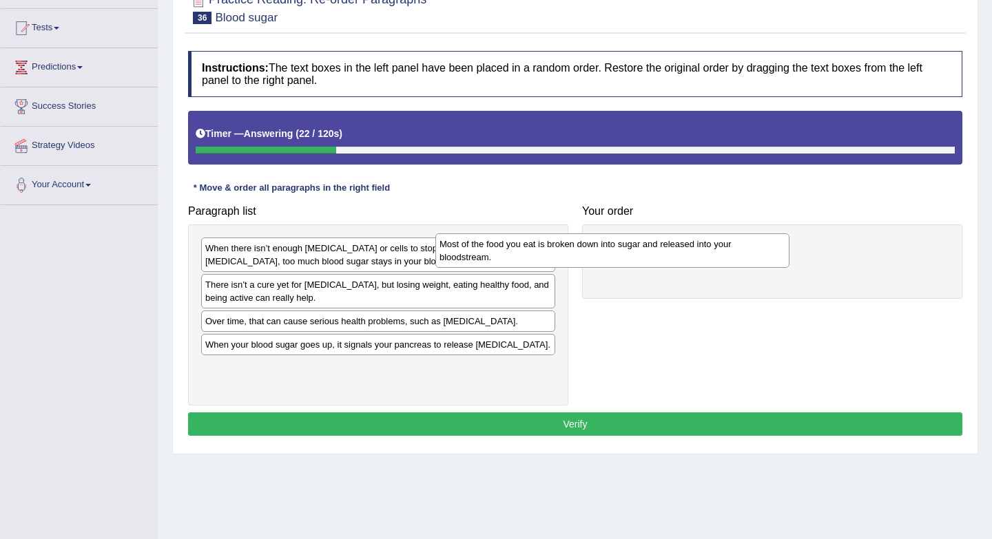
drag, startPoint x: 500, startPoint y: 302, endPoint x: 762, endPoint y: 249, distance: 267.1
click at [763, 249] on div "Most of the food you eat is broken down into sugar and released into your blood…" at bounding box center [612, 250] width 354 height 34
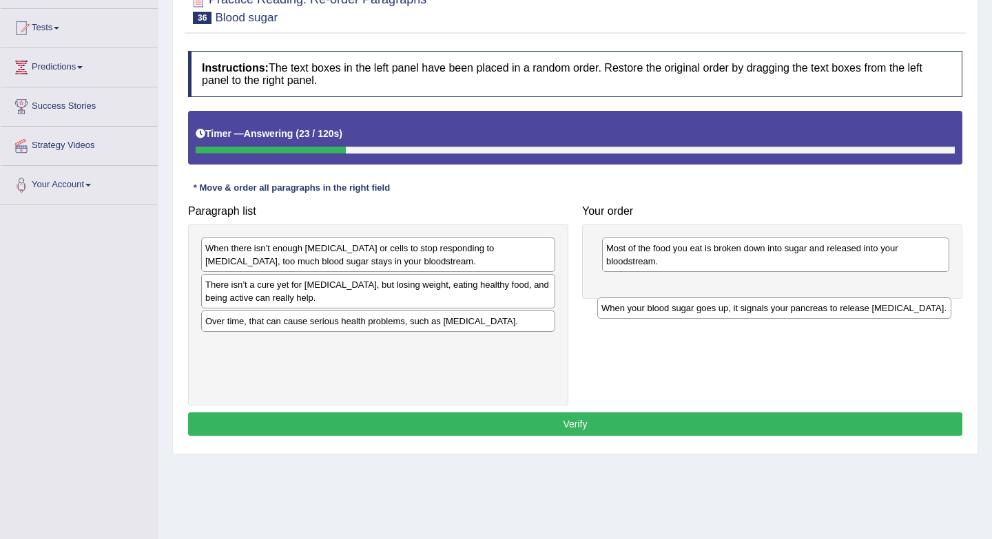
drag, startPoint x: 419, startPoint y: 346, endPoint x: 835, endPoint y: 293, distance: 418.6
click at [835, 297] on div "When your blood sugar goes up, it signals your pancreas to release insulin." at bounding box center [774, 307] width 354 height 21
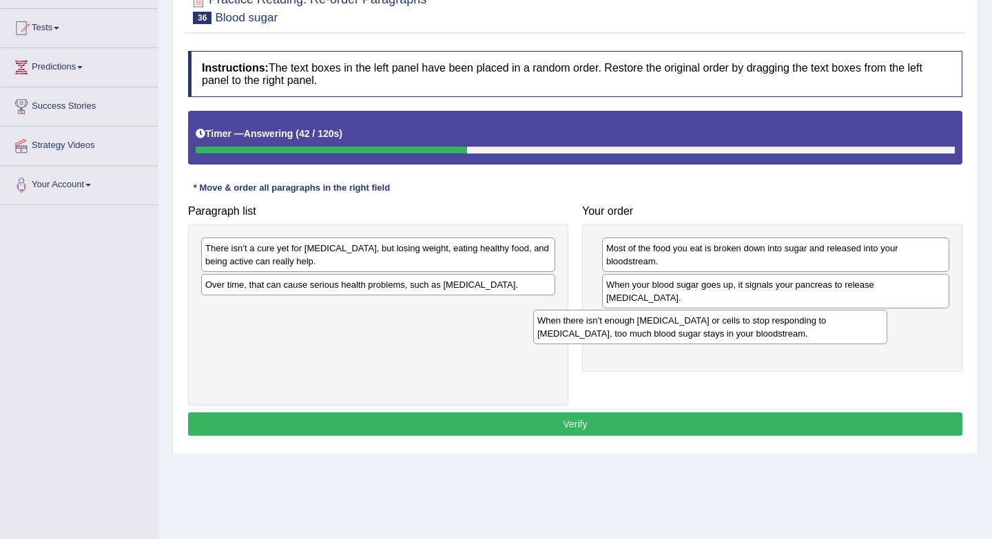
drag, startPoint x: 423, startPoint y: 262, endPoint x: 767, endPoint y: 328, distance: 350.5
click at [767, 328] on div "When there isn’t enough insulin or cells to stop responding to insulin, too muc…" at bounding box center [710, 327] width 354 height 34
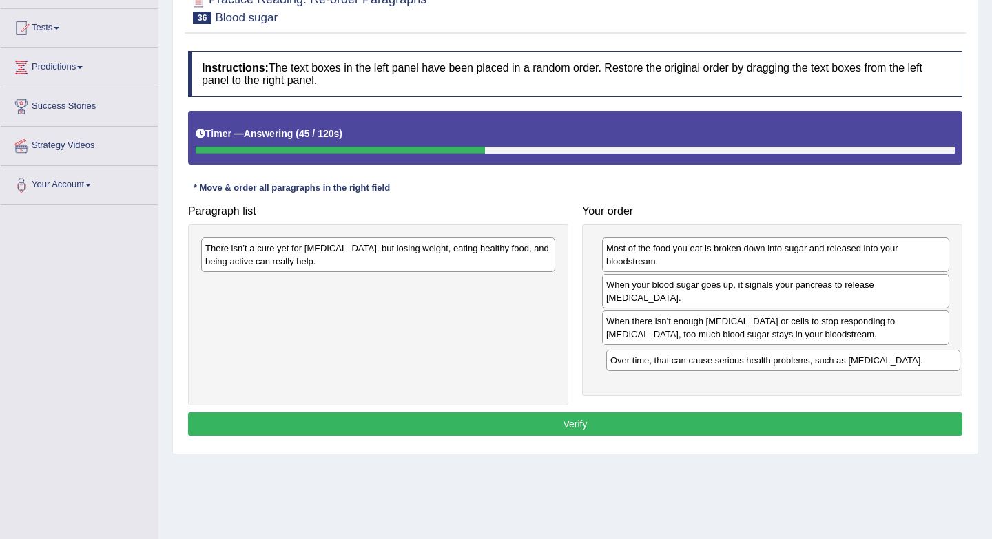
drag, startPoint x: 316, startPoint y: 289, endPoint x: 715, endPoint y: 357, distance: 404.6
click at [715, 357] on div "Over time, that can cause serious health problems, such as diabetes." at bounding box center [783, 360] width 354 height 21
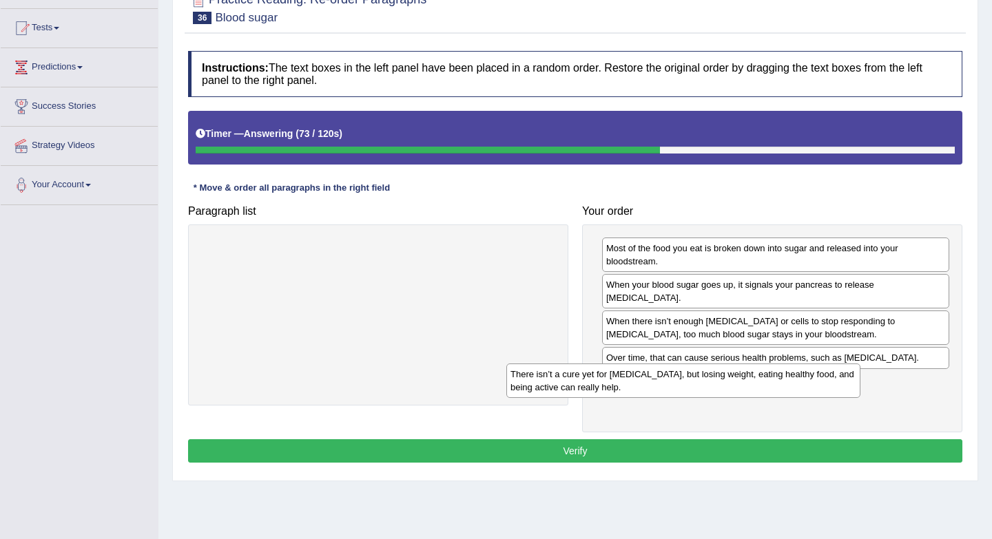
drag, startPoint x: 383, startPoint y: 258, endPoint x: 693, endPoint y: 379, distance: 333.4
click at [693, 379] on div "There isn’t a cure yet for diabetes, but losing weight, eating healthy food, an…" at bounding box center [683, 381] width 354 height 34
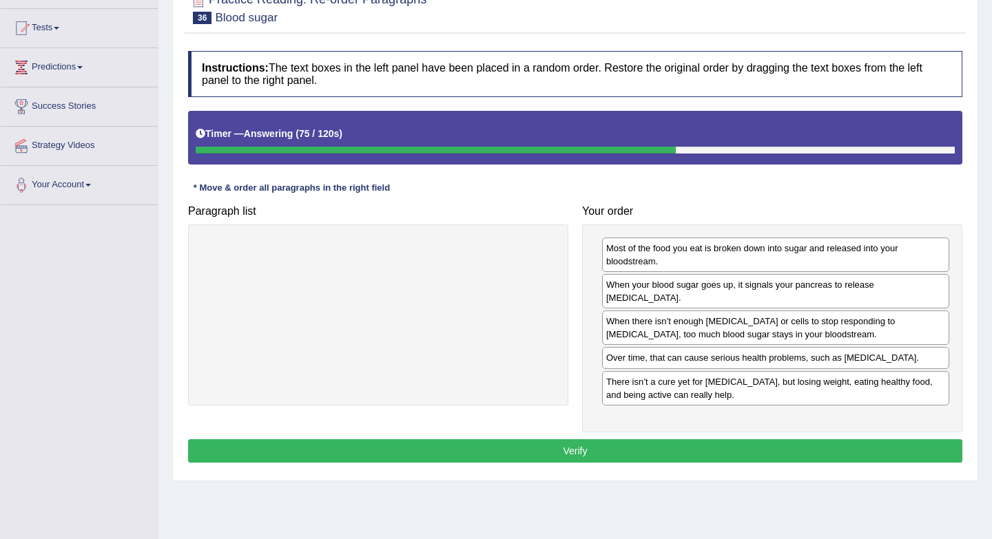
click at [654, 439] on button "Verify" at bounding box center [575, 450] width 774 height 23
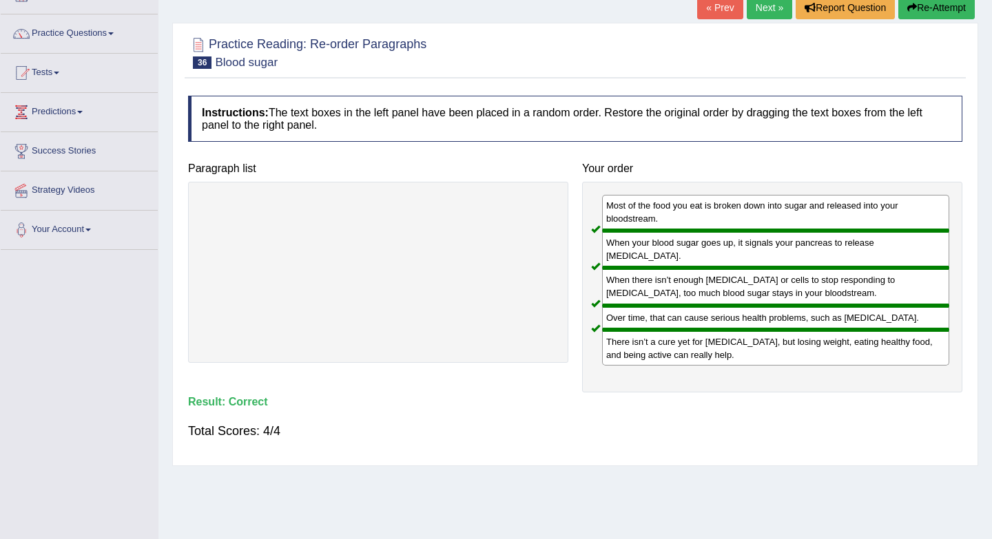
scroll to position [88, 0]
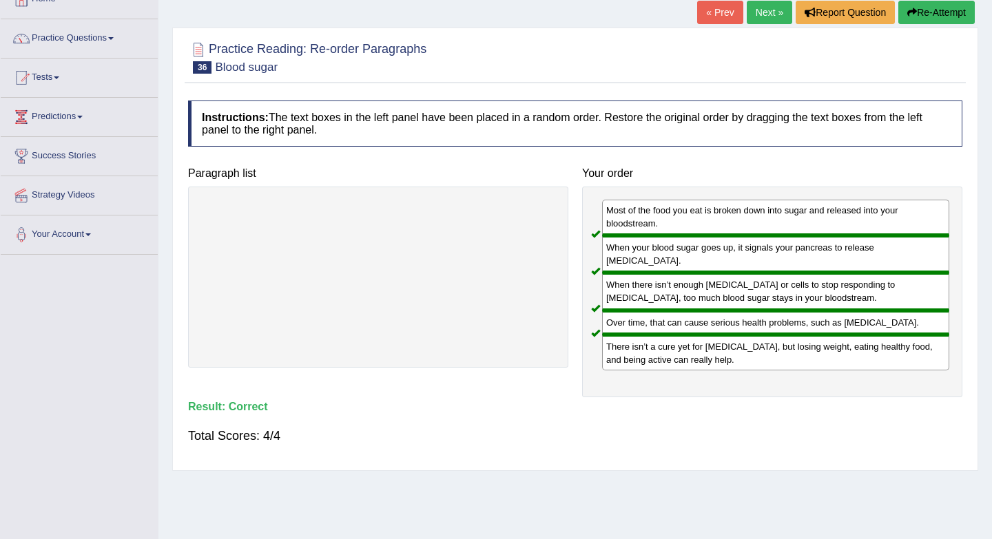
click at [770, 19] on link "Next »" at bounding box center [768, 12] width 45 height 23
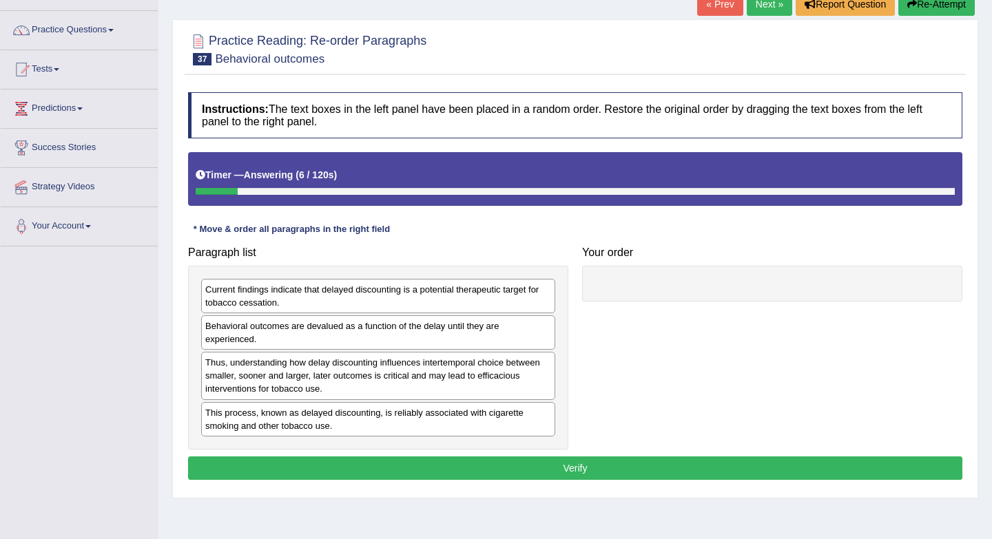
scroll to position [125, 0]
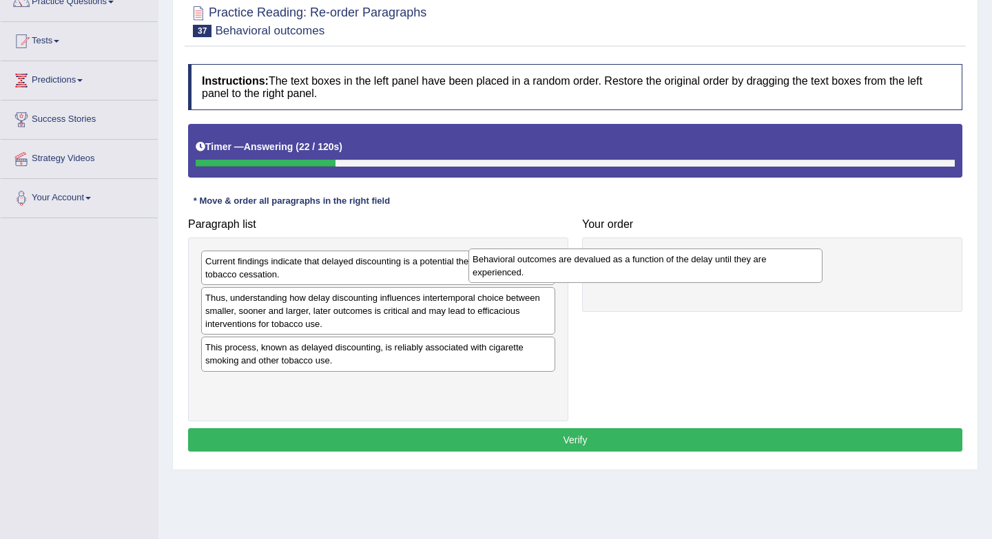
drag, startPoint x: 435, startPoint y: 308, endPoint x: 705, endPoint y: 269, distance: 273.5
click at [705, 269] on div "Behavioral outcomes are devalued as a function of the delay until they are expe…" at bounding box center [645, 266] width 354 height 34
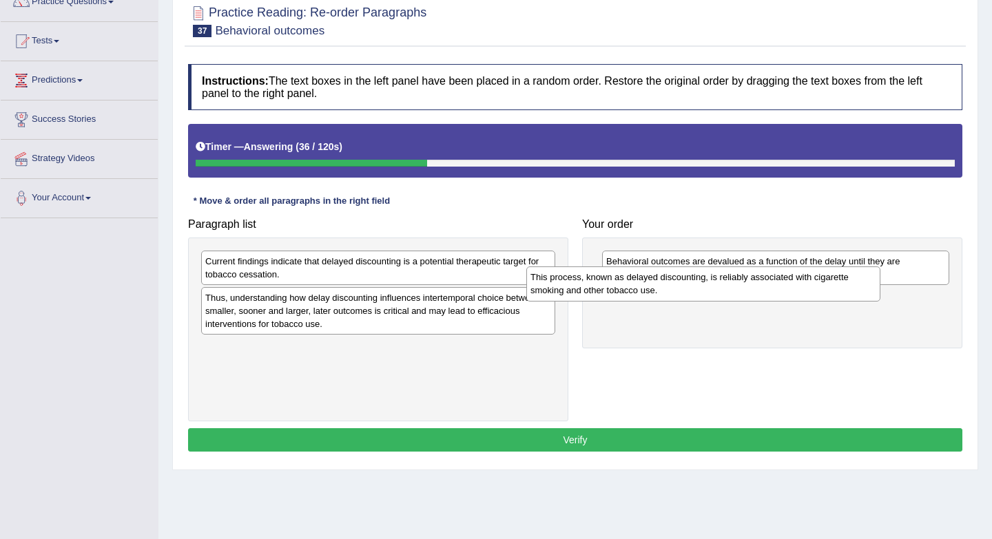
drag, startPoint x: 455, startPoint y: 355, endPoint x: 790, endPoint y: 302, distance: 338.9
click at [790, 301] on div "This process, known as delayed discounting, is reliably associated with cigaret…" at bounding box center [703, 284] width 354 height 34
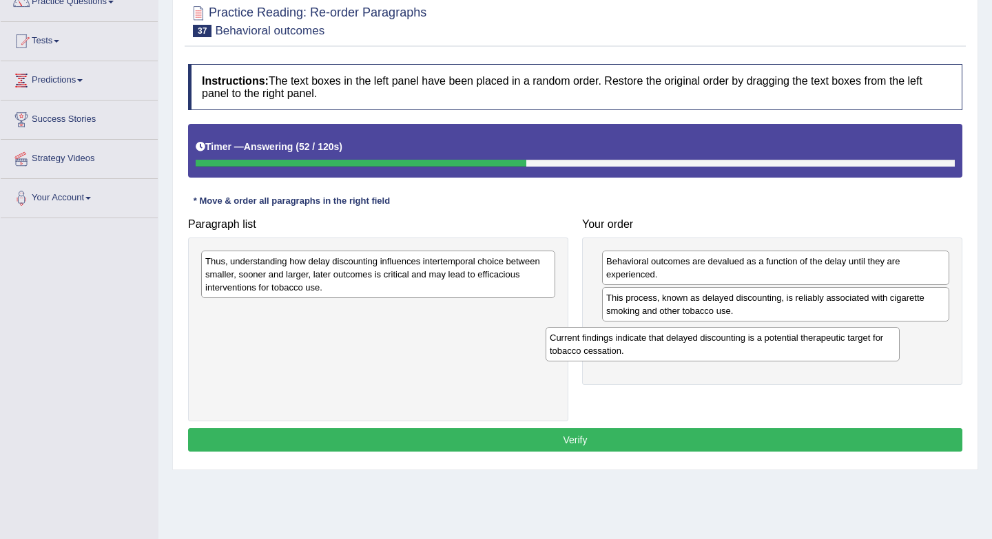
drag, startPoint x: 416, startPoint y: 268, endPoint x: 760, endPoint y: 344, distance: 352.6
click at [760, 344] on div "Current findings indicate that delayed discounting is a potential therapeutic t…" at bounding box center [722, 344] width 354 height 34
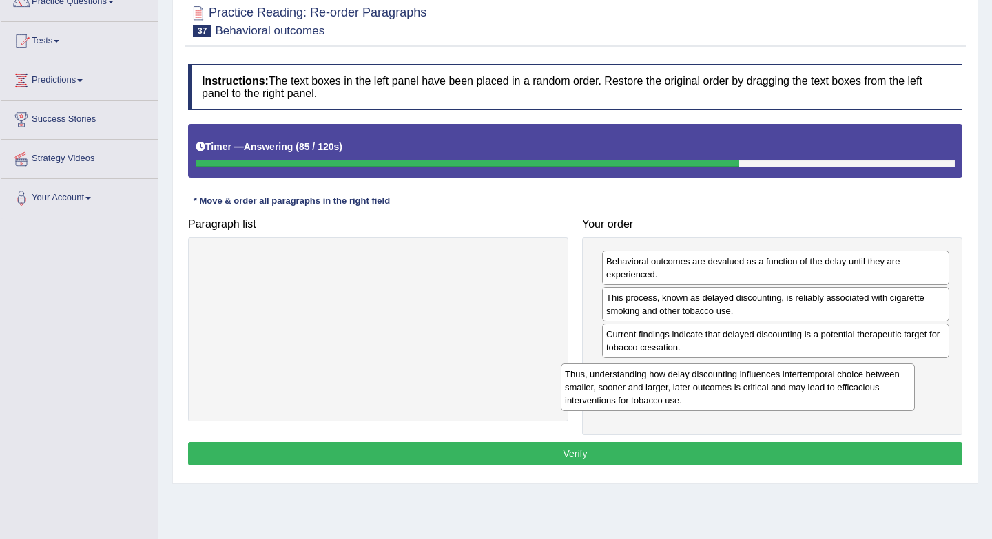
drag, startPoint x: 366, startPoint y: 280, endPoint x: 725, endPoint y: 392, distance: 376.6
click at [725, 392] on div "Thus, understanding how delay discounting influences intertemporal choice betwe…" at bounding box center [738, 388] width 354 height 48
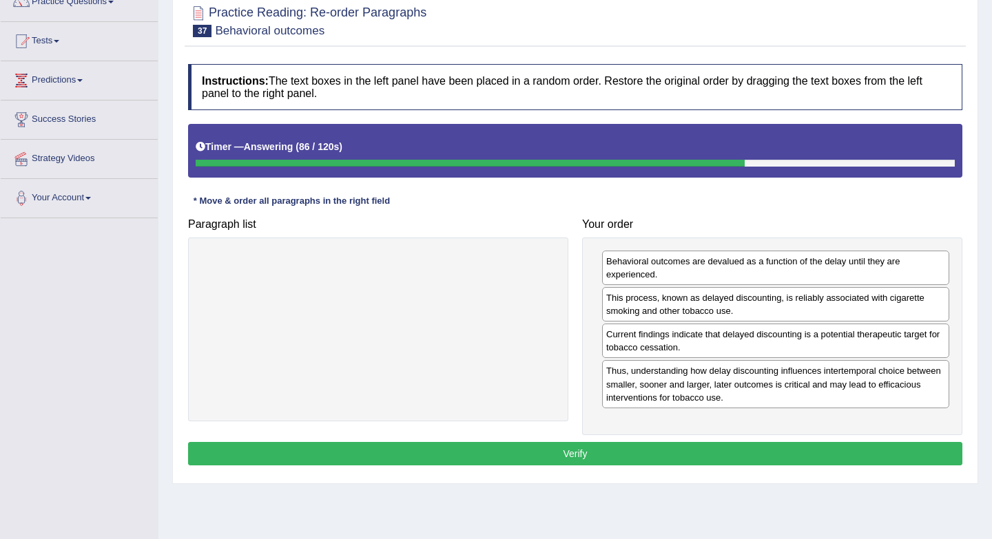
click at [684, 464] on button "Verify" at bounding box center [575, 453] width 774 height 23
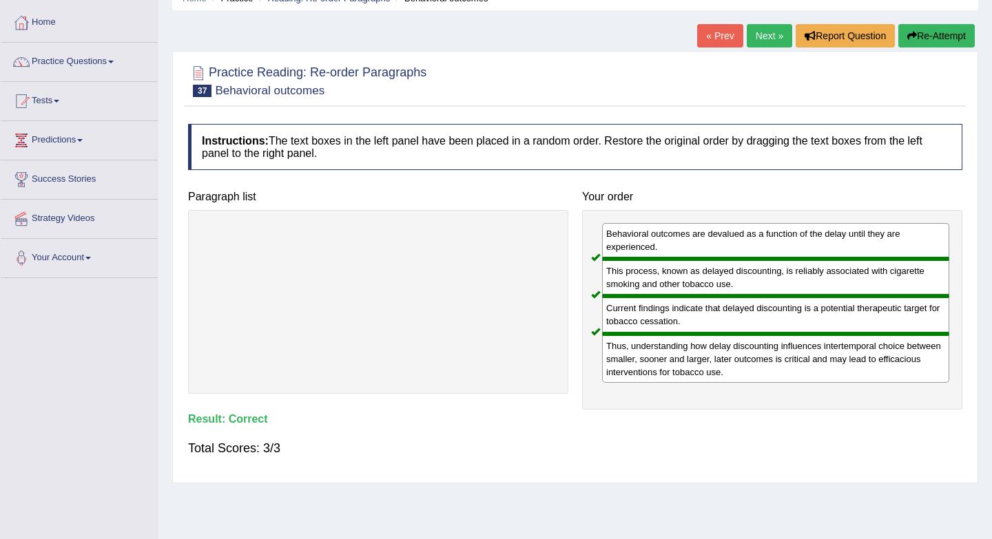
scroll to position [59, 0]
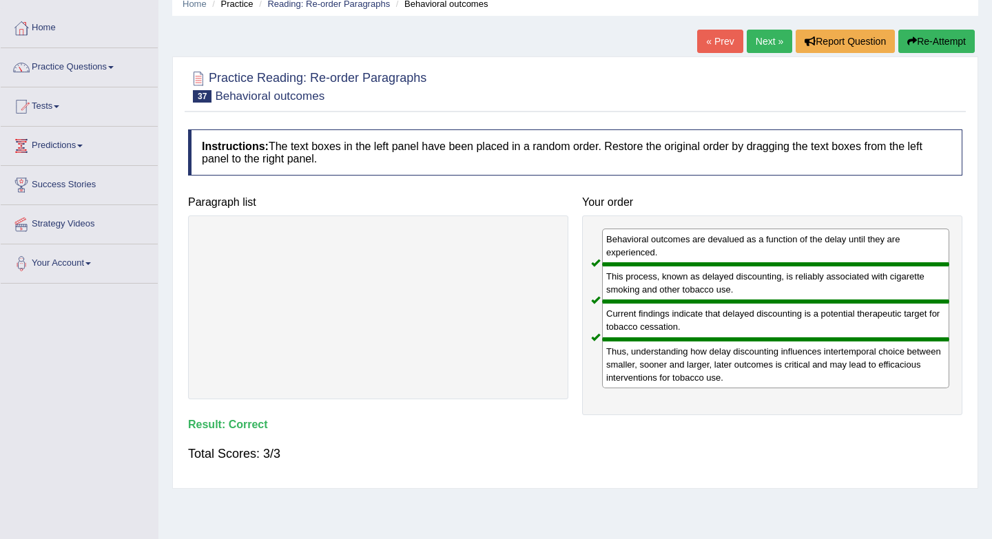
click at [775, 39] on link "Next »" at bounding box center [768, 41] width 45 height 23
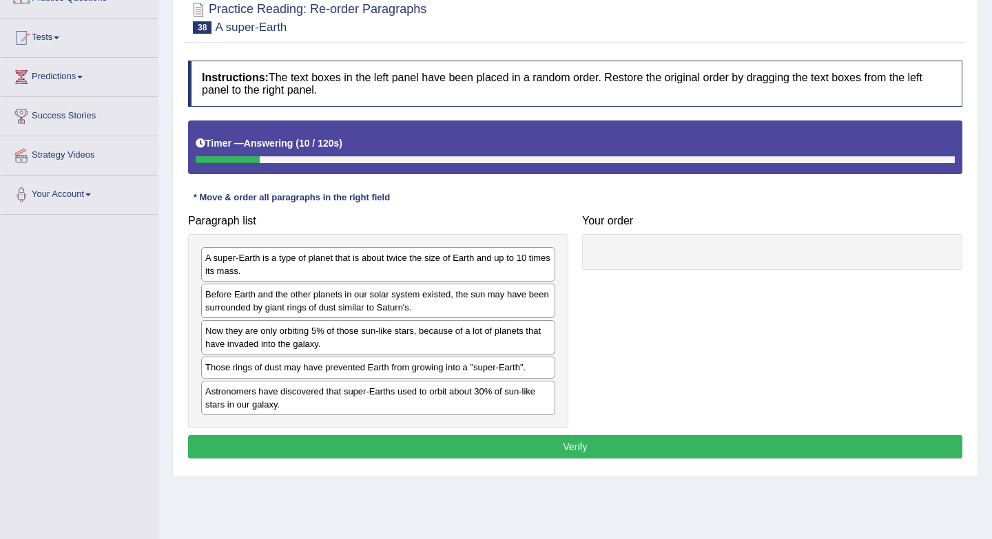
scroll to position [145, 0]
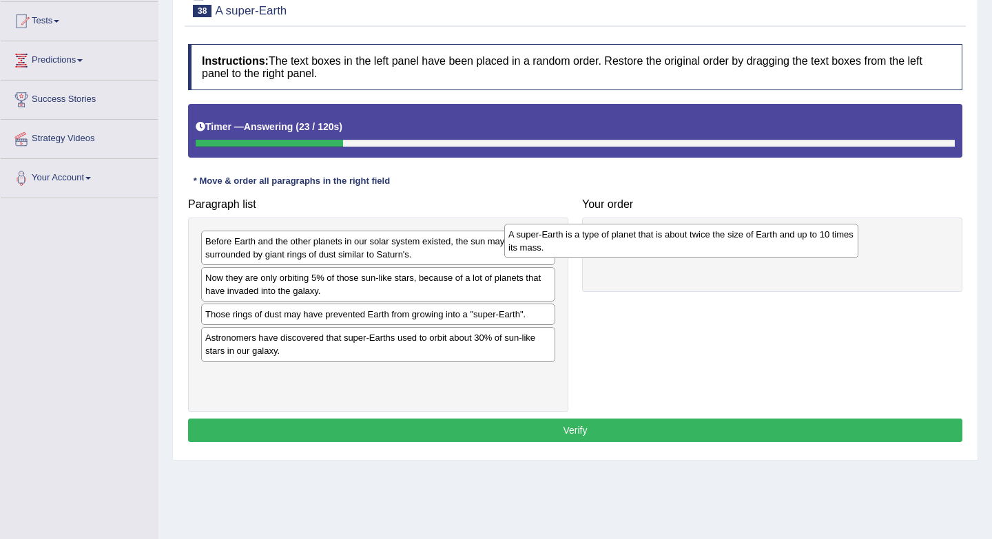
drag, startPoint x: 404, startPoint y: 249, endPoint x: 736, endPoint y: 234, distance: 332.9
click at [736, 234] on div "A super-Earth is a type of planet that is about twice the size of Earth and up …" at bounding box center [681, 241] width 354 height 34
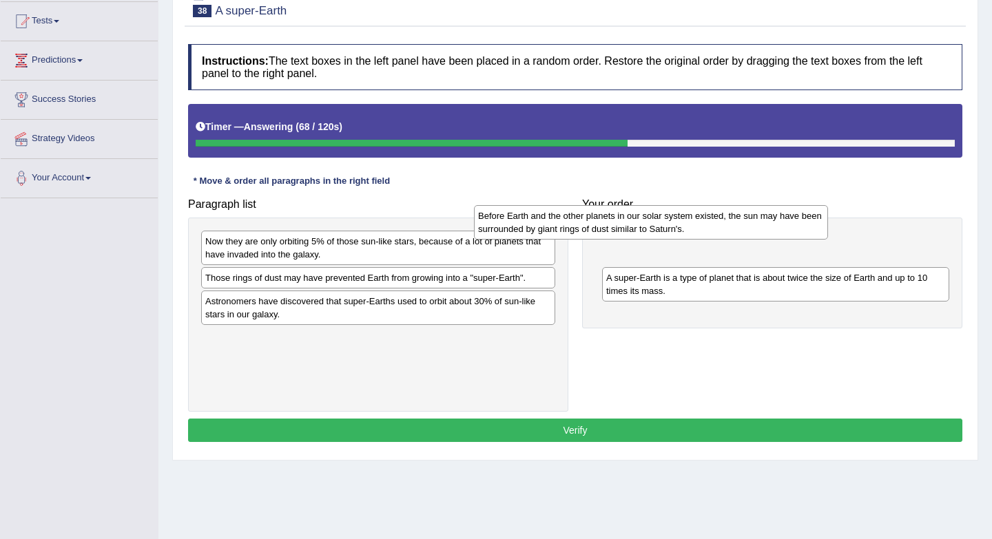
drag, startPoint x: 445, startPoint y: 254, endPoint x: 721, endPoint y: 233, distance: 277.0
click at [723, 233] on div "Before Earth and the other planets in our solar system existed, the sun may hav…" at bounding box center [651, 222] width 354 height 34
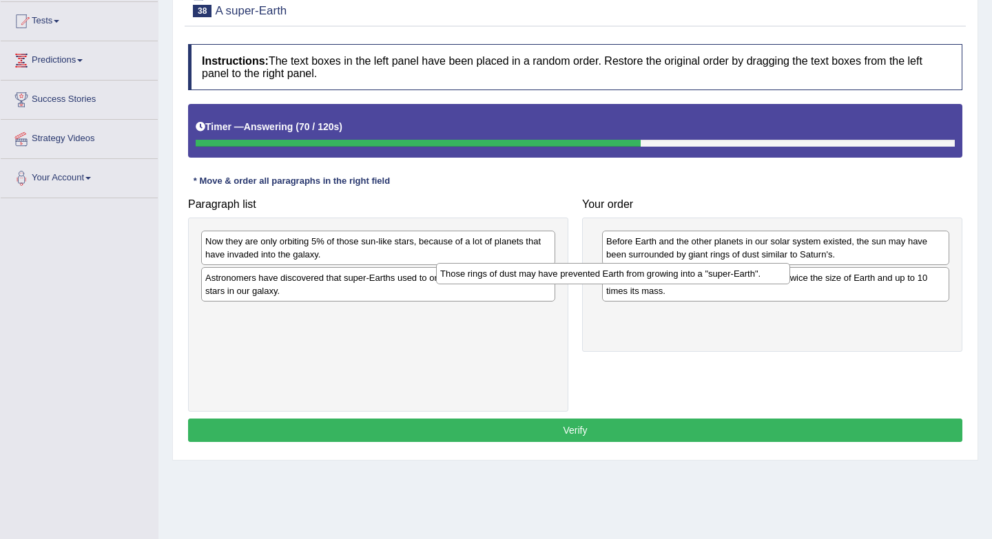
drag, startPoint x: 513, startPoint y: 277, endPoint x: 762, endPoint y: 273, distance: 249.3
click at [763, 273] on div "Those rings of dust may have prevented Earth from growing into a "super-Earth"." at bounding box center [613, 273] width 354 height 21
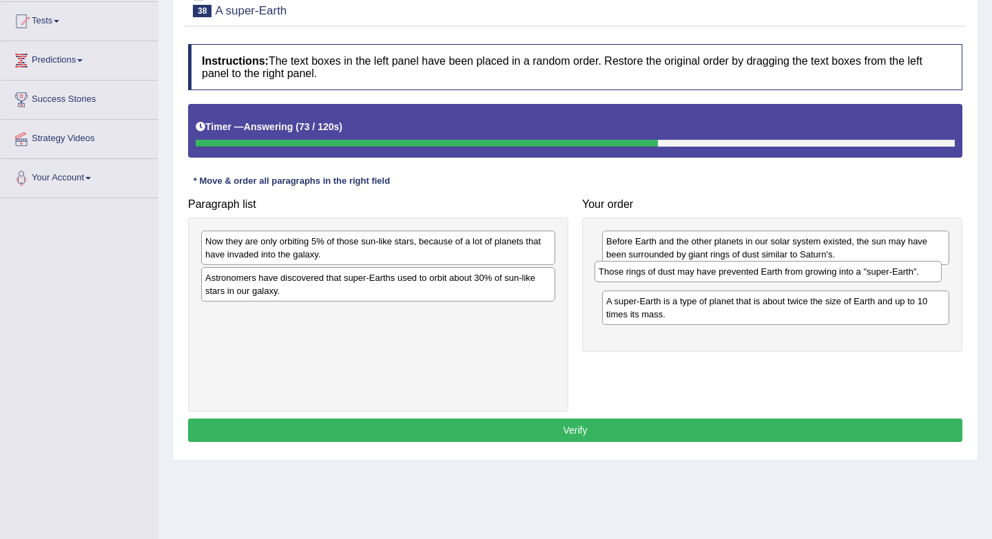
drag, startPoint x: 748, startPoint y: 319, endPoint x: 740, endPoint y: 275, distance: 44.0
click at [740, 275] on div "Those rings of dust may have prevented Earth from growing into a "super-Earth"." at bounding box center [767, 271] width 347 height 21
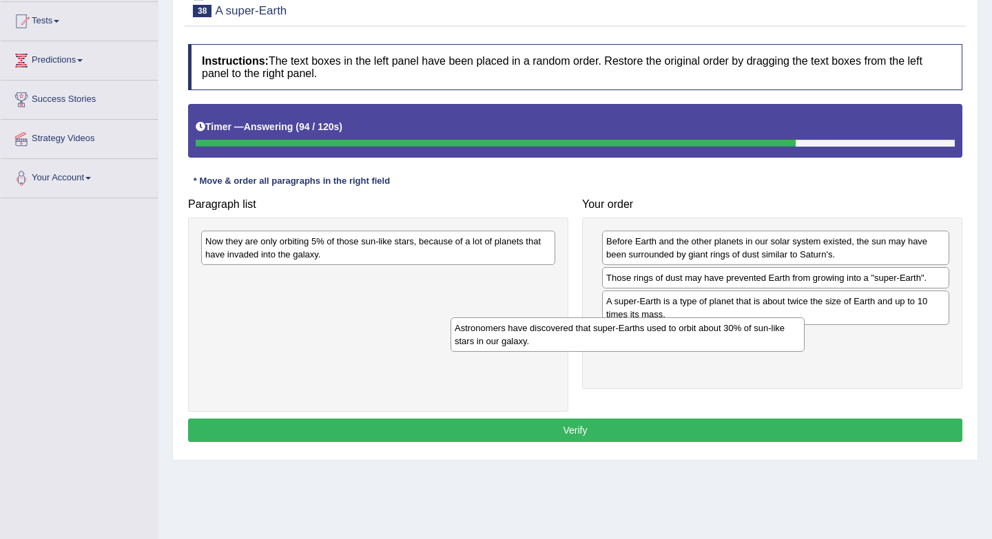
drag, startPoint x: 473, startPoint y: 293, endPoint x: 726, endPoint y: 347, distance: 258.5
click at [727, 347] on div "Astronomers have discovered that super-Earths used to orbit about 30% of sun-li…" at bounding box center [627, 334] width 354 height 34
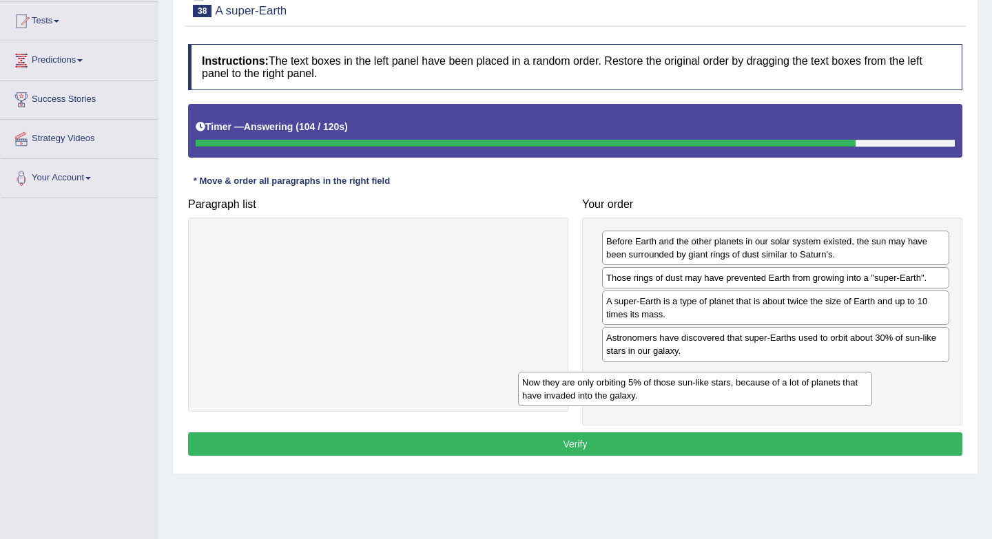
drag, startPoint x: 354, startPoint y: 247, endPoint x: 670, endPoint y: 387, distance: 345.9
click at [671, 387] on div "Now they are only orbiting 5% of those sun-like stars, because of a lot of plan…" at bounding box center [695, 389] width 354 height 34
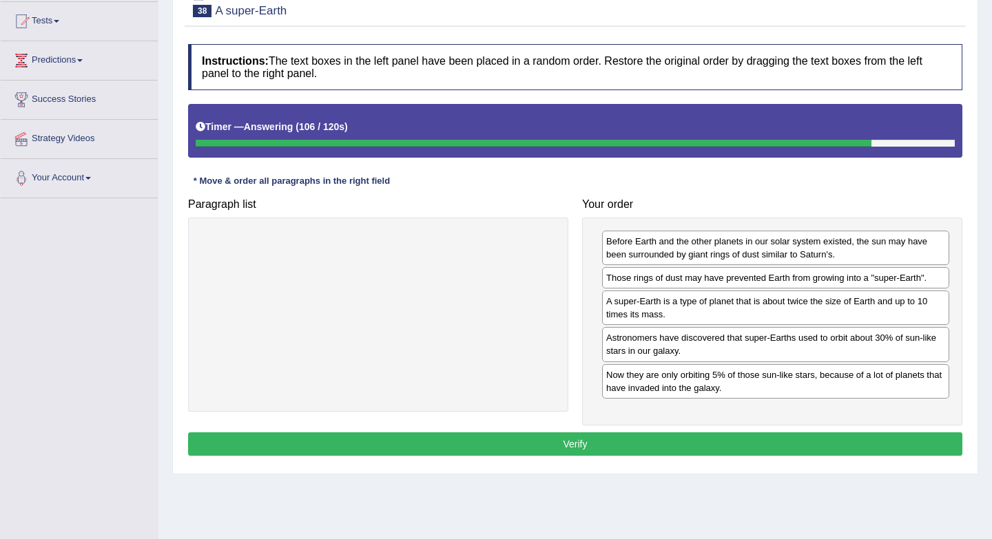
click at [678, 453] on button "Verify" at bounding box center [575, 443] width 774 height 23
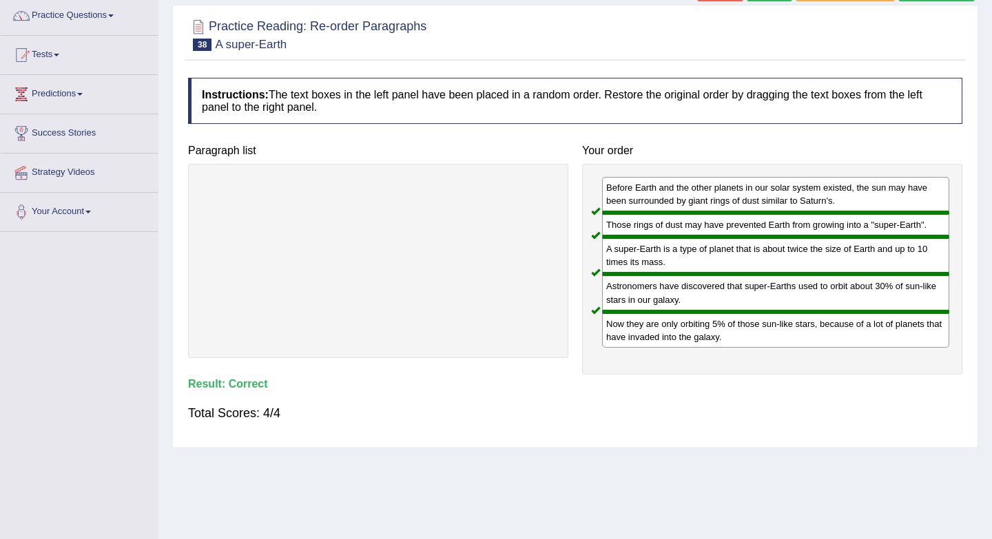
scroll to position [67, 0]
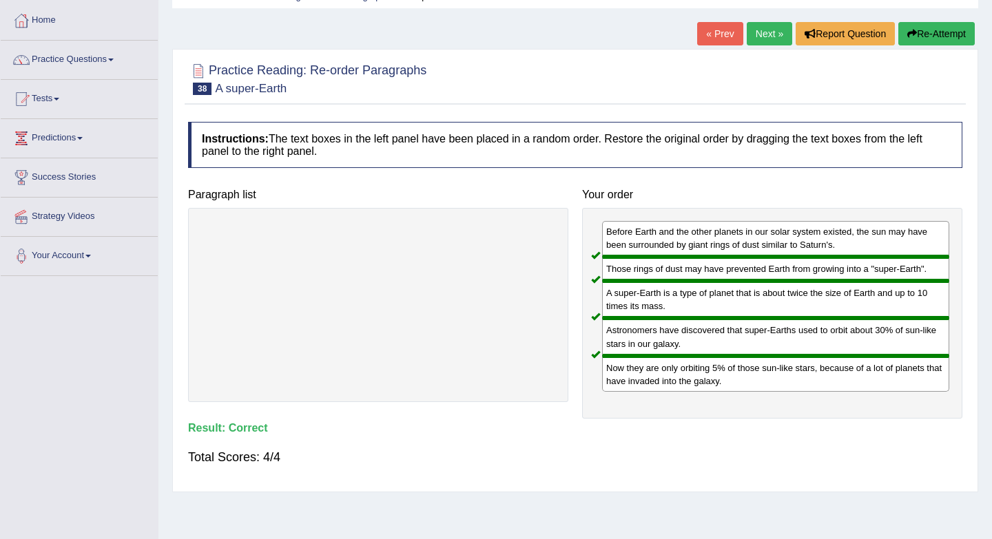
click at [751, 34] on link "Next »" at bounding box center [768, 33] width 45 height 23
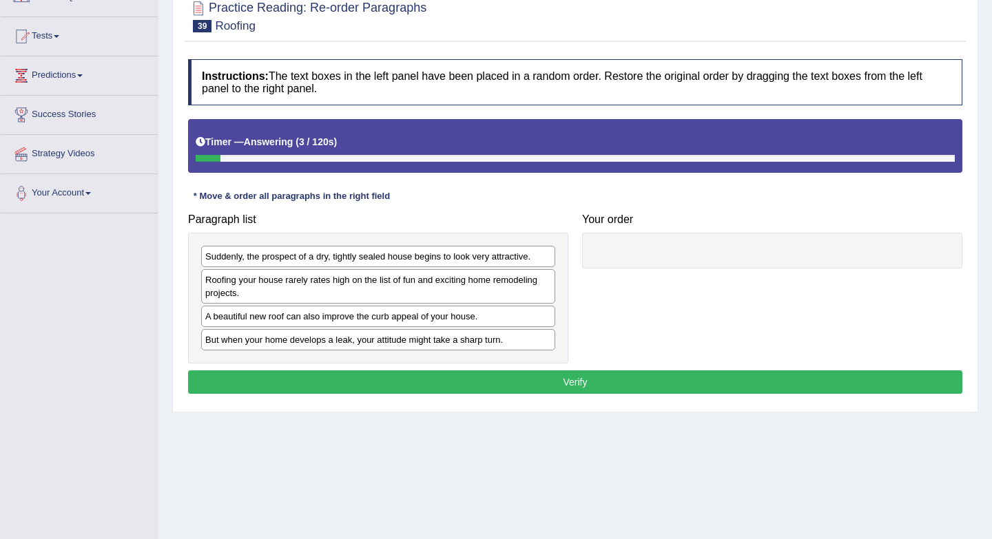
scroll to position [121, 0]
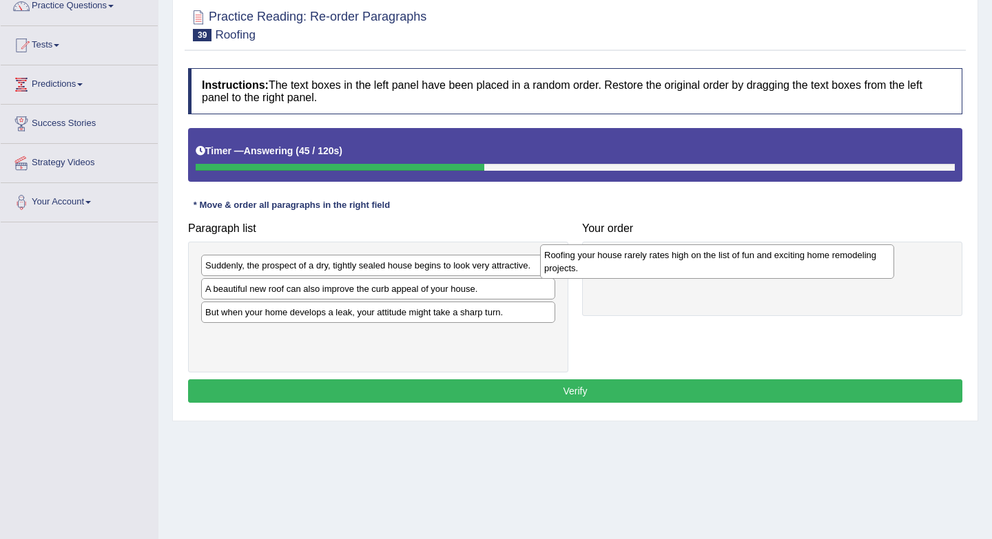
drag, startPoint x: 322, startPoint y: 297, endPoint x: 659, endPoint y: 262, distance: 339.3
click at [661, 262] on div "Roofing your house rarely rates high on the list of fun and exciting home remod…" at bounding box center [717, 261] width 354 height 34
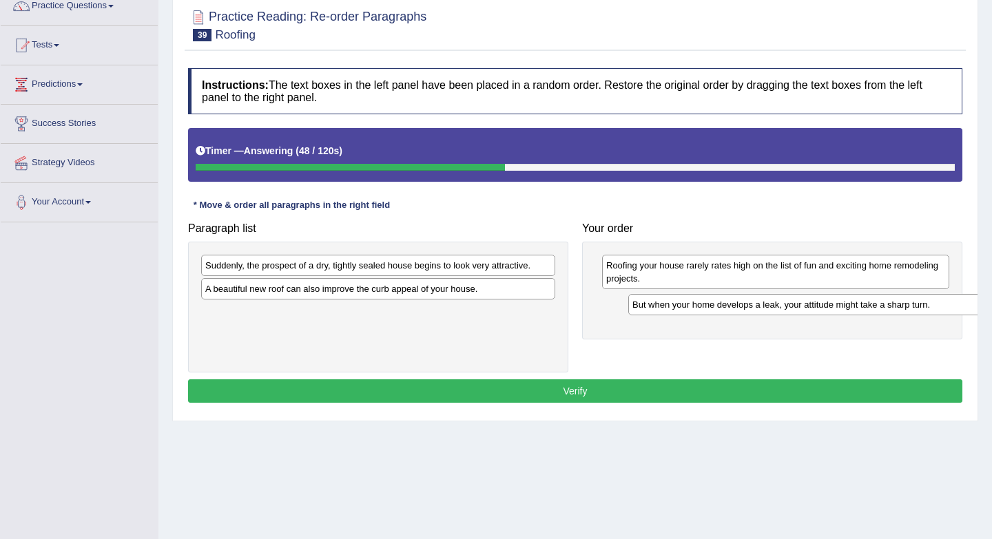
drag, startPoint x: 324, startPoint y: 315, endPoint x: 741, endPoint y: 308, distance: 417.4
click at [741, 308] on div "But when your home develops a leak, your attitude might take a sharp turn." at bounding box center [805, 304] width 354 height 21
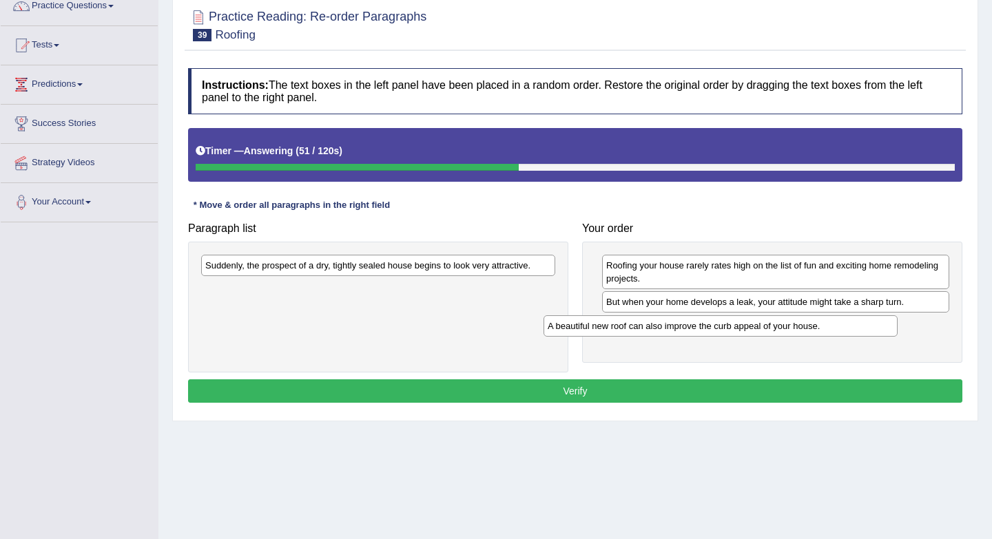
drag, startPoint x: 403, startPoint y: 291, endPoint x: 746, endPoint y: 328, distance: 345.6
click at [746, 328] on div "A beautiful new roof can also improve the curb appeal of your house." at bounding box center [720, 325] width 354 height 21
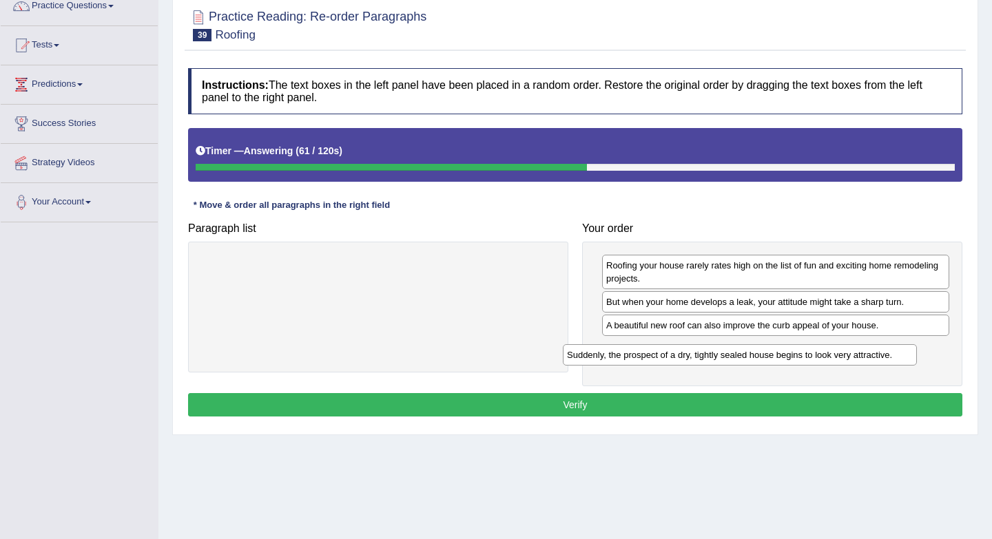
drag, startPoint x: 377, startPoint y: 262, endPoint x: 739, endPoint y: 355, distance: 373.1
click at [739, 355] on div "Suddenly, the prospect of a dry, tightly sealed house begins to look very attra…" at bounding box center [740, 354] width 354 height 21
click at [704, 402] on button "Verify" at bounding box center [575, 404] width 774 height 23
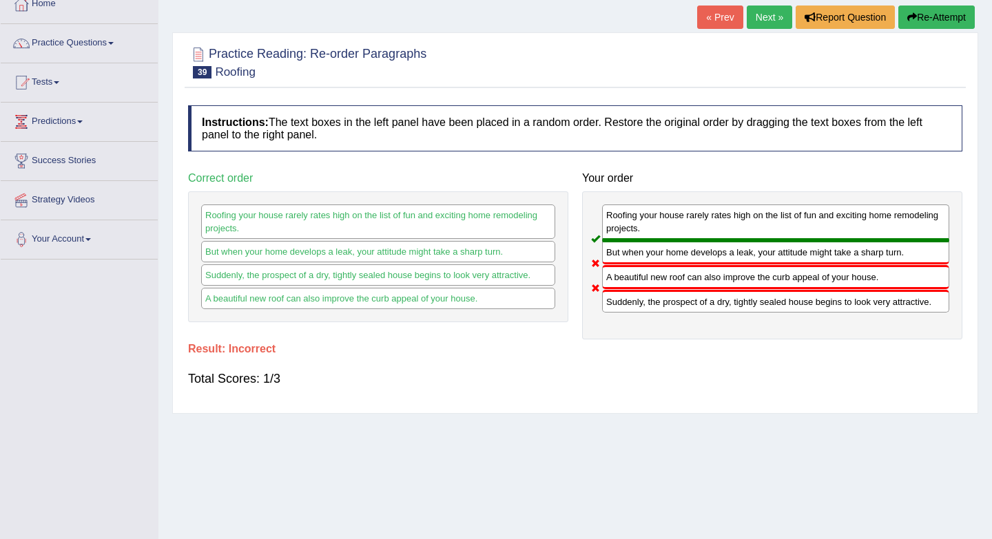
scroll to position [48, 0]
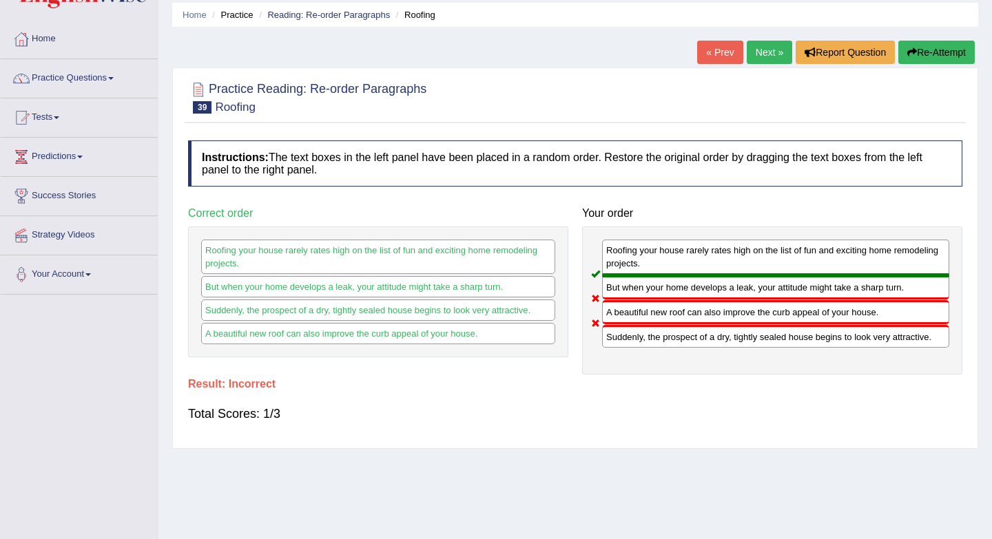
click at [750, 54] on link "Next »" at bounding box center [768, 52] width 45 height 23
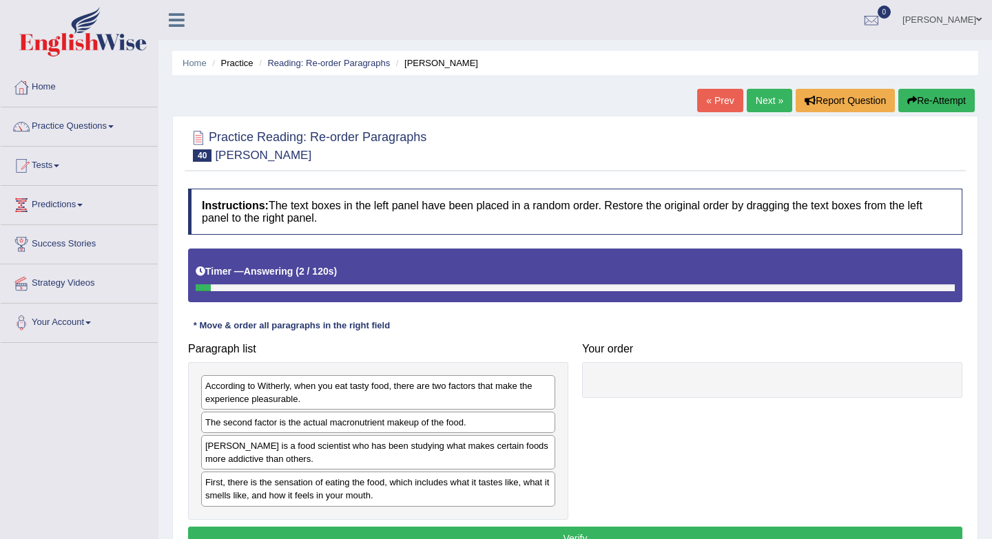
scroll to position [133, 0]
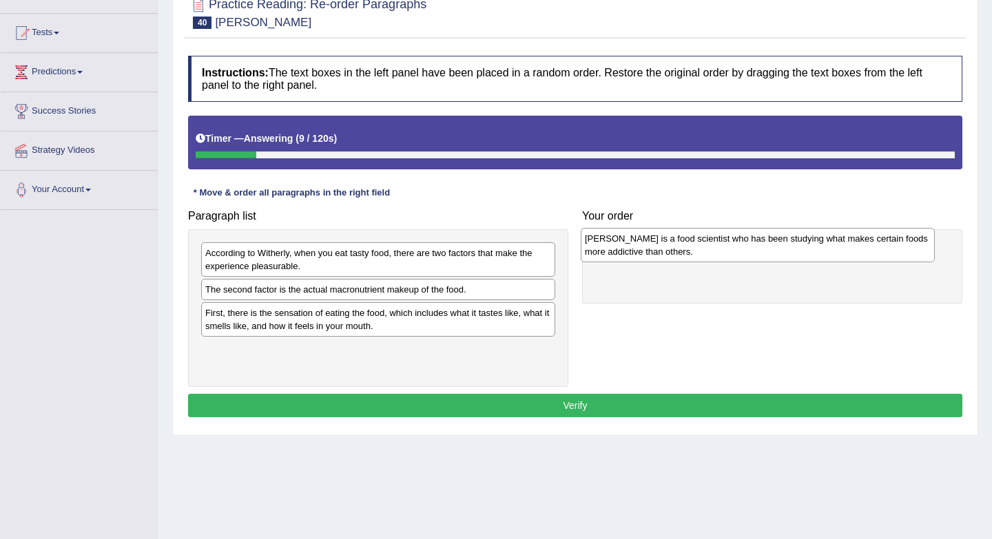
drag, startPoint x: 314, startPoint y: 325, endPoint x: 690, endPoint y: 247, distance: 384.0
click at [696, 248] on div "[PERSON_NAME] is a food scientist who has been studying what makes certain food…" at bounding box center [758, 245] width 354 height 34
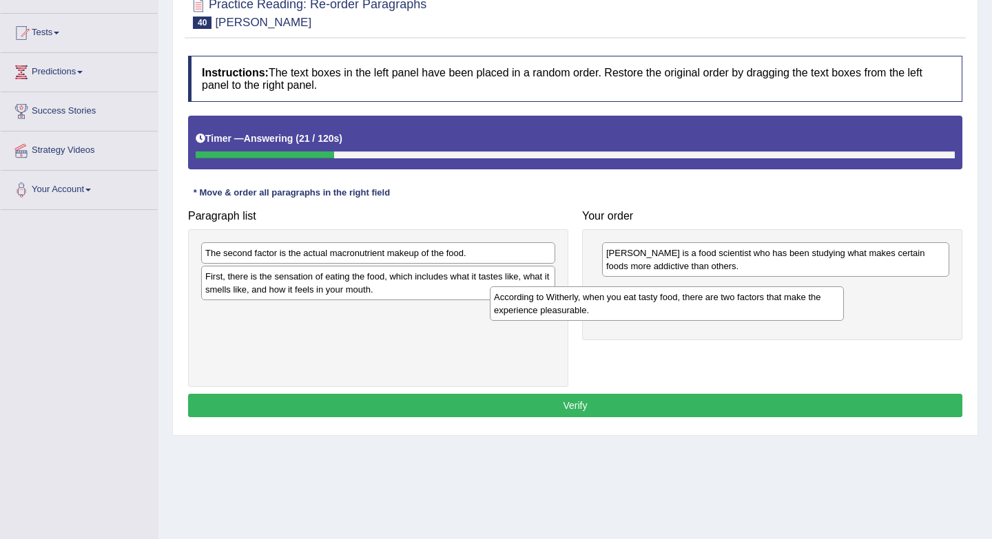
drag, startPoint x: 417, startPoint y: 269, endPoint x: 702, endPoint y: 313, distance: 289.2
click at [706, 313] on div "According to Witherly, when you eat tasty food, there are two factors that make…" at bounding box center [667, 303] width 354 height 34
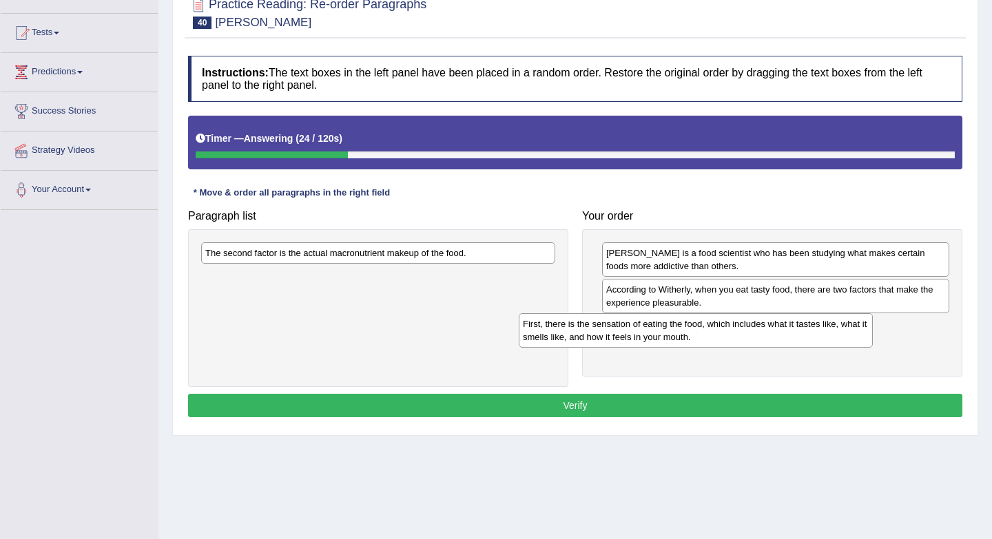
drag, startPoint x: 378, startPoint y: 284, endPoint x: 702, endPoint y: 335, distance: 328.3
click at [702, 335] on div "First, there is the sensation of eating the food, which includes what it tastes…" at bounding box center [696, 330] width 354 height 34
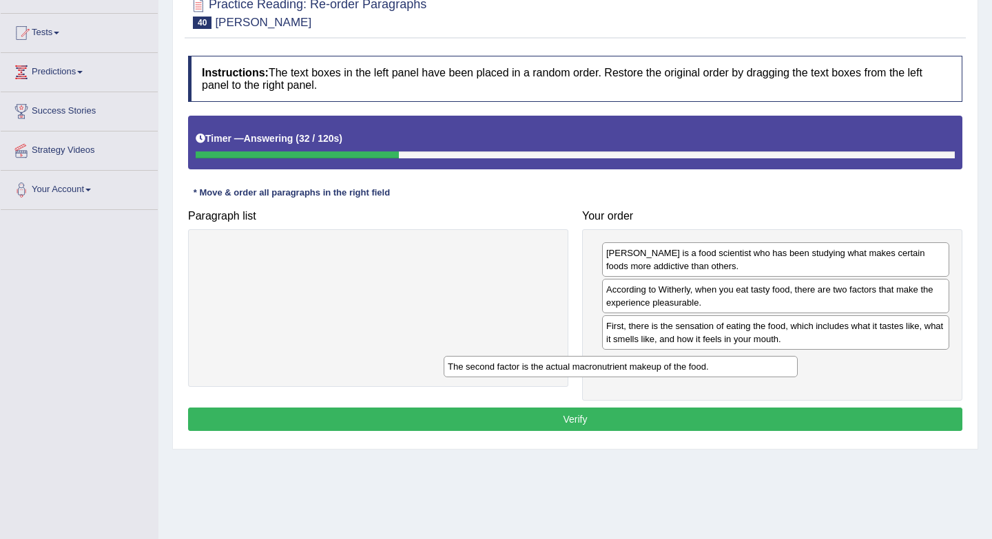
drag, startPoint x: 448, startPoint y: 256, endPoint x: 691, endPoint y: 370, distance: 268.3
click at [691, 370] on div "The second factor is the actual macronutrient makeup of the food." at bounding box center [620, 366] width 354 height 21
click at [685, 413] on button "Verify" at bounding box center [575, 419] width 774 height 23
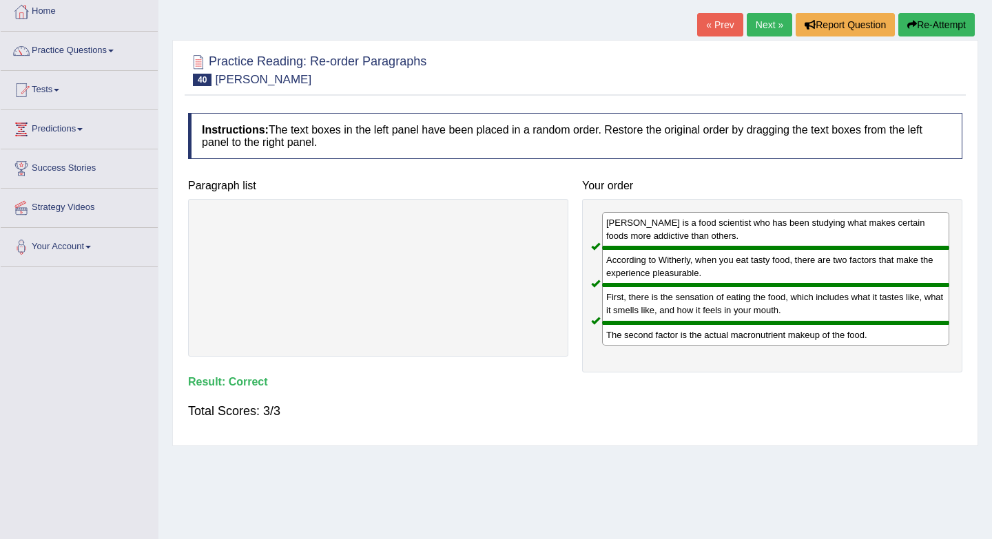
scroll to position [63, 0]
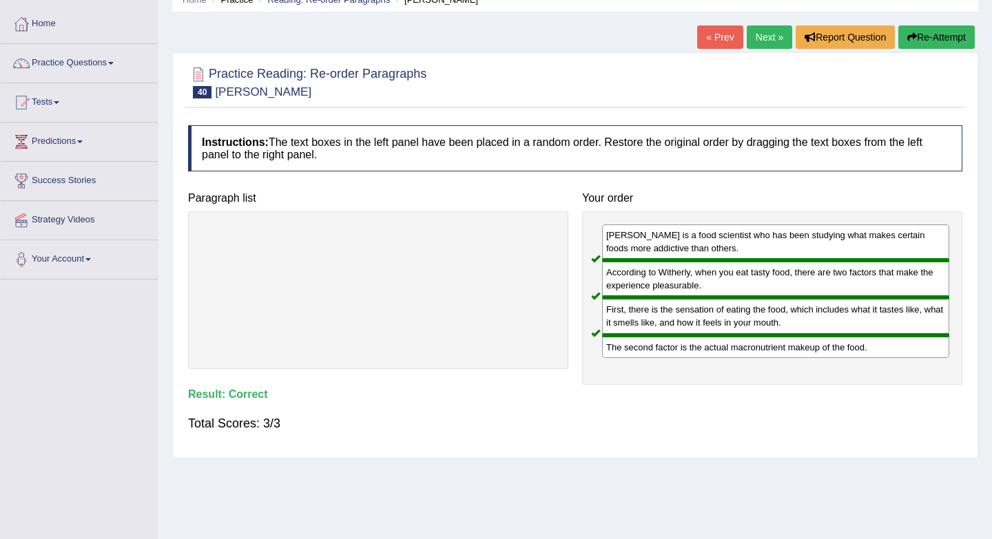
click at [751, 47] on link "Next »" at bounding box center [768, 36] width 45 height 23
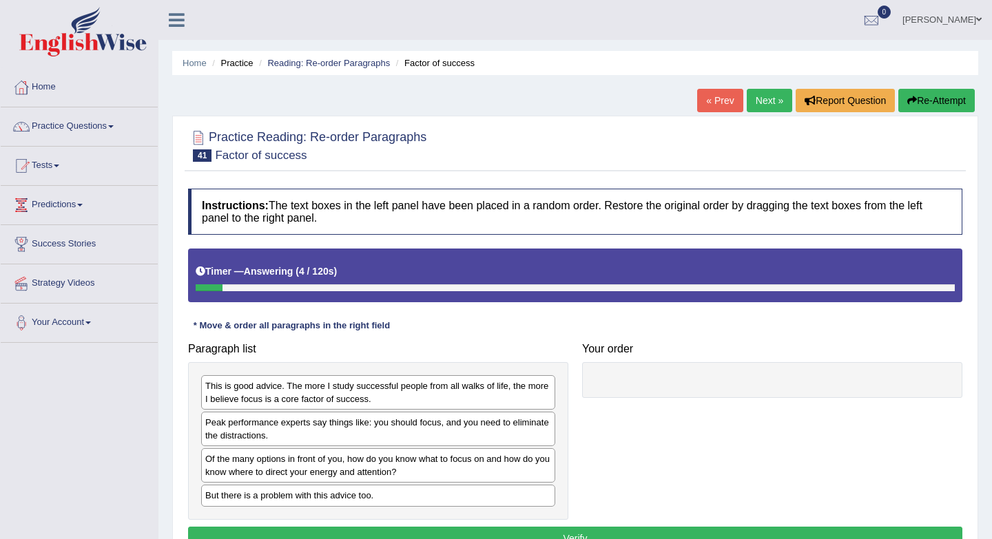
scroll to position [116, 0]
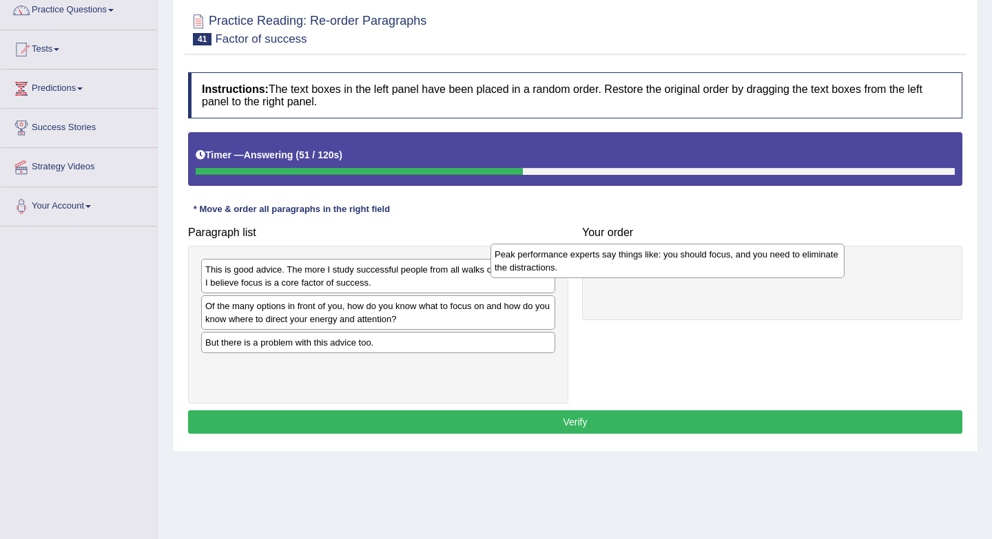
drag, startPoint x: 453, startPoint y: 310, endPoint x: 744, endPoint y: 257, distance: 295.4
click at [744, 257] on div "Peak performance experts say things like: you should focus, and you need to eli…" at bounding box center [667, 261] width 354 height 34
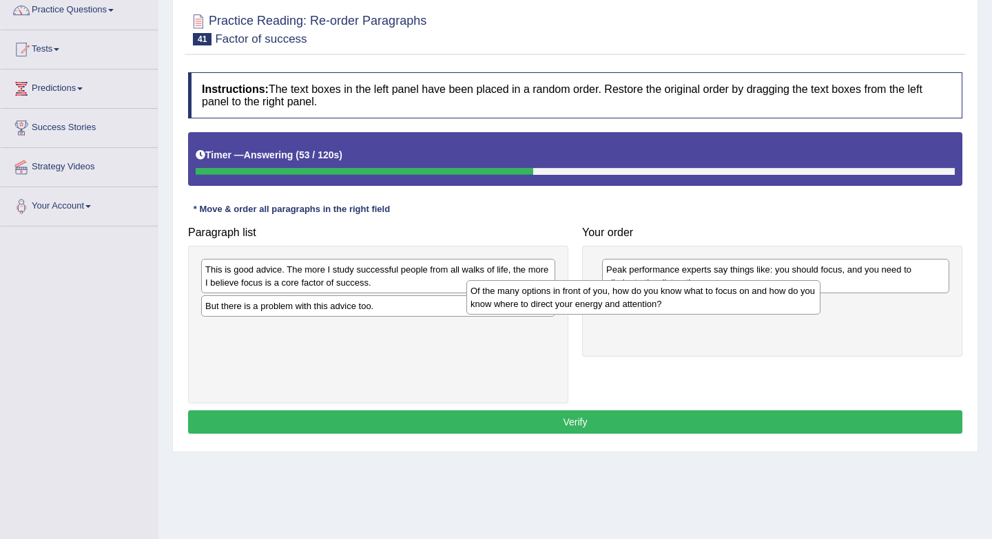
drag, startPoint x: 500, startPoint y: 304, endPoint x: 777, endPoint y: 306, distance: 277.5
click at [777, 306] on div "Of the many options in front of you, how do you know what to focus on and how d…" at bounding box center [643, 297] width 354 height 34
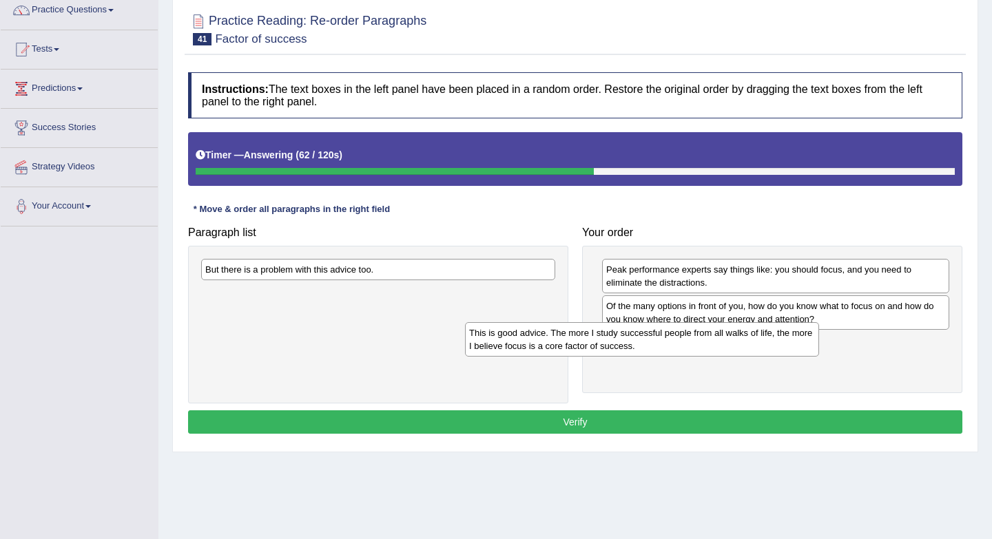
drag, startPoint x: 437, startPoint y: 283, endPoint x: 703, endPoint y: 348, distance: 274.4
click at [704, 348] on div "This is good advice. The more I study successful people from all walks of life,…" at bounding box center [642, 339] width 354 height 34
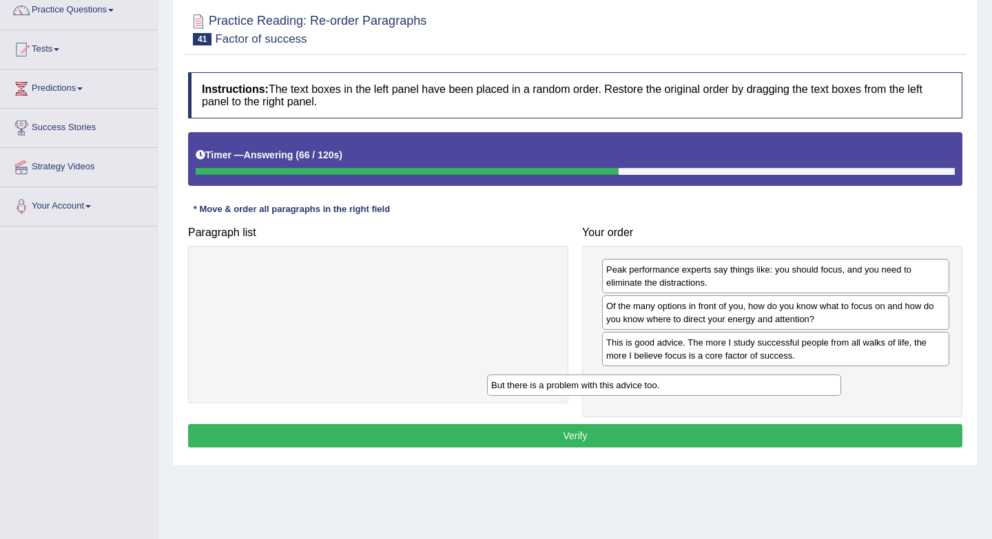
drag, startPoint x: 441, startPoint y: 268, endPoint x: 742, endPoint y: 380, distance: 320.5
click at [742, 380] on div "But there is a problem with this advice too." at bounding box center [664, 385] width 354 height 21
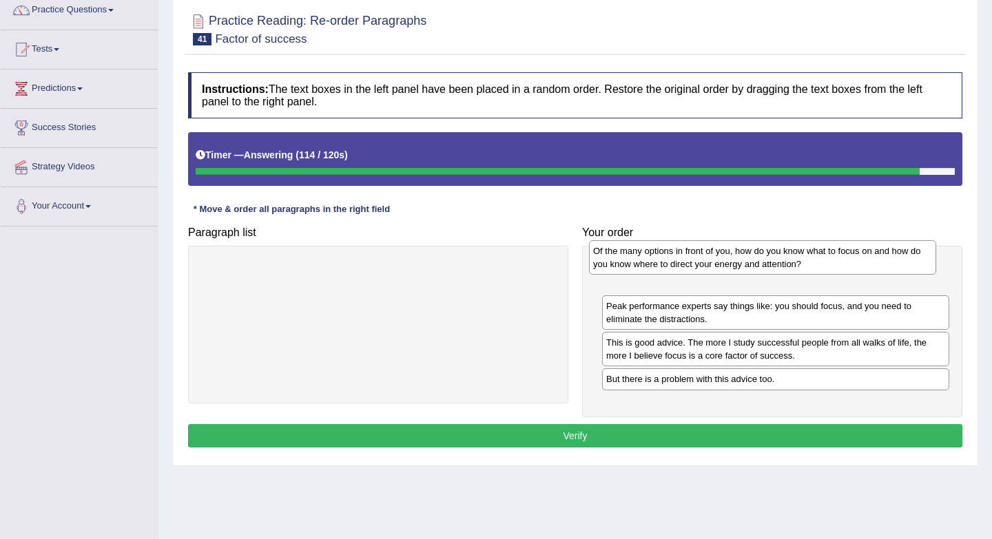
drag, startPoint x: 735, startPoint y: 313, endPoint x: 722, endPoint y: 257, distance: 57.3
click at [722, 257] on div "Of the many options in front of you, how do you know what to focus on and how d…" at bounding box center [762, 257] width 347 height 34
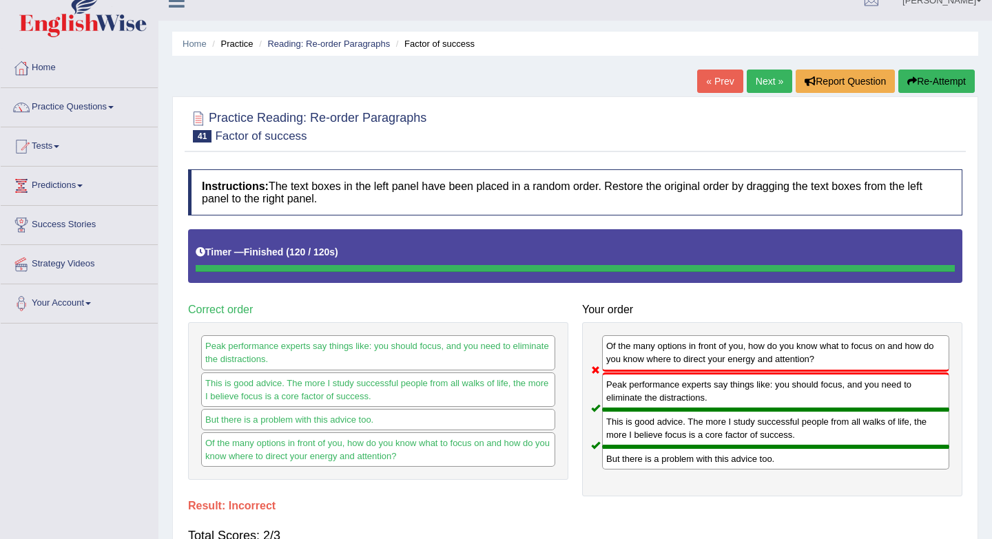
scroll to position [0, 0]
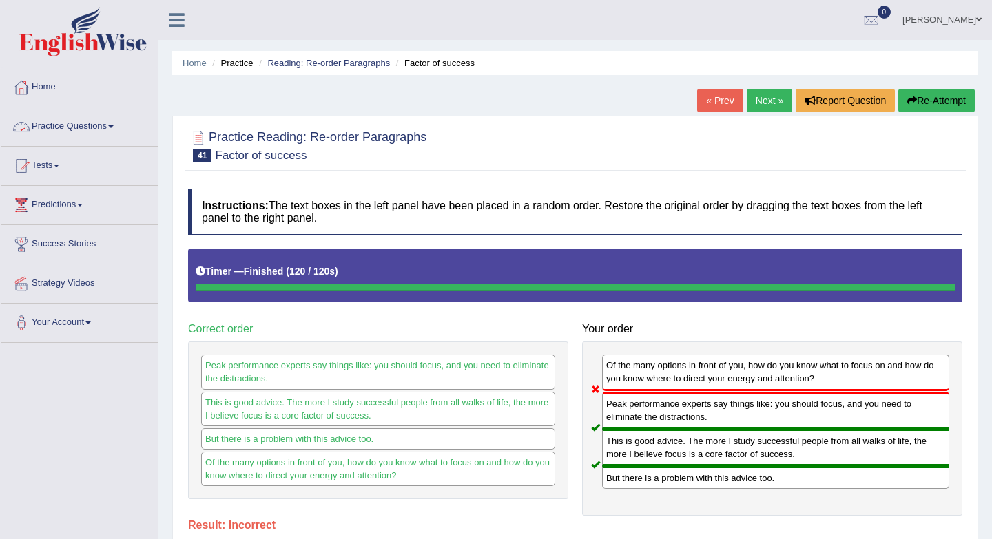
click at [119, 120] on link "Practice Questions" at bounding box center [79, 124] width 157 height 34
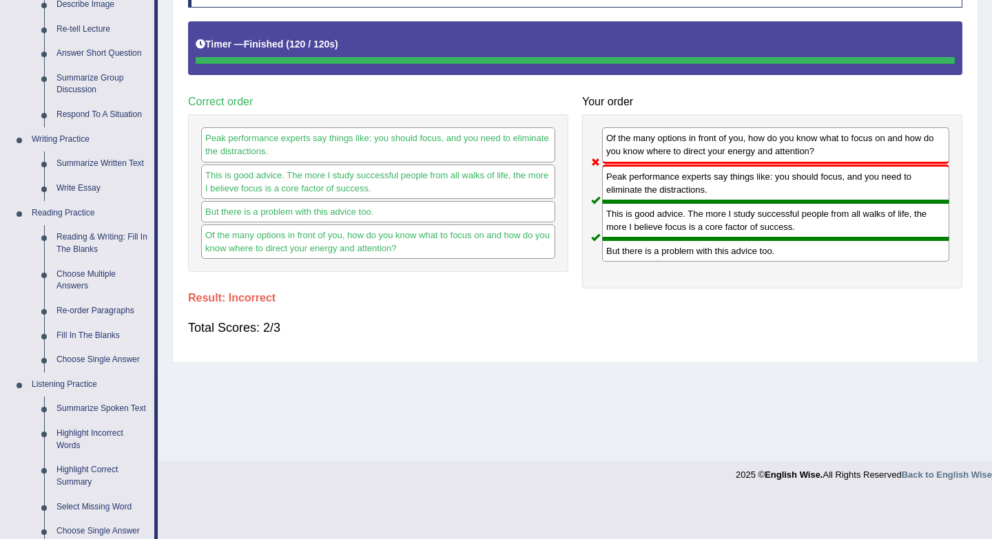
scroll to position [232, 0]
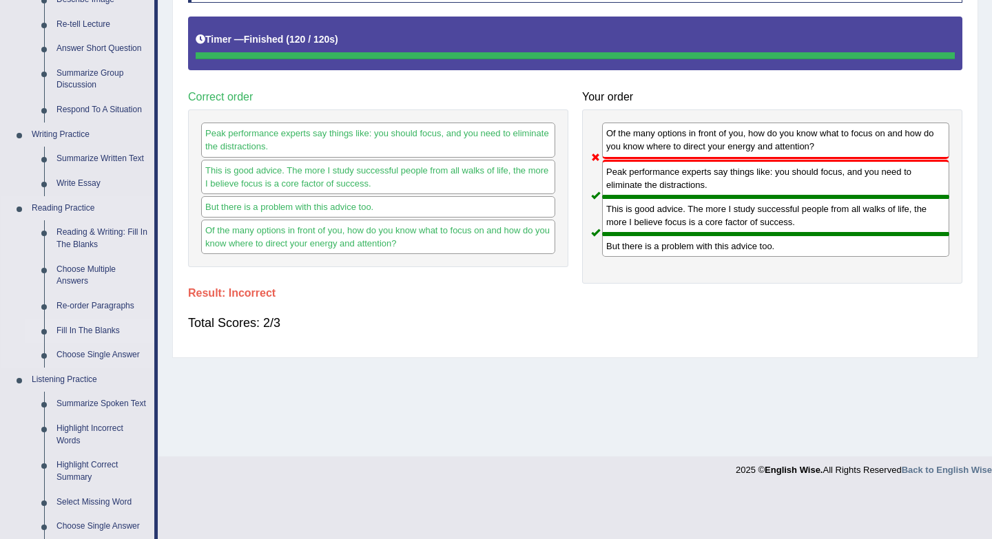
click at [92, 332] on link "Fill In The Blanks" at bounding box center [102, 331] width 104 height 25
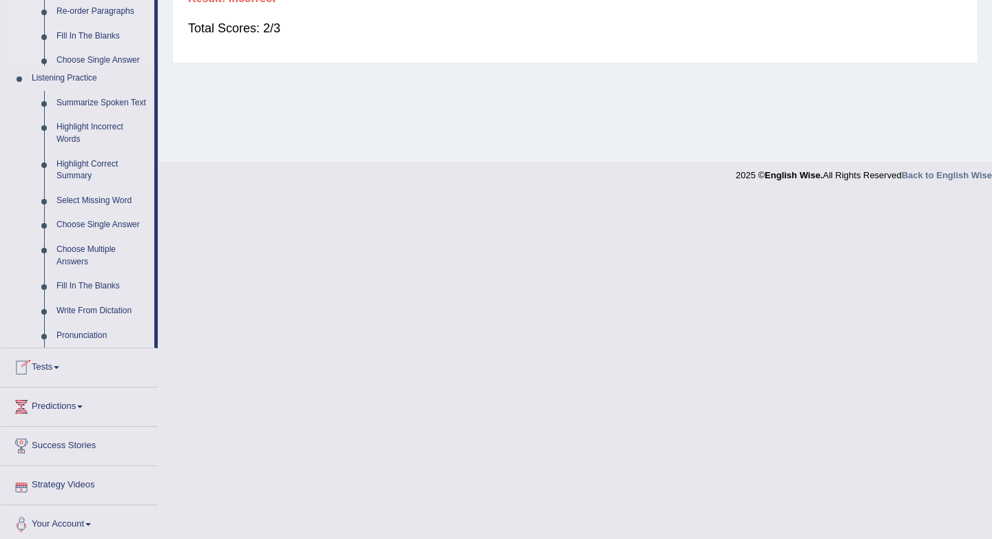
scroll to position [552, 0]
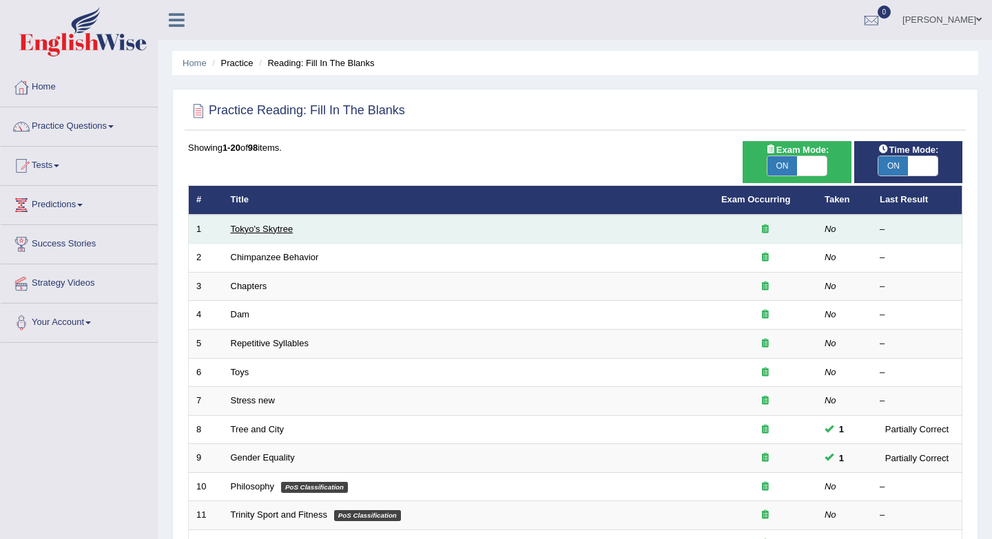
click at [281, 229] on link "Tokyo's Skytree" at bounding box center [262, 229] width 63 height 10
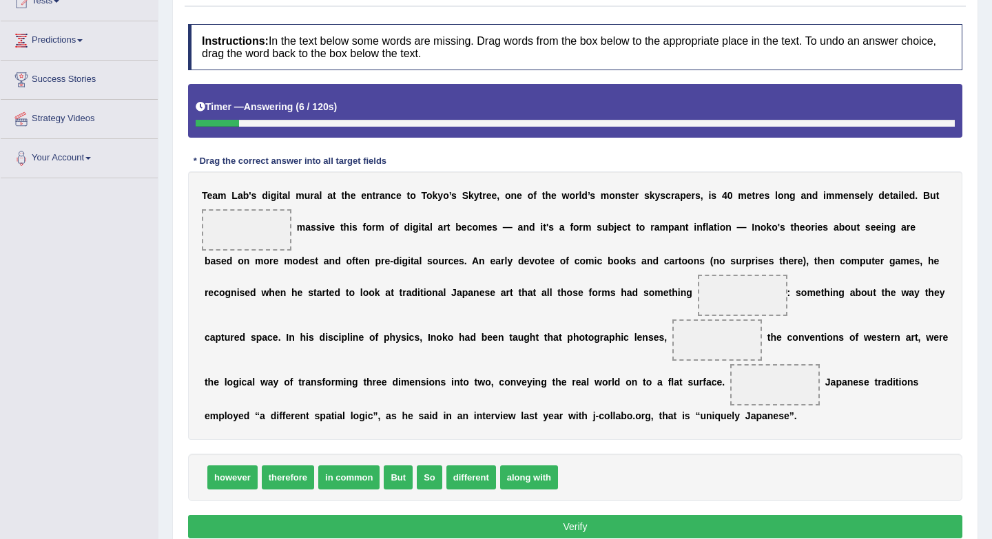
scroll to position [163, 0]
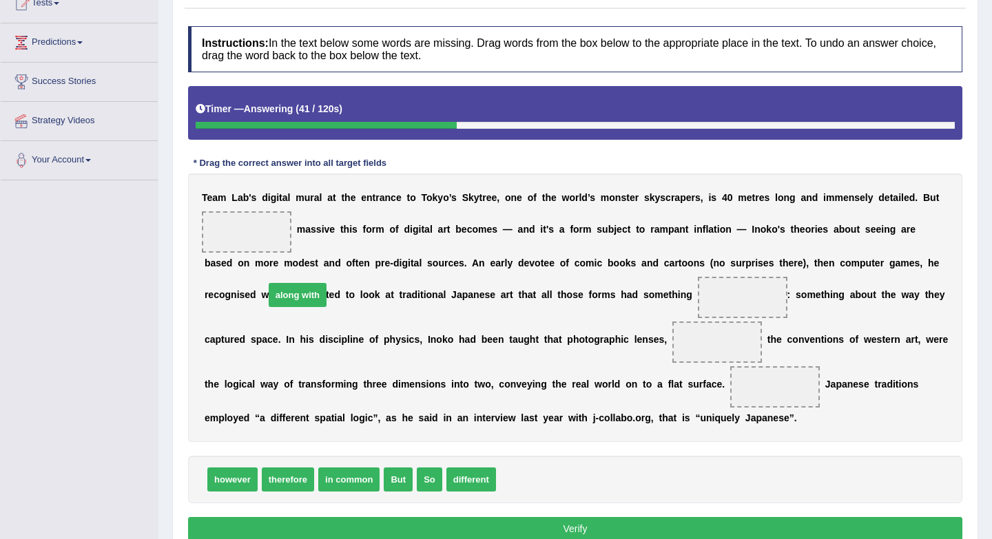
drag, startPoint x: 532, startPoint y: 484, endPoint x: 278, endPoint y: 279, distance: 326.6
click at [278, 283] on span "along with" at bounding box center [298, 295] width 58 height 24
drag, startPoint x: 523, startPoint y: 488, endPoint x: 251, endPoint y: 226, distance: 377.9
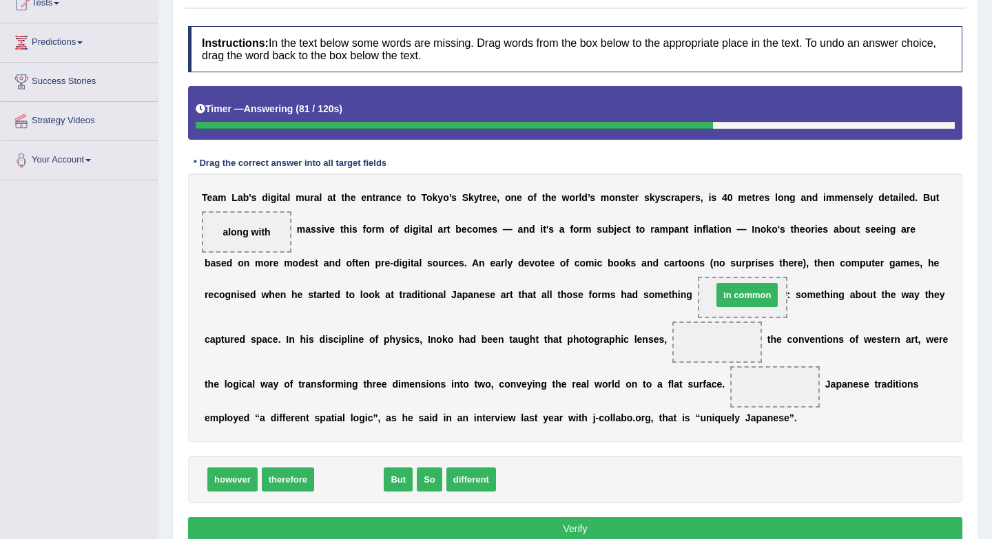
drag, startPoint x: 356, startPoint y: 478, endPoint x: 758, endPoint y: 293, distance: 441.9
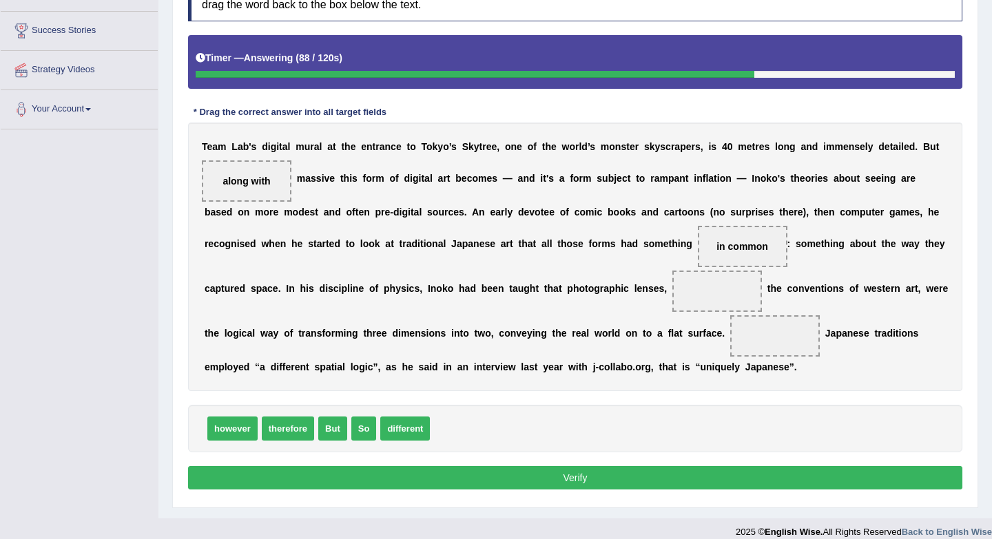
scroll to position [228, 0]
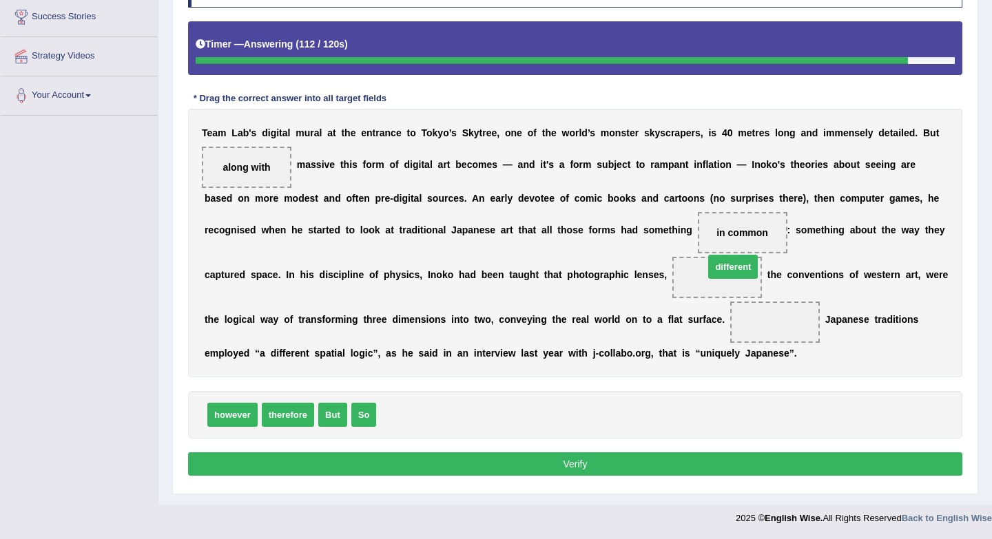
drag, startPoint x: 410, startPoint y: 417, endPoint x: 738, endPoint y: 268, distance: 360.0
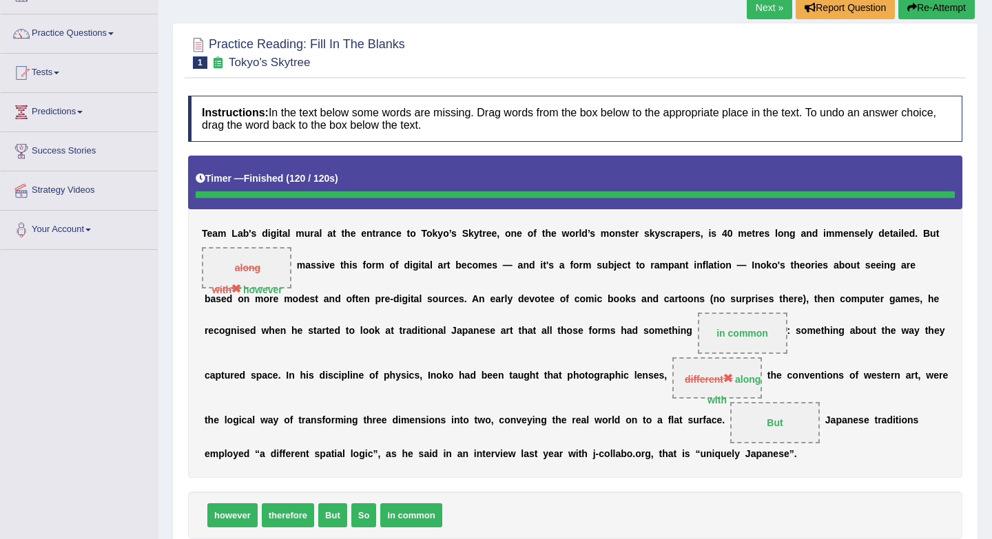
scroll to position [19, 0]
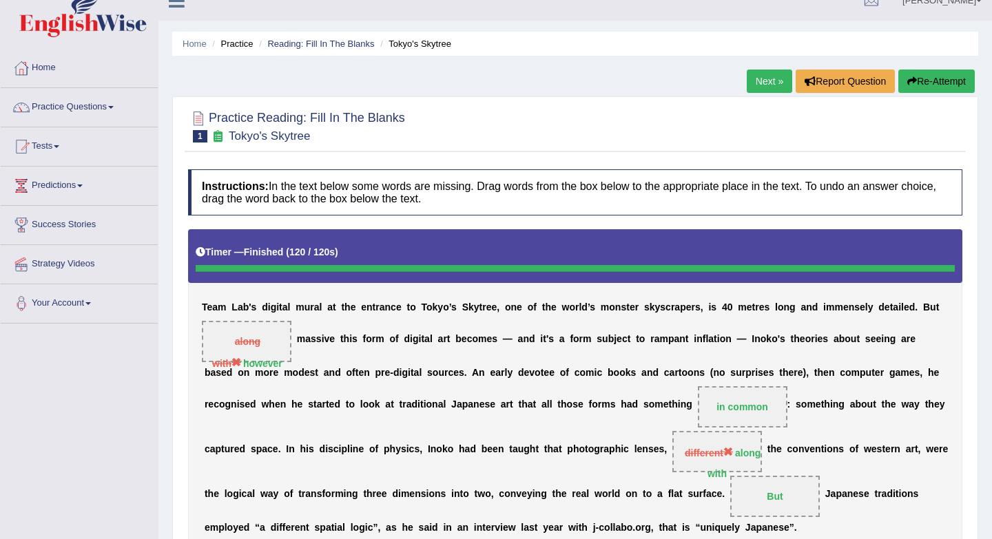
click at [753, 85] on link "Next »" at bounding box center [768, 81] width 45 height 23
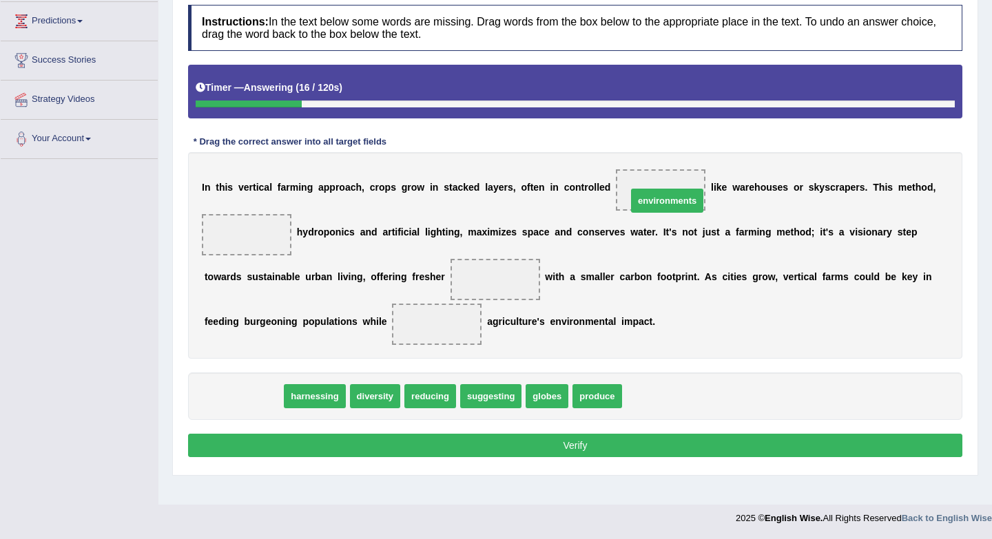
drag, startPoint x: 242, startPoint y: 394, endPoint x: 662, endPoint y: 195, distance: 465.5
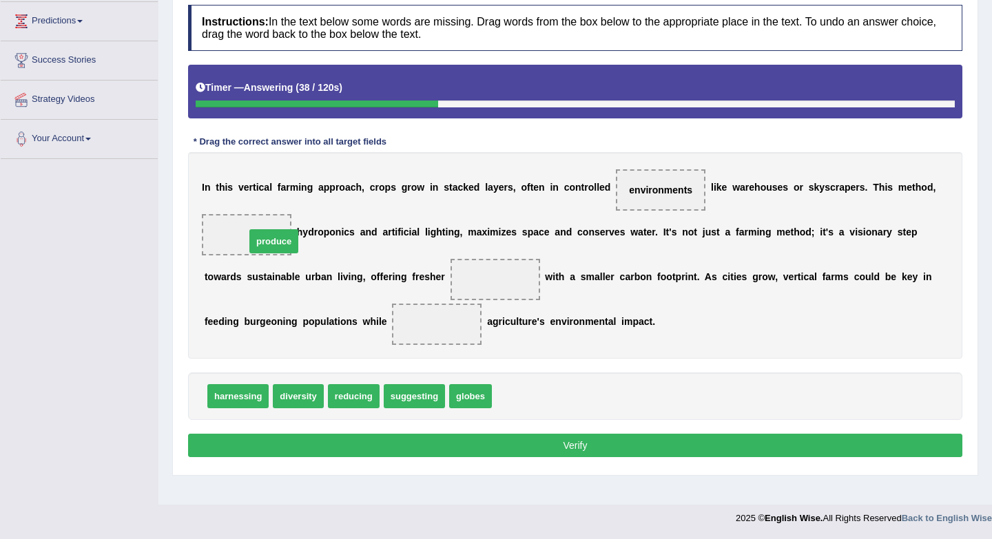
drag, startPoint x: 520, startPoint y: 399, endPoint x: 273, endPoint y: 243, distance: 291.9
drag, startPoint x: 263, startPoint y: 236, endPoint x: 561, endPoint y: 393, distance: 336.4
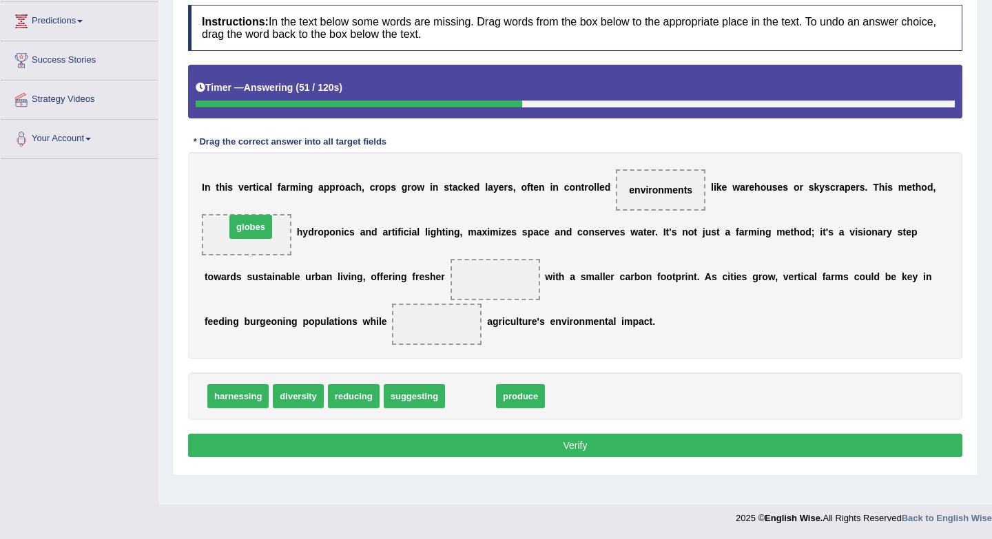
drag, startPoint x: 477, startPoint y: 401, endPoint x: 257, endPoint y: 232, distance: 277.4
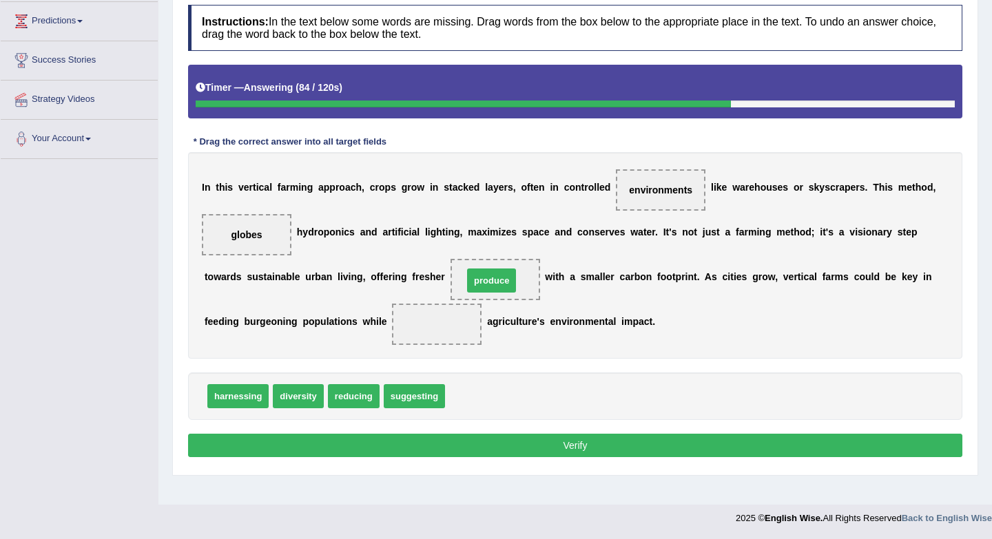
drag, startPoint x: 466, startPoint y: 397, endPoint x: 482, endPoint y: 280, distance: 118.8
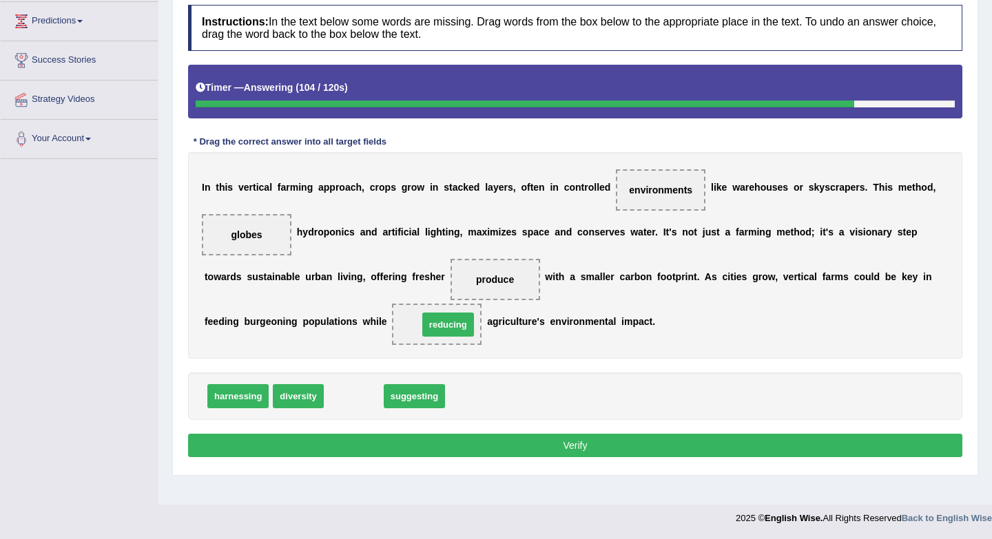
drag, startPoint x: 355, startPoint y: 402, endPoint x: 448, endPoint y: 328, distance: 118.1
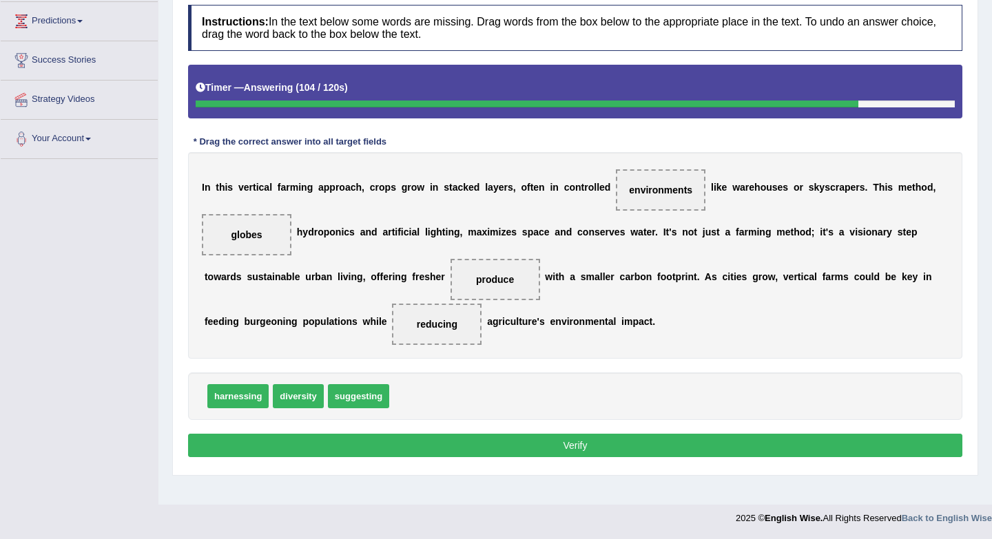
click at [541, 362] on div "Instructions: In the text below some words are missing. Drag words from the box…" at bounding box center [575, 233] width 781 height 470
click at [559, 448] on button "Verify" at bounding box center [575, 445] width 774 height 23
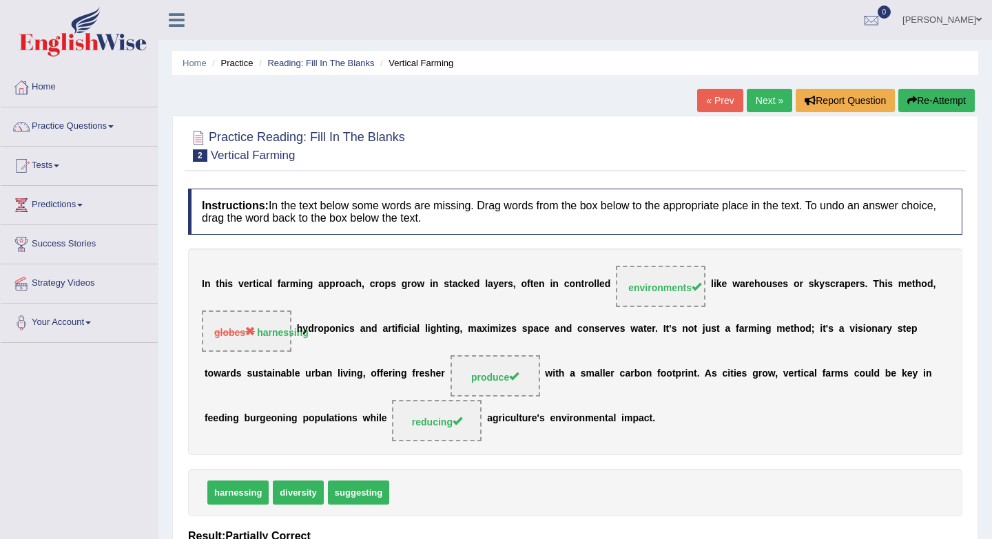
click at [752, 105] on link "Next »" at bounding box center [768, 100] width 45 height 23
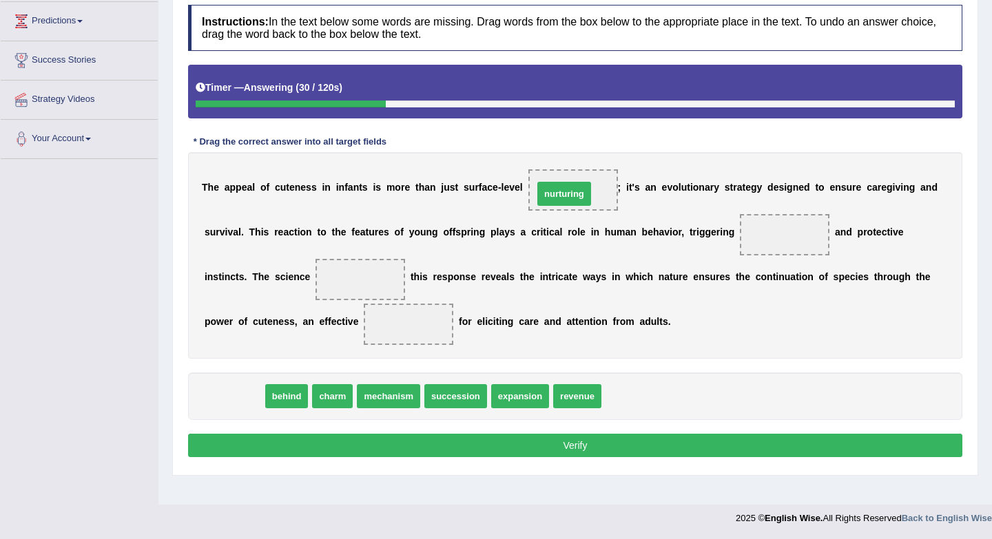
drag, startPoint x: 251, startPoint y: 401, endPoint x: 581, endPoint y: 195, distance: 388.9
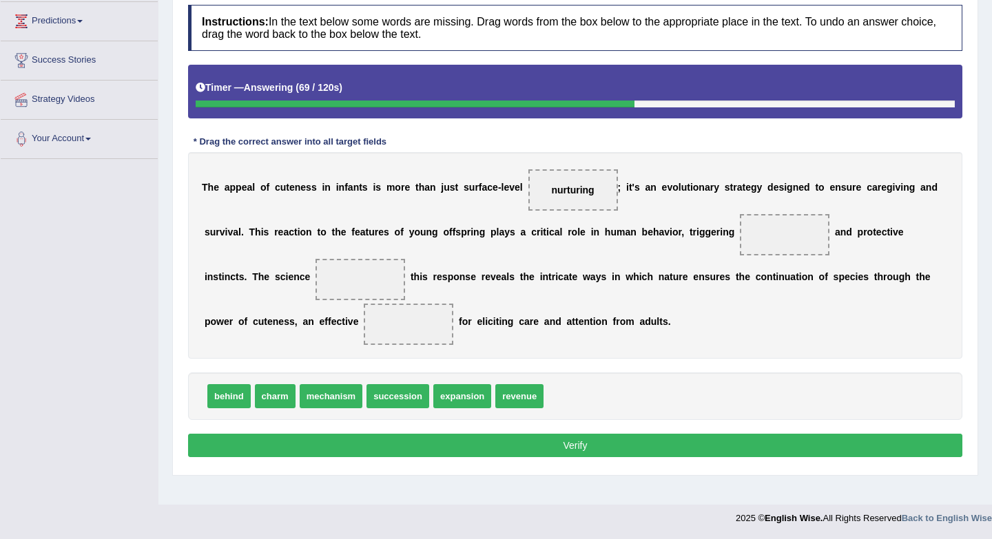
drag, startPoint x: 576, startPoint y: 200, endPoint x: 614, endPoint y: 177, distance: 43.6
click at [649, 191] on div "T h e a p p e a l o f c u t e n e s s i n i n f a n t s i s m o r e t h a n j u…" at bounding box center [575, 255] width 774 height 207
drag, startPoint x: 581, startPoint y: 194, endPoint x: 788, endPoint y: 240, distance: 212.5
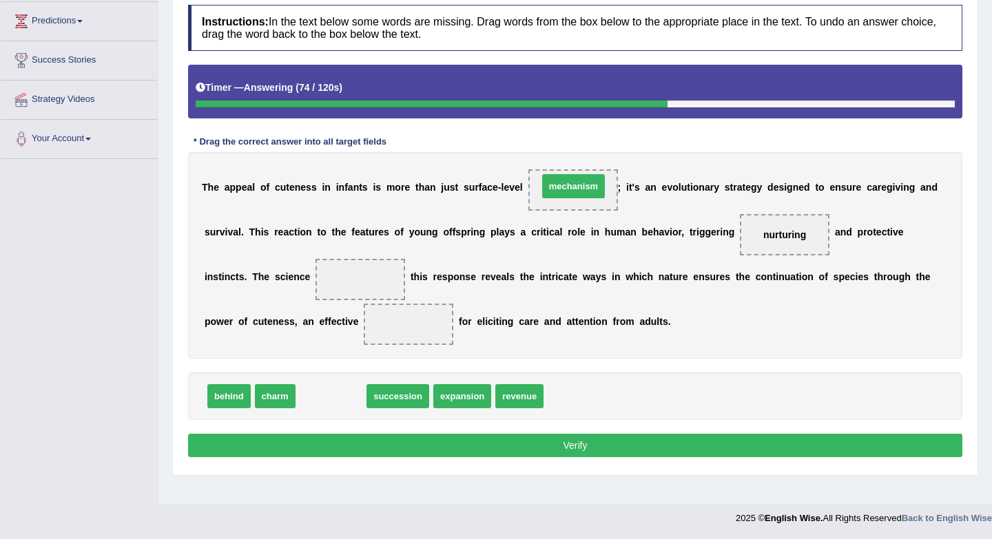
drag, startPoint x: 331, startPoint y: 398, endPoint x: 574, endPoint y: 189, distance: 320.3
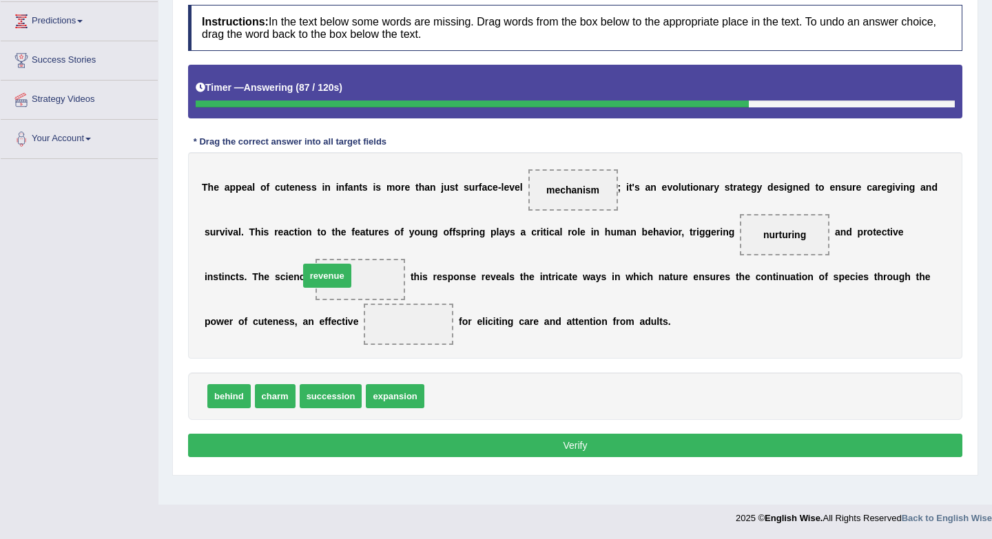
drag, startPoint x: 443, startPoint y: 404, endPoint x: 317, endPoint y: 284, distance: 173.4
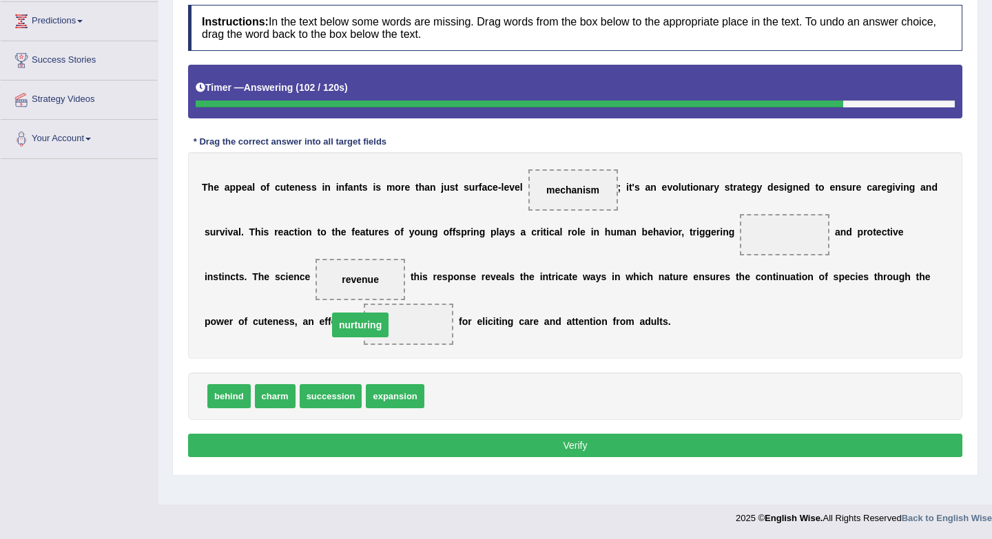
drag, startPoint x: 782, startPoint y: 238, endPoint x: 357, endPoint y: 329, distance: 434.5
drag, startPoint x: 275, startPoint y: 401, endPoint x: 788, endPoint y: 235, distance: 540.1
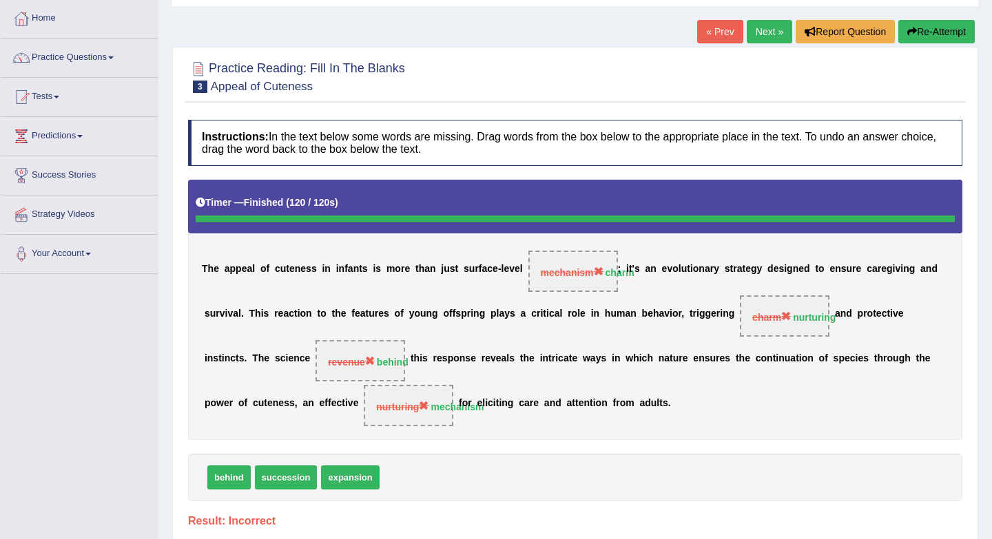
scroll to position [68, 0]
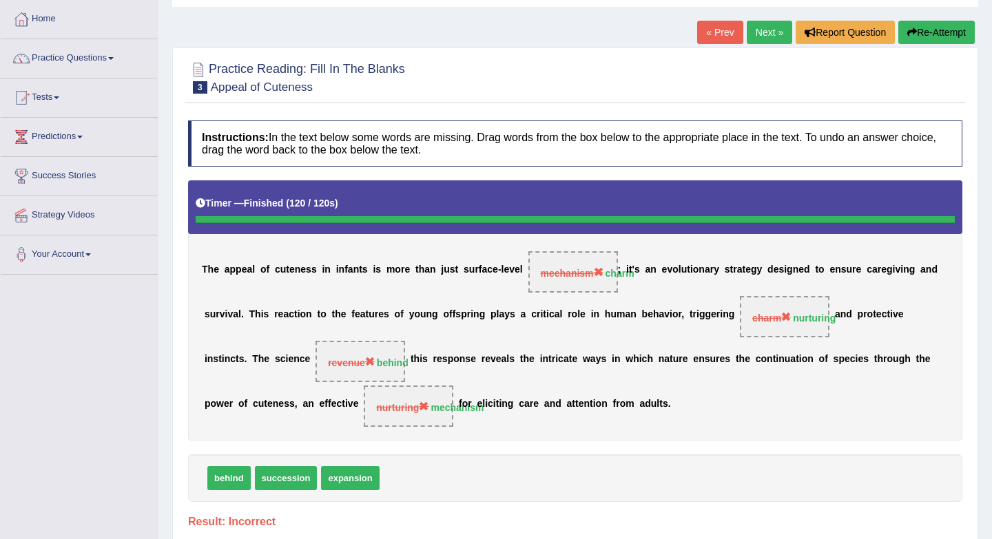
click at [749, 35] on link "Next »" at bounding box center [768, 32] width 45 height 23
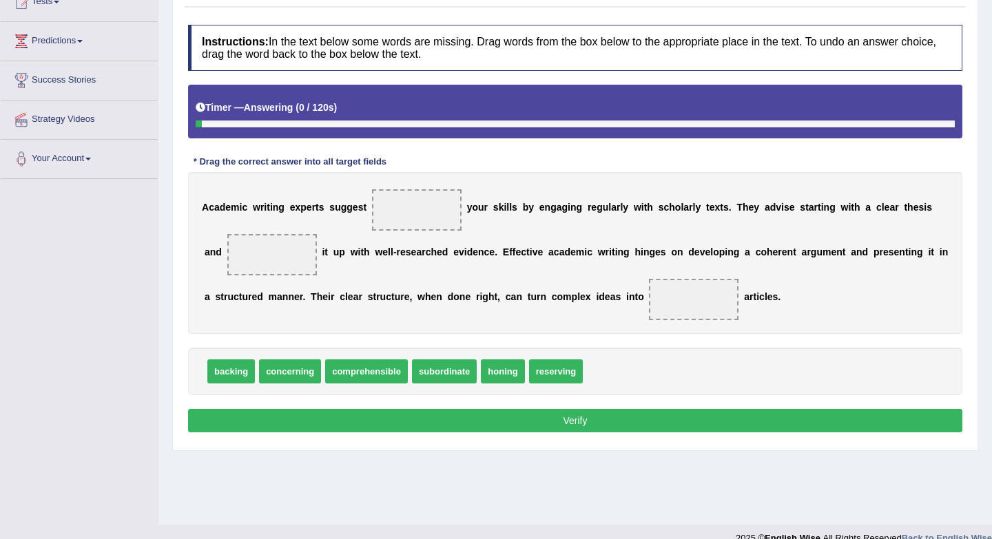
scroll to position [164, 0]
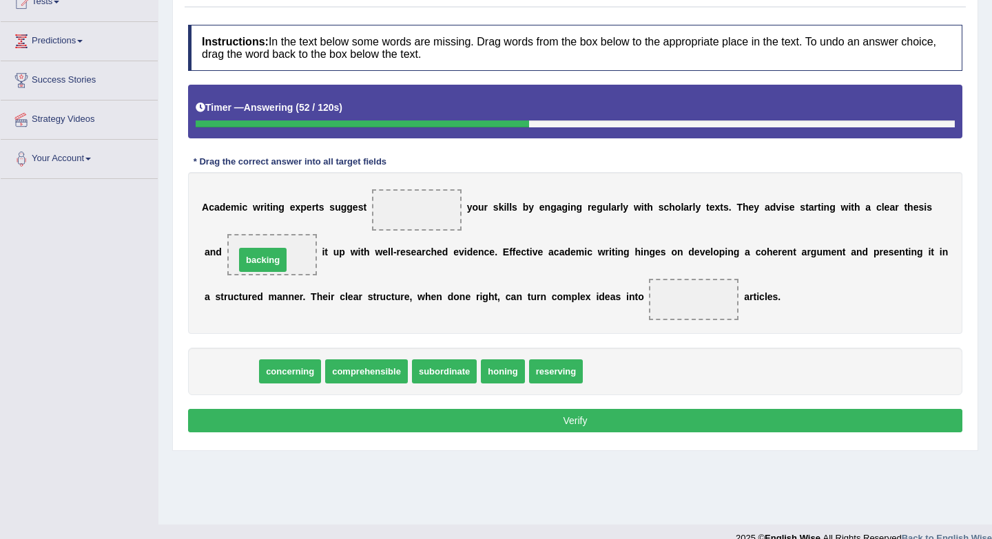
drag, startPoint x: 236, startPoint y: 367, endPoint x: 267, endPoint y: 253, distance: 118.4
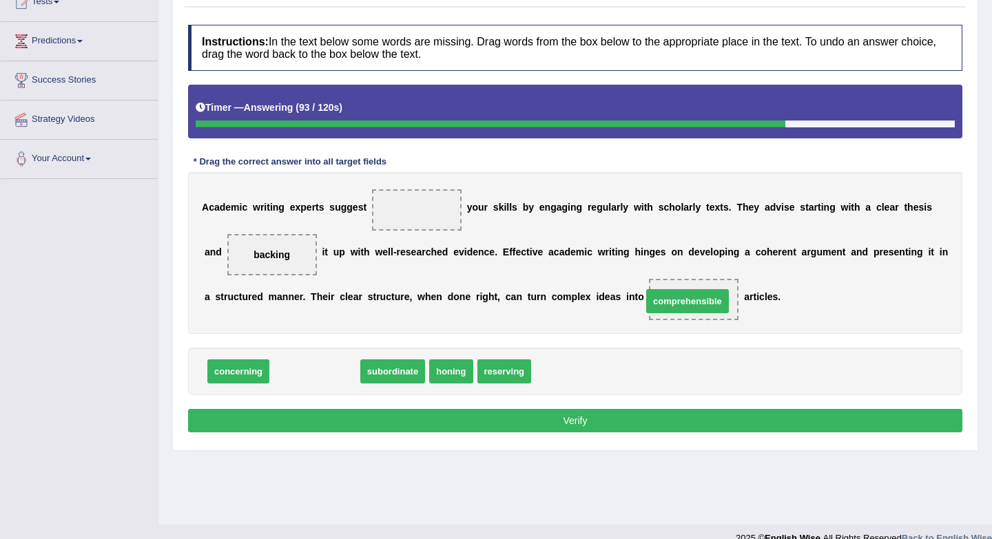
drag, startPoint x: 303, startPoint y: 376, endPoint x: 668, endPoint y: 306, distance: 371.7
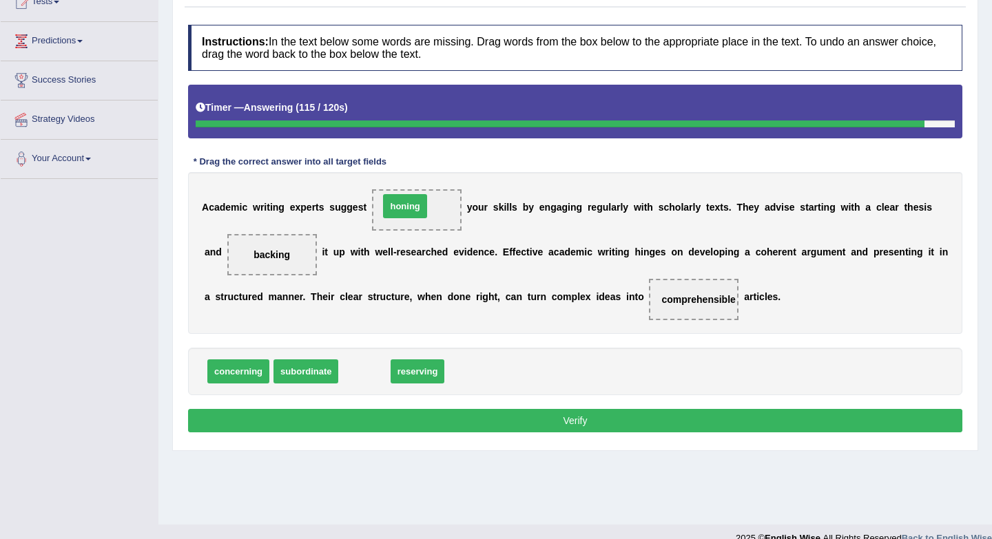
drag, startPoint x: 357, startPoint y: 373, endPoint x: 395, endPoint y: 207, distance: 170.4
click at [495, 412] on button "Verify" at bounding box center [575, 420] width 774 height 23
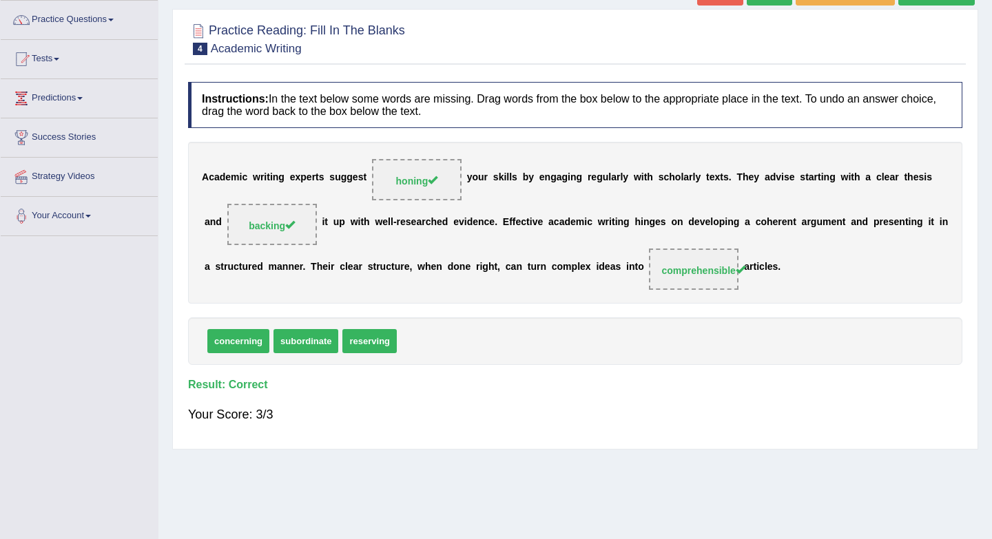
scroll to position [0, 0]
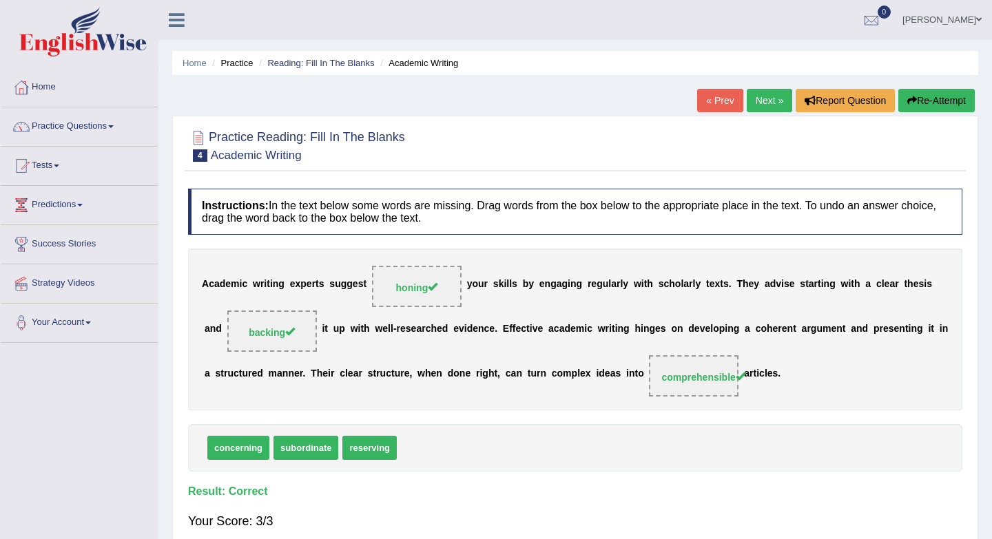
click at [755, 107] on link "Next »" at bounding box center [768, 100] width 45 height 23
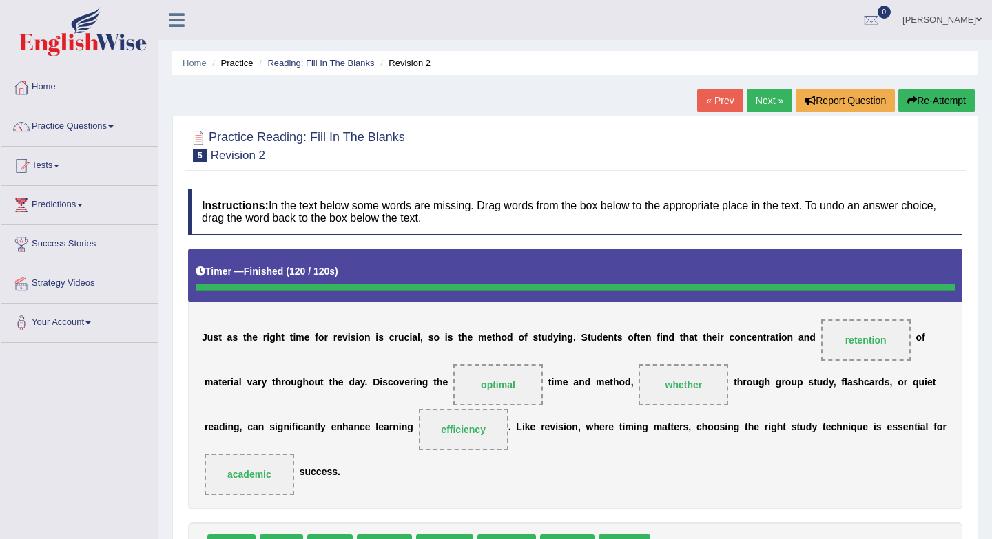
click at [761, 97] on link "Next »" at bounding box center [768, 100] width 45 height 23
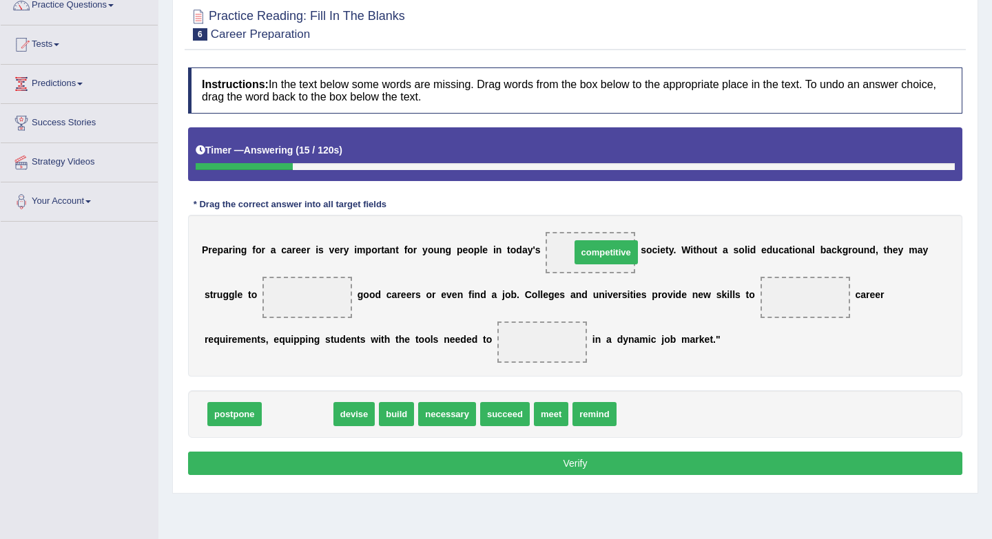
drag, startPoint x: 290, startPoint y: 415, endPoint x: 578, endPoint y: 253, distance: 330.6
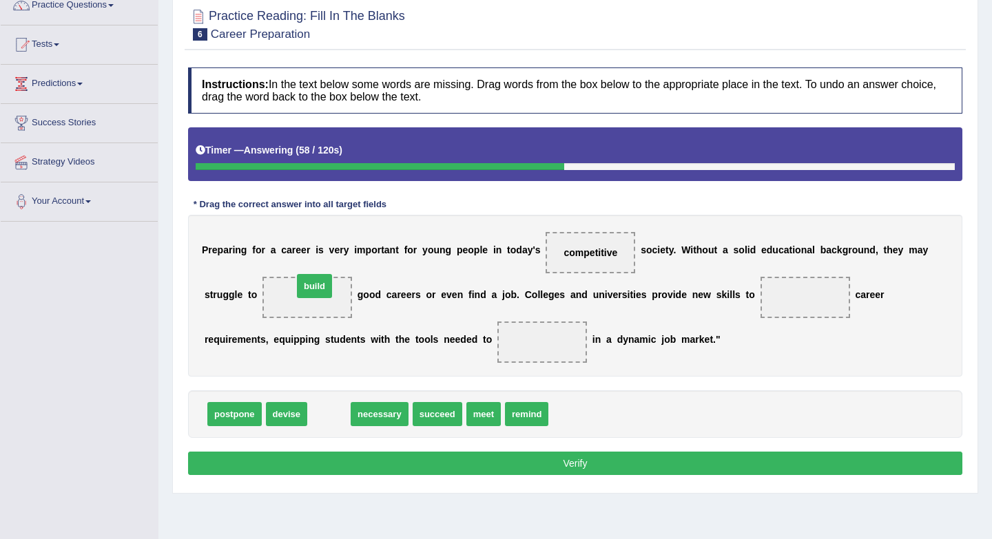
drag, startPoint x: 331, startPoint y: 418, endPoint x: 316, endPoint y: 290, distance: 128.9
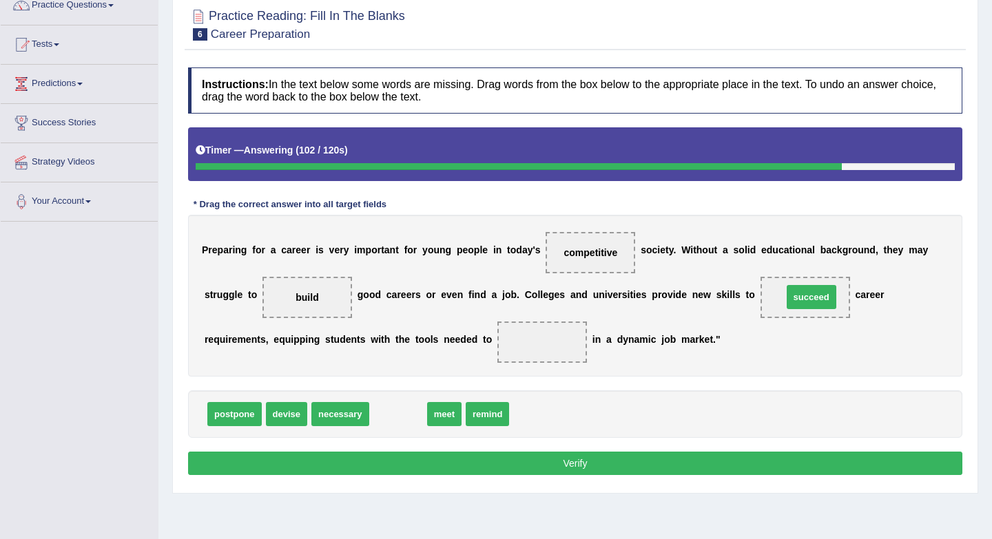
drag, startPoint x: 404, startPoint y: 417, endPoint x: 817, endPoint y: 298, distance: 429.2
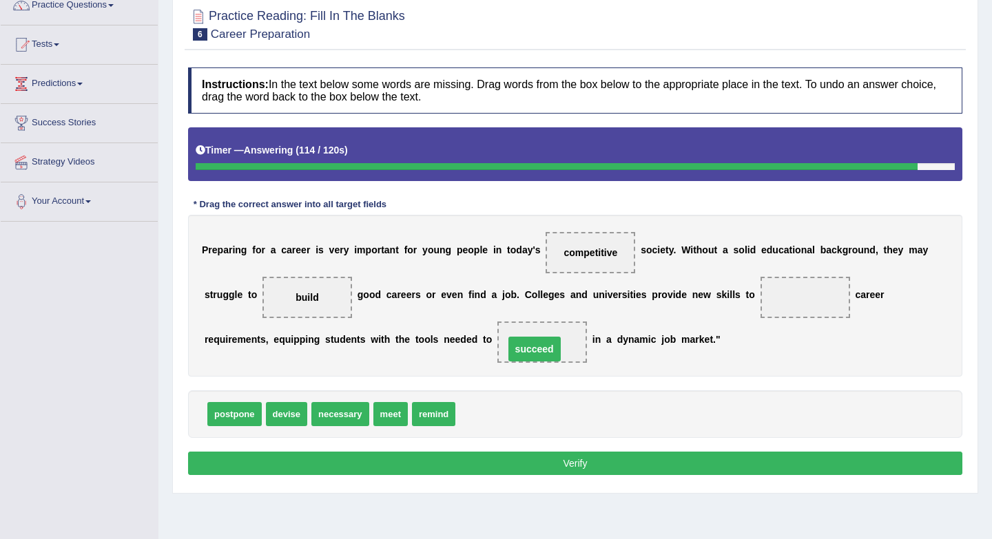
drag, startPoint x: 817, startPoint y: 302, endPoint x: 547, endPoint y: 354, distance: 275.5
drag, startPoint x: 295, startPoint y: 419, endPoint x: 813, endPoint y: 297, distance: 532.0
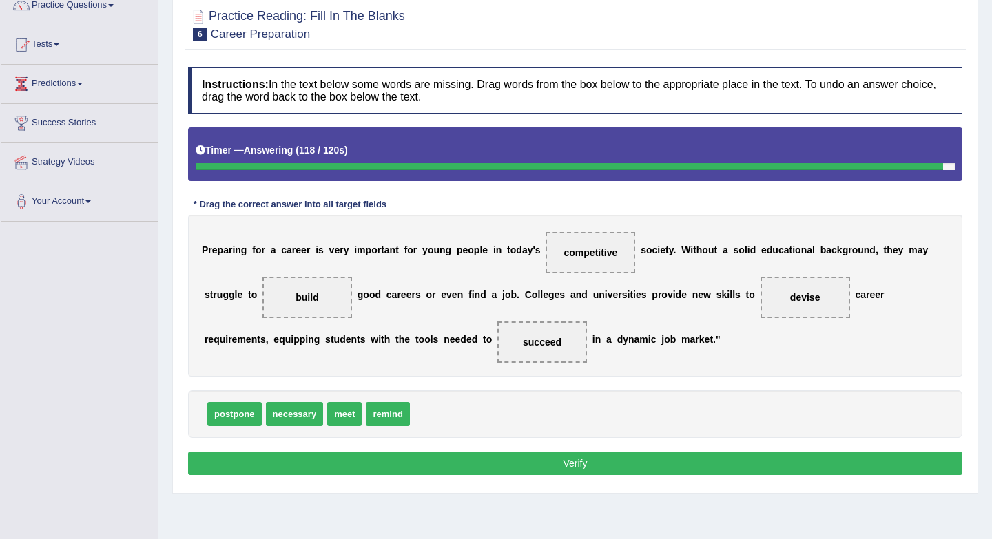
click at [584, 461] on button "Verify" at bounding box center [575, 463] width 774 height 23
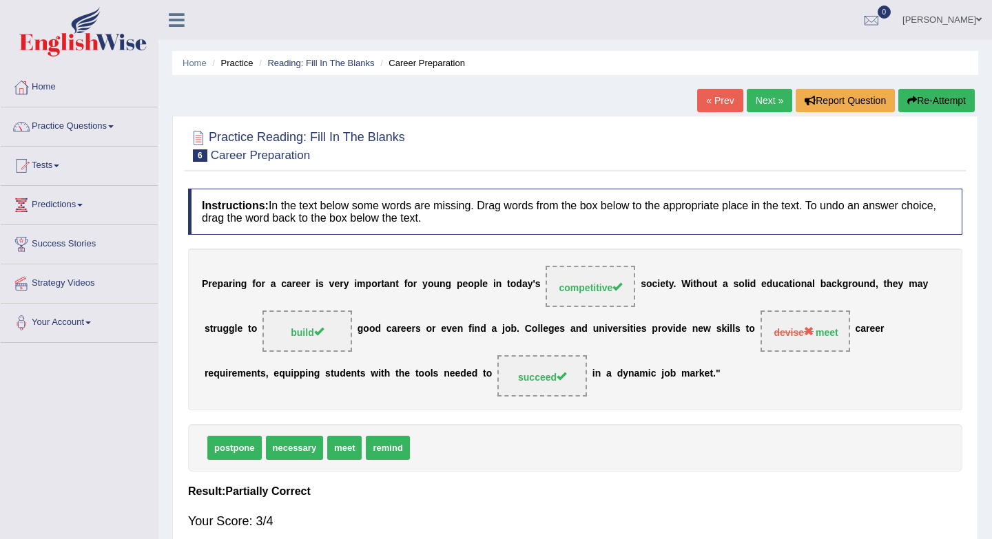
click at [773, 94] on link "Next »" at bounding box center [768, 100] width 45 height 23
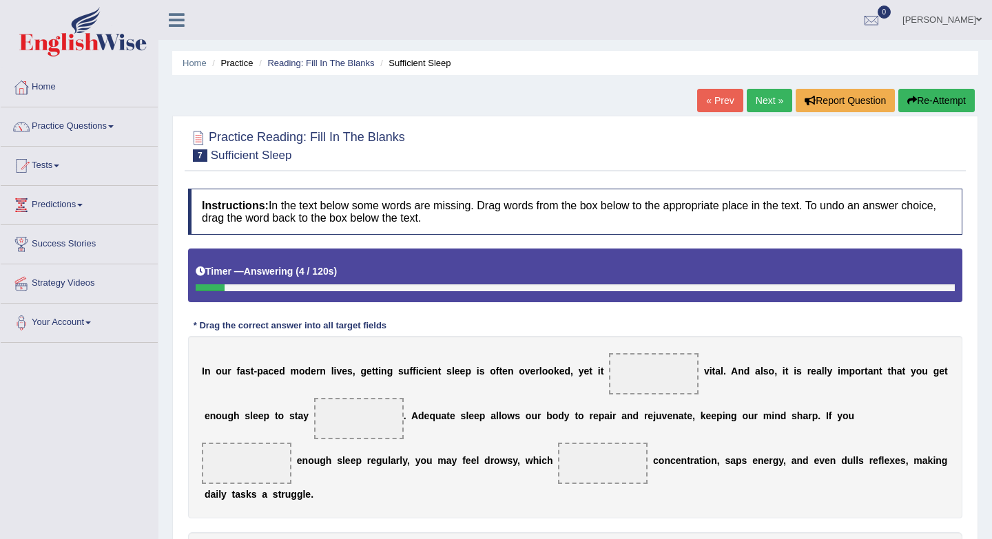
scroll to position [149, 0]
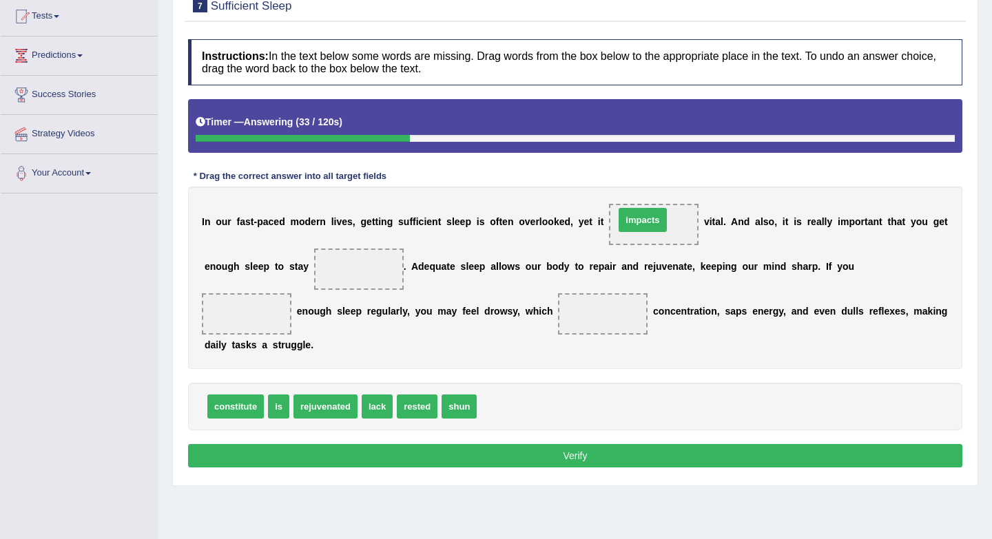
drag, startPoint x: 509, startPoint y: 404, endPoint x: 647, endPoint y: 218, distance: 231.9
drag, startPoint x: 654, startPoint y: 224, endPoint x: 542, endPoint y: 391, distance: 201.1
drag, startPoint x: 282, startPoint y: 412, endPoint x: 653, endPoint y: 222, distance: 417.0
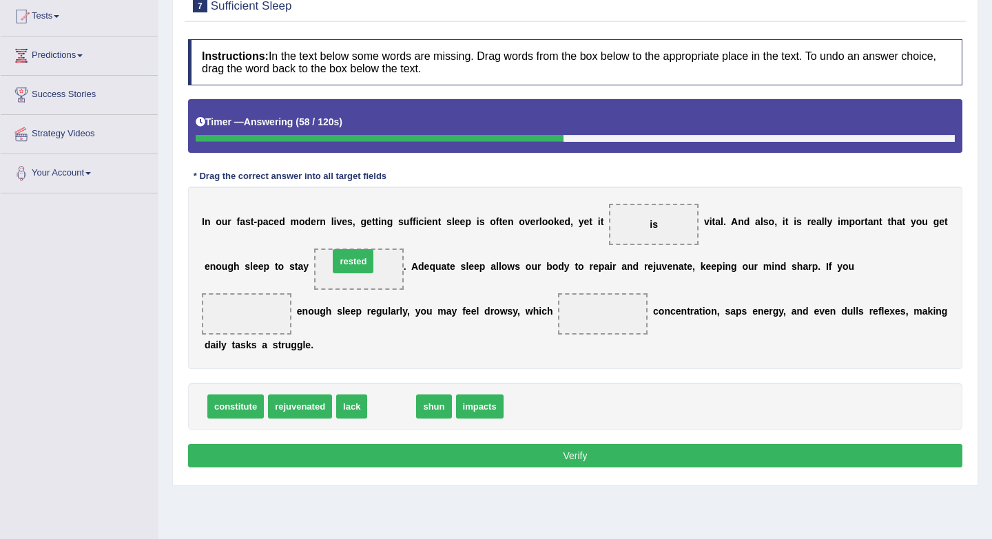
drag, startPoint x: 395, startPoint y: 413, endPoint x: 356, endPoint y: 268, distance: 150.3
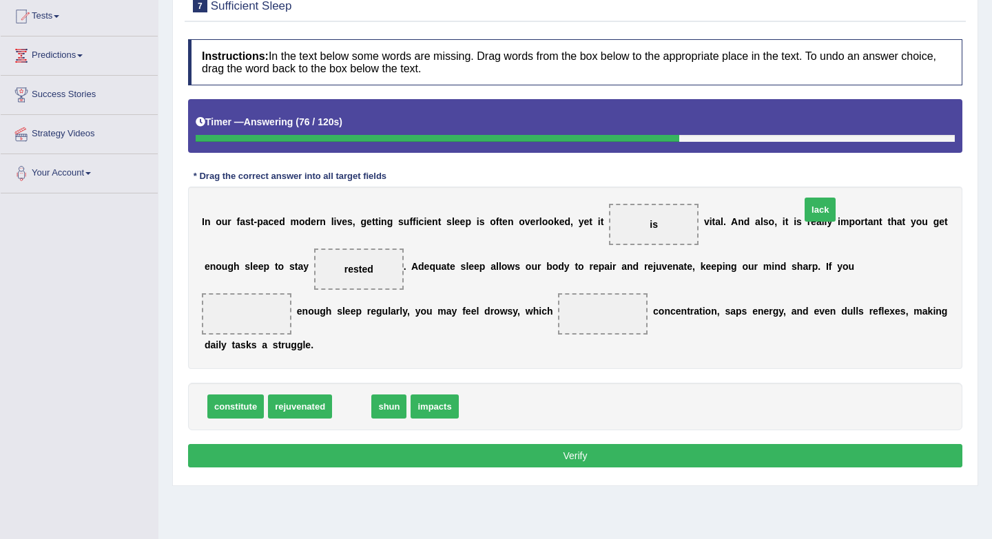
drag, startPoint x: 349, startPoint y: 408, endPoint x: 851, endPoint y: 220, distance: 536.1
click at [835, 220] on span "lack" at bounding box center [819, 210] width 31 height 24
drag, startPoint x: 346, startPoint y: 406, endPoint x: 890, endPoint y: 269, distance: 560.9
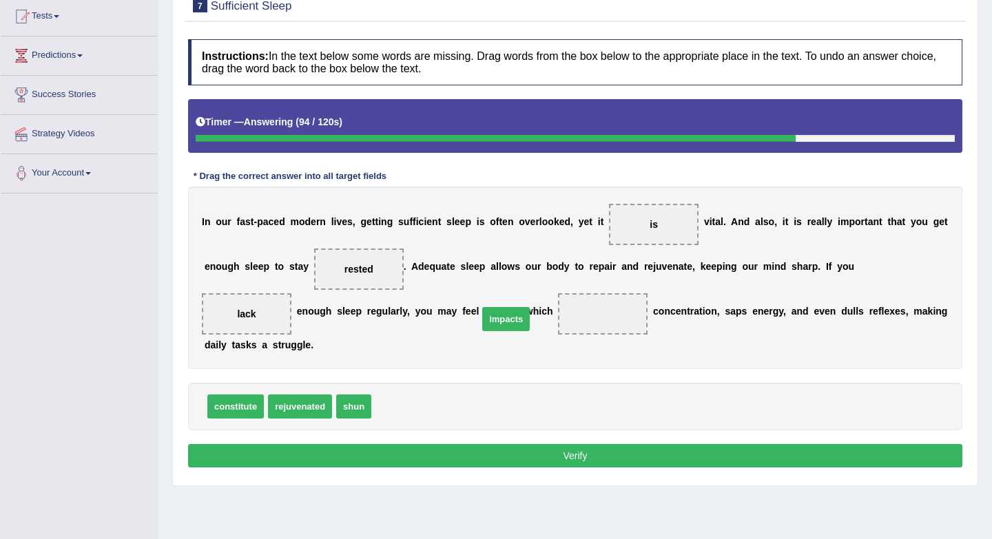
drag, startPoint x: 406, startPoint y: 415, endPoint x: 515, endPoint y: 322, distance: 143.6
click at [648, 457] on button "Verify" at bounding box center [575, 455] width 774 height 23
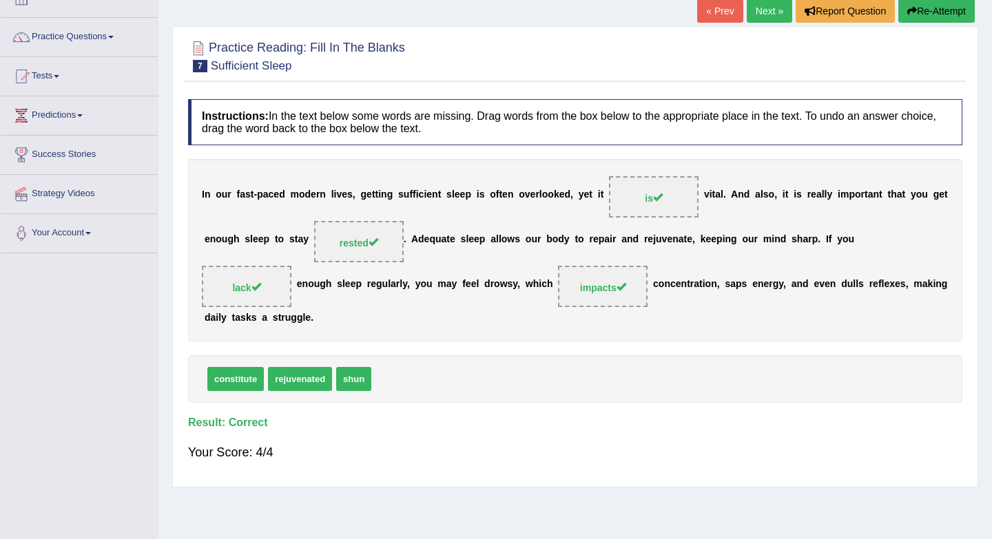
scroll to position [74, 0]
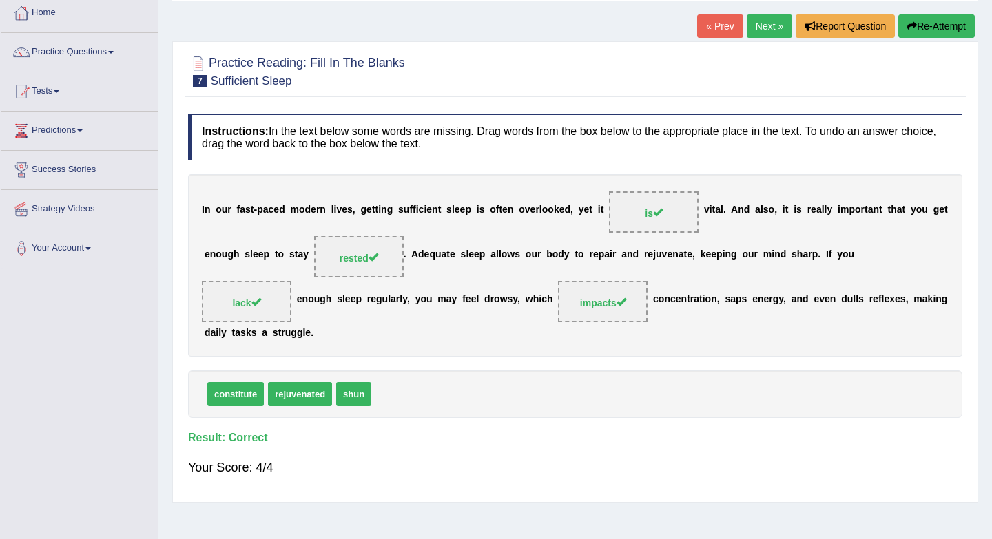
click at [763, 27] on link "Next »" at bounding box center [768, 25] width 45 height 23
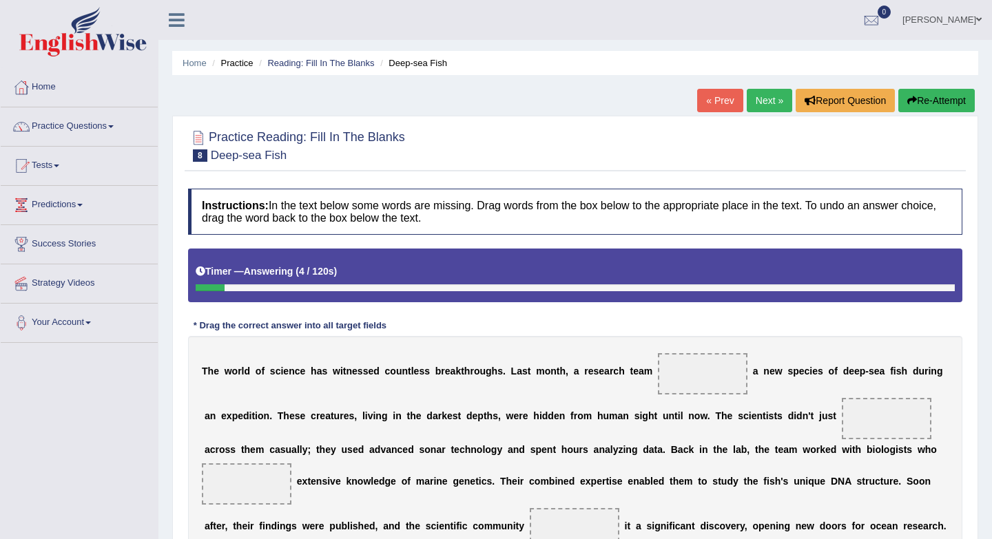
scroll to position [127, 0]
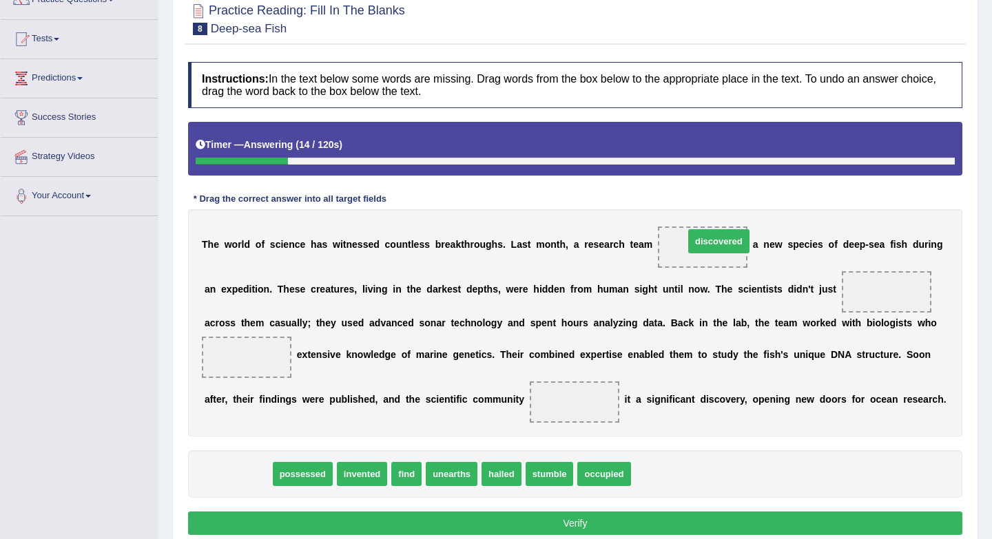
drag, startPoint x: 238, startPoint y: 477, endPoint x: 719, endPoint y: 246, distance: 533.2
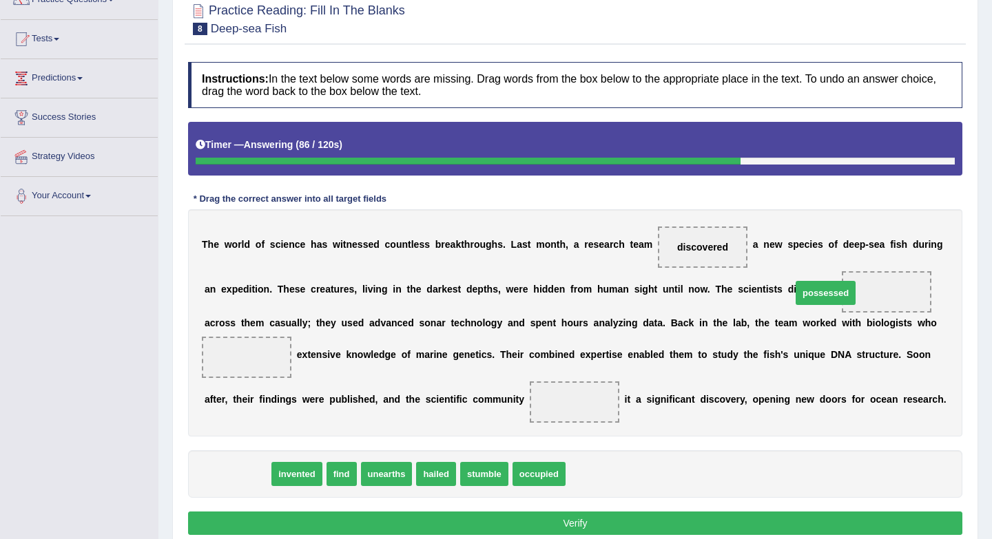
drag, startPoint x: 251, startPoint y: 483, endPoint x: 841, endPoint y: 300, distance: 617.3
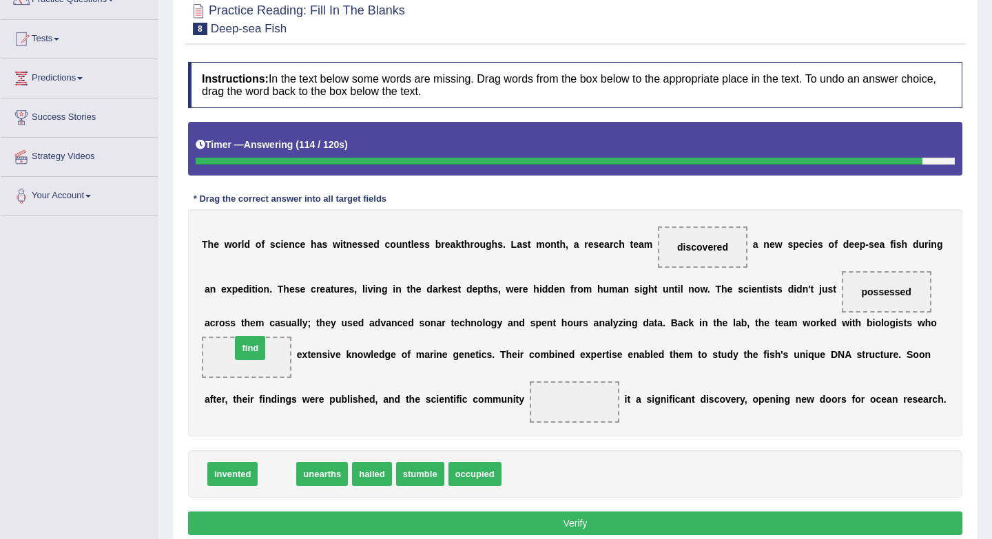
drag, startPoint x: 275, startPoint y: 475, endPoint x: 249, endPoint y: 351, distance: 127.4
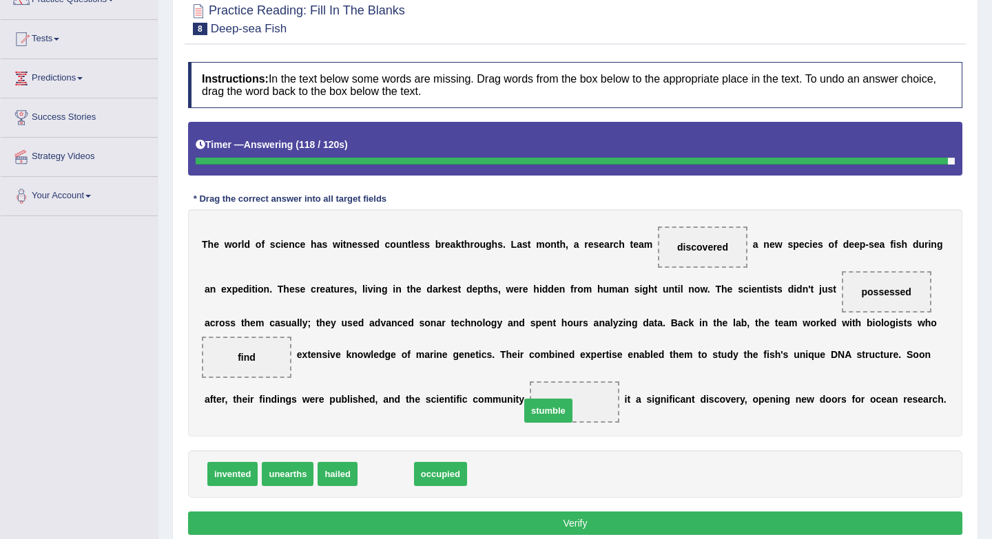
drag, startPoint x: 393, startPoint y: 479, endPoint x: 567, endPoint y: 404, distance: 190.1
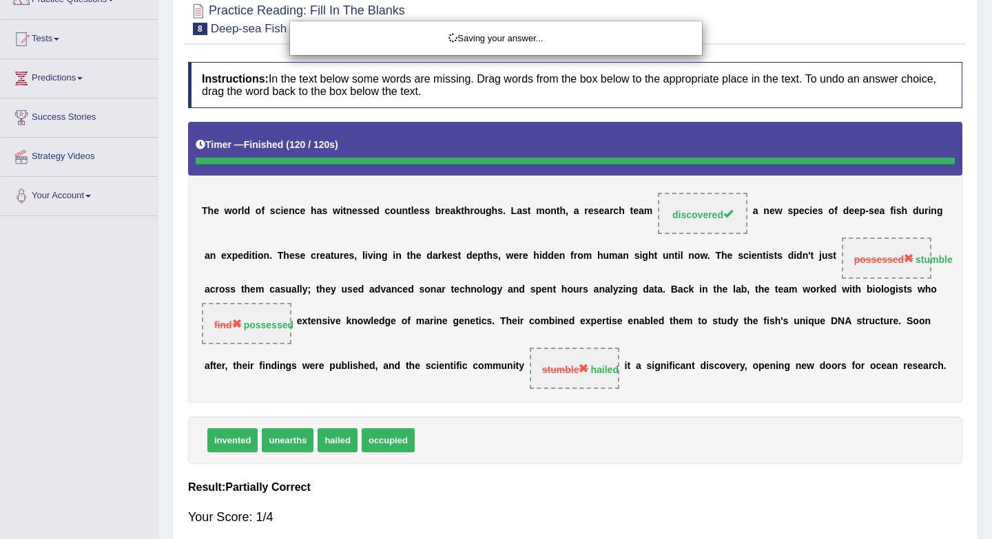
click at [584, 521] on div "Saving your answer..." at bounding box center [496, 269] width 992 height 539
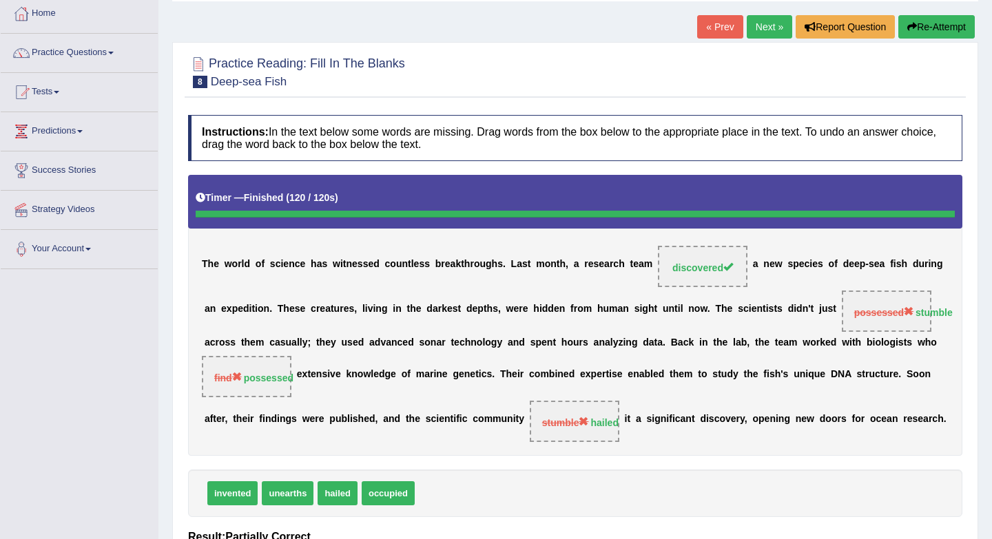
scroll to position [76, 0]
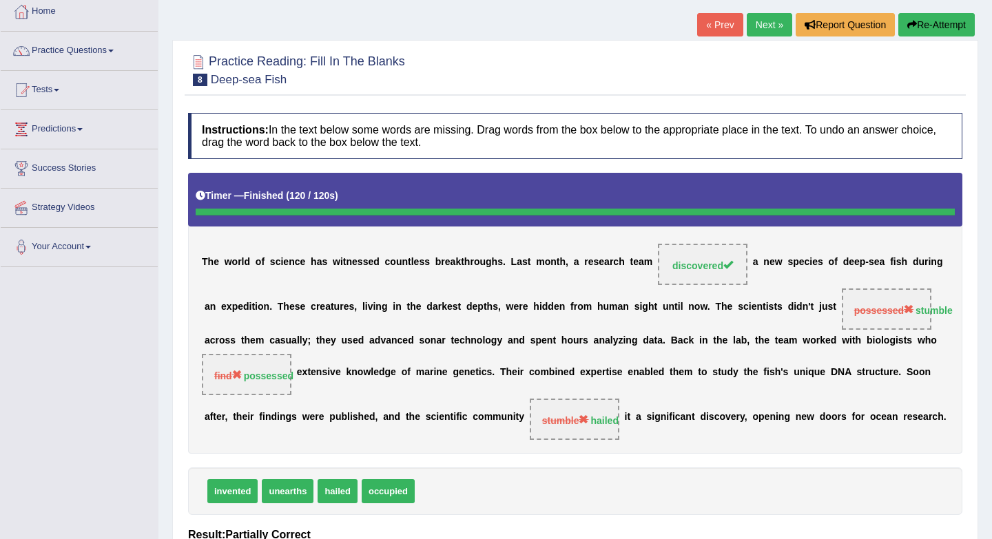
click at [766, 30] on link "Next »" at bounding box center [768, 24] width 45 height 23
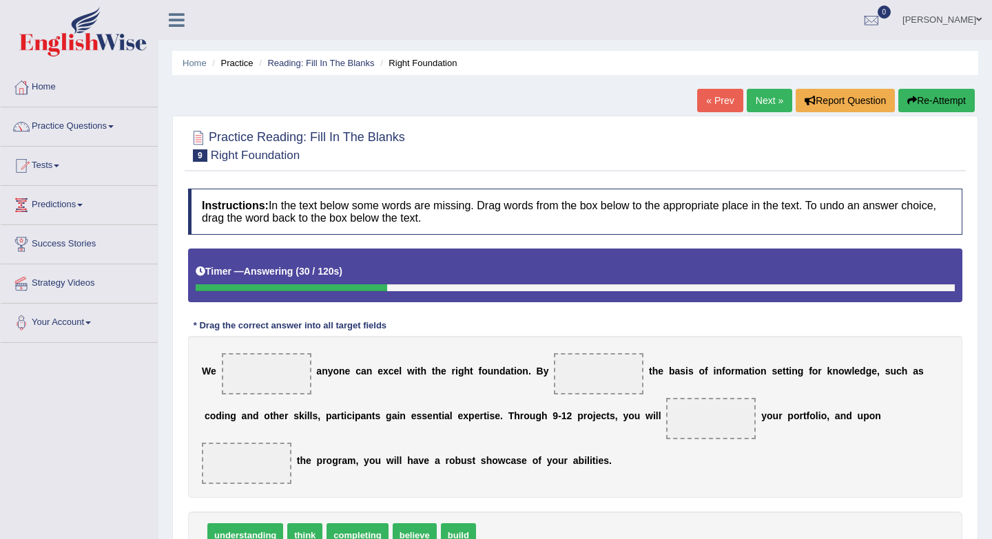
scroll to position [184, 0]
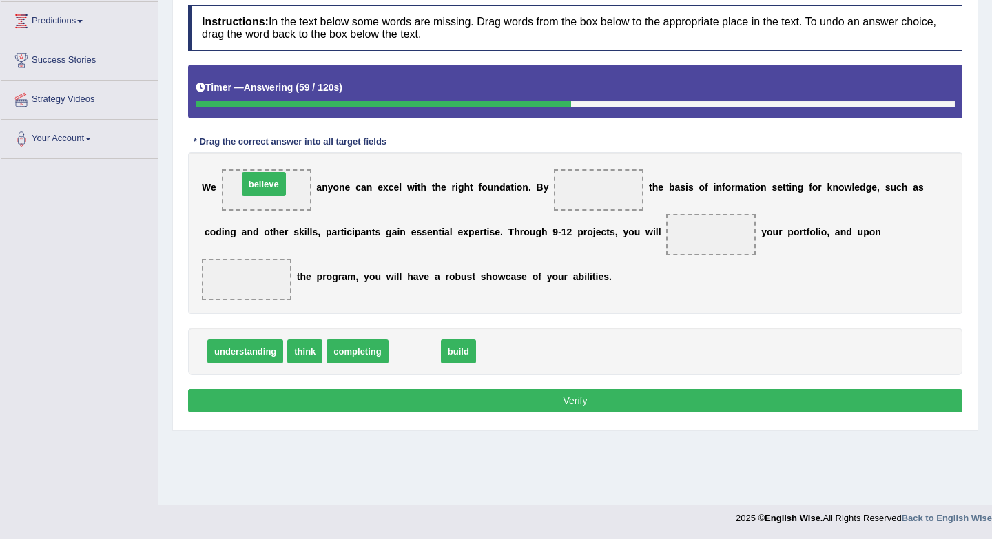
drag, startPoint x: 417, startPoint y: 355, endPoint x: 267, endPoint y: 187, distance: 225.3
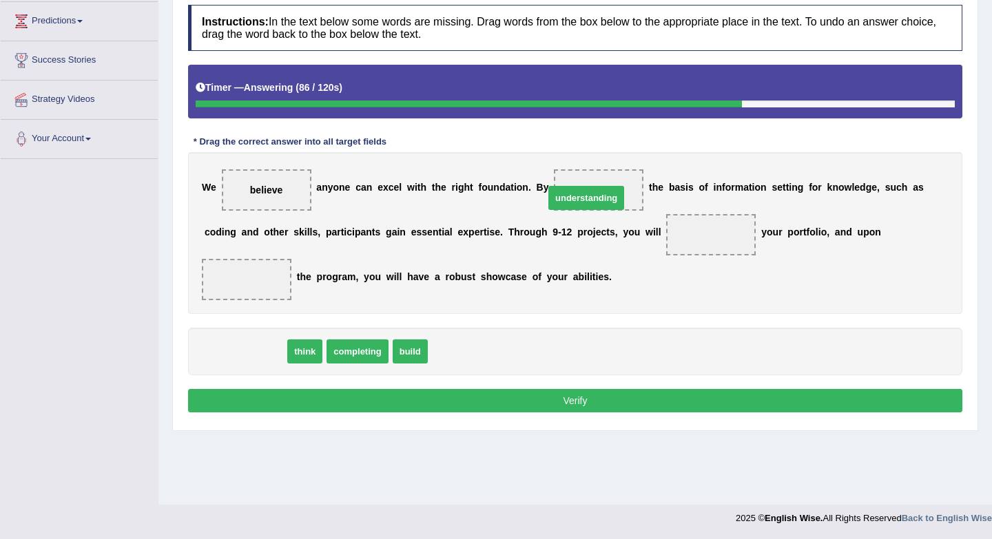
drag, startPoint x: 257, startPoint y: 357, endPoint x: 600, endPoint y: 198, distance: 378.4
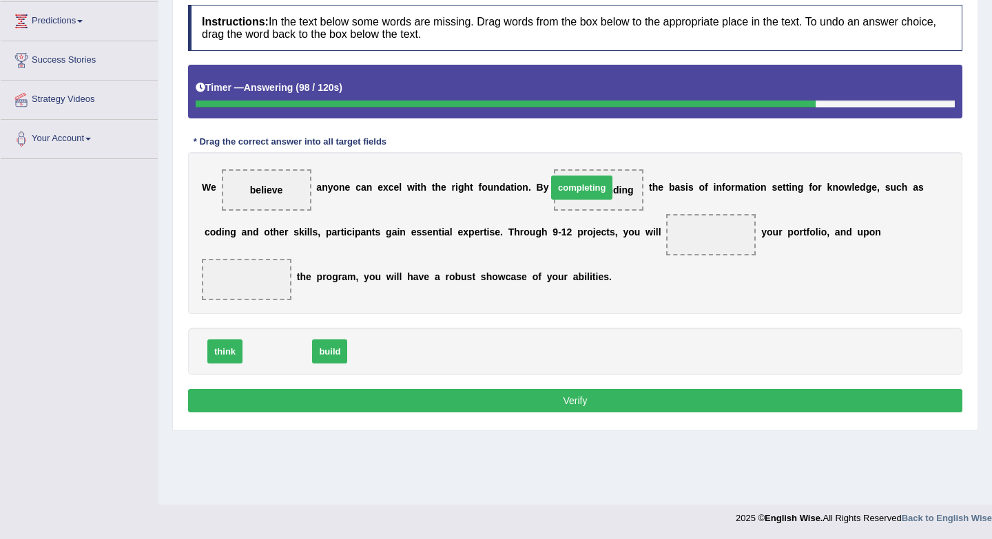
drag, startPoint x: 292, startPoint y: 358, endPoint x: 598, endPoint y: 191, distance: 348.6
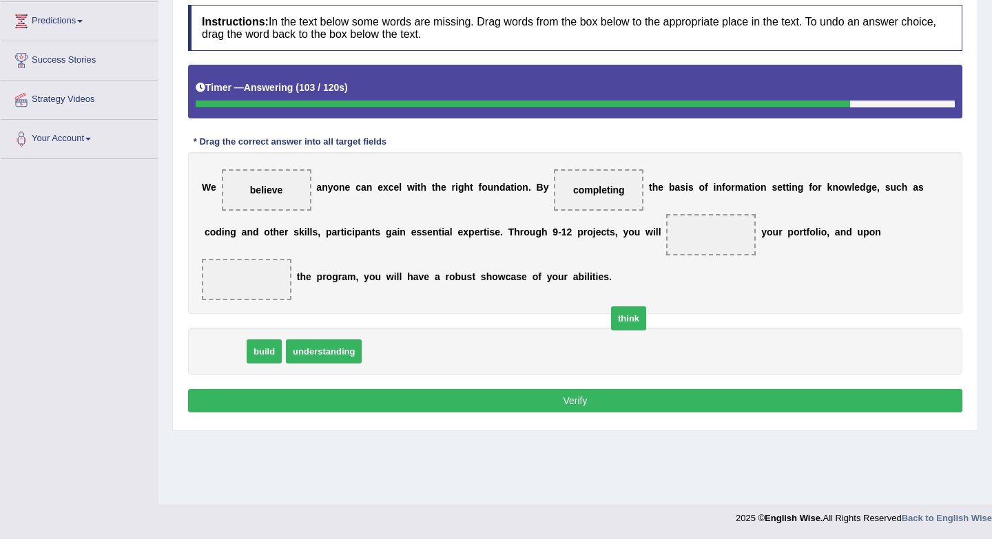
drag, startPoint x: 226, startPoint y: 357, endPoint x: 481, endPoint y: 352, distance: 255.5
drag, startPoint x: 228, startPoint y: 353, endPoint x: 704, endPoint y: 235, distance: 491.0
drag, startPoint x: 564, startPoint y: 194, endPoint x: 470, endPoint y: 187, distance: 94.6
click at [384, 223] on div "W e believe a n y o n e c a n e x c e l w i t h t h e r i g h t f o u n d a t i…" at bounding box center [575, 233] width 774 height 162
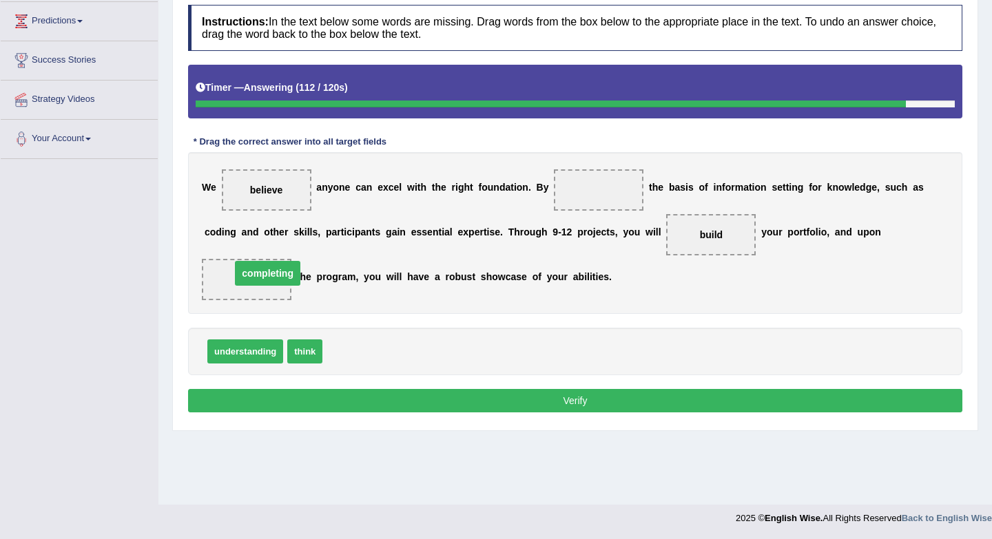
drag, startPoint x: 614, startPoint y: 185, endPoint x: 283, endPoint y: 269, distance: 341.6
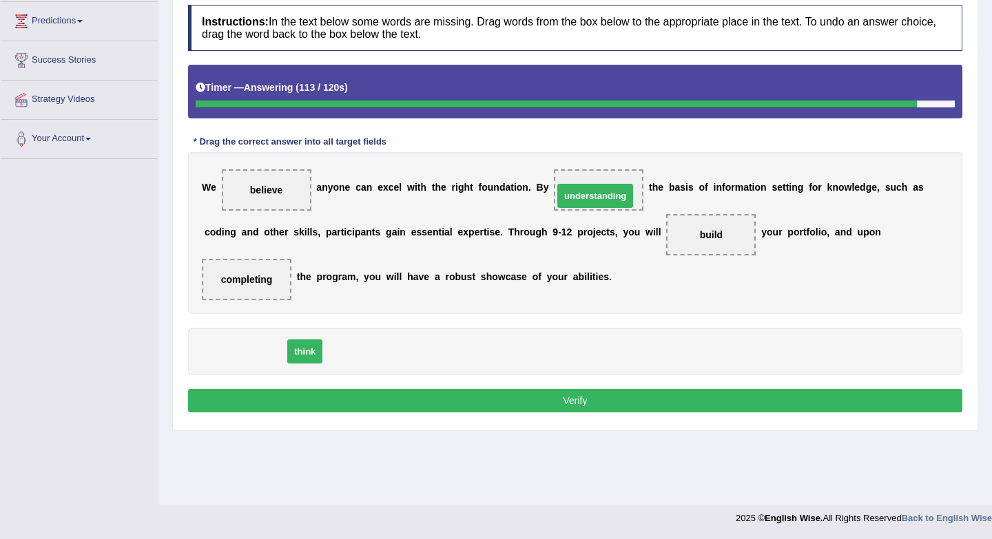
drag, startPoint x: 264, startPoint y: 348, endPoint x: 613, endPoint y: 193, distance: 382.3
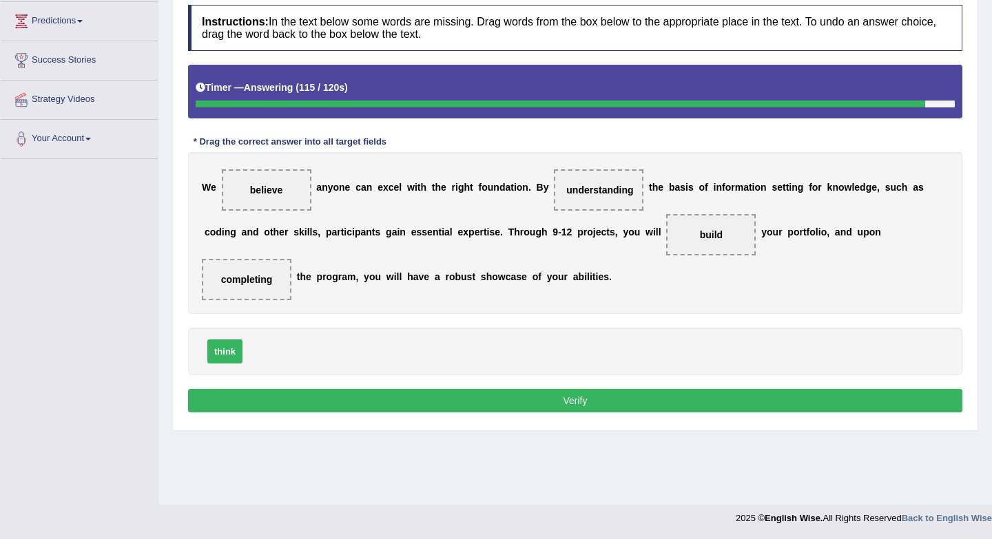
click at [594, 399] on button "Verify" at bounding box center [575, 400] width 774 height 23
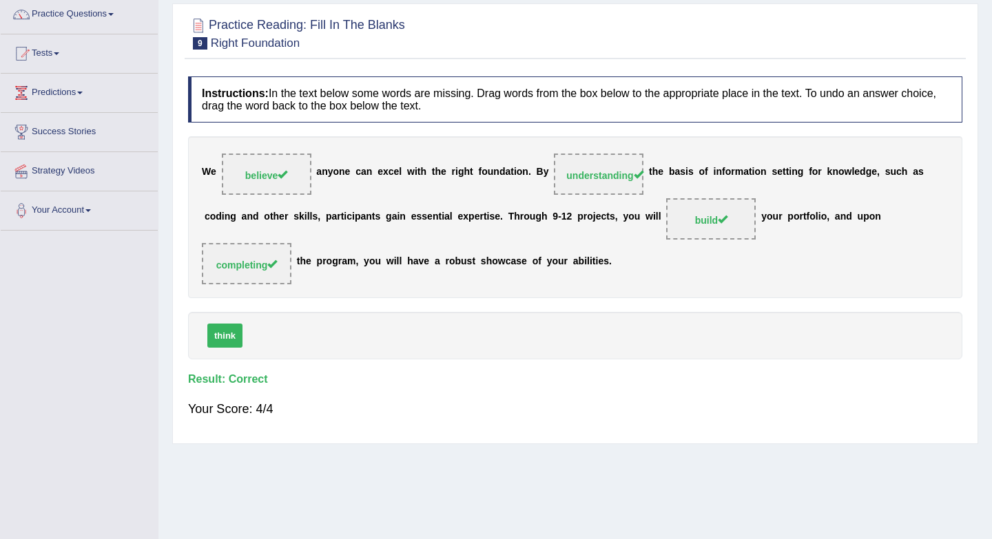
scroll to position [96, 0]
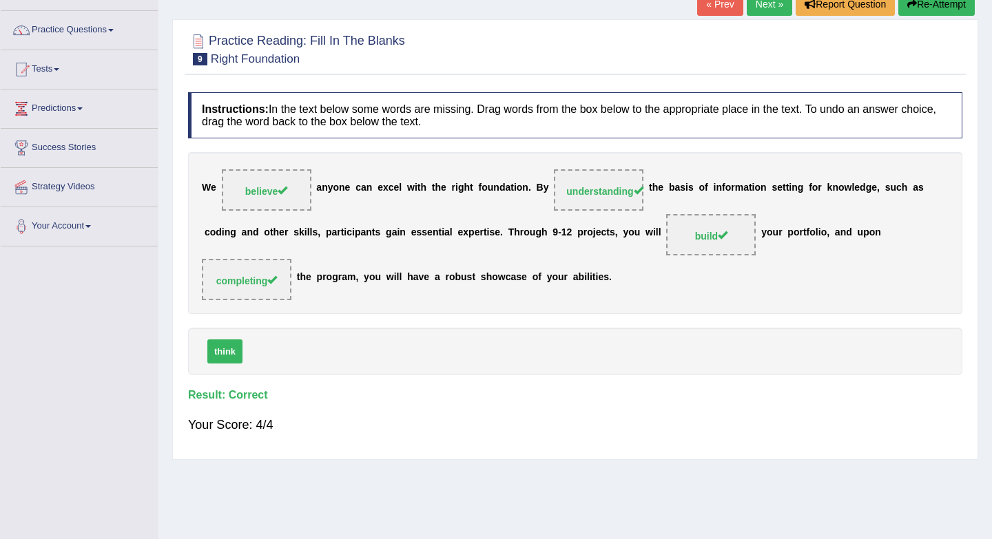
click at [746, 7] on link "Next »" at bounding box center [768, 3] width 45 height 23
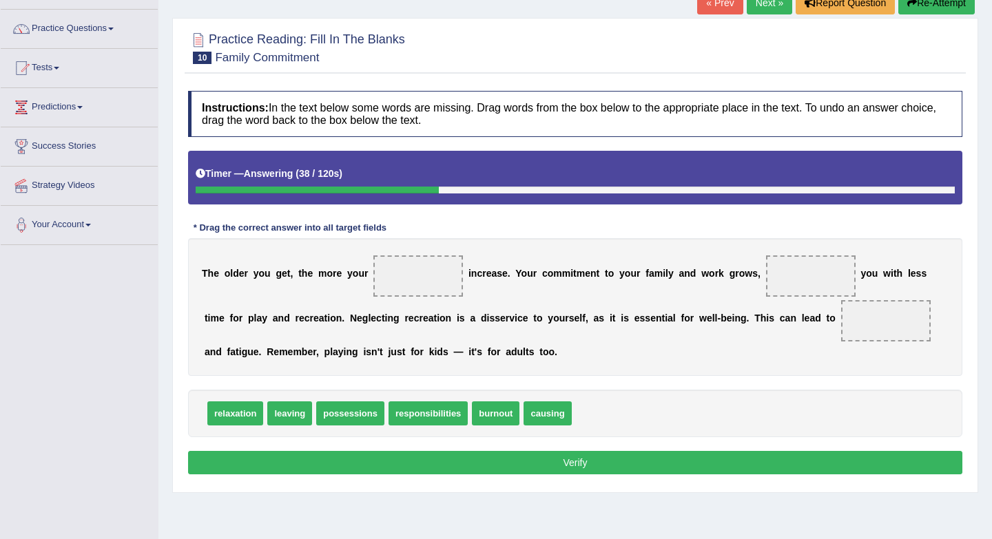
scroll to position [103, 0]
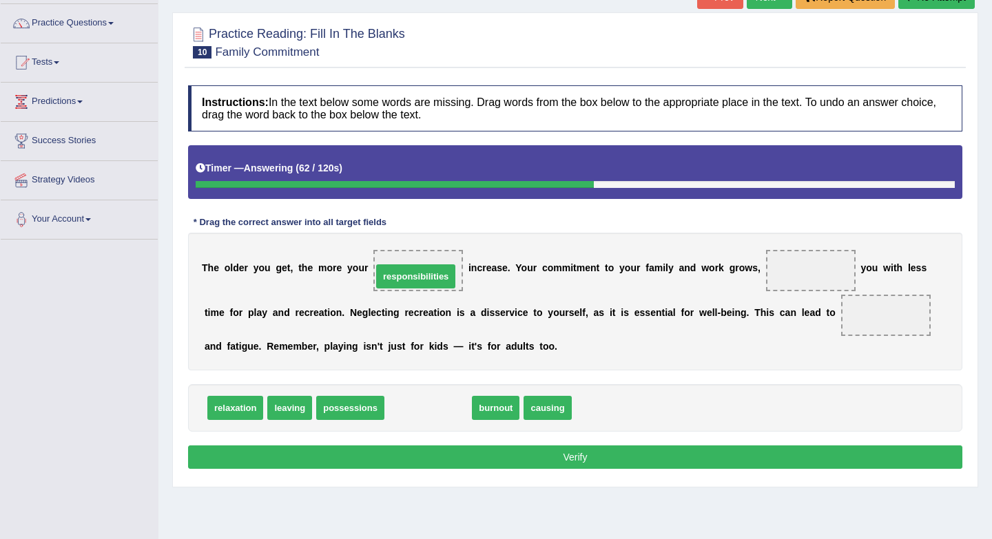
drag, startPoint x: 448, startPoint y: 409, endPoint x: 436, endPoint y: 278, distance: 131.4
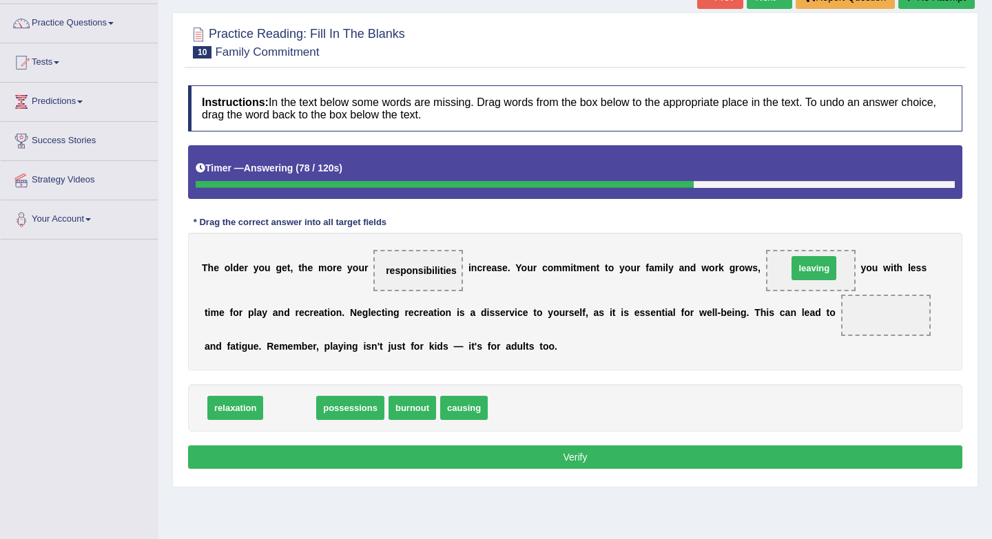
drag, startPoint x: 289, startPoint y: 420, endPoint x: 813, endPoint y: 280, distance: 542.4
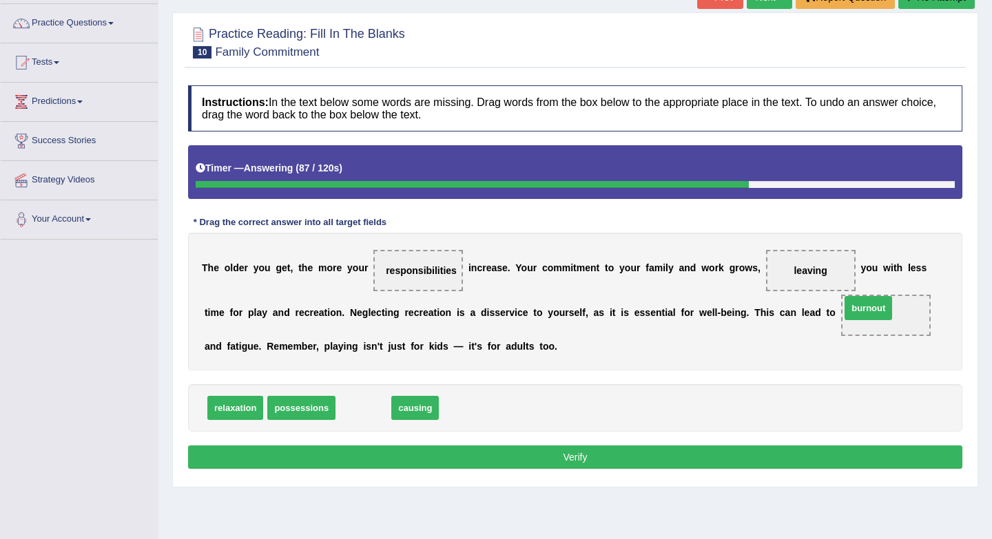
drag, startPoint x: 364, startPoint y: 418, endPoint x: 868, endPoint y: 318, distance: 514.6
click at [492, 459] on button "Verify" at bounding box center [575, 457] width 774 height 23
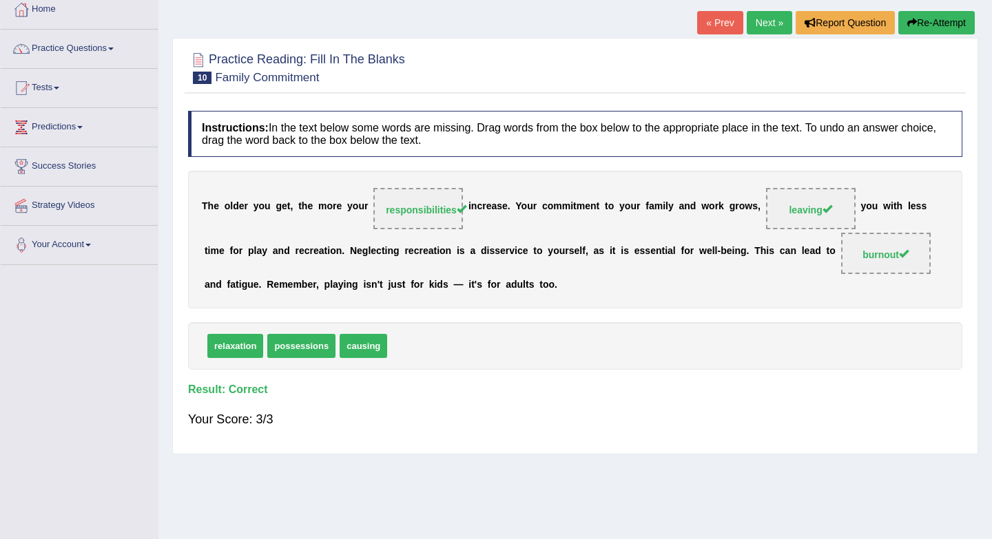
scroll to position [77, 0]
click at [766, 20] on link "Next »" at bounding box center [768, 23] width 45 height 23
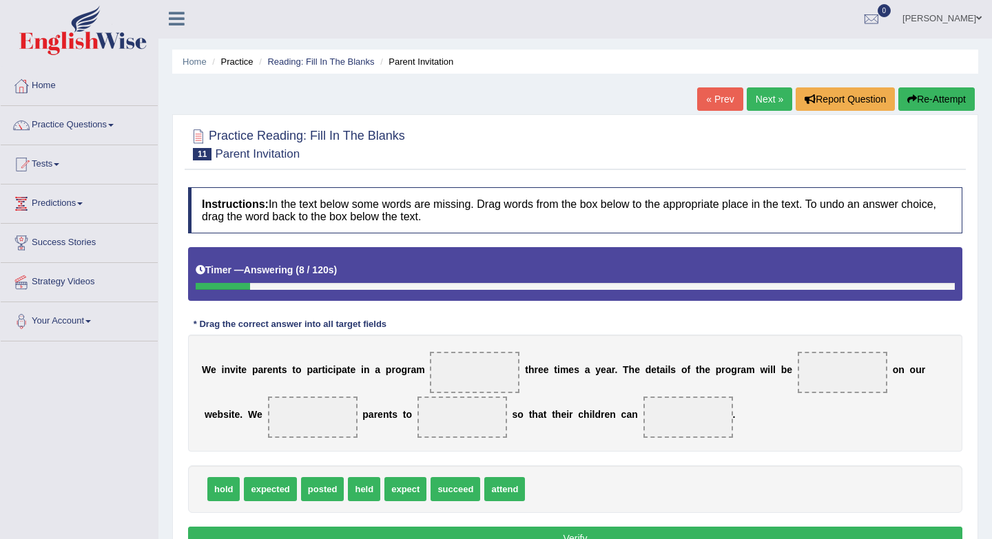
scroll to position [184, 0]
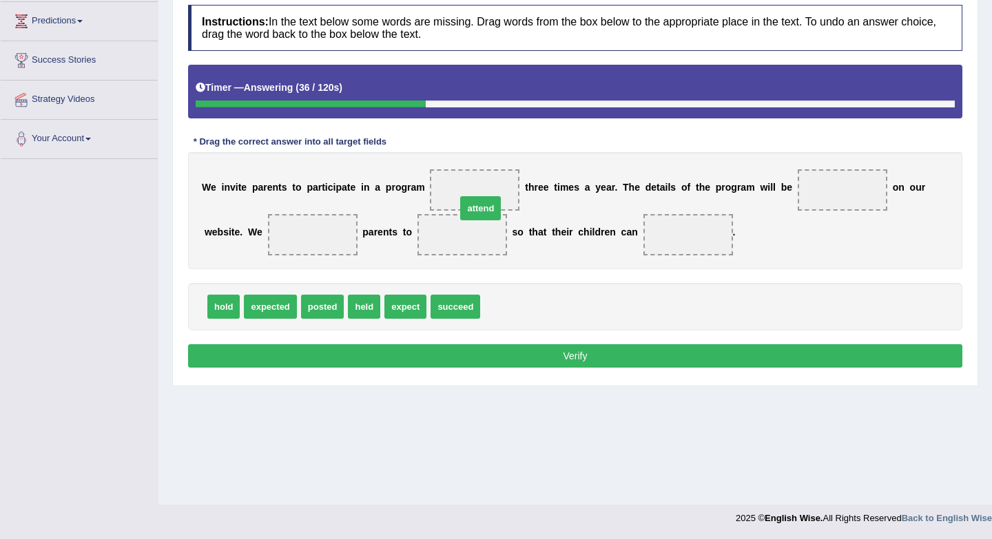
drag, startPoint x: 511, startPoint y: 314, endPoint x: 481, endPoint y: 193, distance: 124.8
click at [597, 278] on div "Instructions: In the text below some words are missing. Drag words from the box…" at bounding box center [575, 188] width 781 height 381
drag, startPoint x: 337, startPoint y: 310, endPoint x: 857, endPoint y: 195, distance: 532.5
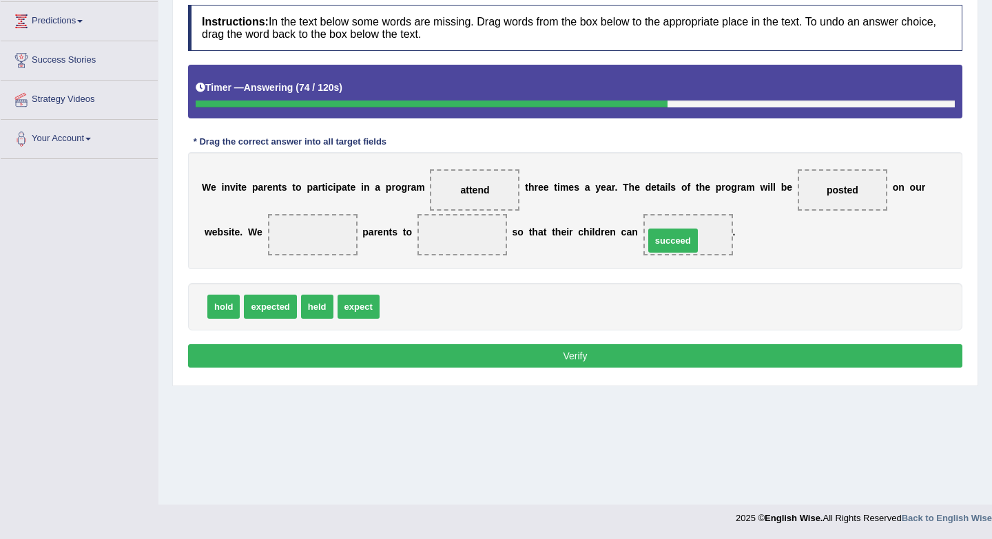
drag, startPoint x: 414, startPoint y: 308, endPoint x: 680, endPoint y: 240, distance: 275.1
drag, startPoint x: 362, startPoint y: 310, endPoint x: 326, endPoint y: 233, distance: 84.1
click at [326, 233] on span "expect" at bounding box center [312, 234] width 44 height 25
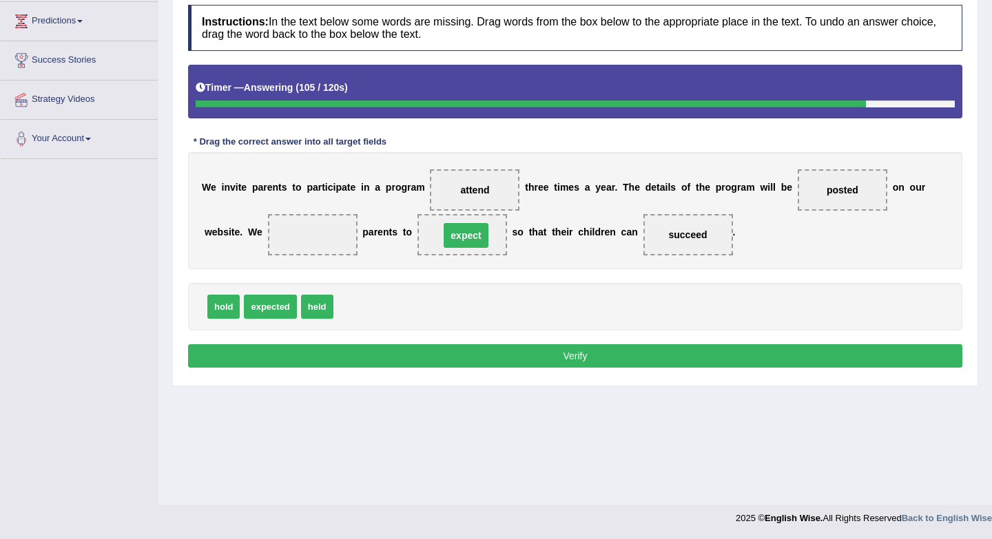
drag, startPoint x: 314, startPoint y: 236, endPoint x: 470, endPoint y: 236, distance: 155.6
drag, startPoint x: 224, startPoint y: 314, endPoint x: 322, endPoint y: 235, distance: 126.4
click at [413, 359] on button "Verify" at bounding box center [575, 355] width 774 height 23
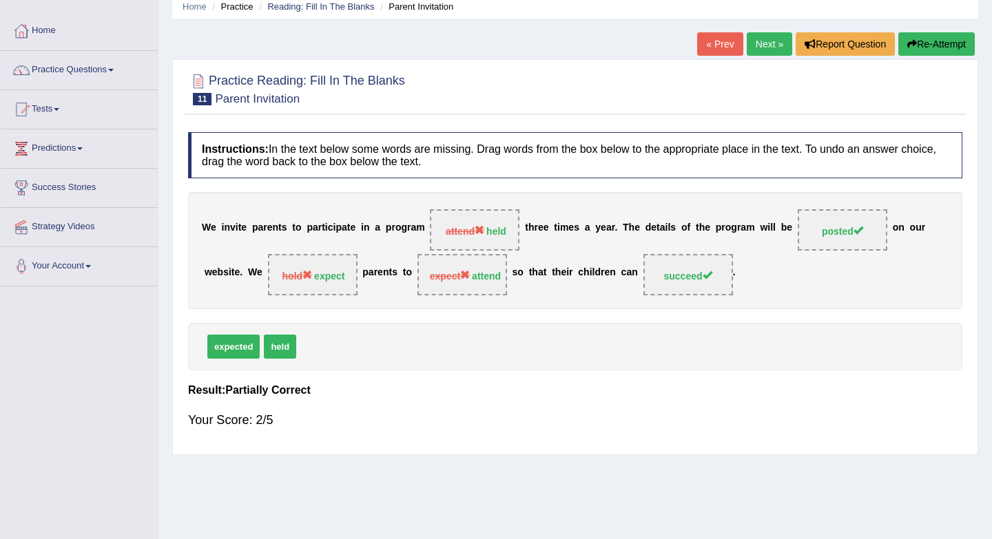
scroll to position [7, 0]
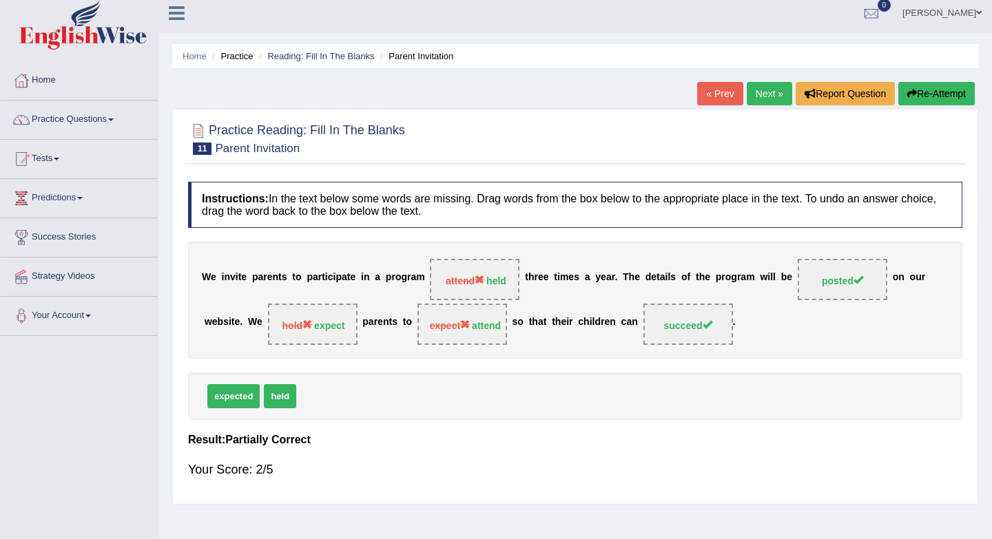
click at [758, 98] on link "Next »" at bounding box center [768, 93] width 45 height 23
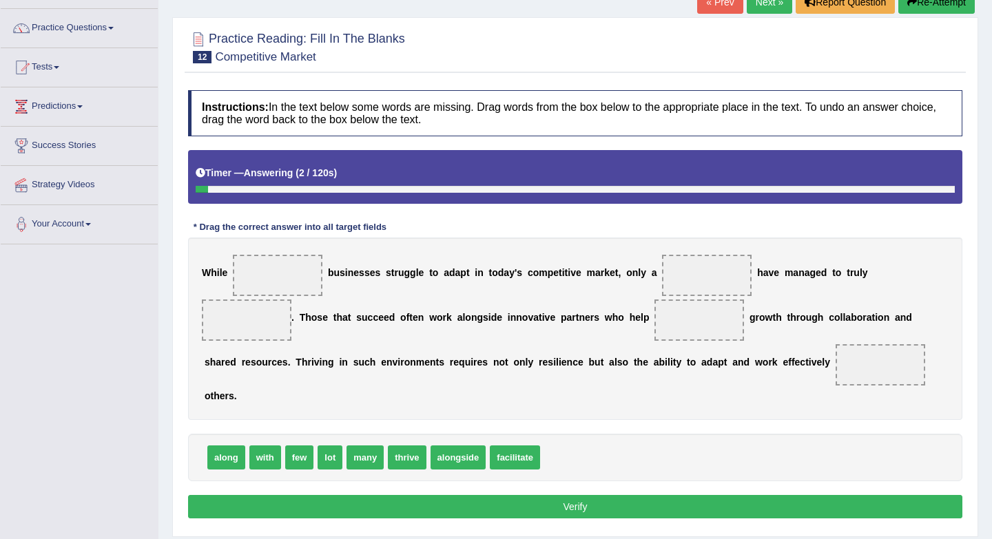
scroll to position [184, 0]
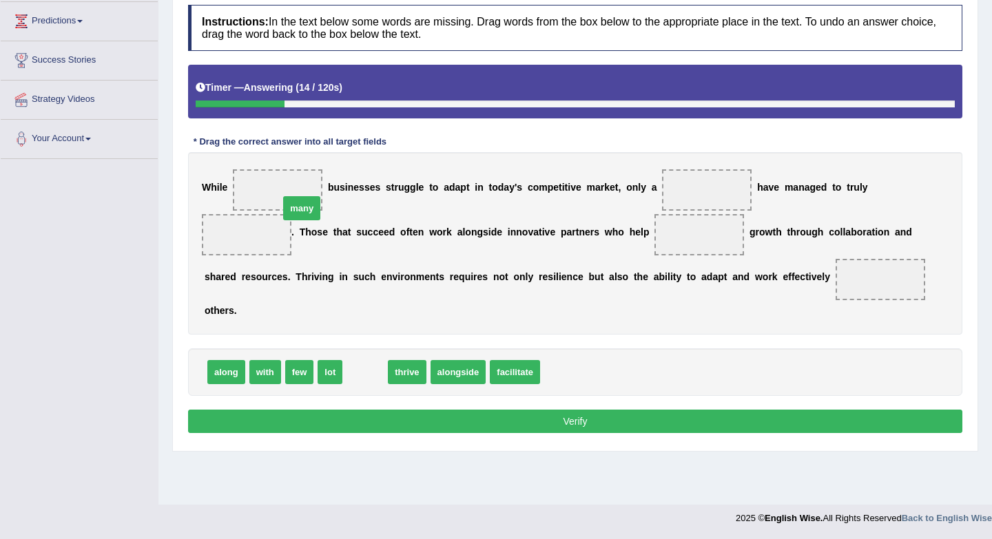
drag, startPoint x: 364, startPoint y: 377, endPoint x: 293, endPoint y: 200, distance: 190.7
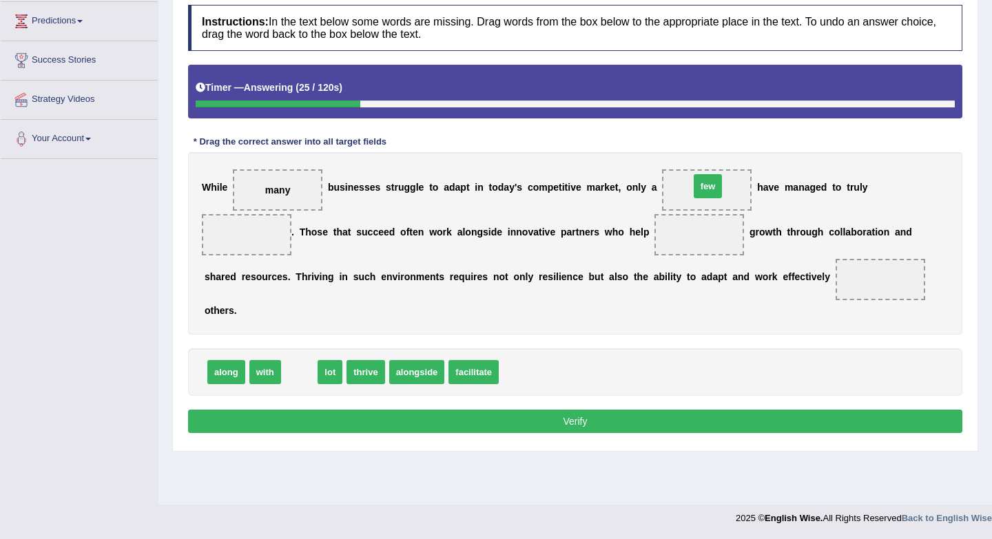
drag, startPoint x: 302, startPoint y: 376, endPoint x: 706, endPoint y: 191, distance: 444.7
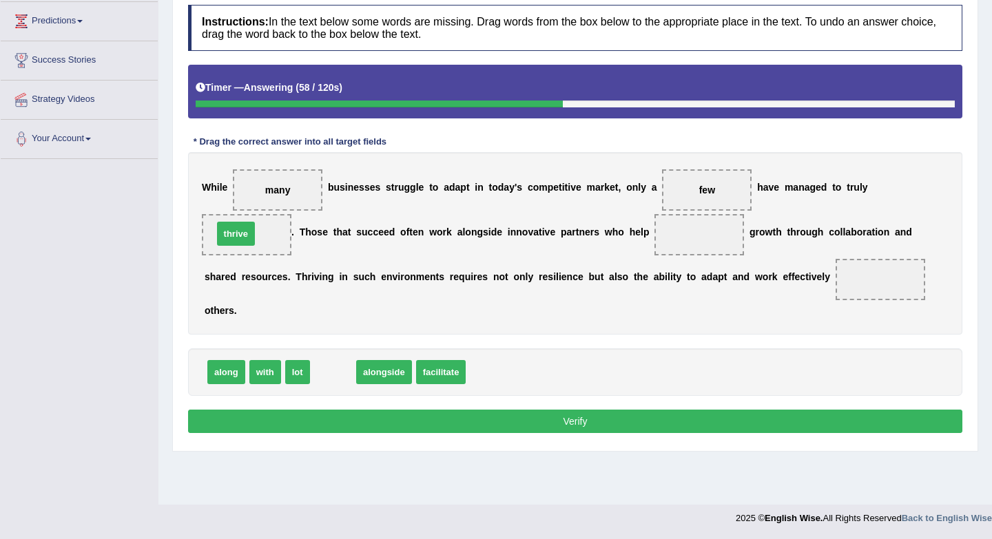
drag, startPoint x: 346, startPoint y: 378, endPoint x: 248, endPoint y: 240, distance: 169.5
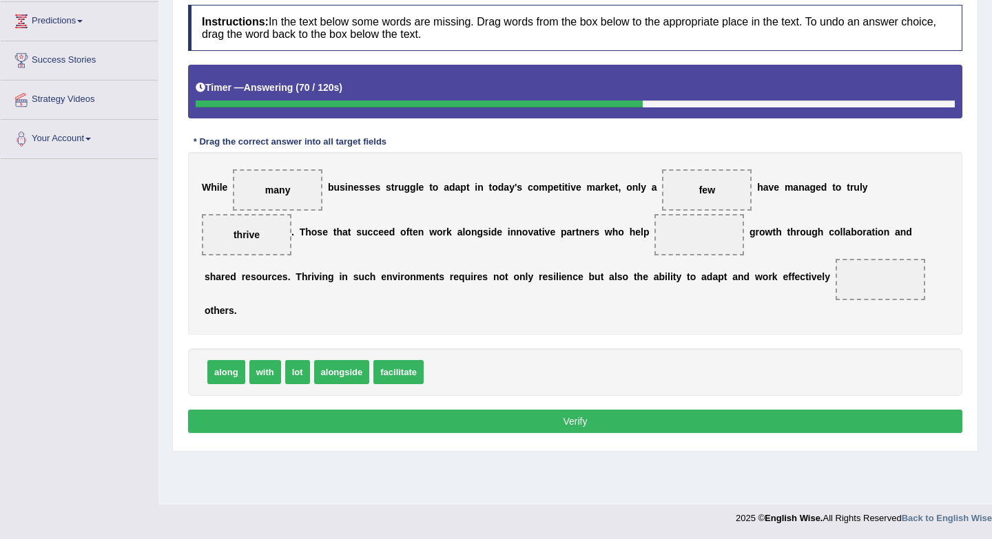
drag, startPoint x: 262, startPoint y: 240, endPoint x: 421, endPoint y: 262, distance: 160.6
click at [421, 262] on div "W h i l e many b u s i n e s s e s s t r u g g l e t o a d a p t i n t o d a y …" at bounding box center [575, 243] width 774 height 182
drag, startPoint x: 240, startPoint y: 236, endPoint x: 396, endPoint y: 275, distance: 160.3
click at [396, 275] on span "thrive" at bounding box center [386, 270] width 40 height 25
drag, startPoint x: 247, startPoint y: 239, endPoint x: 461, endPoint y: 372, distance: 252.1
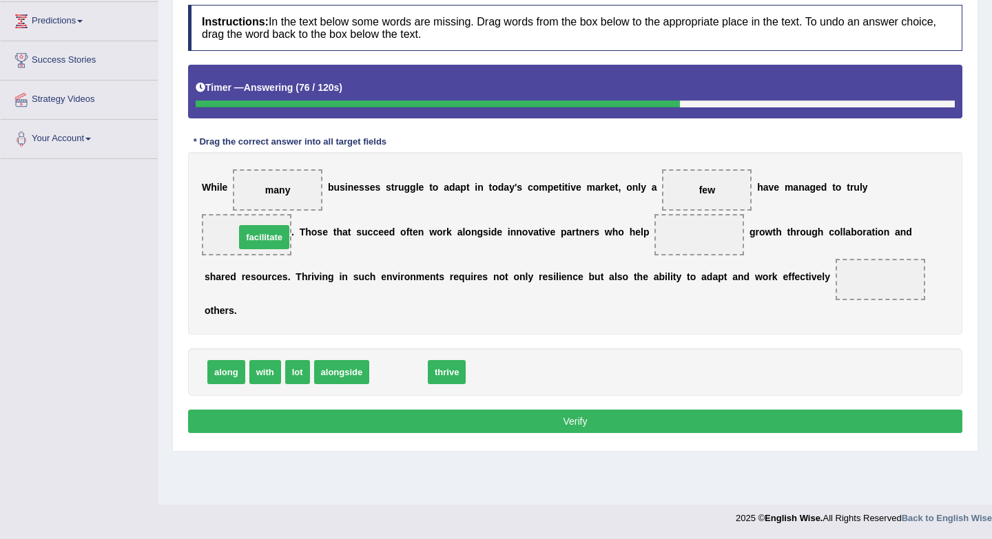
drag, startPoint x: 405, startPoint y: 381, endPoint x: 269, endPoint y: 245, distance: 191.9
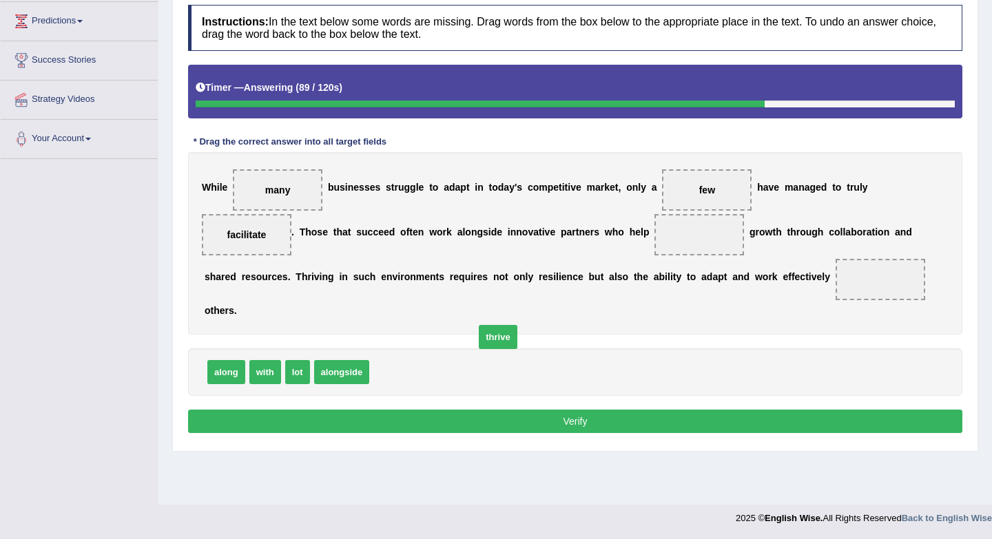
drag, startPoint x: 397, startPoint y: 374, endPoint x: 691, endPoint y: 244, distance: 321.6
drag, startPoint x: 703, startPoint y: 237, endPoint x: 401, endPoint y: 399, distance: 342.6
drag, startPoint x: 260, startPoint y: 242, endPoint x: 639, endPoint y: 254, distance: 378.9
click at [639, 254] on div "W h i l e many b u s i n e s s e s s t r u g g l e t o a d a p t i n t o d a y …" at bounding box center [575, 243] width 774 height 182
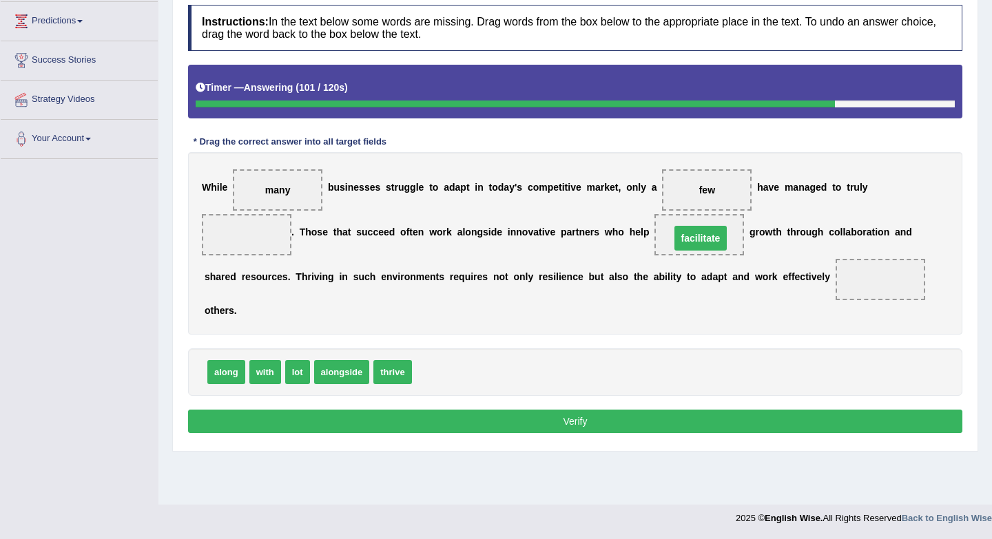
drag, startPoint x: 231, startPoint y: 239, endPoint x: 686, endPoint y: 240, distance: 455.2
drag, startPoint x: 408, startPoint y: 369, endPoint x: 263, endPoint y: 230, distance: 200.7
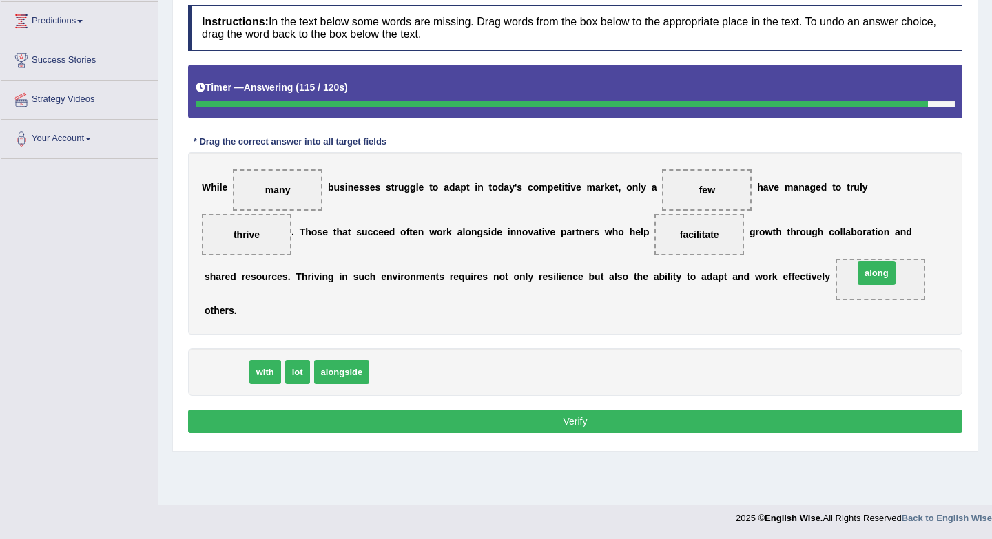
drag, startPoint x: 227, startPoint y: 379, endPoint x: 877, endPoint y: 274, distance: 658.5
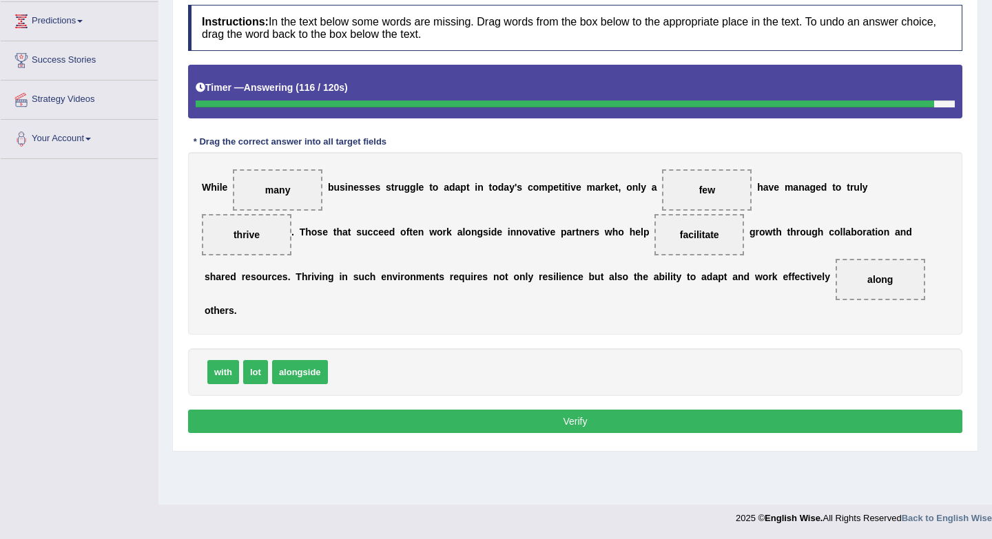
click at [597, 426] on button "Verify" at bounding box center [575, 421] width 774 height 23
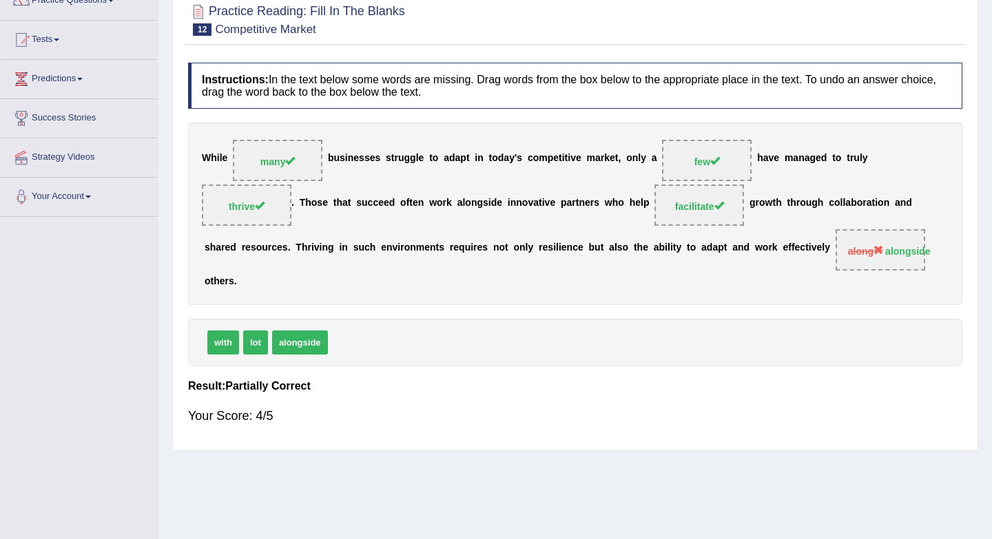
scroll to position [100, 0]
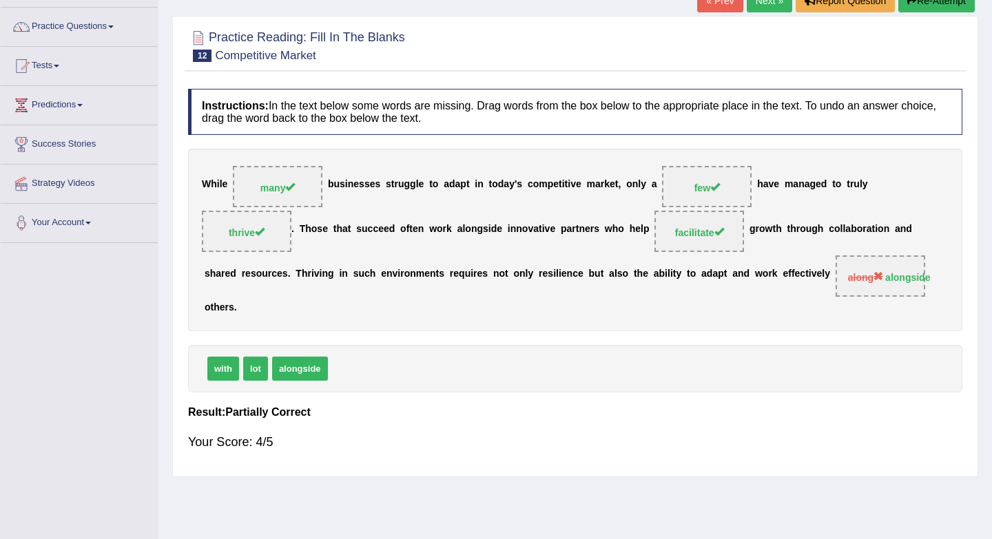
click at [758, 9] on link "Next »" at bounding box center [768, 0] width 45 height 23
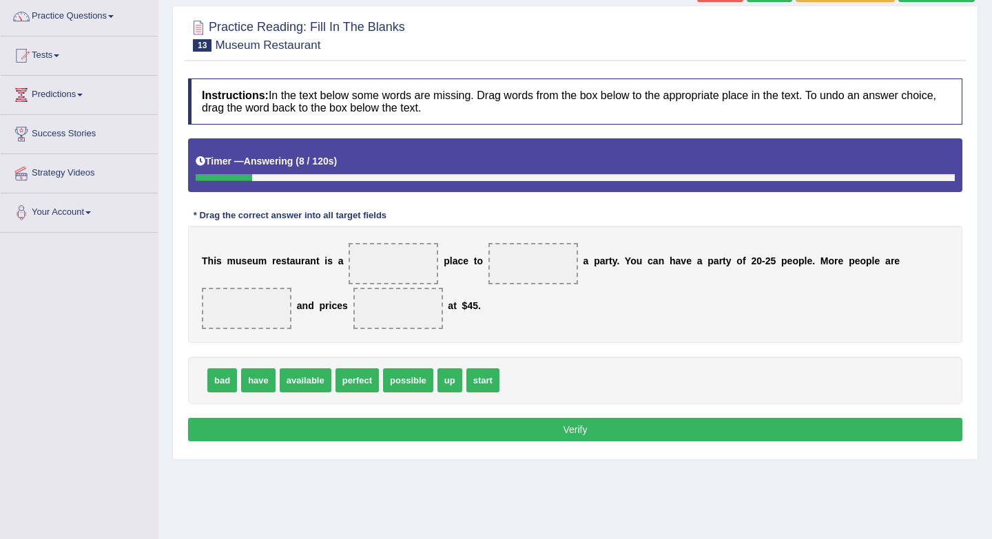
scroll to position [114, 0]
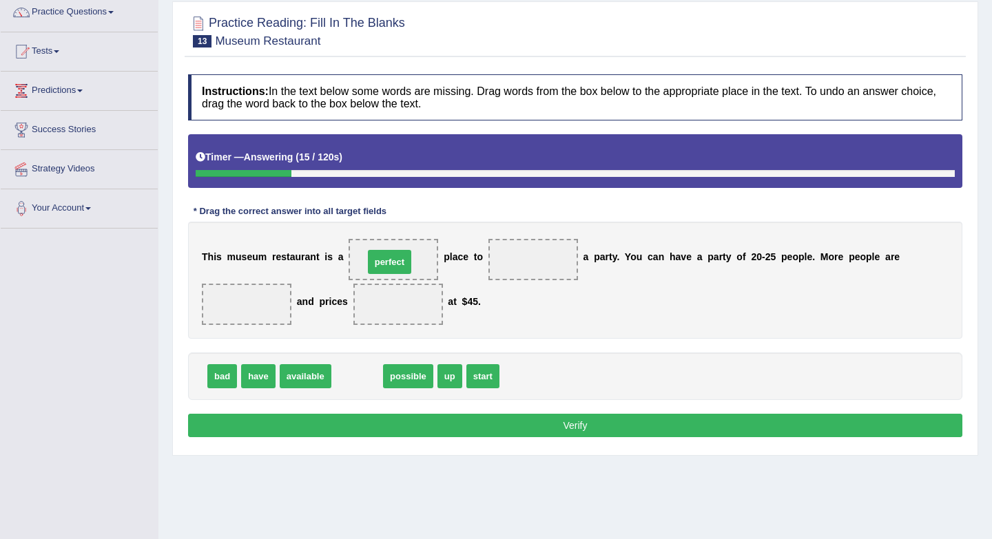
drag, startPoint x: 359, startPoint y: 380, endPoint x: 394, endPoint y: 261, distance: 124.0
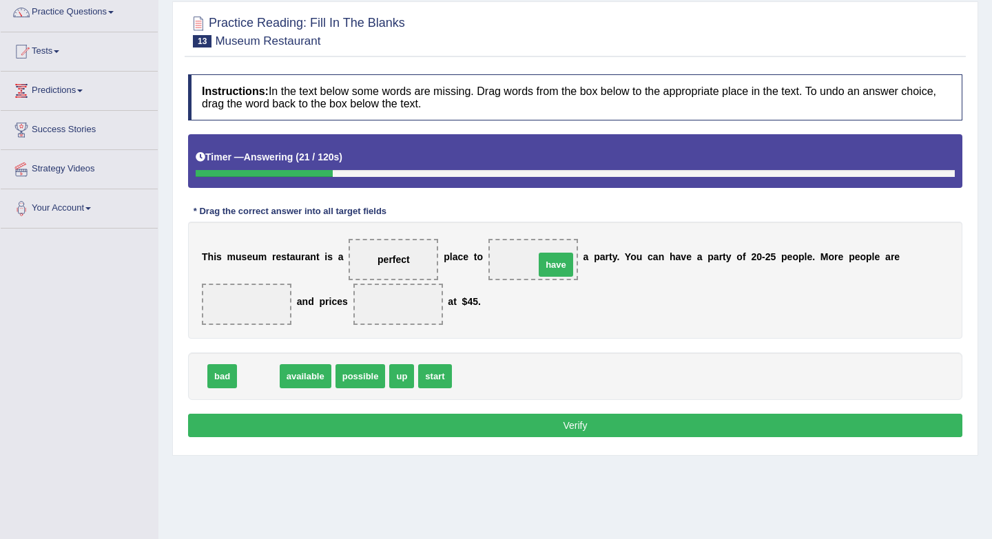
drag, startPoint x: 253, startPoint y: 382, endPoint x: 541, endPoint y: 267, distance: 310.6
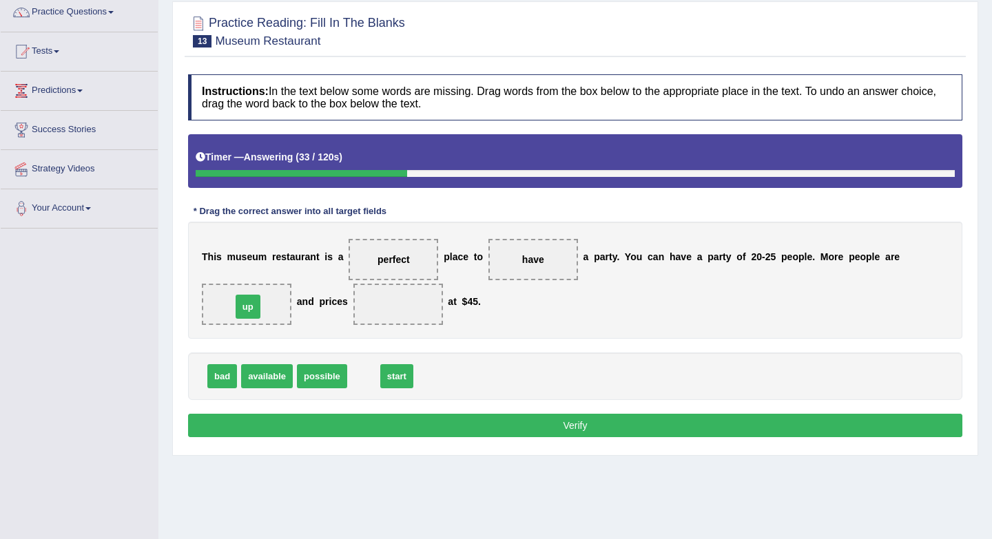
drag, startPoint x: 365, startPoint y: 378, endPoint x: 249, endPoint y: 309, distance: 135.0
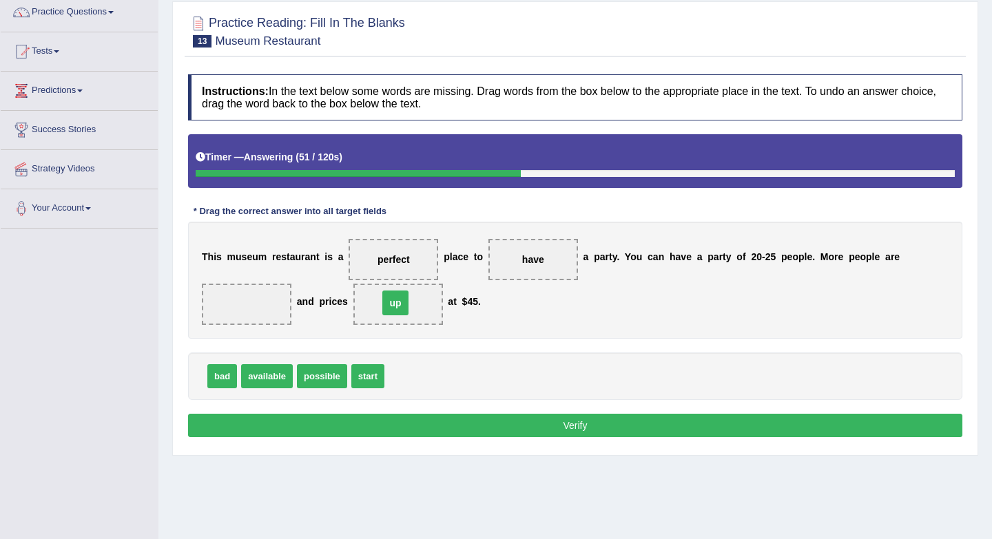
drag, startPoint x: 246, startPoint y: 307, endPoint x: 403, endPoint y: 302, distance: 157.1
drag, startPoint x: 277, startPoint y: 377, endPoint x: 256, endPoint y: 311, distance: 69.9
click at [499, 344] on div "Instructions: In the text below some words are missing. Drag words from the box…" at bounding box center [575, 257] width 781 height 381
click at [512, 428] on button "Verify" at bounding box center [575, 425] width 774 height 23
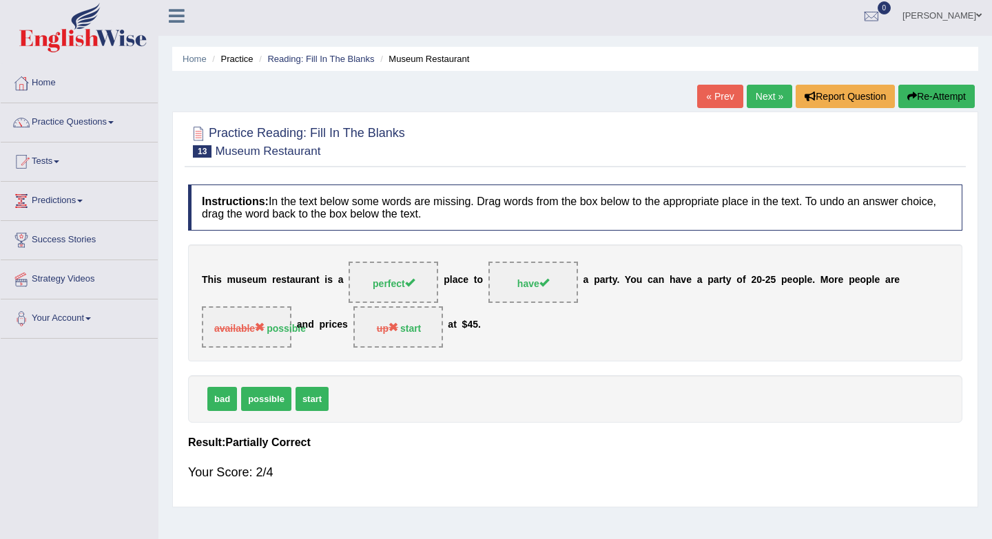
scroll to position [0, 0]
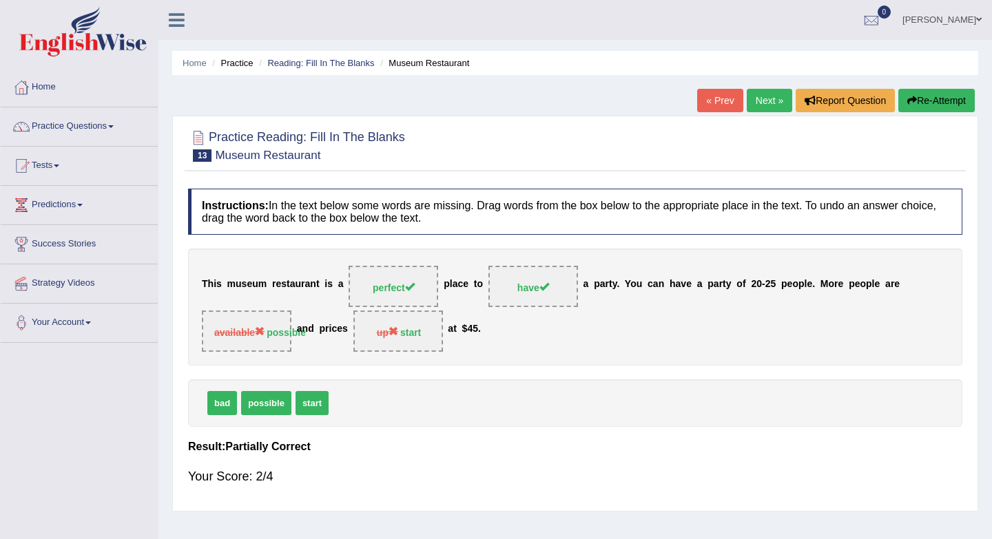
click at [749, 97] on link "Next »" at bounding box center [768, 100] width 45 height 23
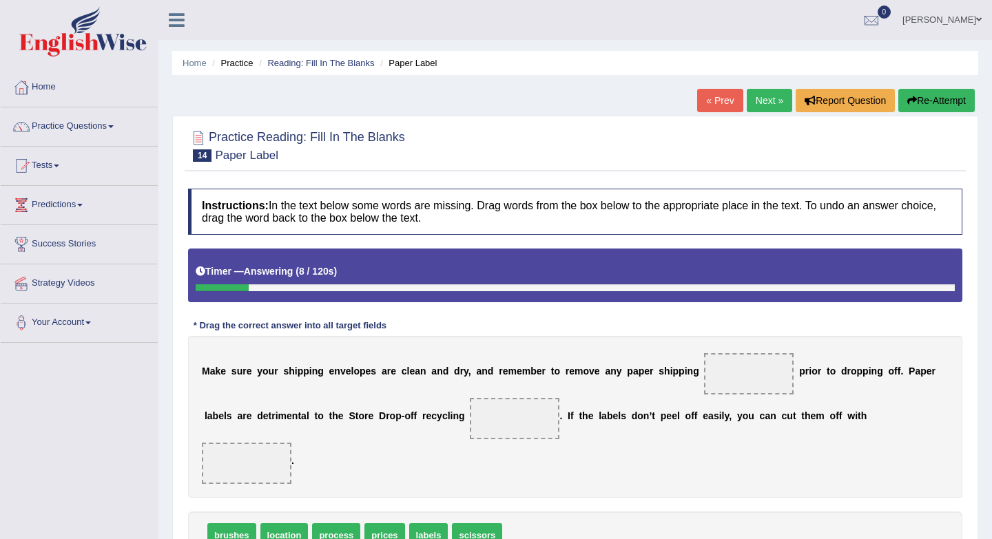
scroll to position [85, 0]
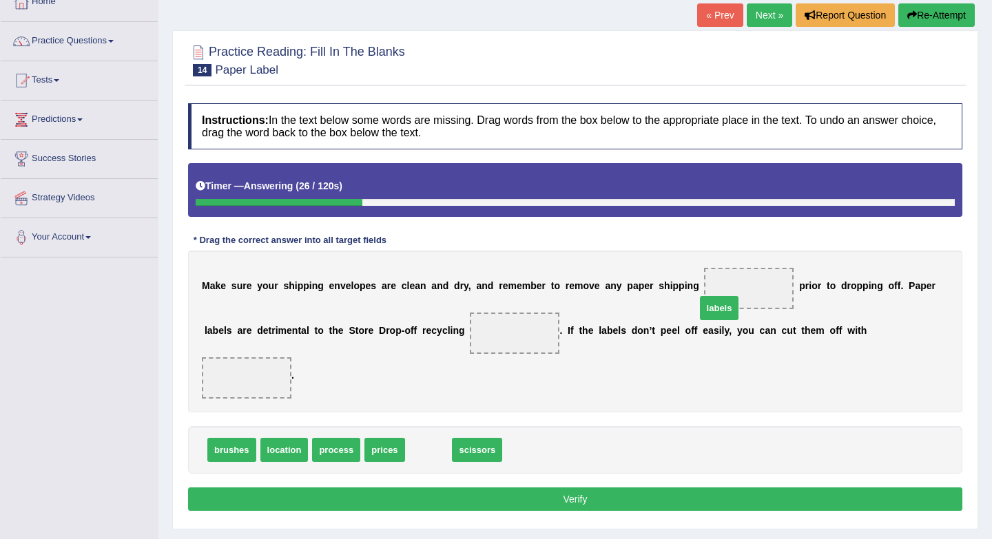
drag, startPoint x: 427, startPoint y: 449, endPoint x: 722, endPoint y: 304, distance: 328.3
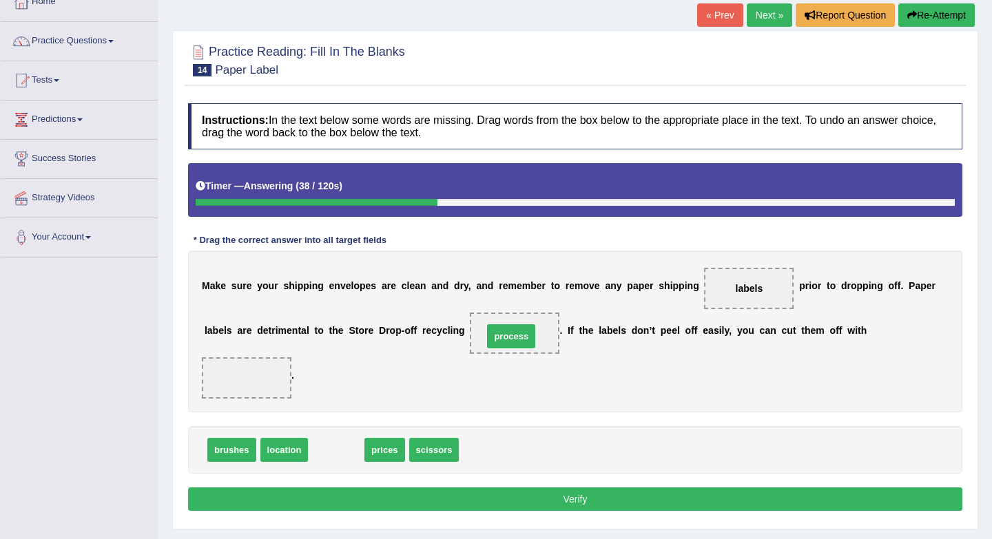
drag, startPoint x: 342, startPoint y: 459, endPoint x: 519, endPoint y: 344, distance: 212.0
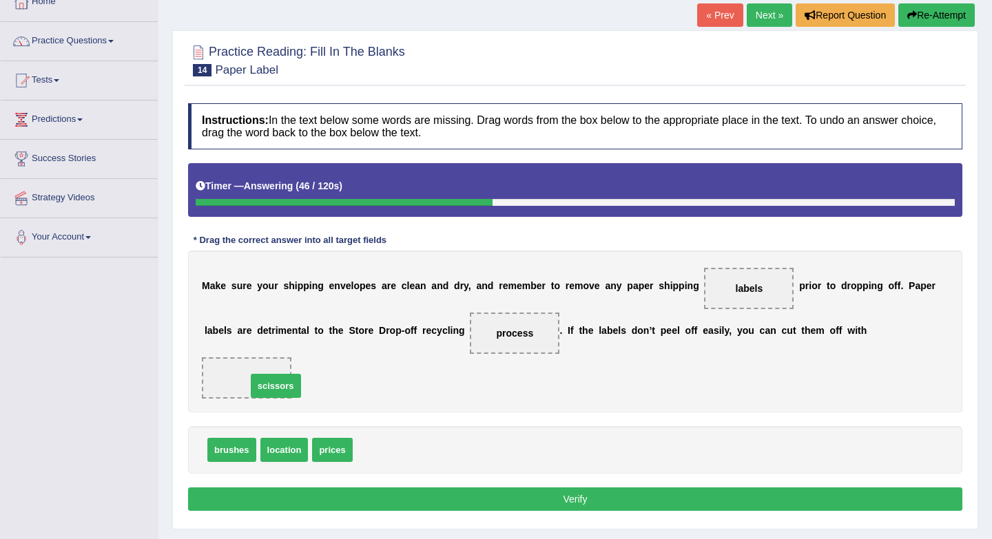
drag, startPoint x: 368, startPoint y: 450, endPoint x: 258, endPoint y: 385, distance: 127.8
click at [409, 503] on button "Verify" at bounding box center [575, 499] width 774 height 23
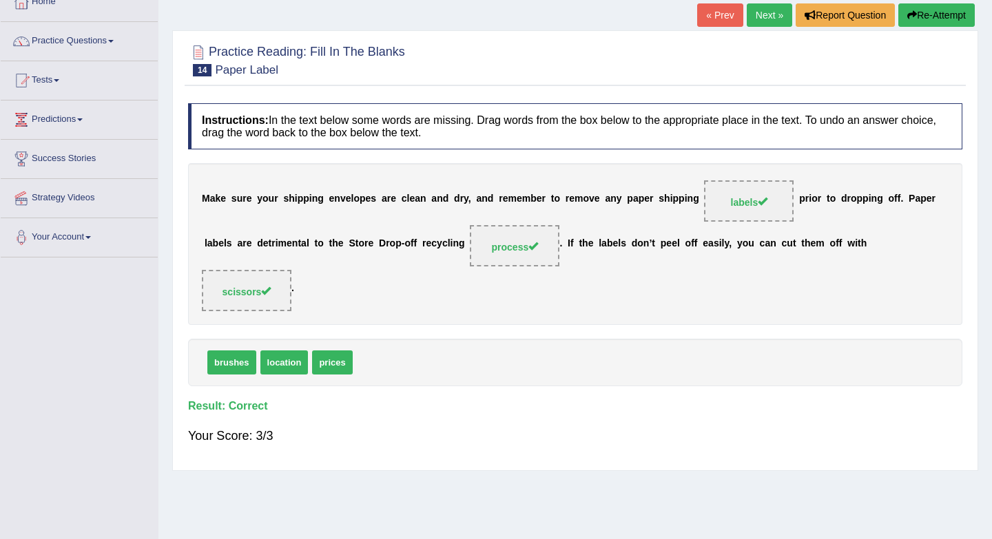
click at [770, 17] on link "Next »" at bounding box center [768, 14] width 45 height 23
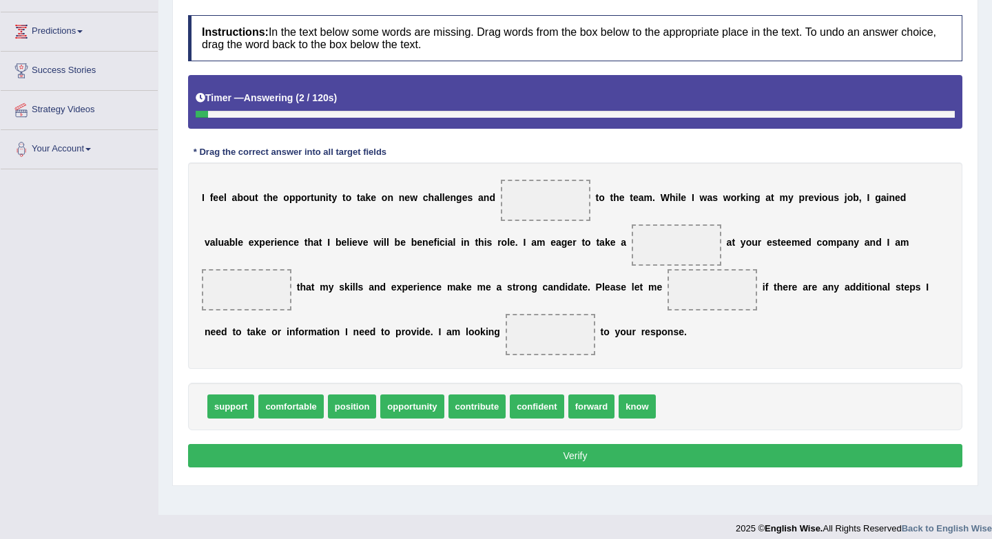
scroll to position [174, 0]
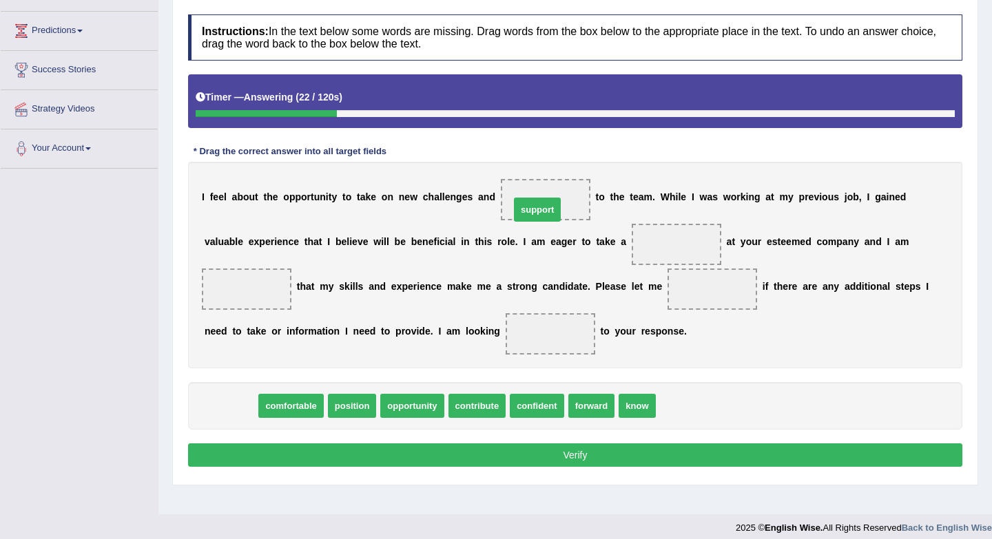
drag, startPoint x: 224, startPoint y: 408, endPoint x: 530, endPoint y: 211, distance: 364.3
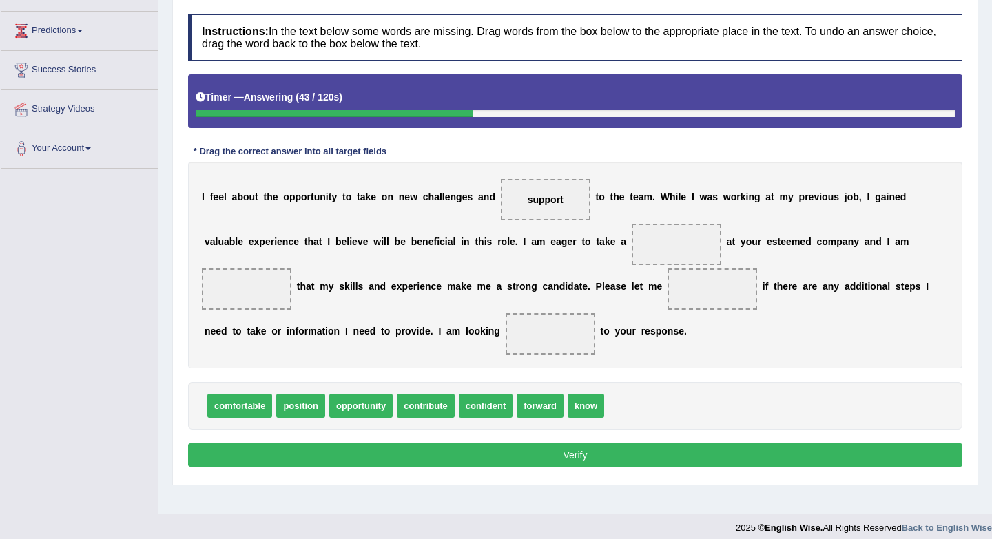
click at [373, 409] on span "opportunity" at bounding box center [360, 406] width 63 height 24
drag, startPoint x: 309, startPoint y: 410, endPoint x: 685, endPoint y: 255, distance: 406.3
click at [731, 351] on div "I f e e l a b o u t t h e o p p o r t u n i t y t o t a k e o n n e w c h a l l…" at bounding box center [575, 265] width 774 height 207
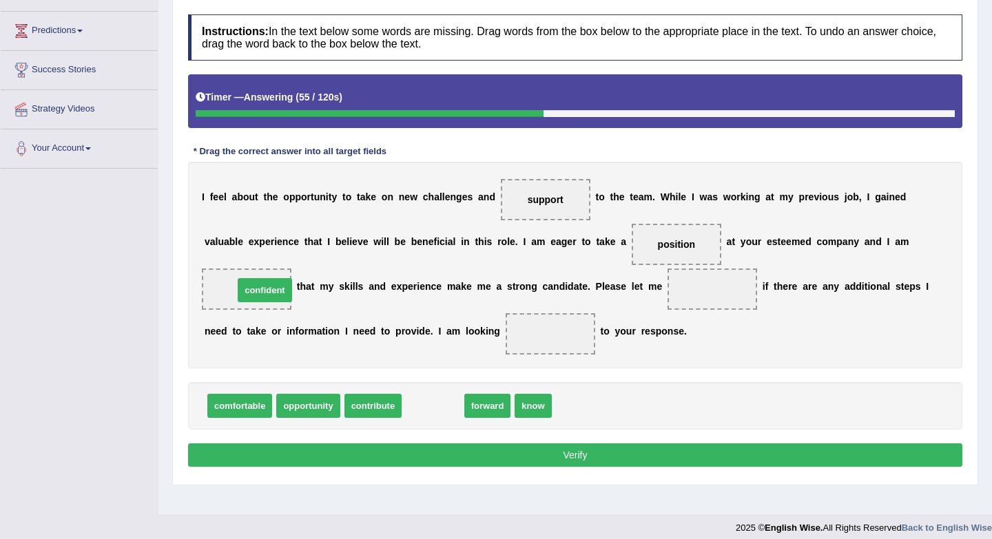
drag, startPoint x: 446, startPoint y: 412, endPoint x: 271, endPoint y: 289, distance: 214.4
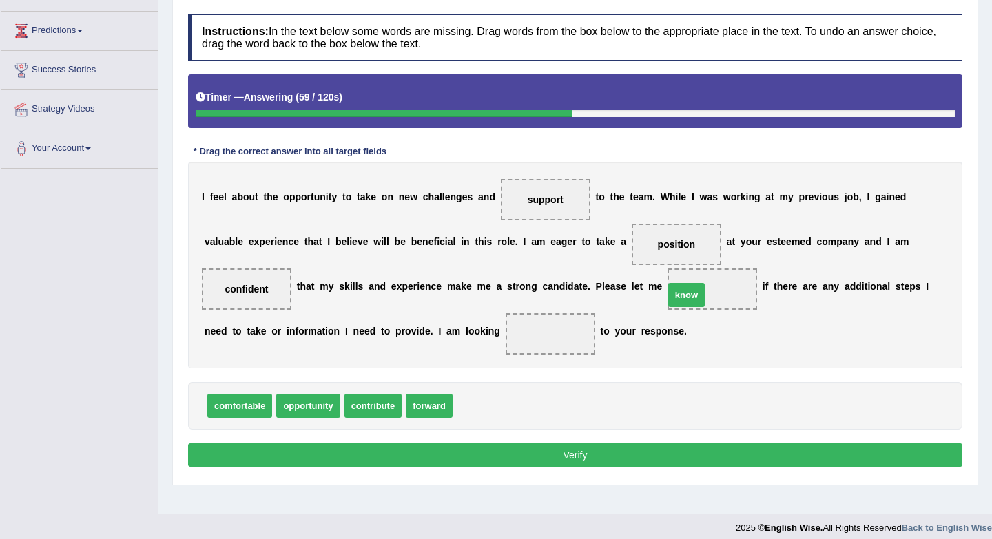
drag, startPoint x: 483, startPoint y: 406, endPoint x: 714, endPoint y: 290, distance: 258.7
drag, startPoint x: 445, startPoint y: 409, endPoint x: 554, endPoint y: 340, distance: 129.7
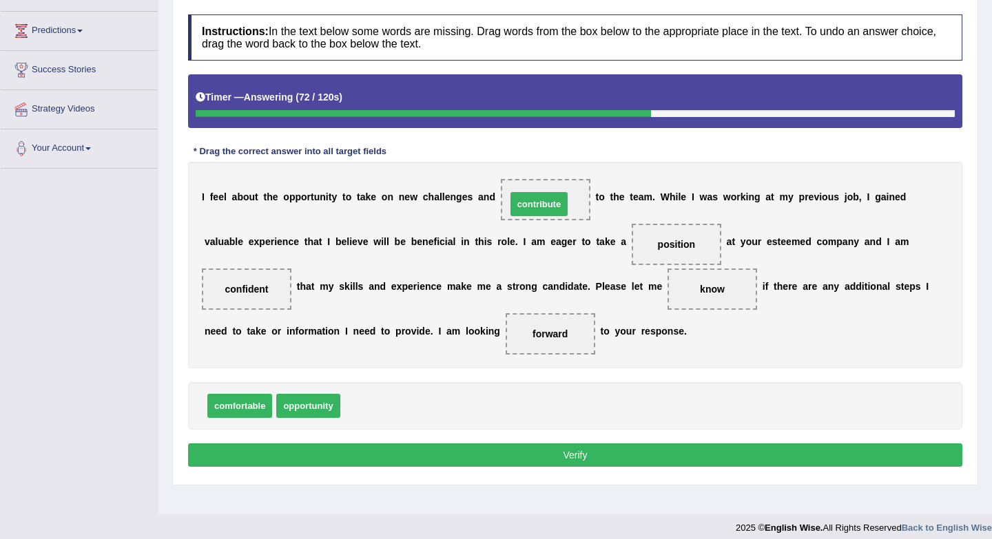
drag, startPoint x: 386, startPoint y: 410, endPoint x: 552, endPoint y: 209, distance: 261.3
click at [616, 468] on div "Instructions: In the text below some words are missing. Drag words from the box…" at bounding box center [575, 243] width 781 height 470
click at [609, 459] on button "Verify" at bounding box center [575, 454] width 774 height 23
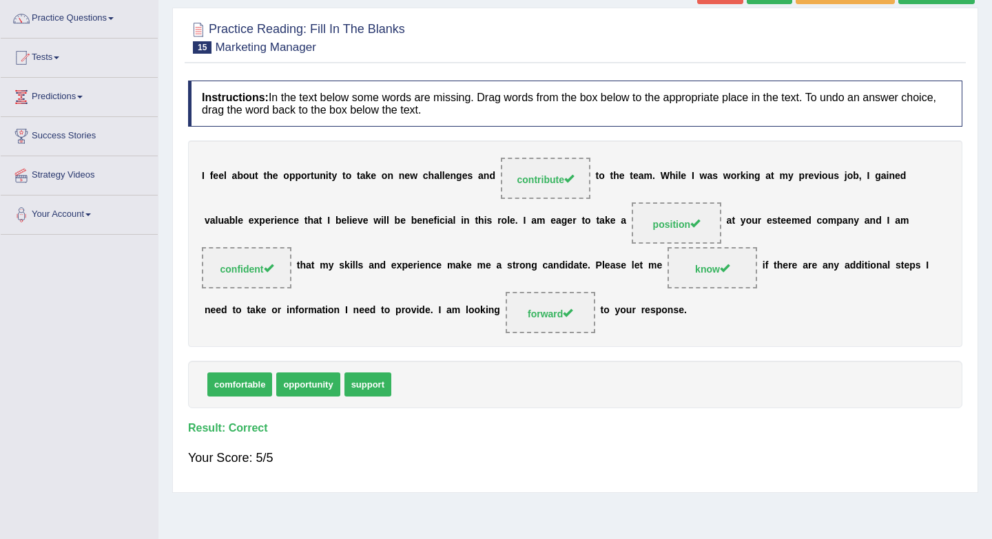
scroll to position [87, 0]
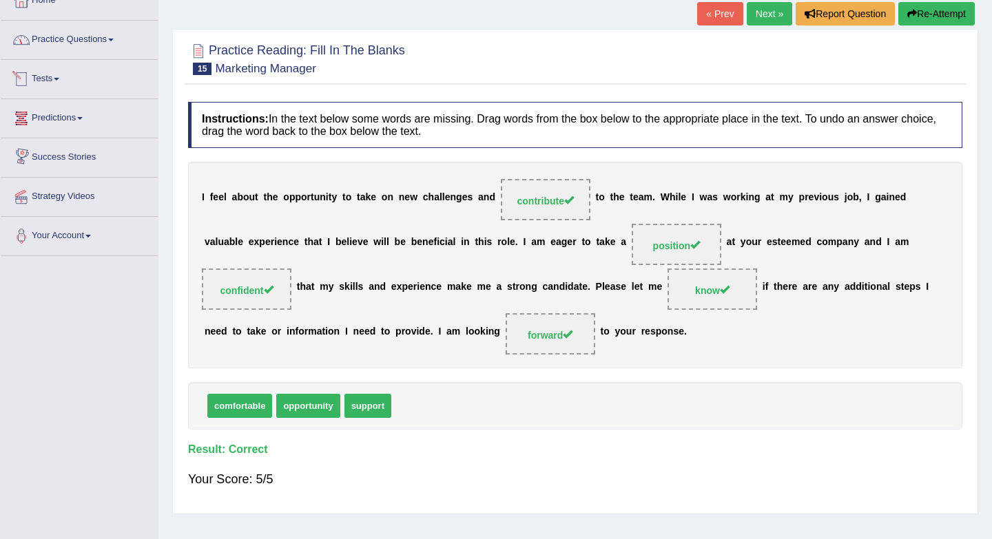
click at [102, 39] on link "Practice Questions" at bounding box center [79, 38] width 157 height 34
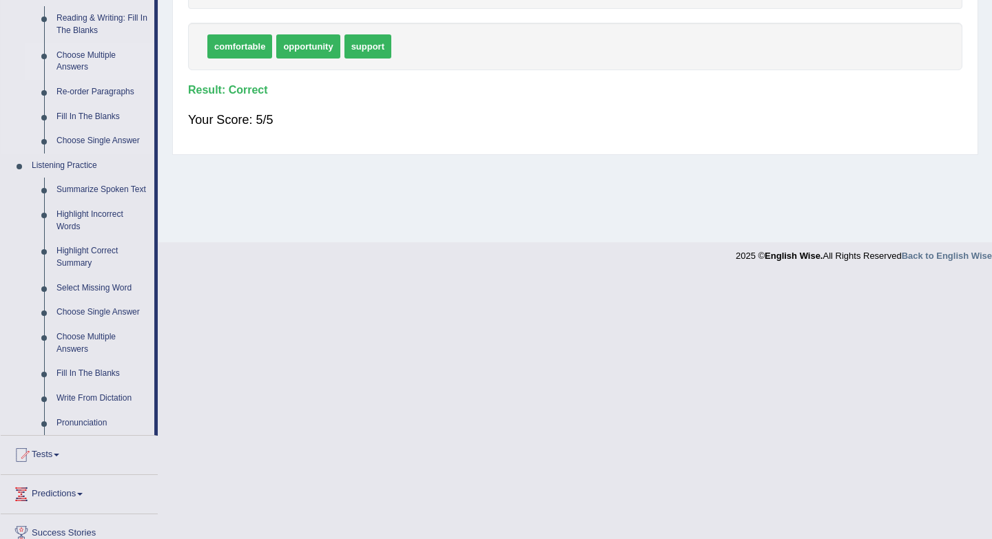
scroll to position [455, 0]
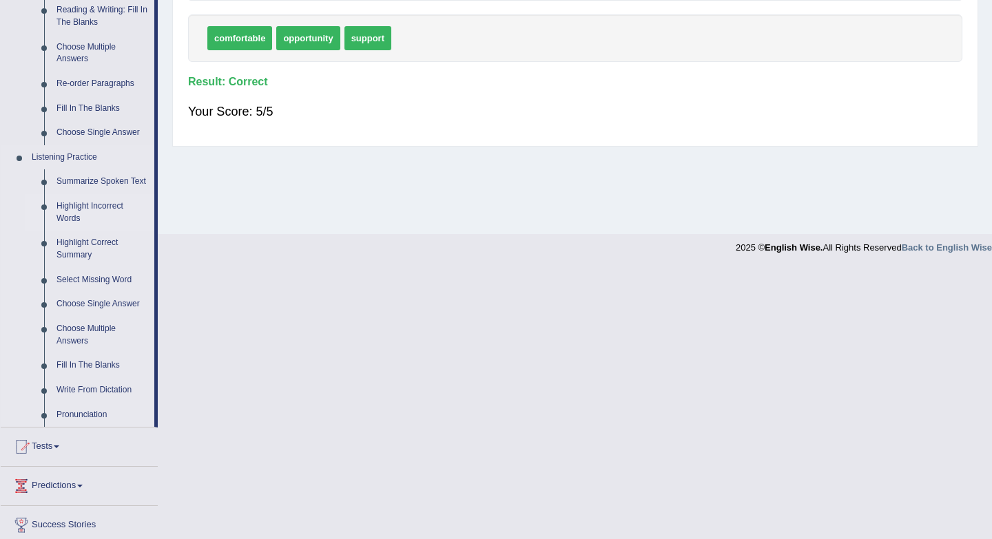
click at [76, 224] on link "Highlight Incorrect Words" at bounding box center [102, 212] width 104 height 36
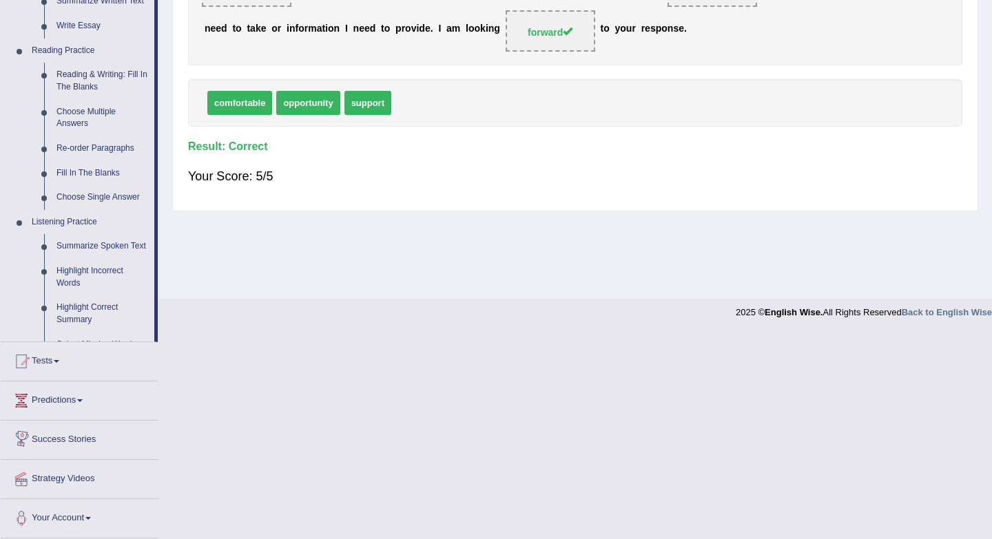
scroll to position [307, 0]
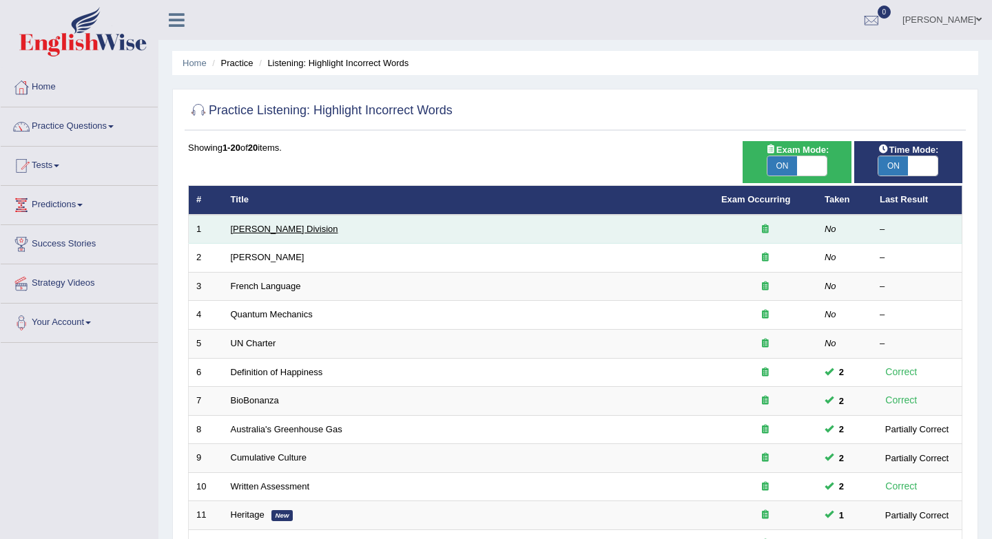
click at [270, 227] on link "[PERSON_NAME] Division" at bounding box center [284, 229] width 107 height 10
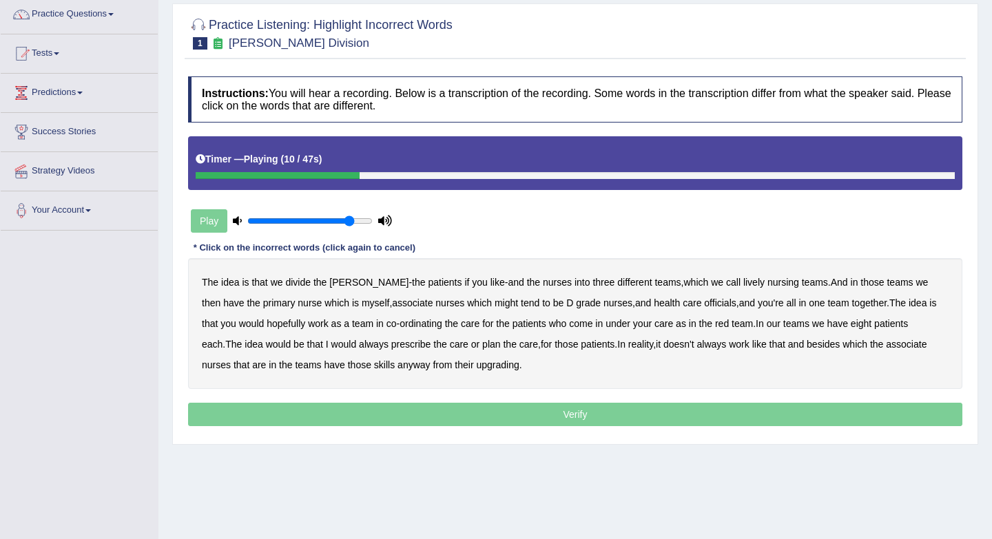
click at [592, 286] on b "three" at bounding box center [603, 282] width 22 height 11
click at [521, 304] on b "tend" at bounding box center [530, 302] width 19 height 11
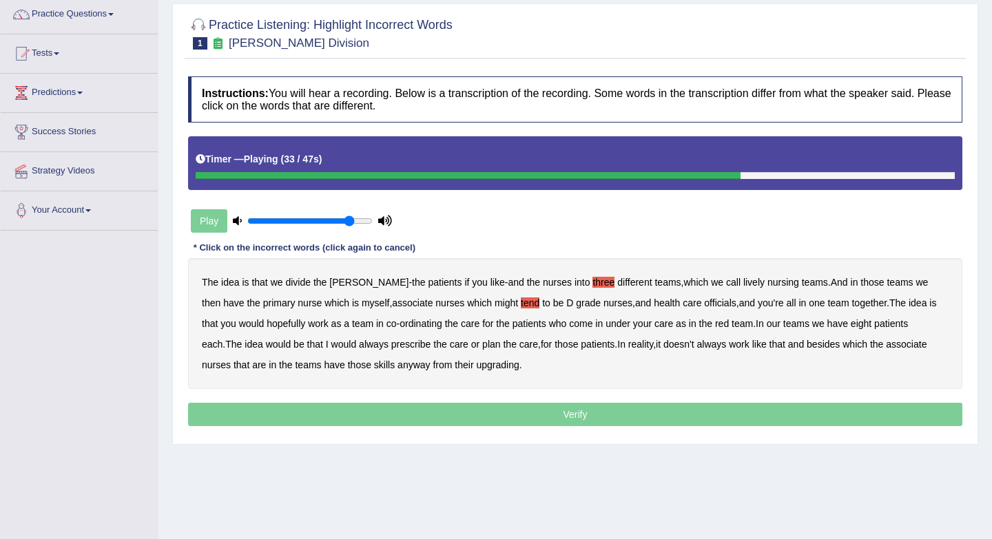
click at [850, 327] on b "eight" at bounding box center [860, 323] width 21 height 11
click at [231, 359] on b "nurses" at bounding box center [216, 364] width 29 height 11
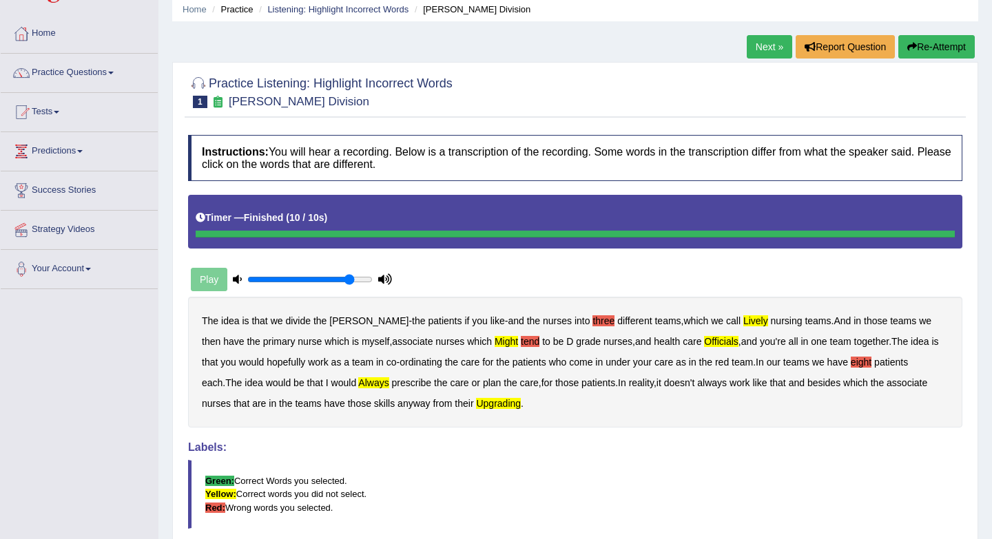
scroll to position [53, 0]
click at [759, 48] on link "Next »" at bounding box center [768, 47] width 45 height 23
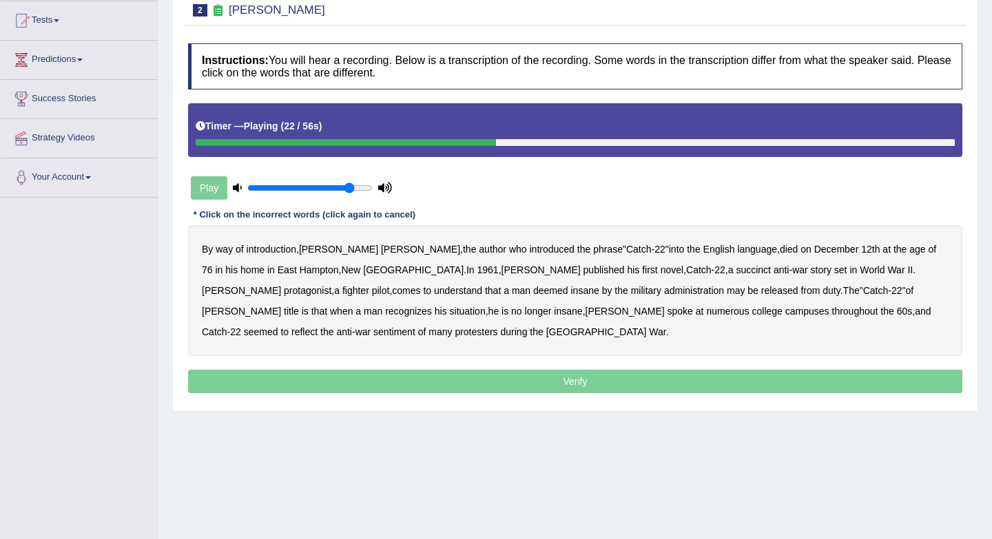
click at [735, 270] on b "succinct" at bounding box center [752, 269] width 35 height 11
click at [664, 291] on b "administration" at bounding box center [694, 290] width 60 height 11
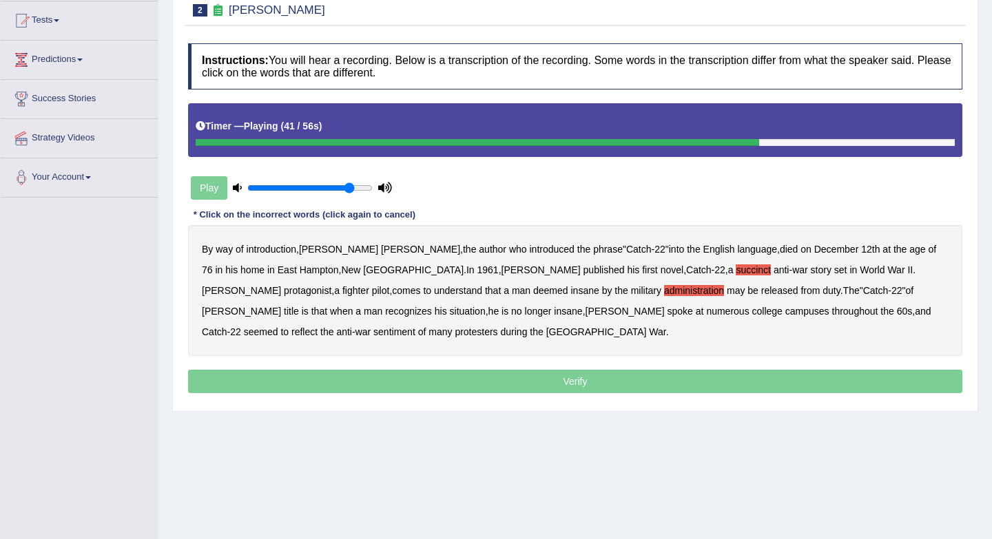
click at [485, 306] on b "situation" at bounding box center [468, 311] width 36 height 11
click at [317, 326] on b "reflect" at bounding box center [304, 331] width 26 height 11
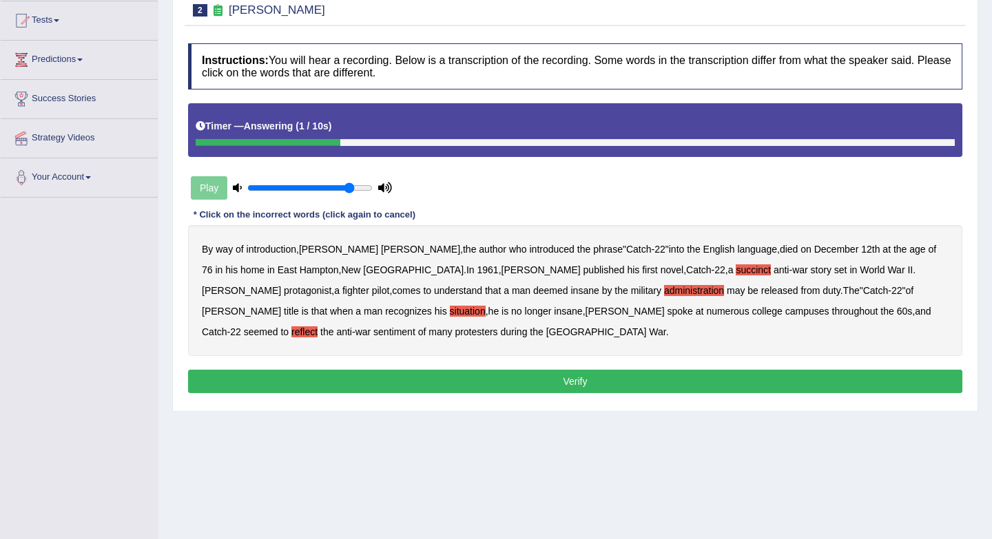
click at [467, 375] on button "Verify" at bounding box center [575, 381] width 774 height 23
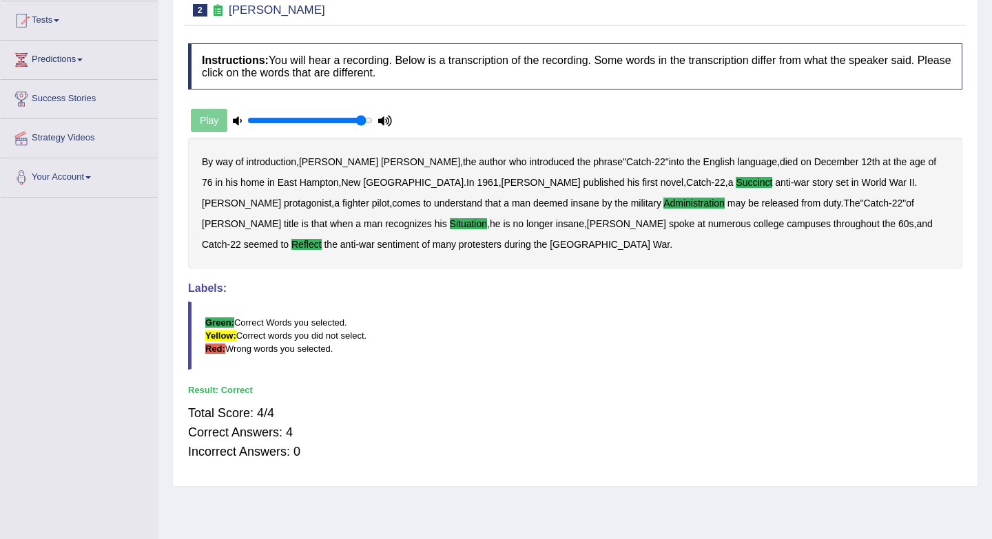
type input "0.95"
click at [361, 120] on input "range" at bounding box center [309, 120] width 125 height 11
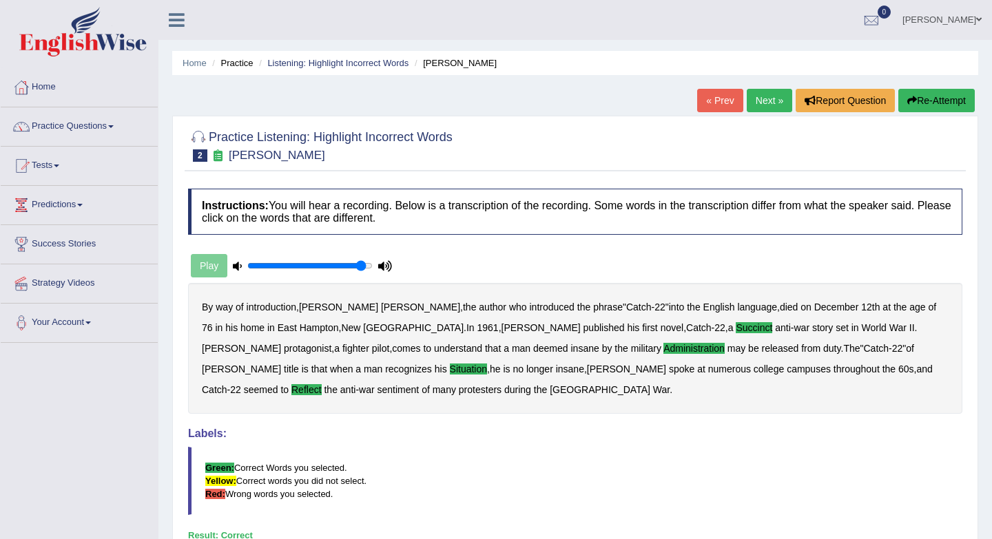
click at [764, 101] on link "Next »" at bounding box center [768, 100] width 45 height 23
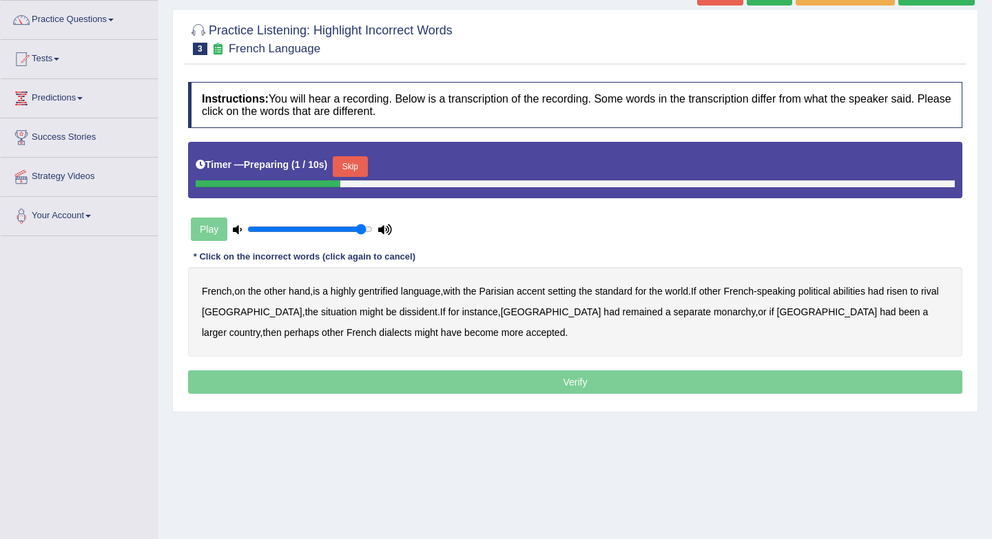
scroll to position [108, 0]
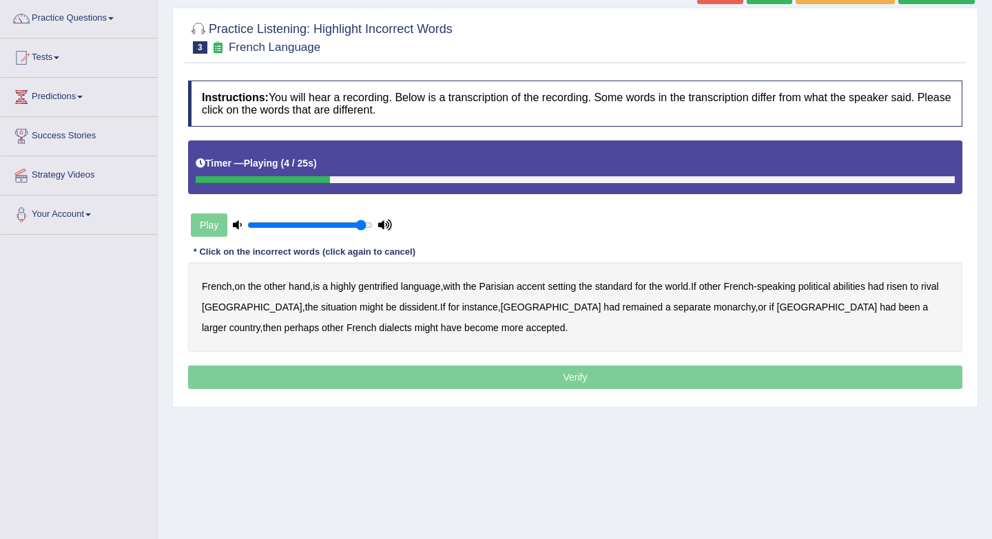
click at [395, 289] on b "gentrified" at bounding box center [378, 286] width 40 height 11
click at [857, 283] on b "abilities" at bounding box center [849, 286] width 32 height 11
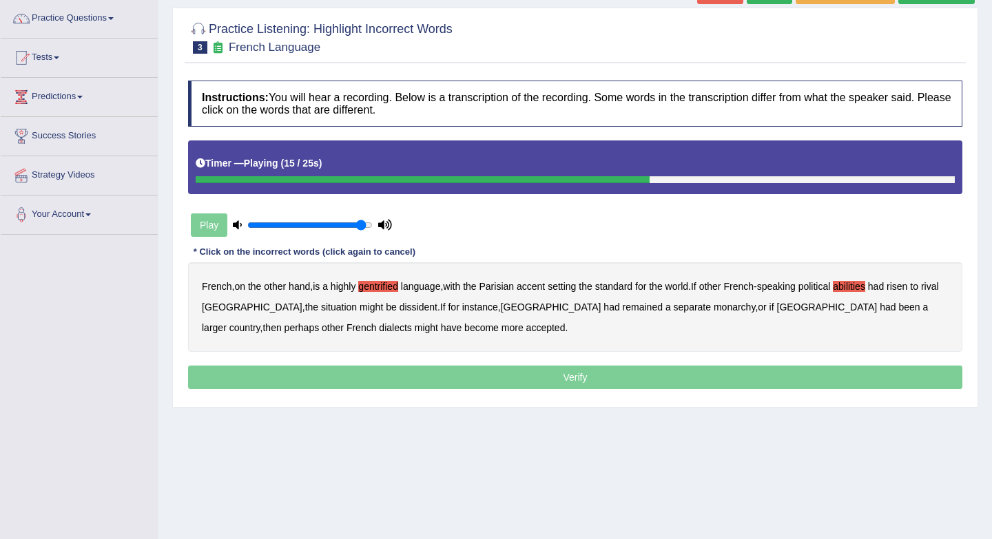
click at [399, 311] on b "dissident" at bounding box center [418, 307] width 38 height 11
click at [713, 311] on b "monarchy" at bounding box center [733, 307] width 41 height 11
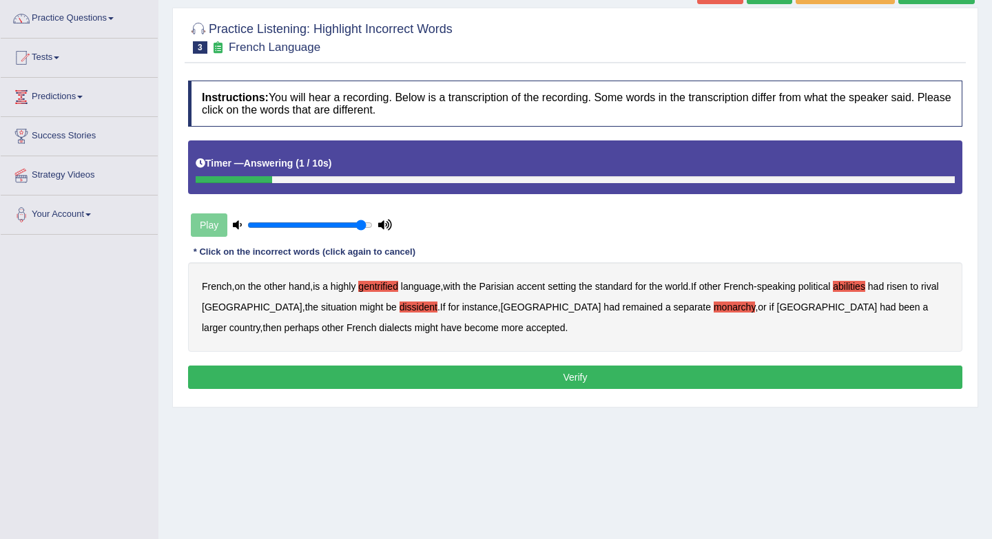
click at [505, 383] on button "Verify" at bounding box center [575, 377] width 774 height 23
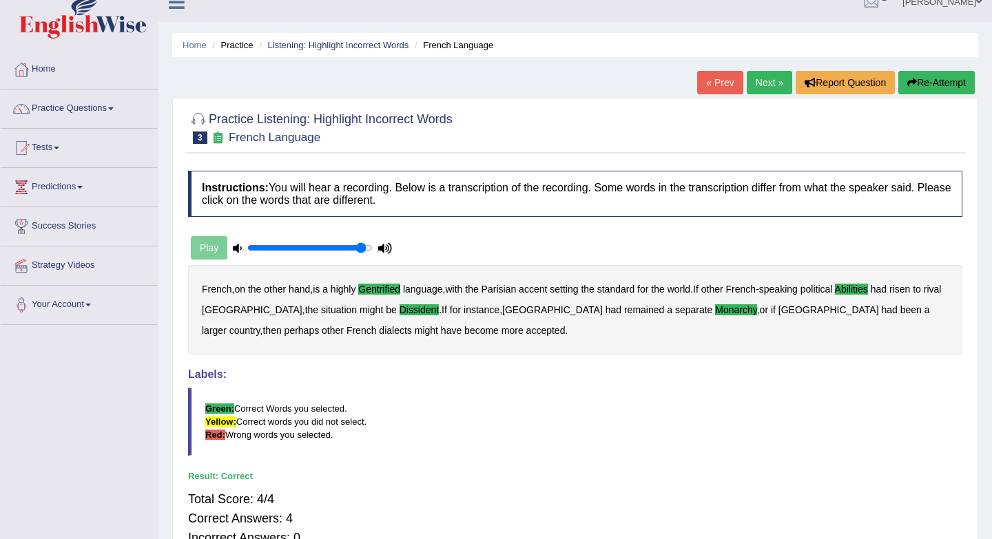
scroll to position [17, 0]
click at [764, 78] on link "Next »" at bounding box center [768, 83] width 45 height 23
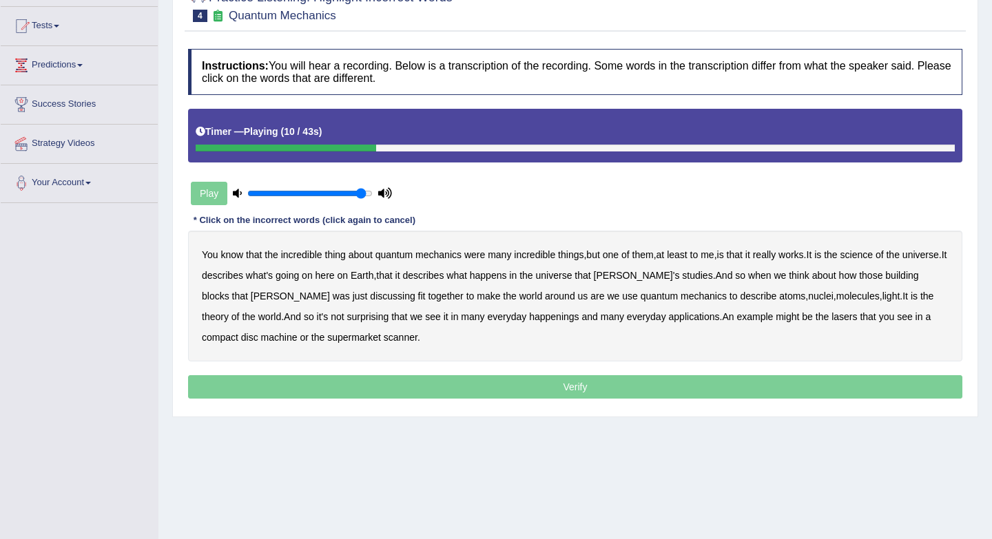
click at [873, 255] on b "science" at bounding box center [856, 254] width 32 height 11
click at [370, 302] on b "discussing" at bounding box center [392, 296] width 45 height 11
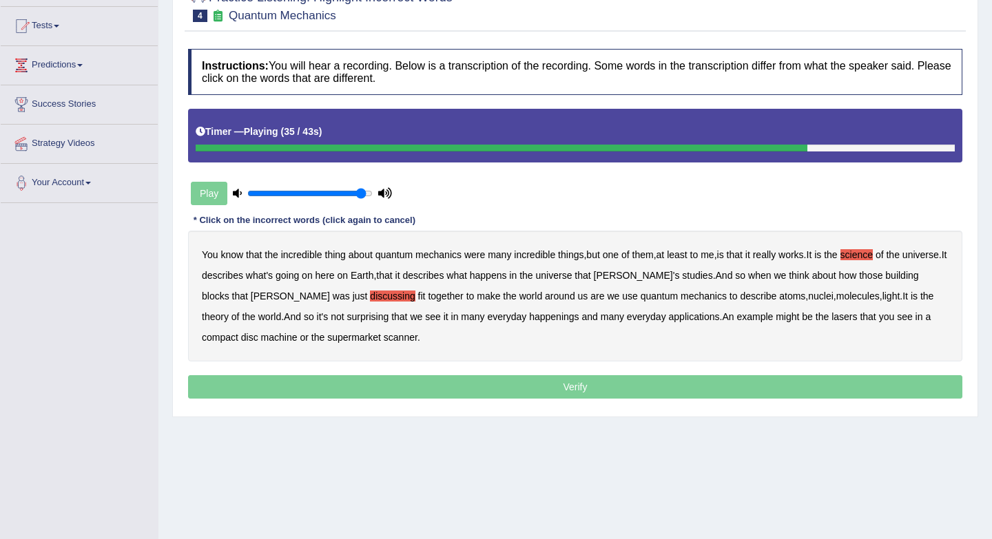
click at [518, 324] on div "You know that the incredible thing about quantum mechanics were many incredible…" at bounding box center [575, 296] width 774 height 131
click at [529, 318] on b "happenings" at bounding box center [554, 316] width 50 height 11
click at [261, 339] on b "machine" at bounding box center [279, 337] width 36 height 11
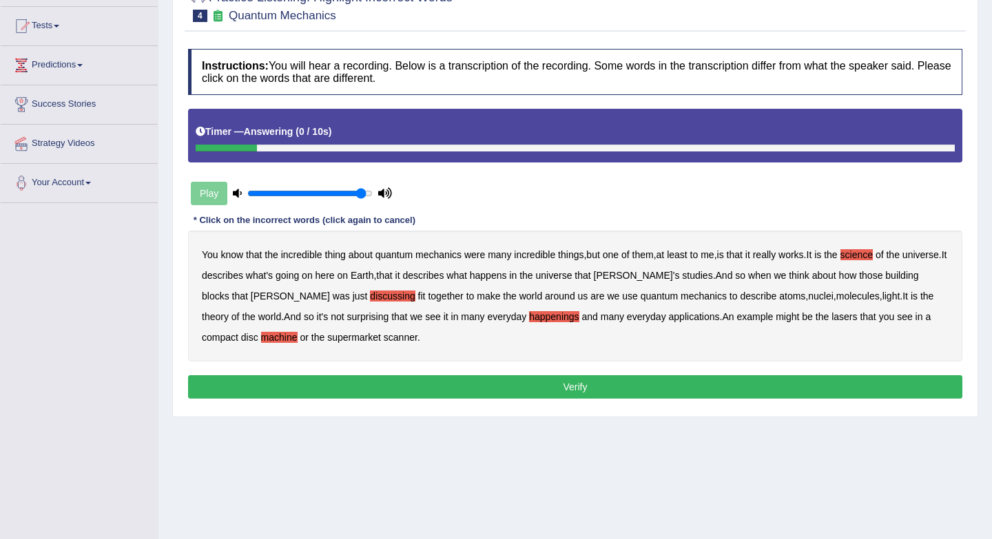
click at [381, 384] on button "Verify" at bounding box center [575, 386] width 774 height 23
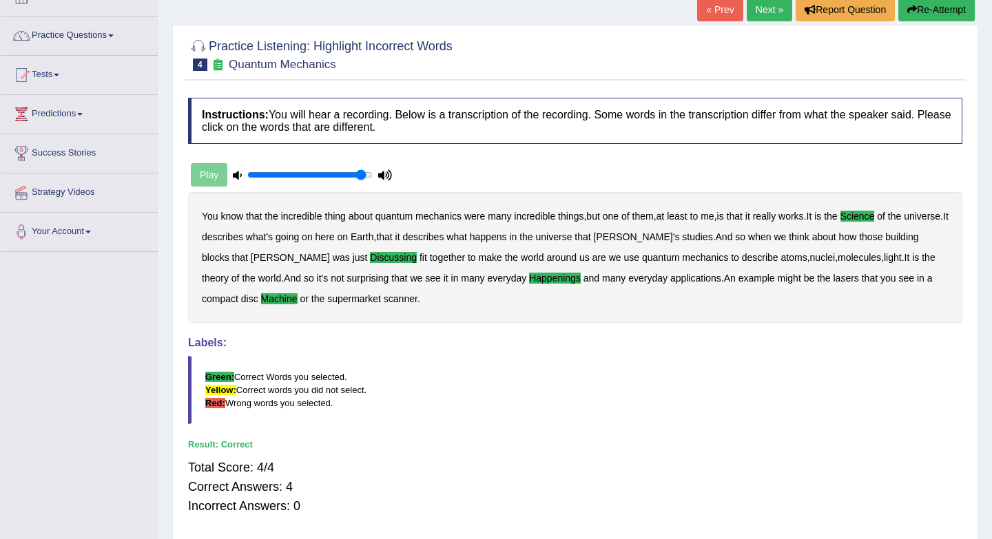
scroll to position [83, 0]
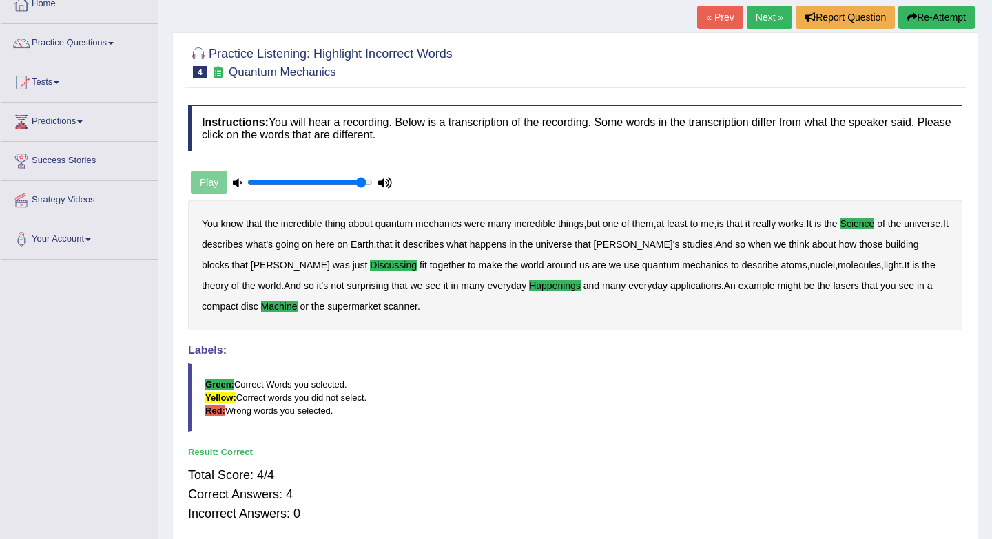
click at [767, 21] on link "Next »" at bounding box center [768, 17] width 45 height 23
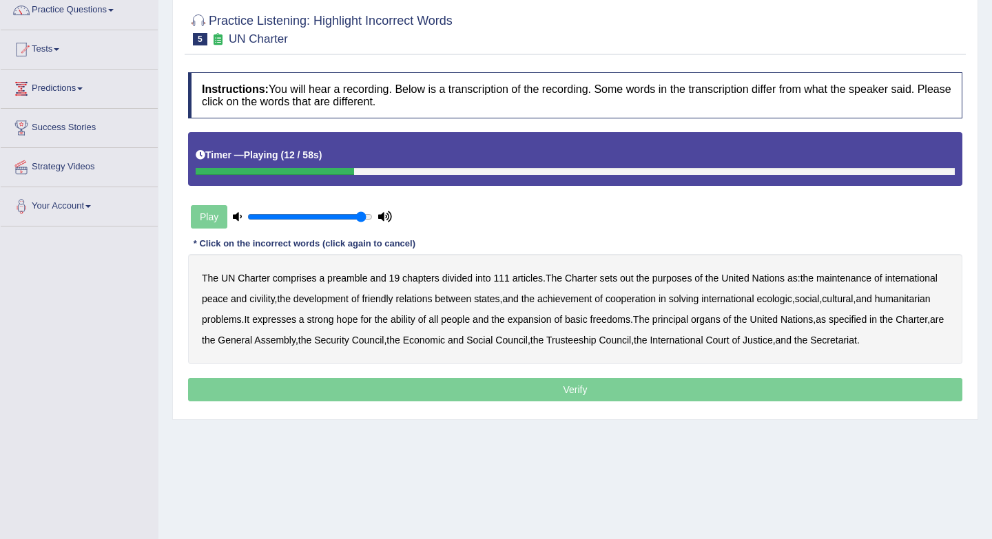
click at [633, 280] on b "out" at bounding box center [626, 278] width 13 height 11
click at [274, 302] on b "civility" at bounding box center [261, 298] width 25 height 11
click at [791, 302] on b "ecologic" at bounding box center [773, 298] width 35 height 11
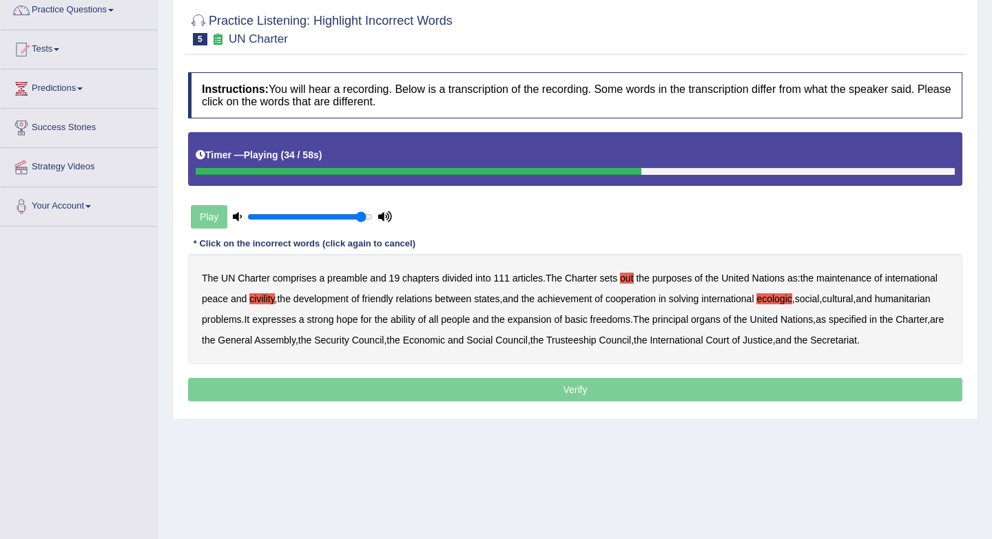
click at [415, 320] on b "ability" at bounding box center [402, 319] width 25 height 11
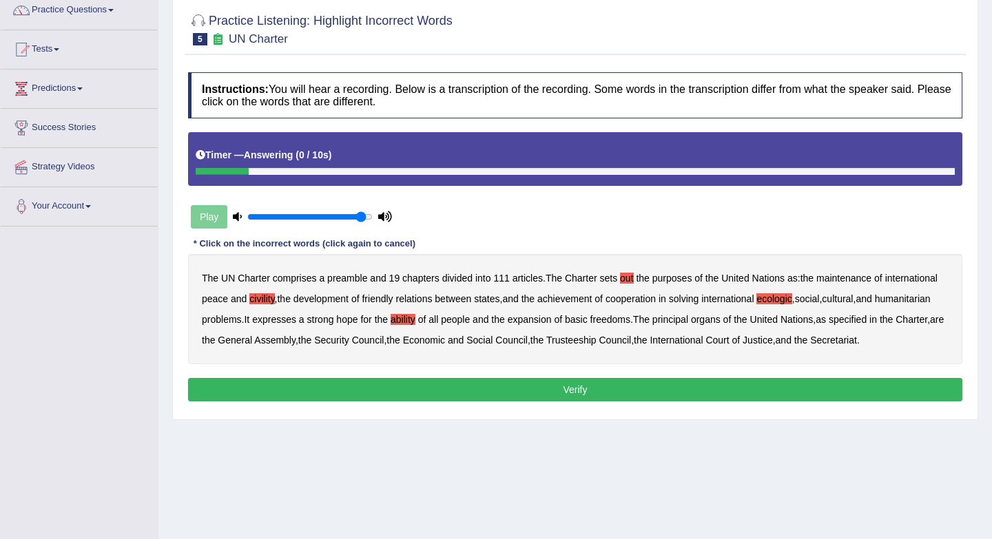
click at [651, 401] on button "Verify" at bounding box center [575, 389] width 774 height 23
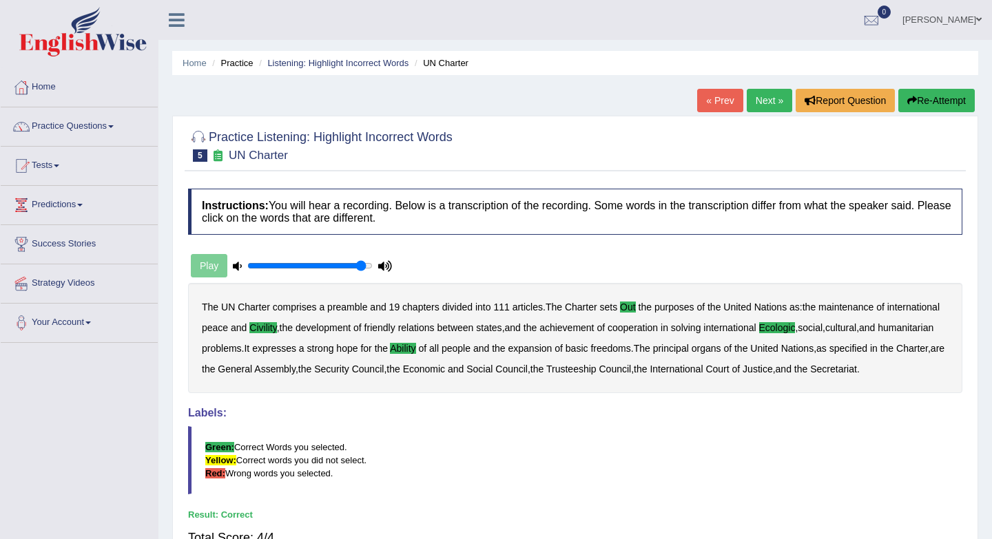
click at [763, 96] on link "Next »" at bounding box center [768, 100] width 45 height 23
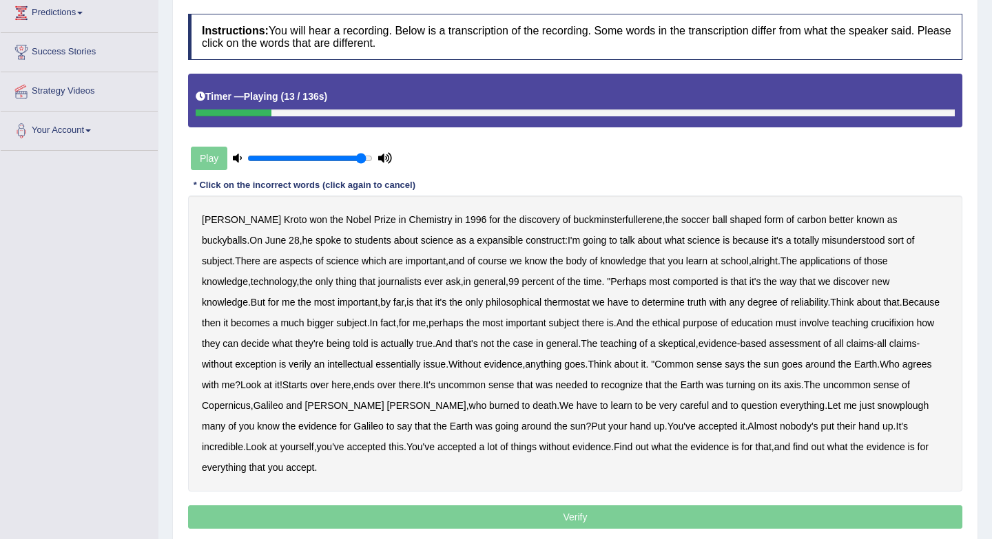
click at [477, 246] on b "expansible" at bounding box center [500, 240] width 46 height 11
click at [672, 282] on b "comported" at bounding box center [694, 281] width 45 height 11
click at [544, 305] on b "thermostat" at bounding box center [566, 302] width 45 height 11
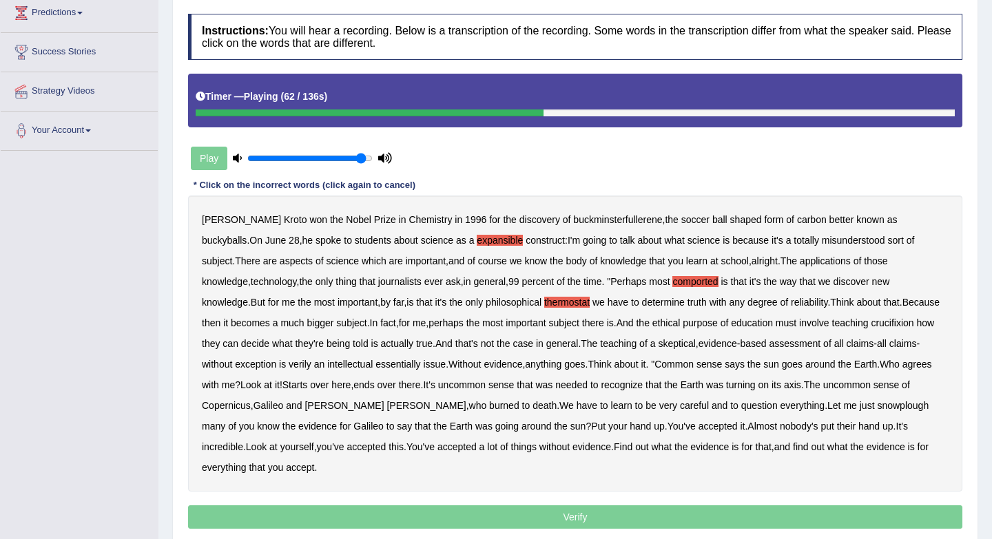
click at [870, 325] on b "crucifixion" at bounding box center [891, 322] width 43 height 11
click at [846, 345] on b "claims" at bounding box center [860, 343] width 28 height 11
click at [846, 347] on b "claims" at bounding box center [860, 343] width 28 height 11
click at [289, 367] on b "verily" at bounding box center [300, 364] width 23 height 11
click at [877, 408] on b "snowplough" at bounding box center [903, 405] width 52 height 11
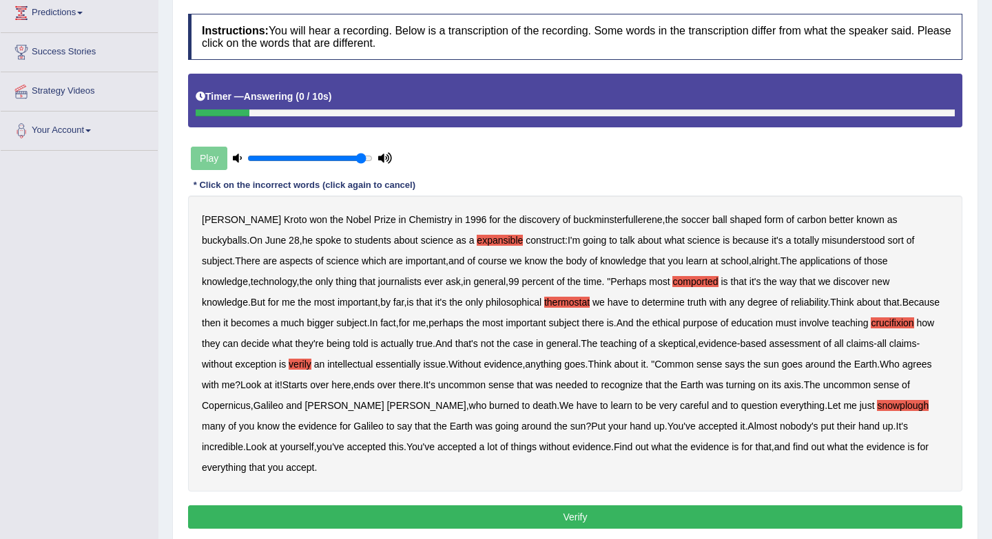
click at [662, 505] on button "Verify" at bounding box center [575, 516] width 774 height 23
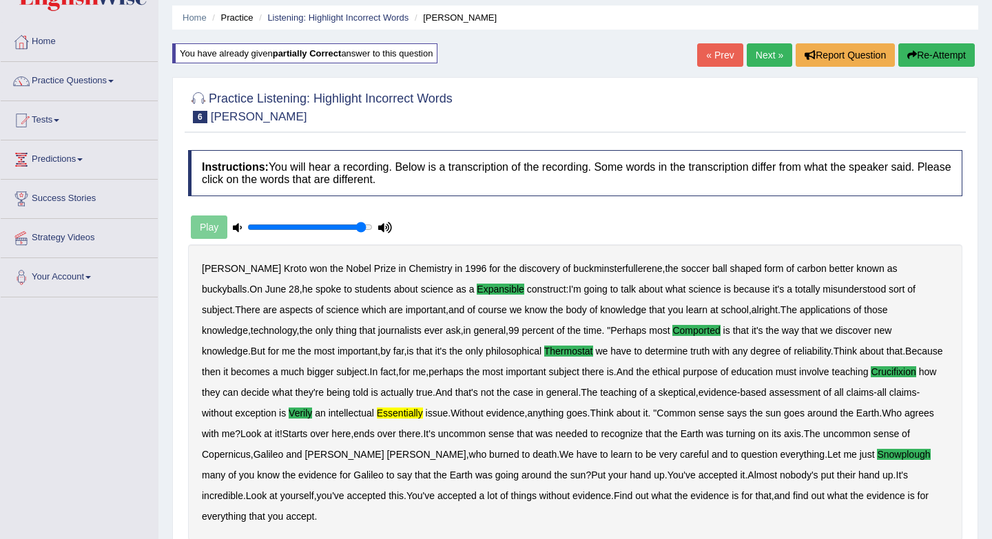
scroll to position [43, 0]
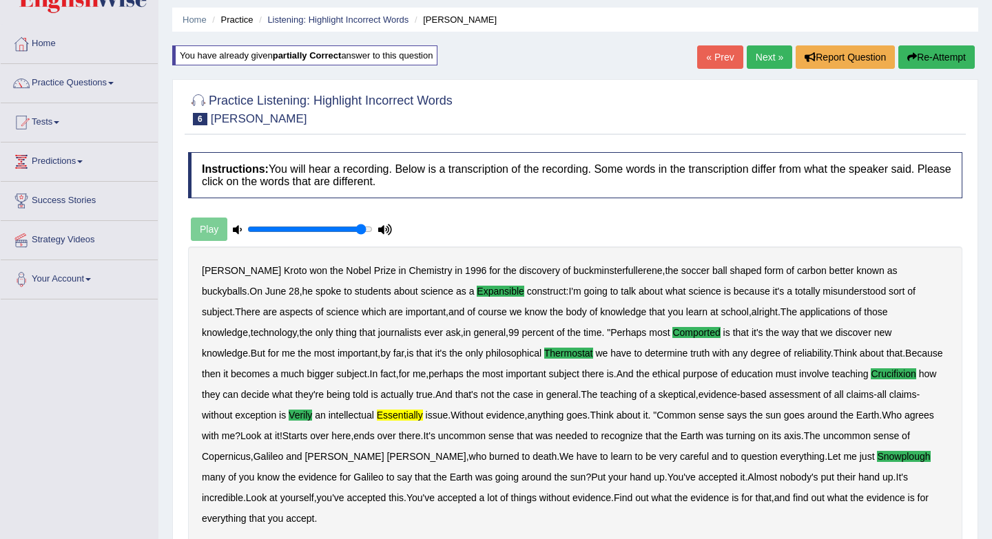
click at [760, 56] on link "Next »" at bounding box center [768, 56] width 45 height 23
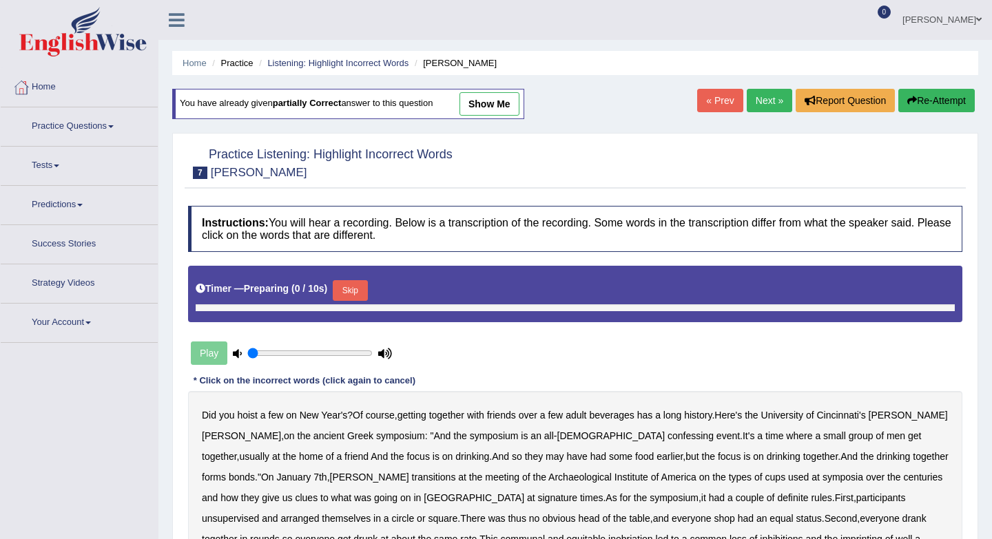
type input "0.95"
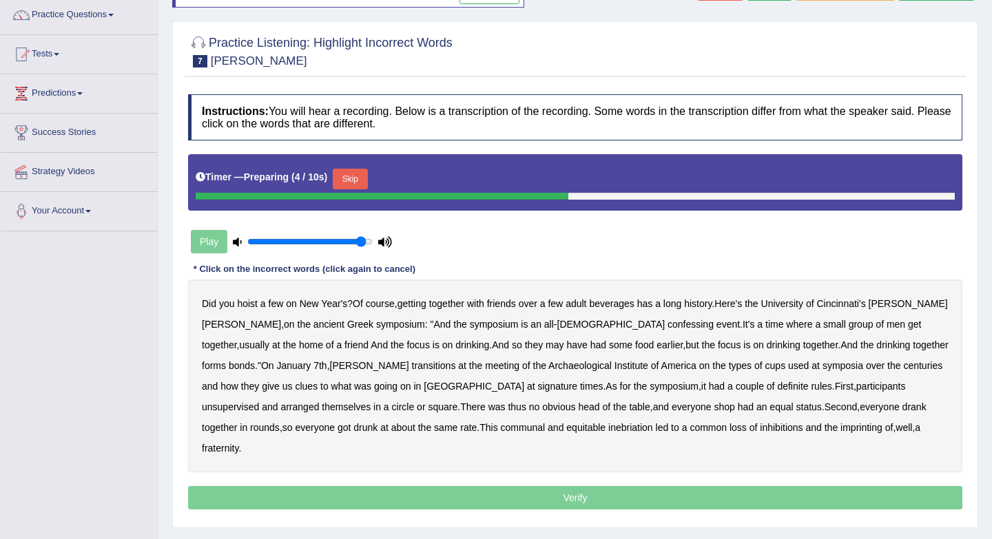
scroll to position [115, 0]
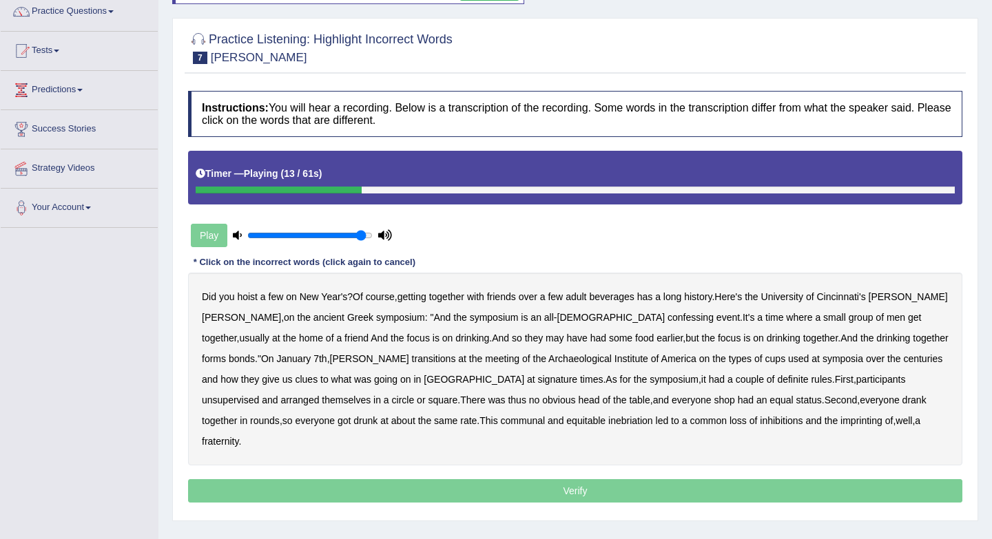
click at [667, 319] on b "confessing" at bounding box center [690, 317] width 46 height 11
click at [412, 357] on b "transitions" at bounding box center [434, 358] width 44 height 11
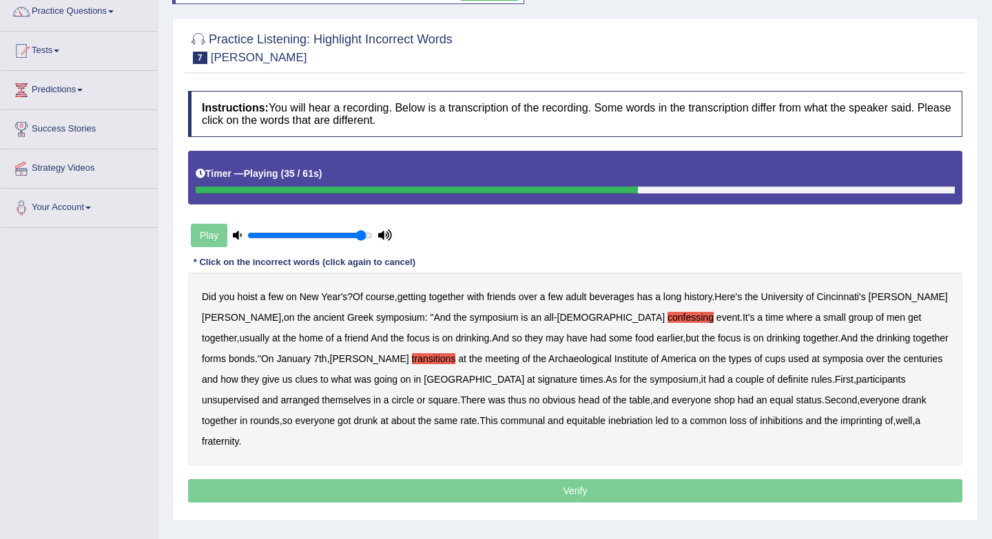
click at [822, 359] on b "symposia" at bounding box center [842, 358] width 41 height 11
click at [259, 395] on b "unsupervised" at bounding box center [230, 400] width 57 height 11
click at [508, 402] on b "thus" at bounding box center [517, 400] width 18 height 11
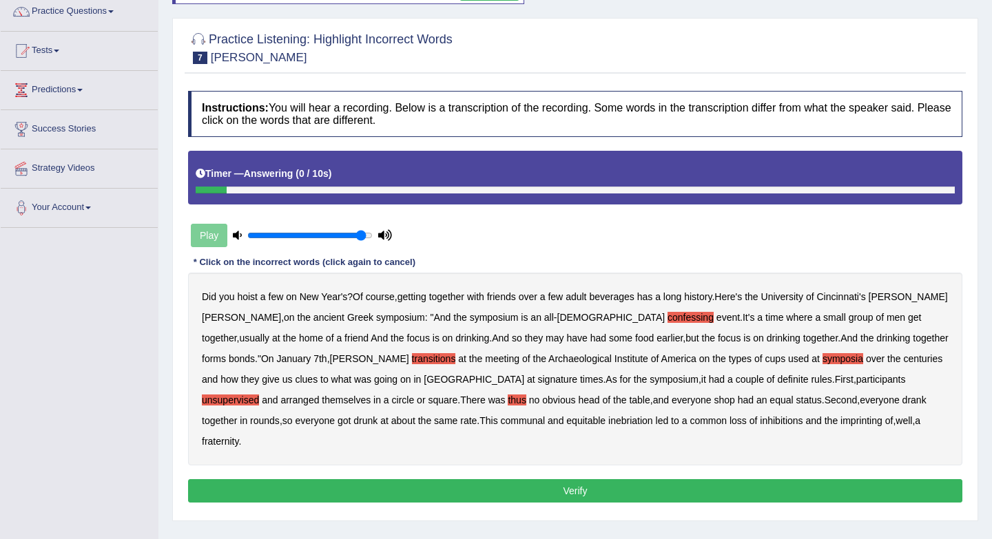
click at [638, 479] on button "Verify" at bounding box center [575, 490] width 774 height 23
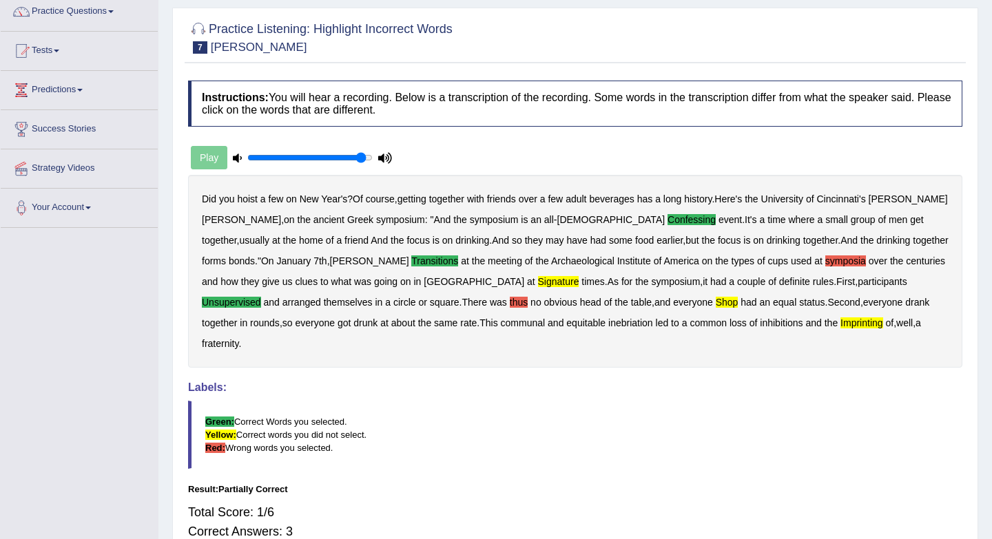
click at [638, 351] on div "Instructions: You will hear a recording. Below is a transcription of the record…" at bounding box center [575, 326] width 781 height 505
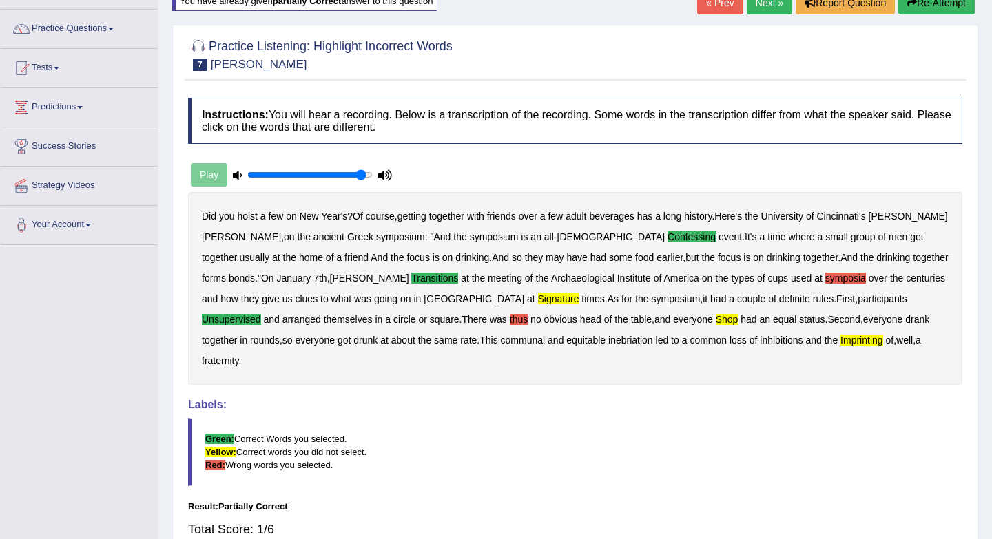
scroll to position [0, 0]
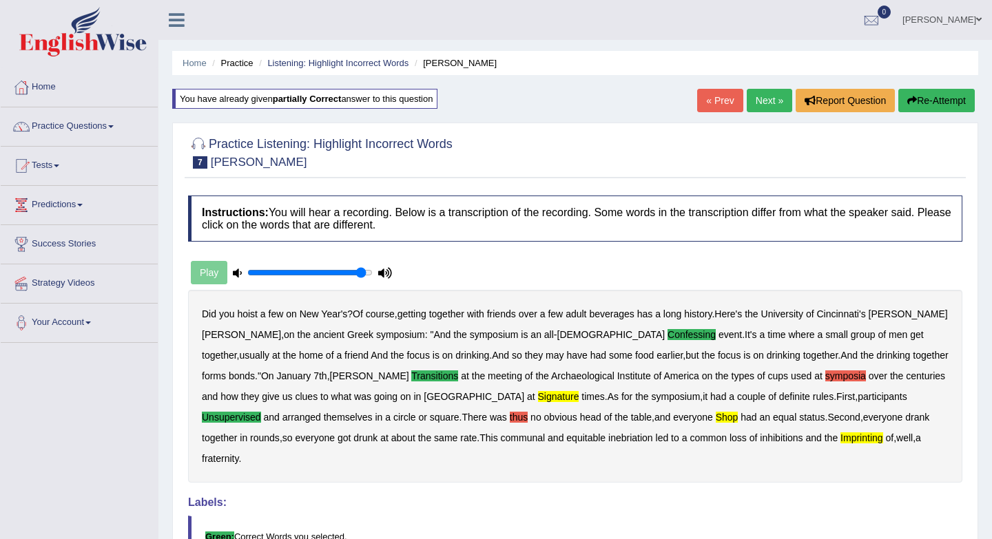
click at [764, 106] on link "Next »" at bounding box center [768, 100] width 45 height 23
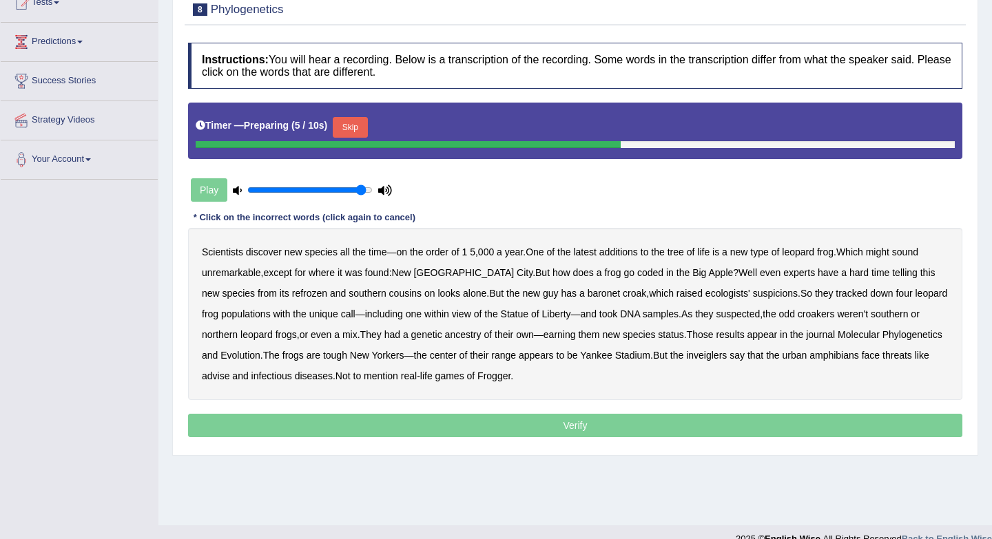
scroll to position [167, 0]
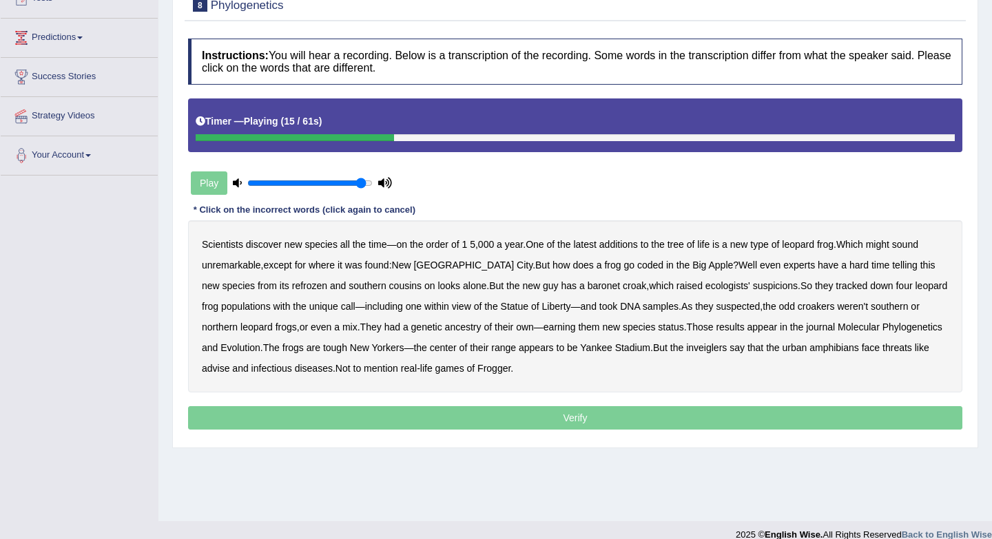
click at [590, 271] on div "Scientists discover new species all the time — on the order of 1 5 , 000 a year…" at bounding box center [575, 306] width 774 height 172
click at [637, 267] on b "coded" at bounding box center [650, 265] width 26 height 11
click at [292, 286] on b "refrozen" at bounding box center [309, 285] width 35 height 11
click at [587, 287] on b "baronet" at bounding box center [603, 285] width 32 height 11
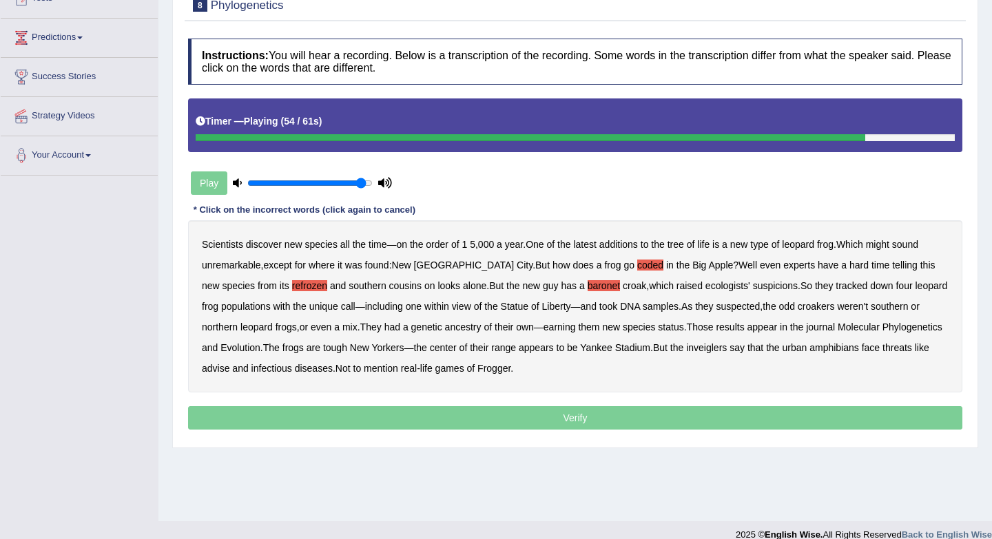
click at [727, 353] on b "inveiglers" at bounding box center [706, 347] width 41 height 11
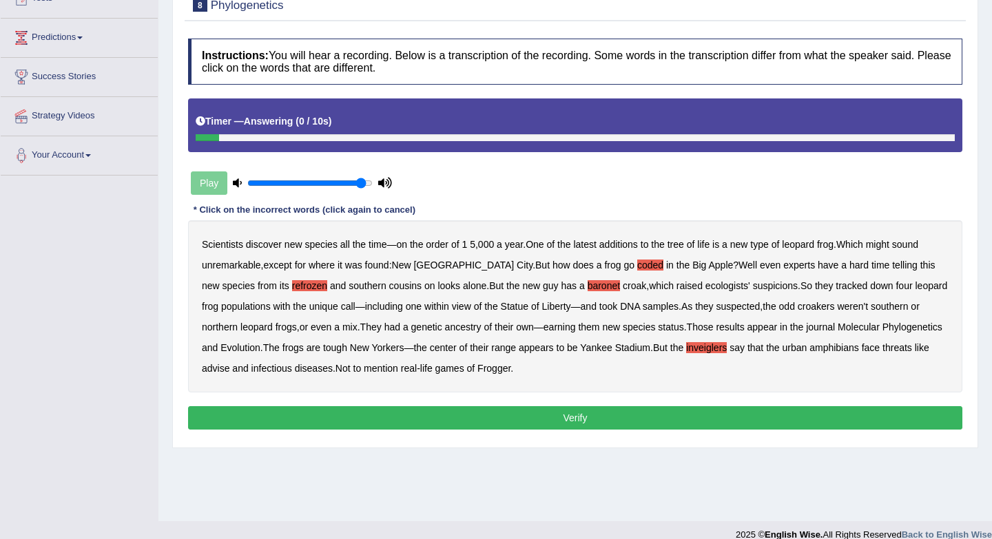
click at [229, 370] on b "advise" at bounding box center [216, 368] width 28 height 11
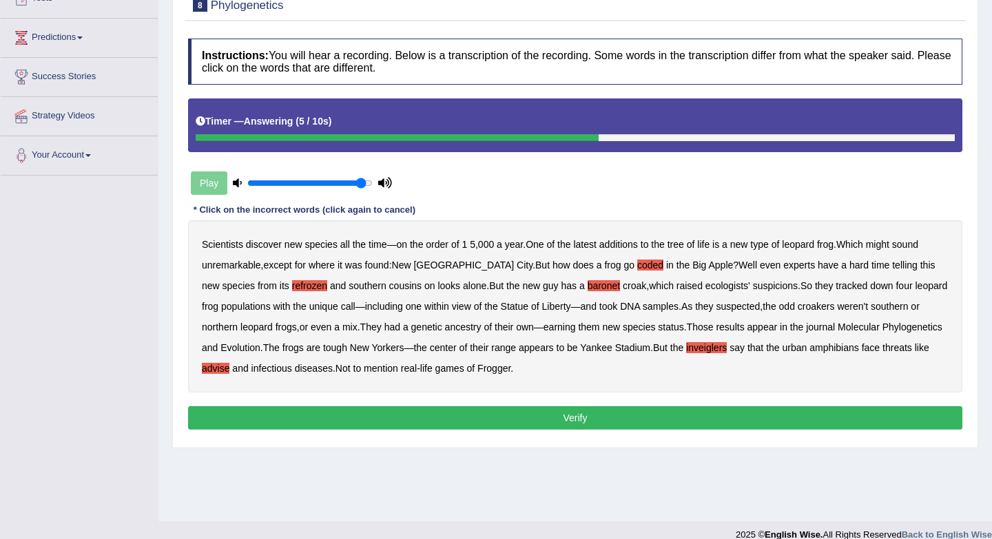
click at [489, 410] on button "Verify" at bounding box center [575, 417] width 774 height 23
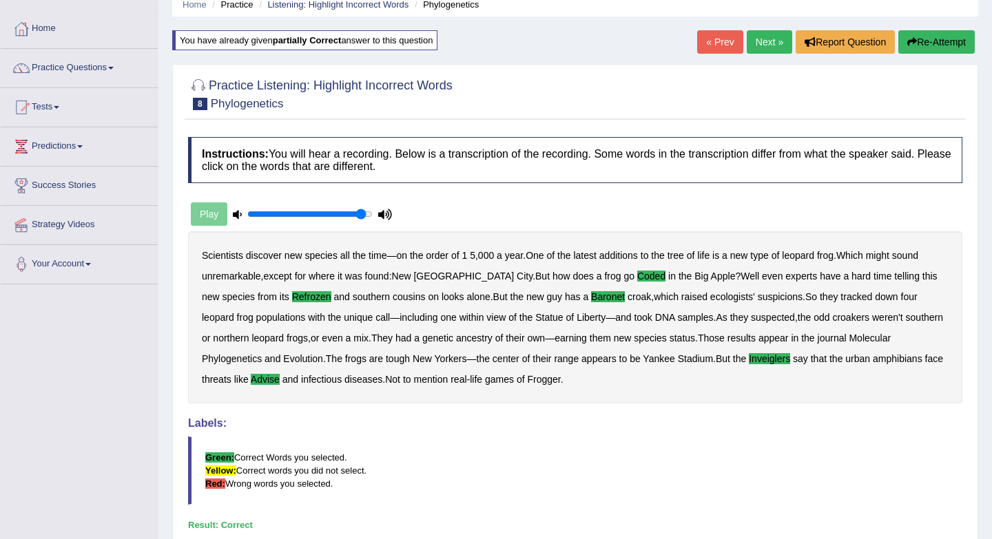
scroll to position [48, 0]
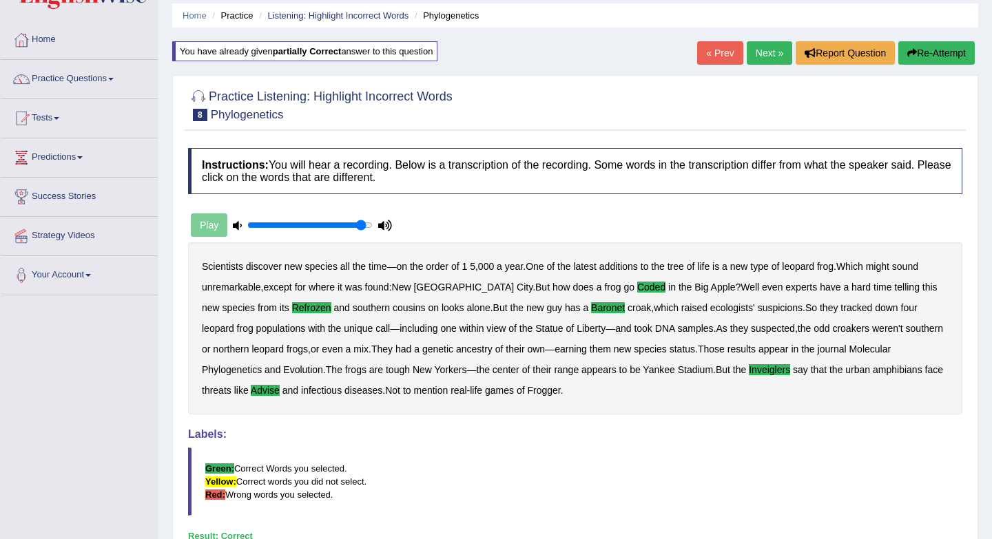
click at [761, 51] on link "Next »" at bounding box center [768, 52] width 45 height 23
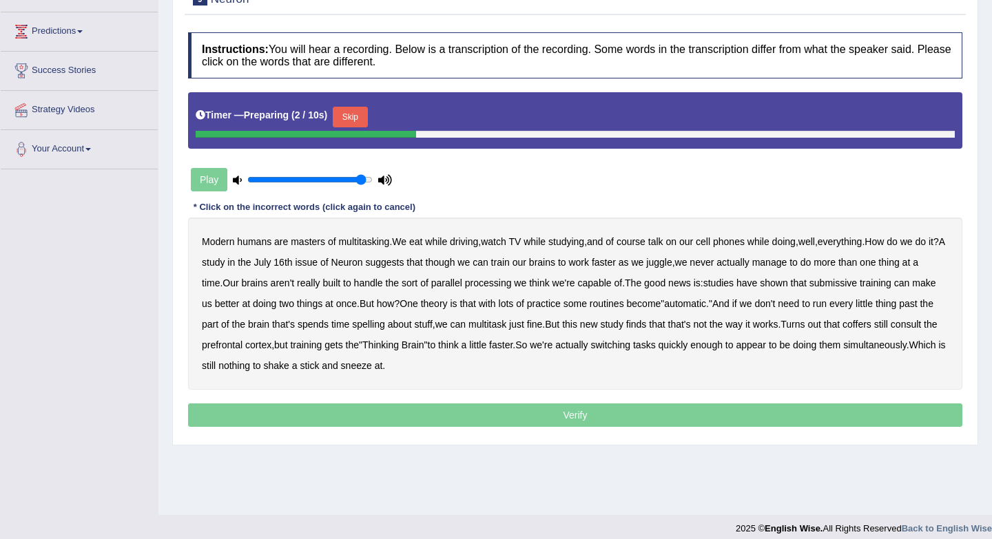
scroll to position [184, 0]
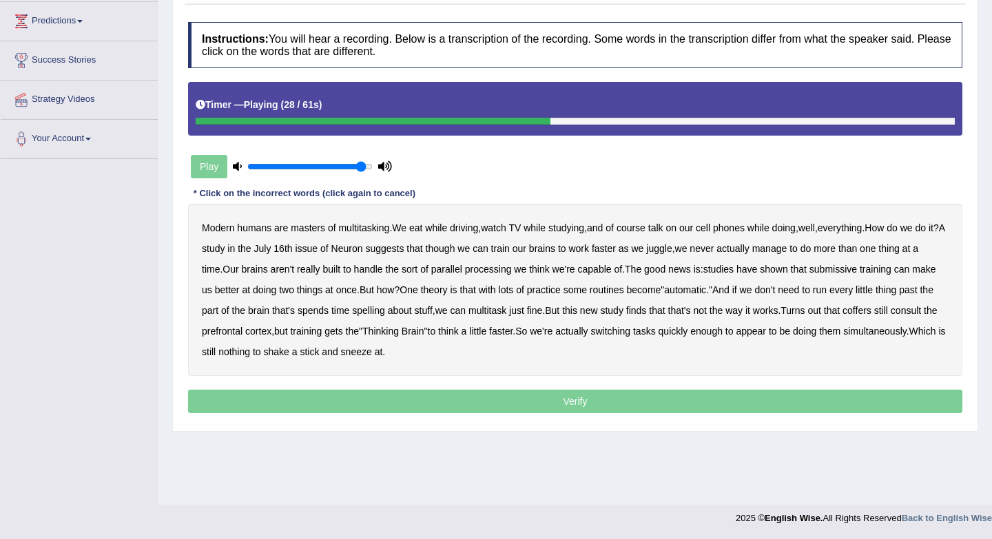
click at [857, 273] on b "submissive" at bounding box center [833, 269] width 48 height 11
click at [384, 311] on b "spelling" at bounding box center [368, 310] width 32 height 11
click at [871, 310] on b "coffers" at bounding box center [856, 310] width 29 height 11
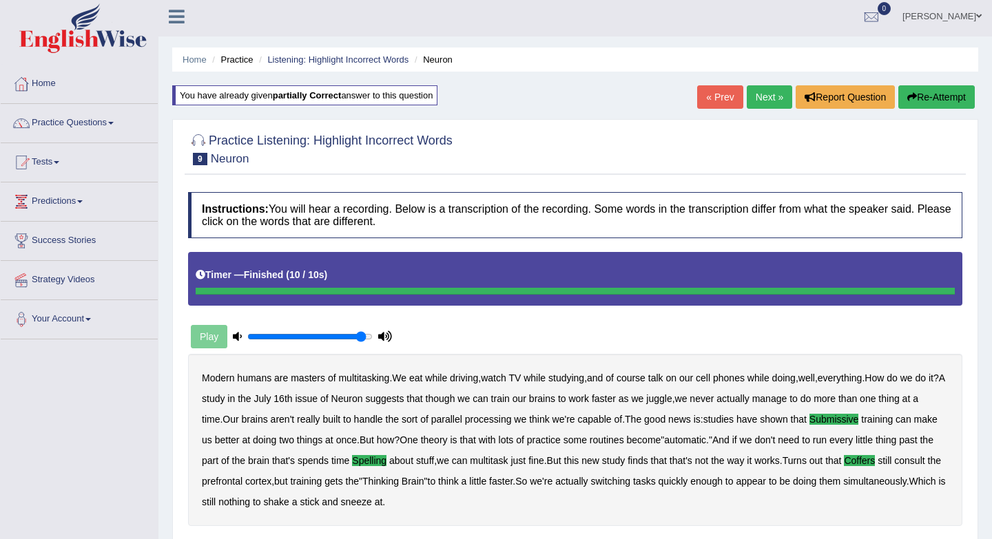
scroll to position [0, 0]
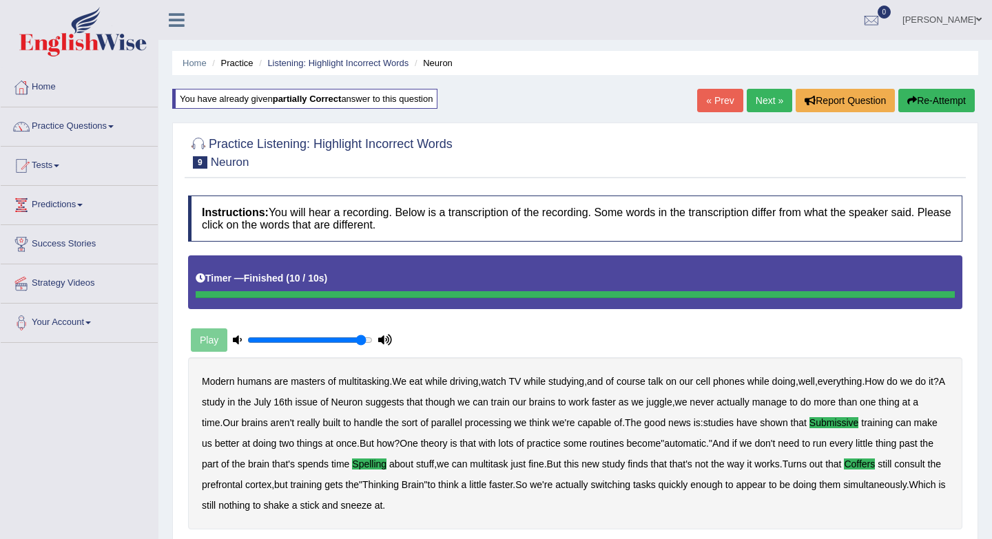
click at [762, 101] on link "Next »" at bounding box center [768, 100] width 45 height 23
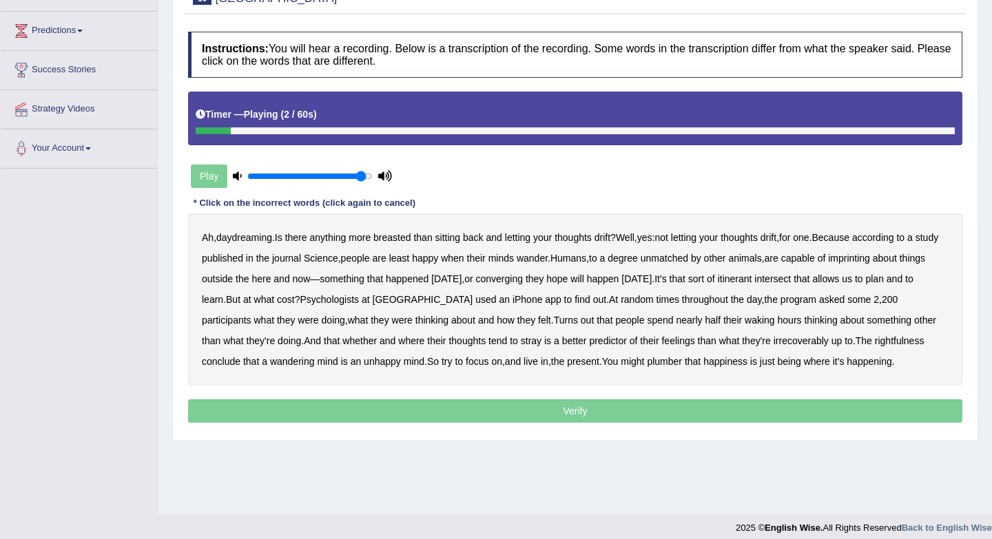
click at [400, 240] on b "breasted" at bounding box center [391, 237] width 37 height 11
click at [547, 262] on b "wander" at bounding box center [531, 258] width 31 height 11
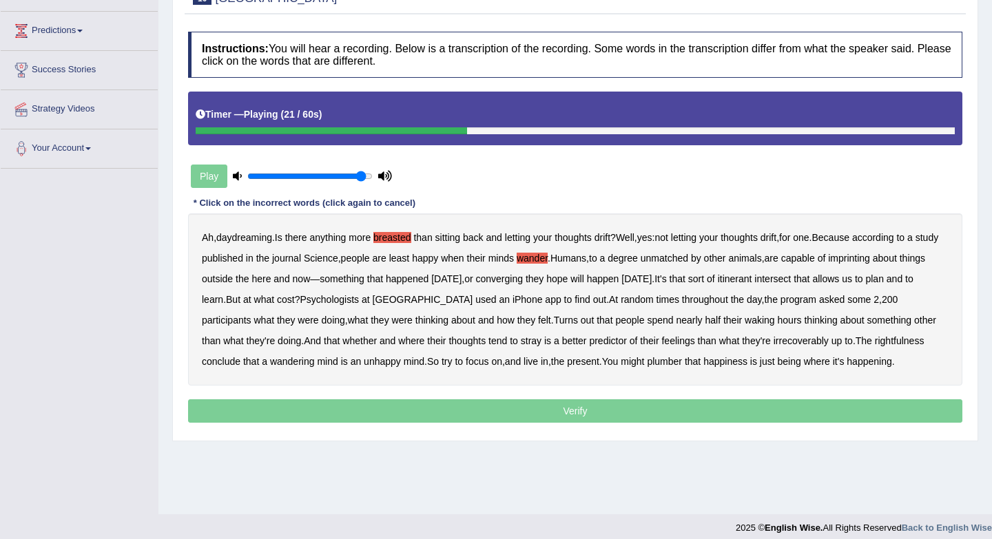
click at [523, 282] on b "converging" at bounding box center [500, 278] width 48 height 11
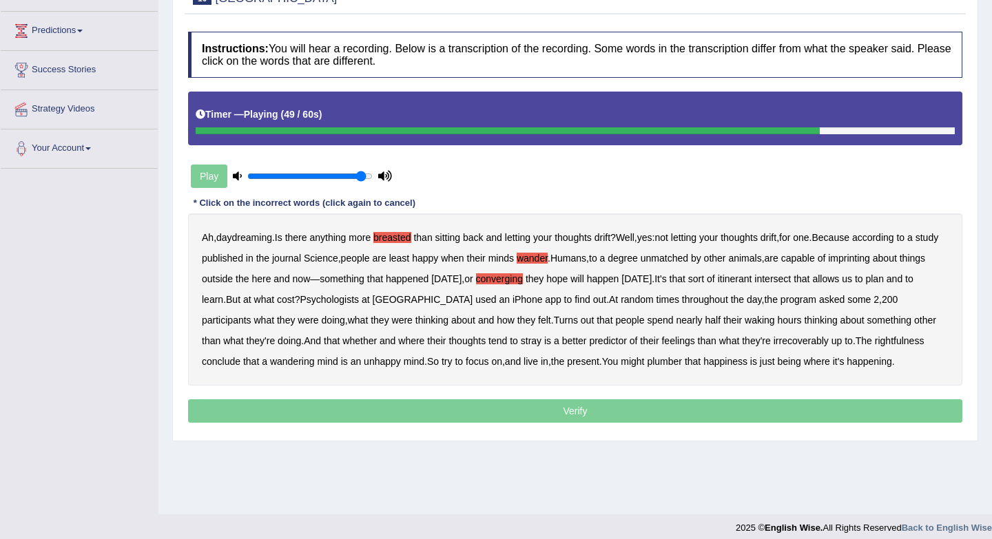
click at [828, 343] on b "irrecoverably" at bounding box center [800, 340] width 55 height 11
click at [682, 361] on b "plumber" at bounding box center [664, 361] width 35 height 11
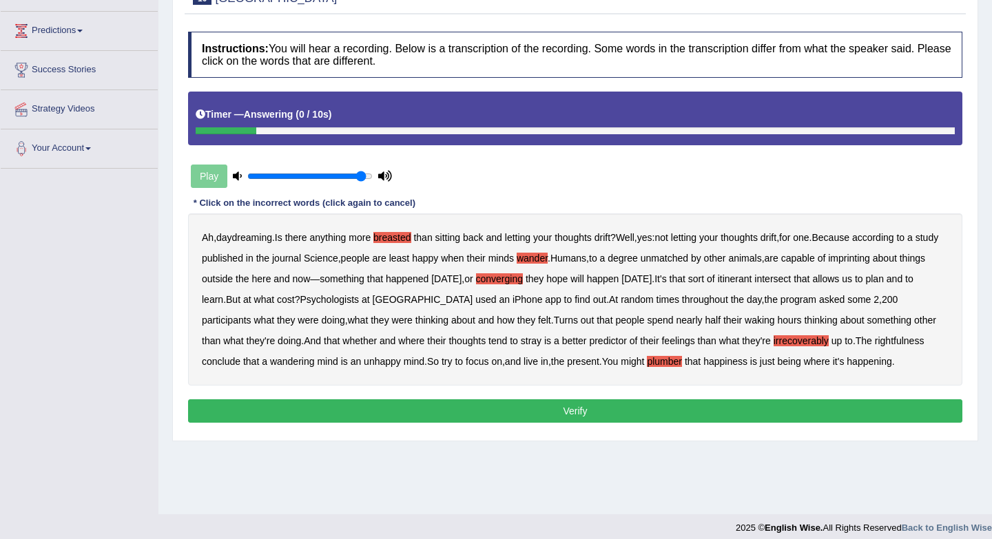
click at [547, 261] on b "wander" at bounding box center [531, 258] width 31 height 11
click at [594, 423] on button "Verify" at bounding box center [575, 410] width 774 height 23
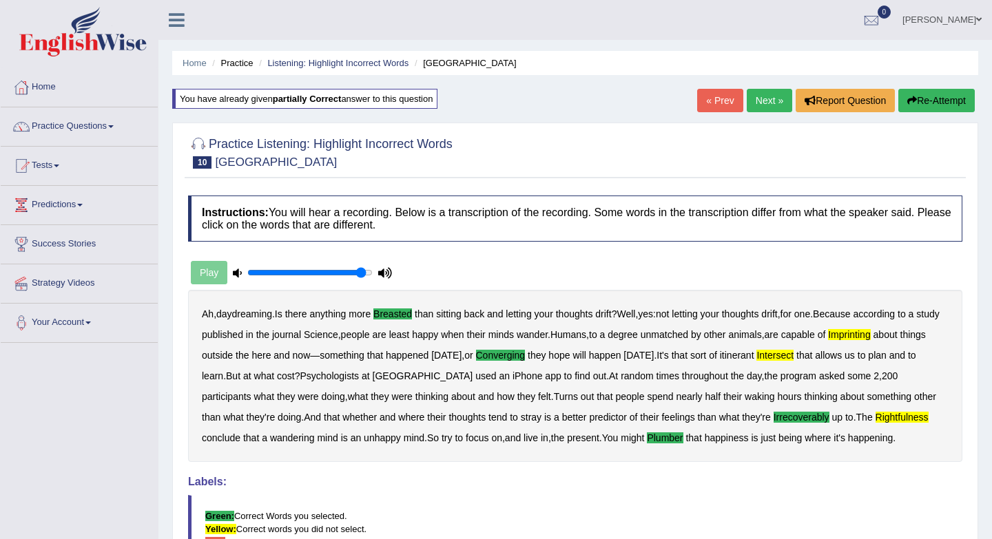
click at [760, 98] on link "Next »" at bounding box center [768, 100] width 45 height 23
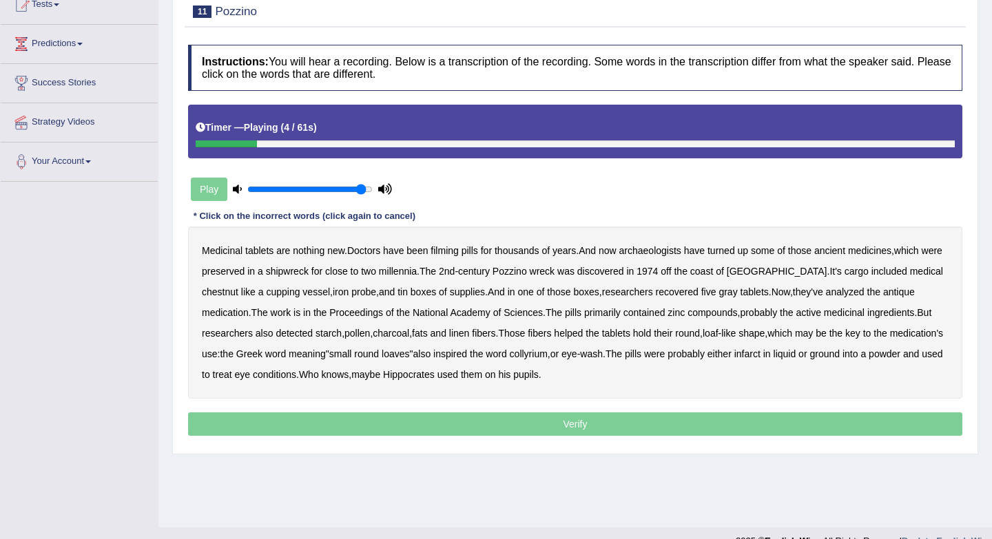
click at [454, 247] on b "filming" at bounding box center [444, 250] width 28 height 11
click at [238, 286] on b "chestnut" at bounding box center [220, 291] width 36 height 11
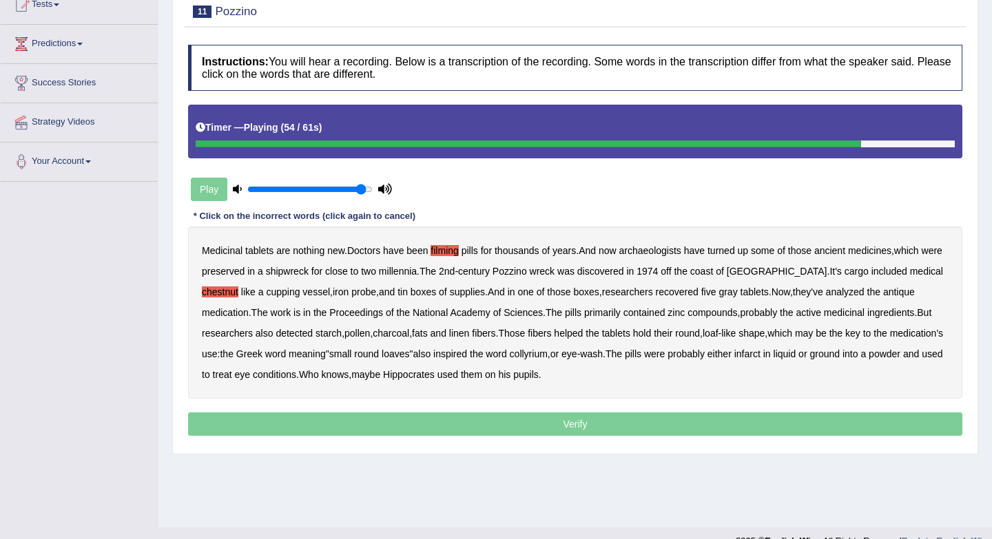
click at [760, 357] on b "infarct" at bounding box center [747, 353] width 26 height 11
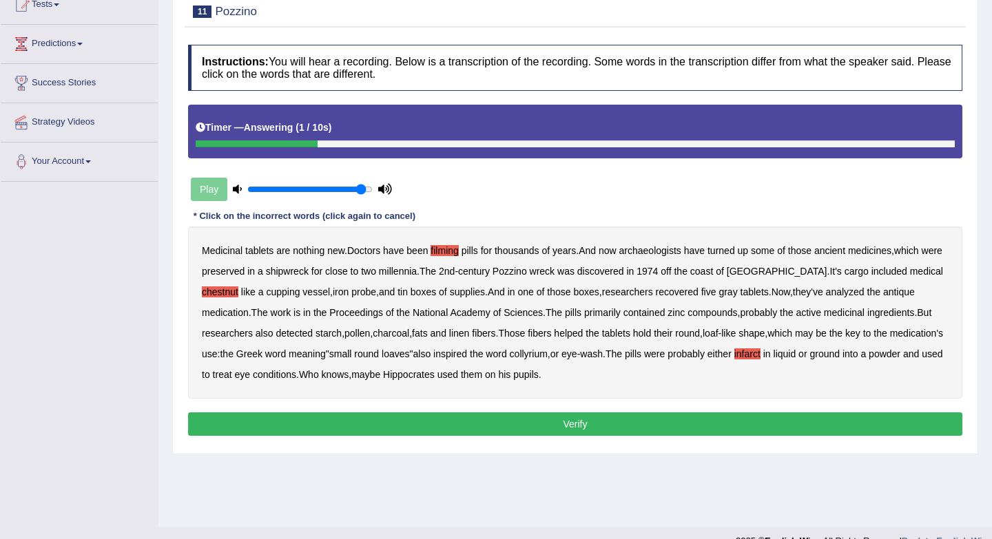
click at [604, 427] on button "Verify" at bounding box center [575, 423] width 774 height 23
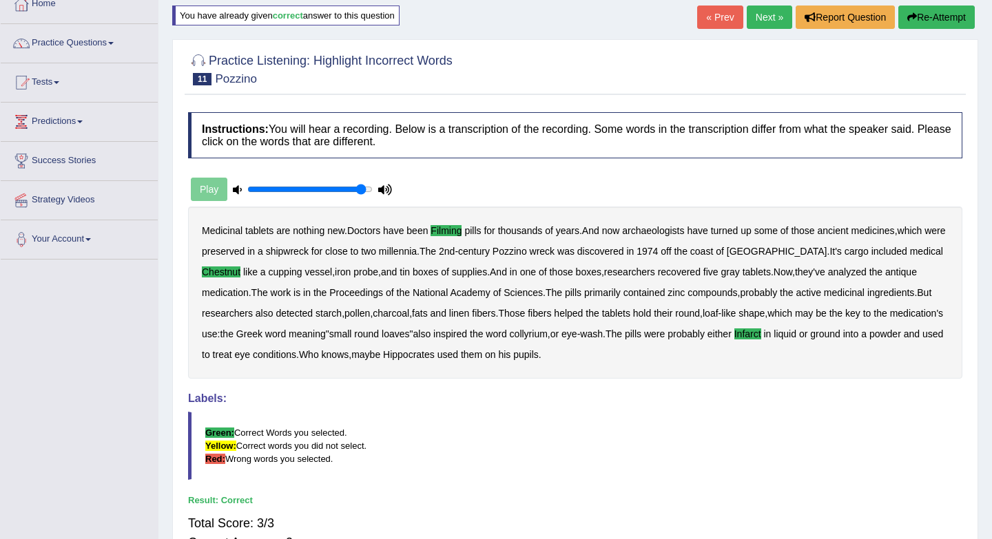
scroll to position [74, 0]
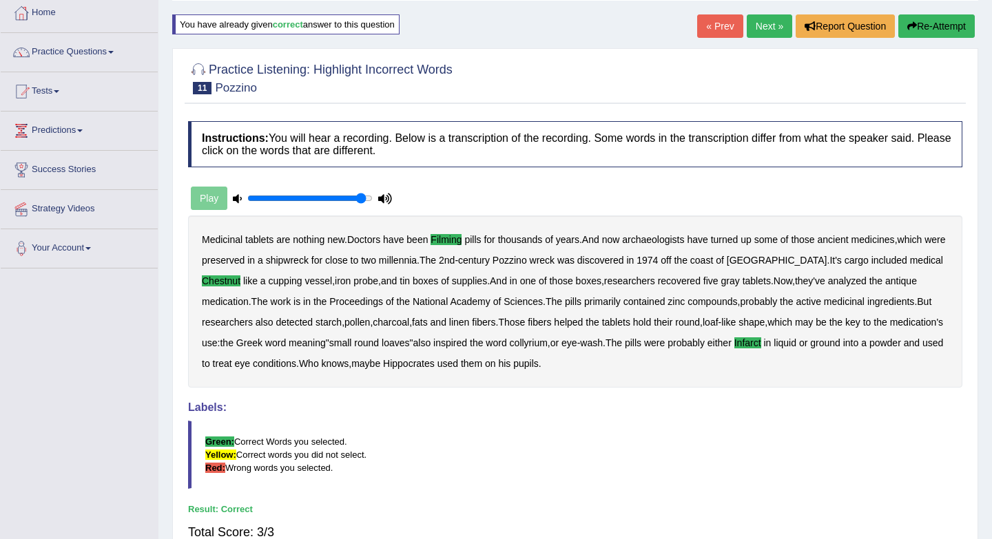
click at [757, 30] on link "Next »" at bounding box center [768, 25] width 45 height 23
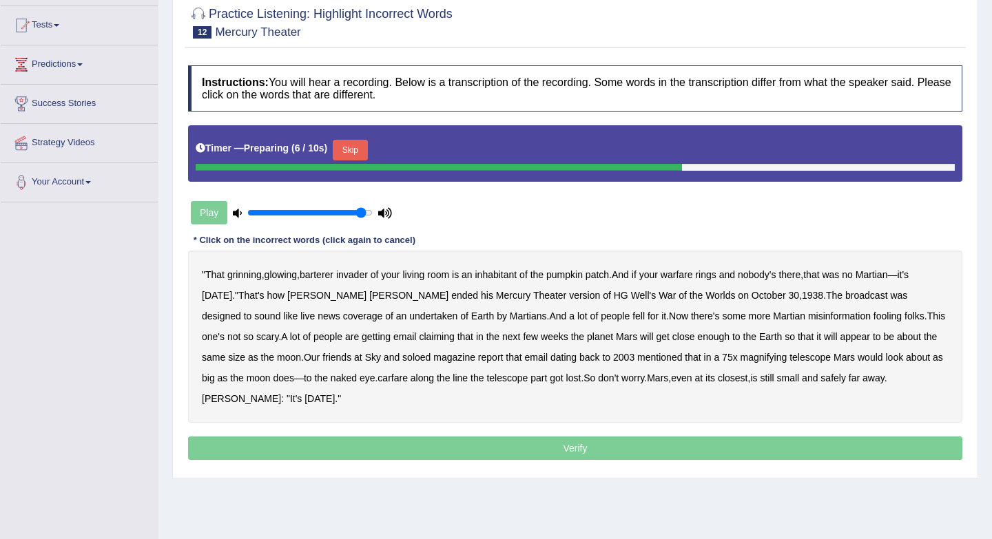
scroll to position [154, 0]
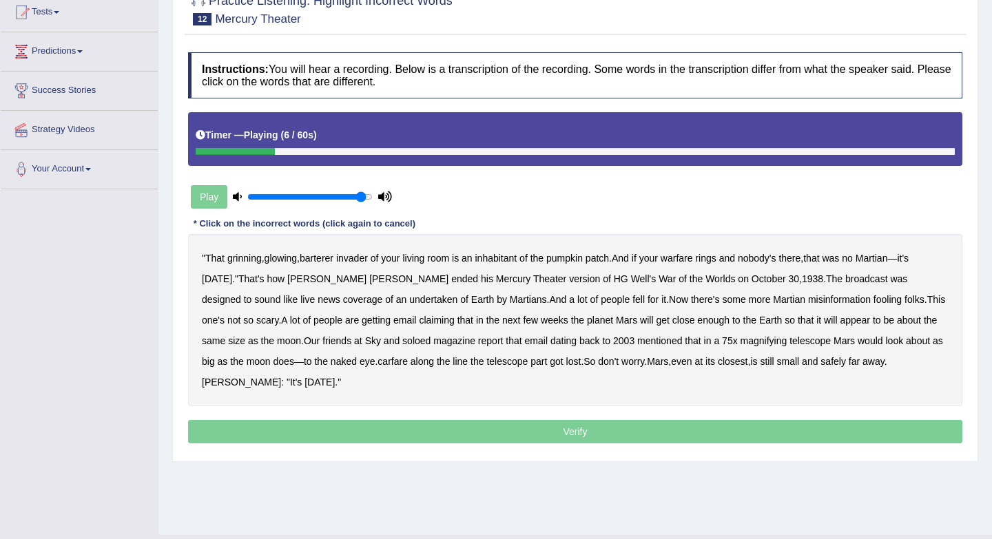
click at [693, 260] on b "warfare" at bounding box center [676, 258] width 32 height 11
click at [409, 303] on b "undertaken" at bounding box center [433, 299] width 48 height 11
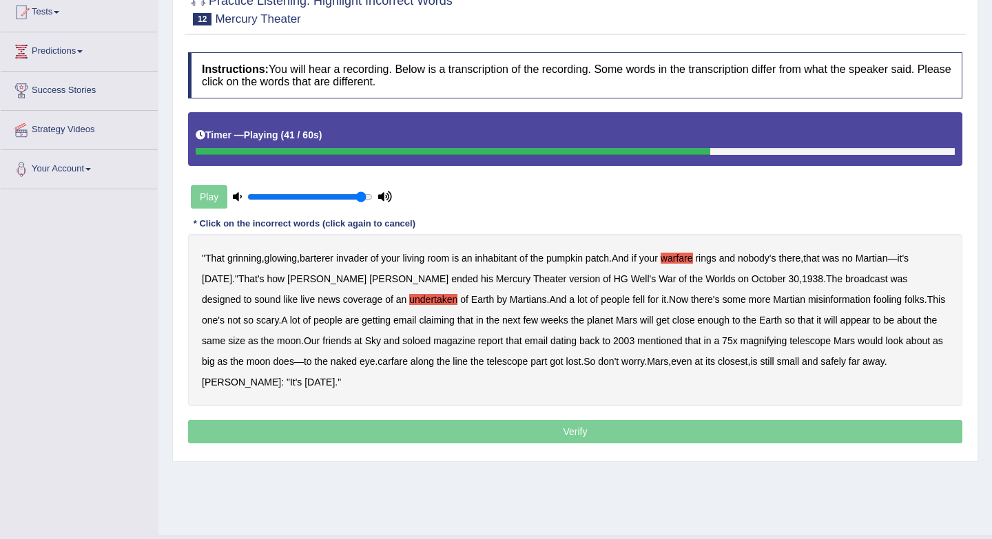
click at [402, 344] on b "soloed" at bounding box center [416, 340] width 28 height 11
click at [377, 364] on b "carfare" at bounding box center [392, 361] width 30 height 11
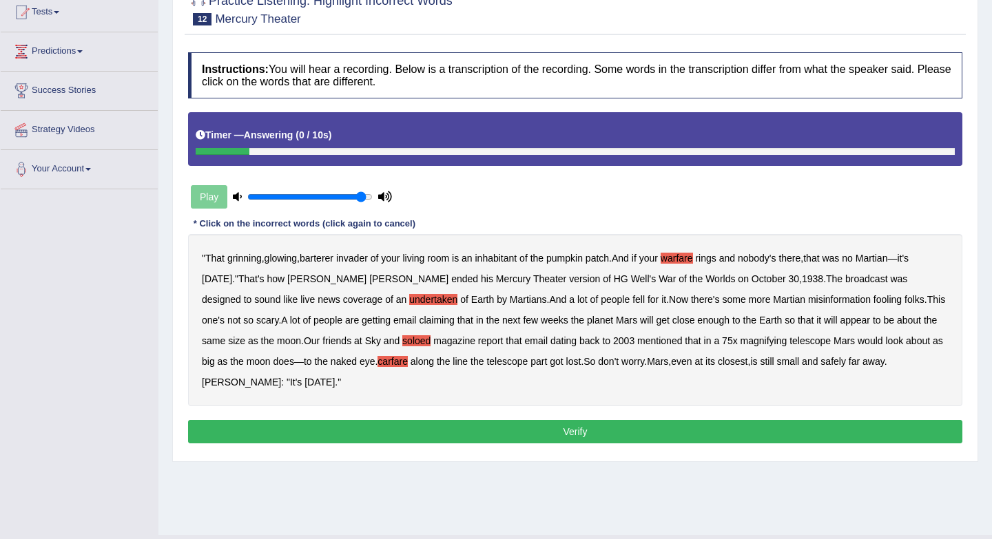
click at [300, 426] on button "Verify" at bounding box center [575, 431] width 774 height 23
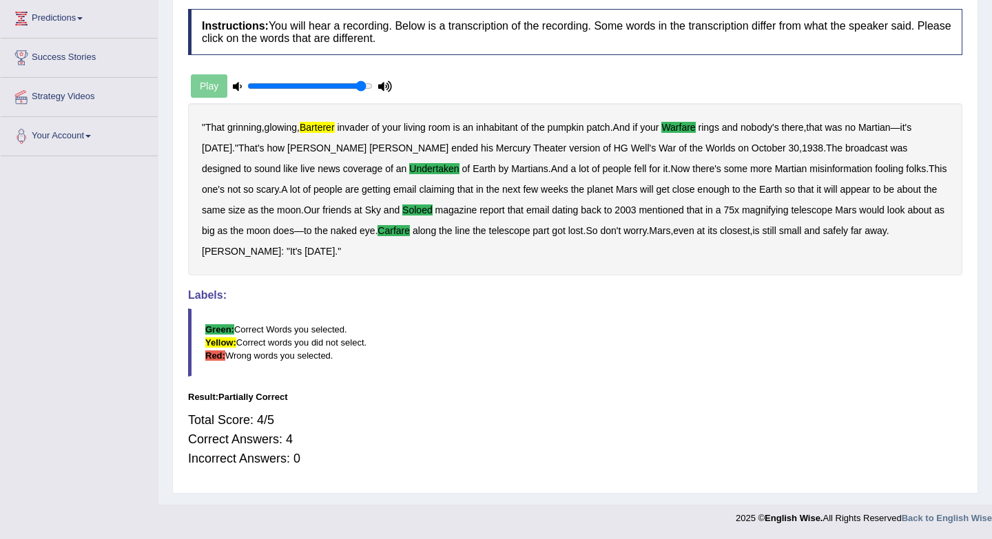
scroll to position [0, 0]
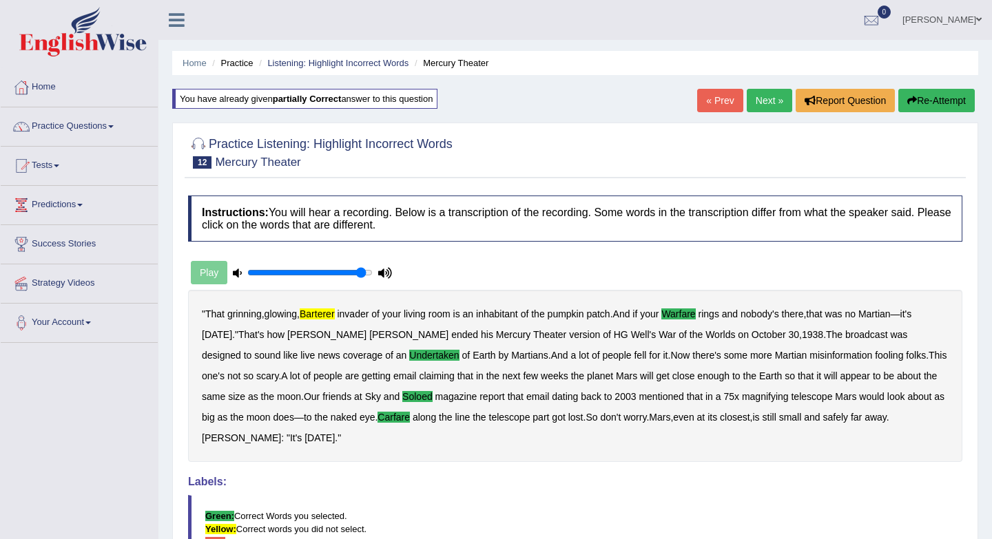
click at [753, 94] on link "Next »" at bounding box center [768, 100] width 45 height 23
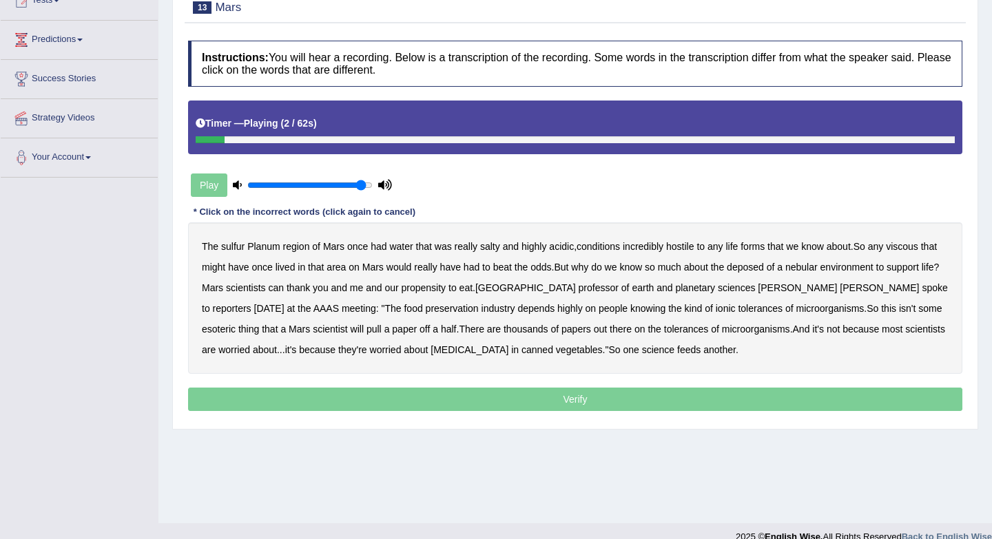
click at [228, 247] on b "sulfur" at bounding box center [232, 246] width 23 height 11
click at [908, 242] on b "viscous" at bounding box center [902, 246] width 32 height 11
click at [764, 271] on b "deposed" at bounding box center [745, 267] width 37 height 11
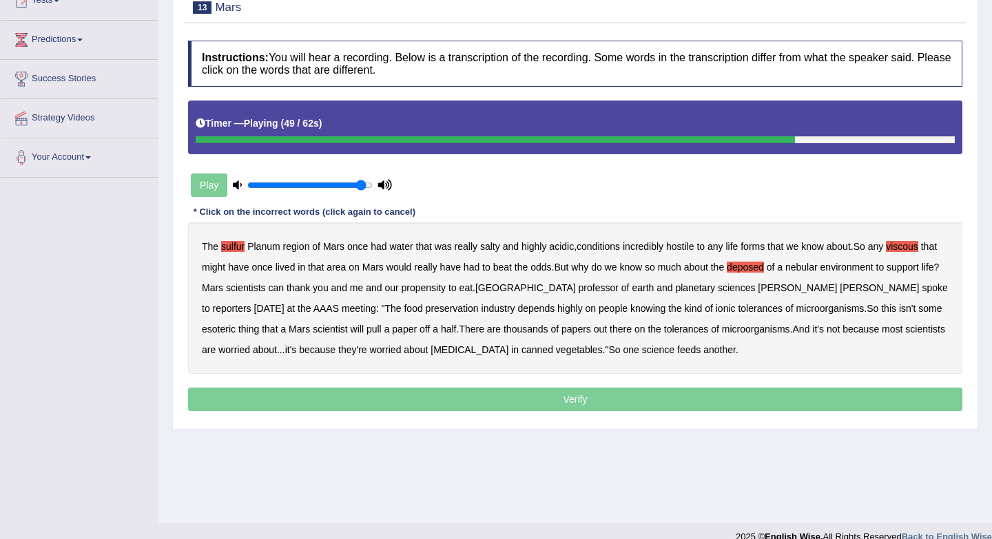
click at [441, 332] on b "half" at bounding box center [449, 329] width 16 height 11
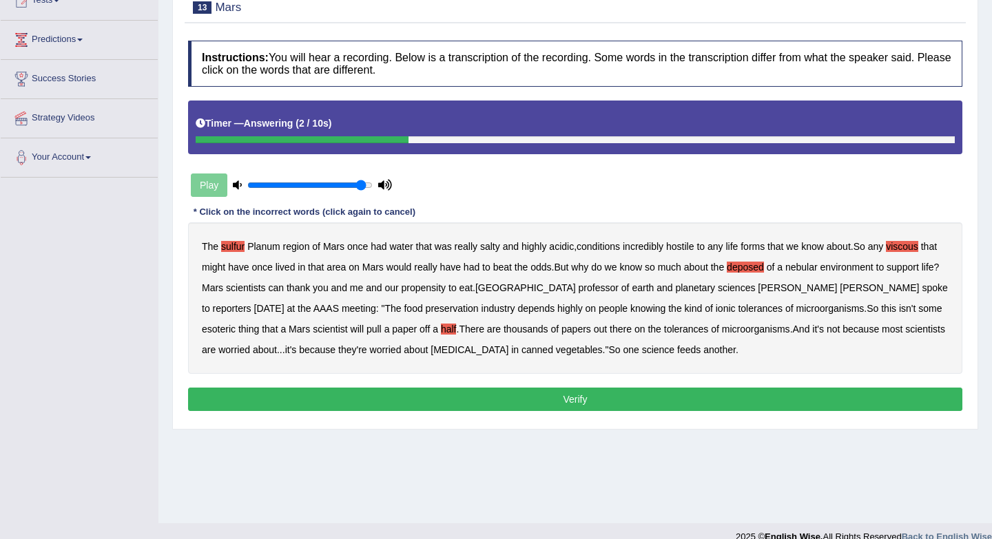
click at [563, 393] on button "Verify" at bounding box center [575, 399] width 774 height 23
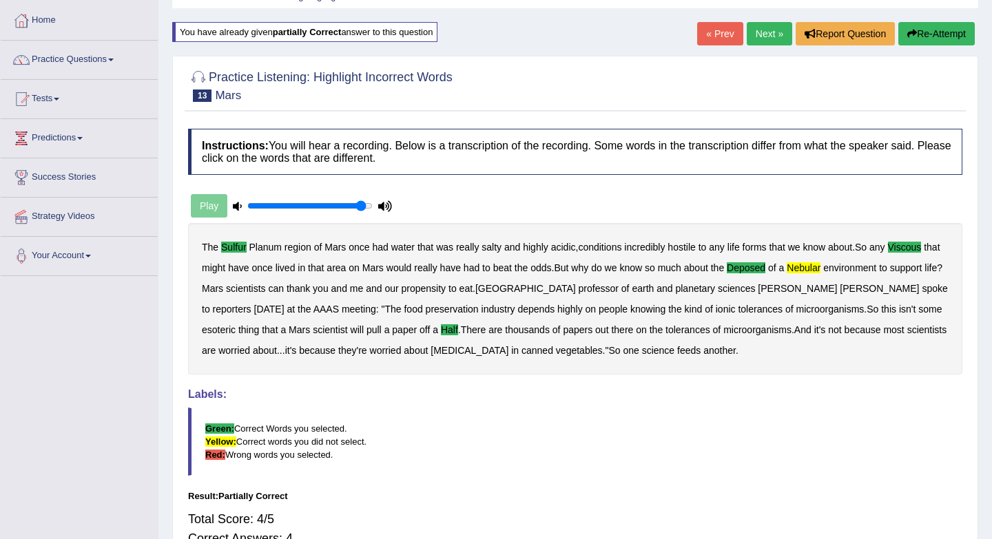
scroll to position [39, 0]
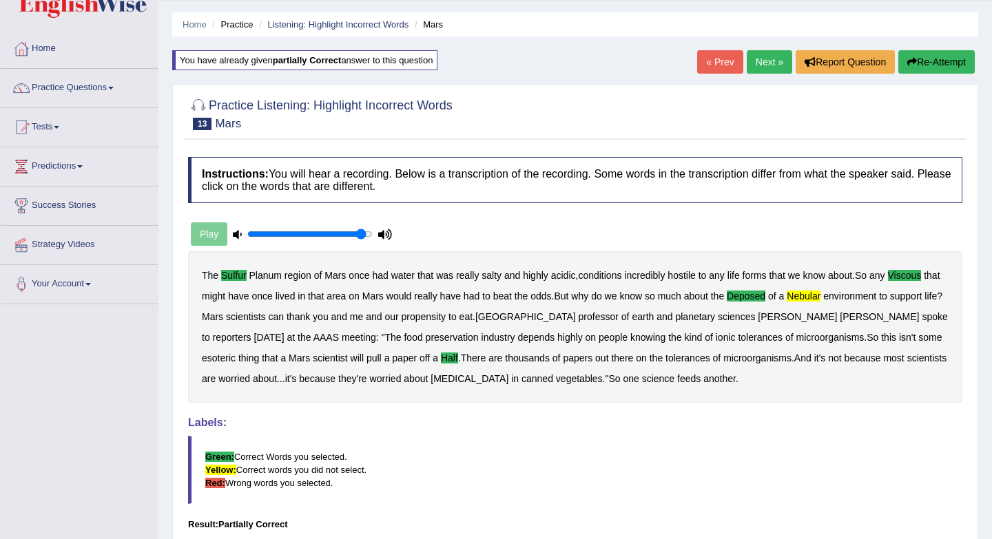
click at [755, 69] on link "Next »" at bounding box center [768, 61] width 45 height 23
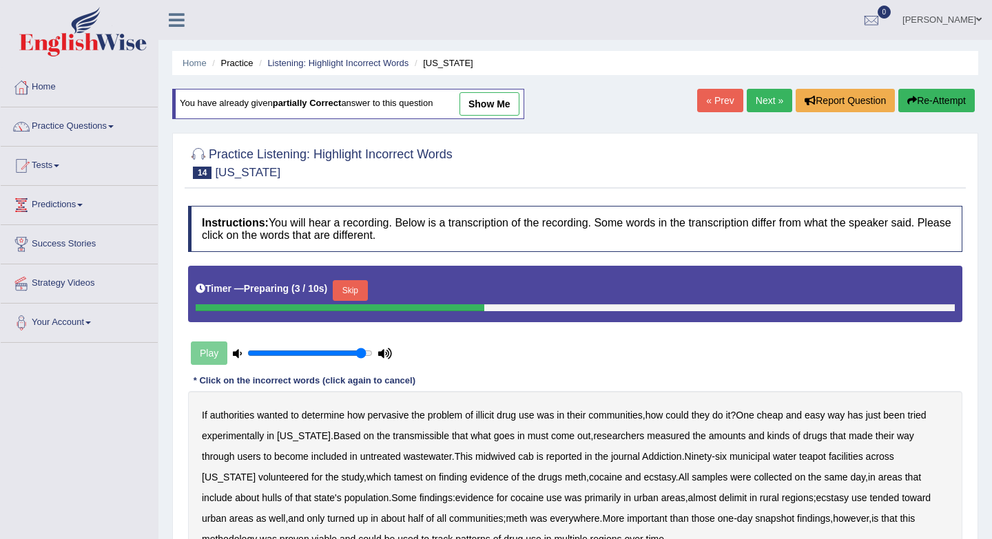
scroll to position [184, 0]
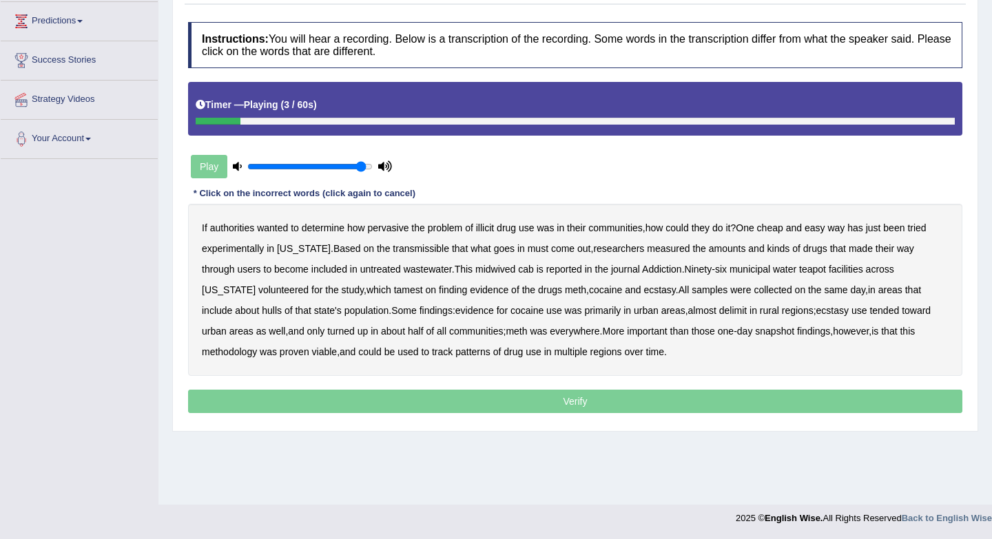
click at [403, 229] on b "pervasive" at bounding box center [388, 227] width 41 height 11
click at [419, 253] on b "transmissible" at bounding box center [421, 248] width 56 height 11
click at [475, 271] on b "midwived" at bounding box center [495, 269] width 40 height 11
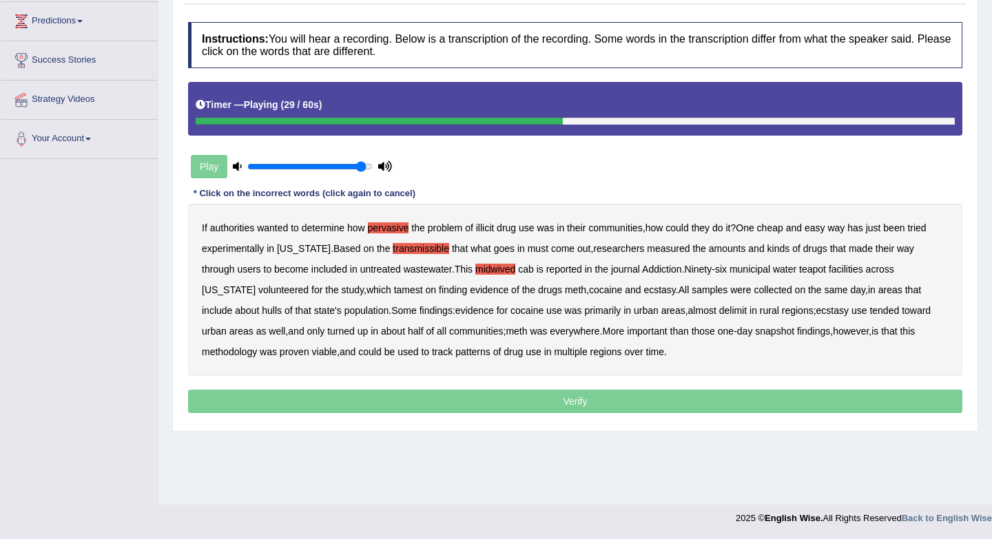
click at [394, 292] on b "tamest" at bounding box center [408, 289] width 29 height 11
click at [262, 313] on b "hulls" at bounding box center [272, 310] width 20 height 11
click at [719, 311] on b "delimit" at bounding box center [733, 310] width 28 height 11
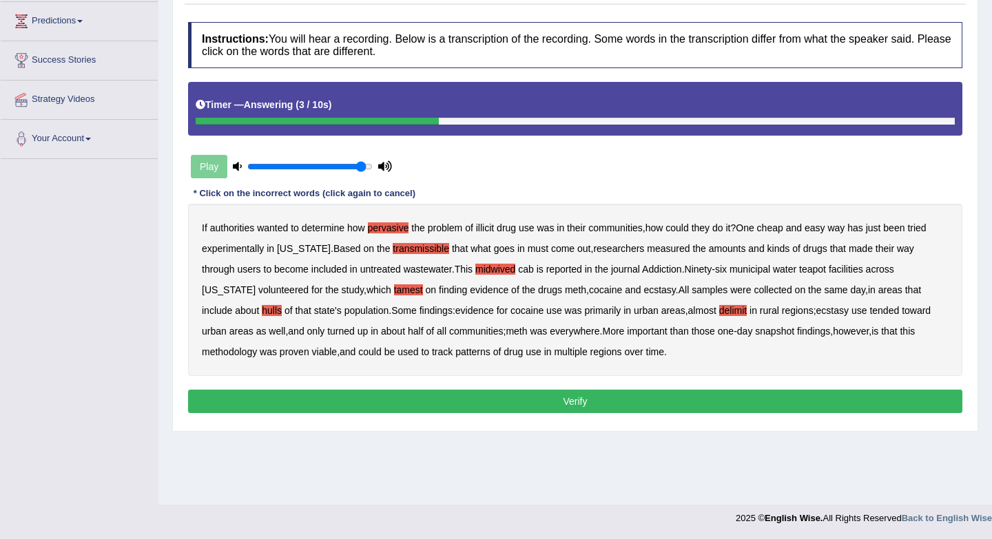
click at [492, 397] on button "Verify" at bounding box center [575, 401] width 774 height 23
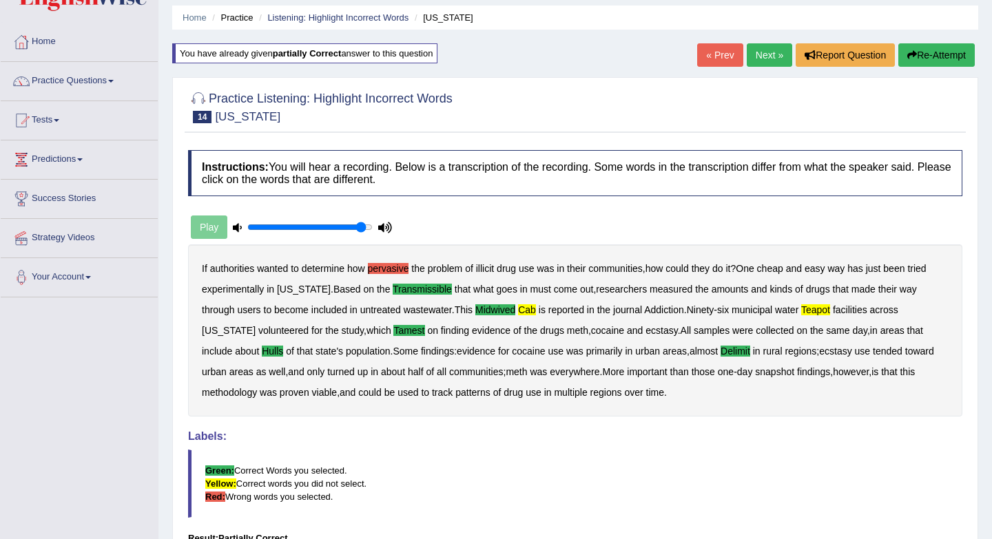
scroll to position [43, 0]
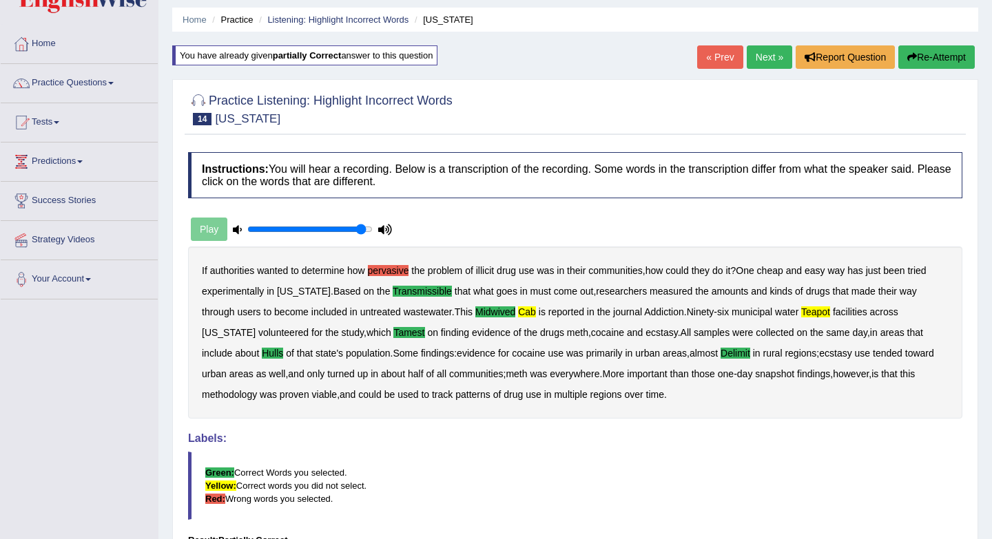
click at [746, 62] on link "Next »" at bounding box center [768, 56] width 45 height 23
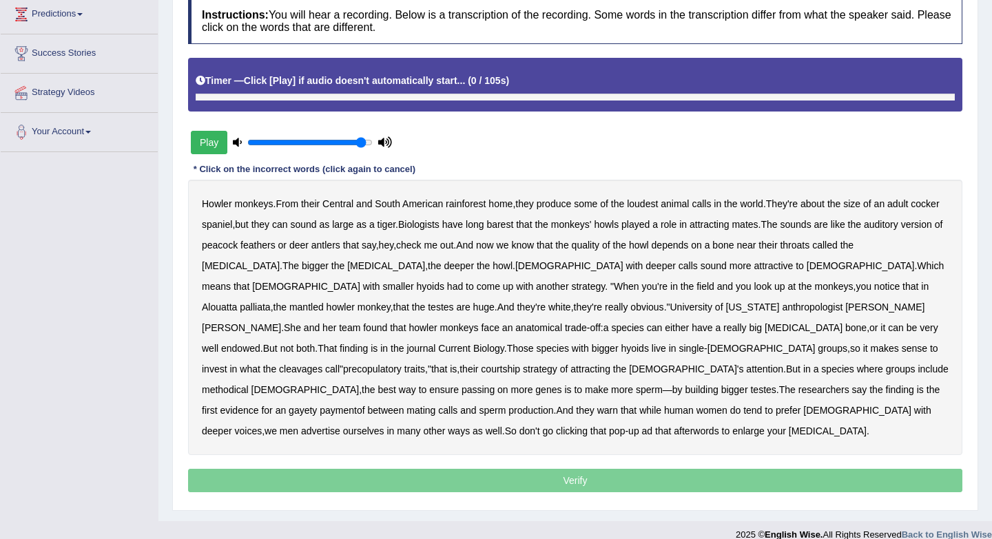
scroll to position [187, 0]
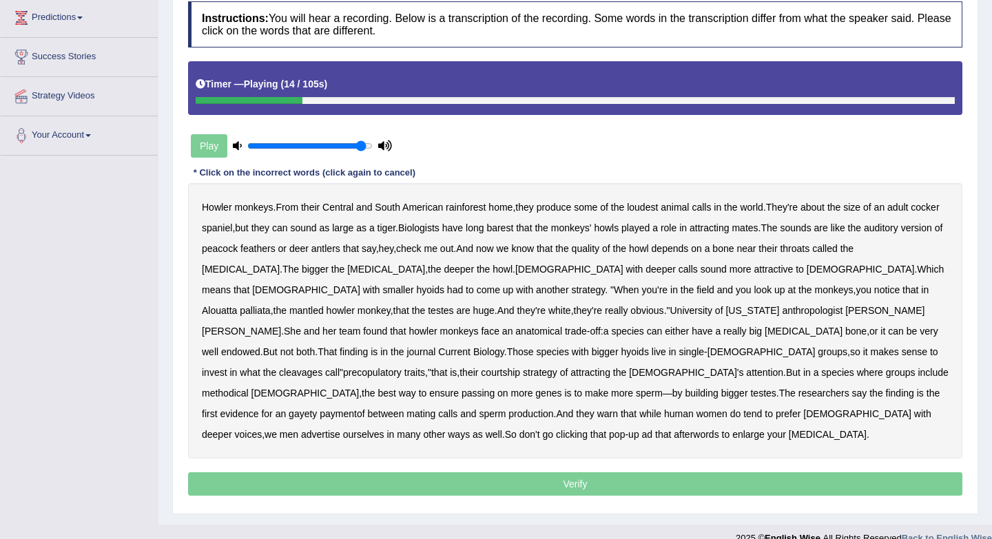
click at [513, 228] on b "barest" at bounding box center [499, 227] width 27 height 11
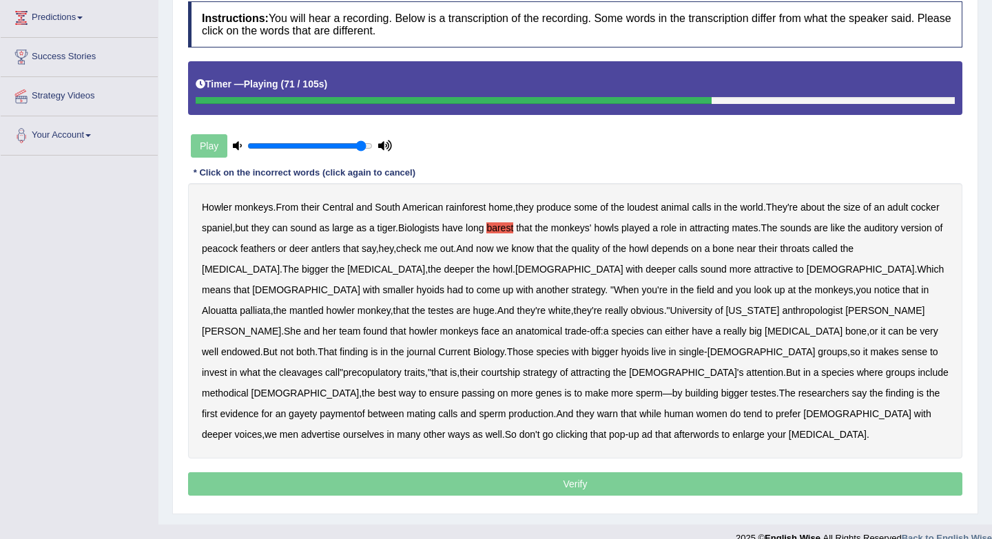
click at [322, 367] on b "cleavages" at bounding box center [300, 372] width 43 height 11
click at [362, 379] on div "Howler monkeys . From their Central and South American rainforest home , they p…" at bounding box center [575, 320] width 774 height 275
click at [249, 388] on b "methodical" at bounding box center [225, 393] width 47 height 11
click at [317, 408] on b "gayety" at bounding box center [303, 413] width 28 height 11
click at [364, 408] on b "paymentof" at bounding box center [342, 413] width 45 height 11
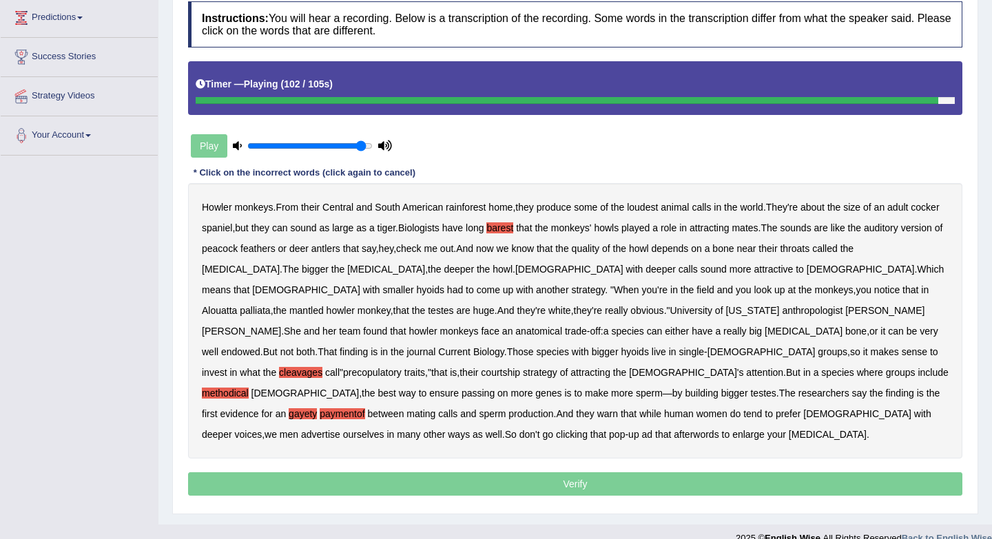
click at [707, 429] on b "afterwords" at bounding box center [695, 434] width 45 height 11
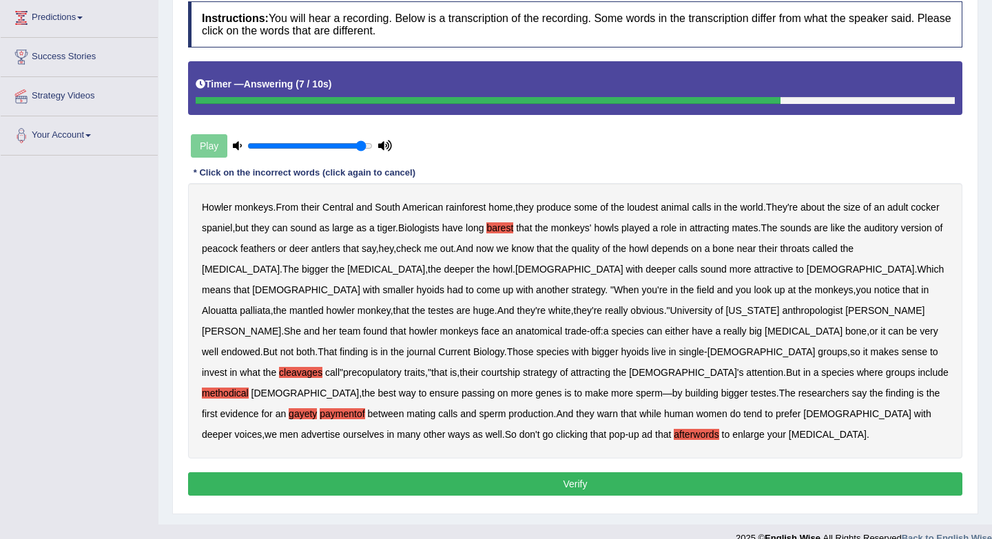
click at [612, 472] on button "Verify" at bounding box center [575, 483] width 774 height 23
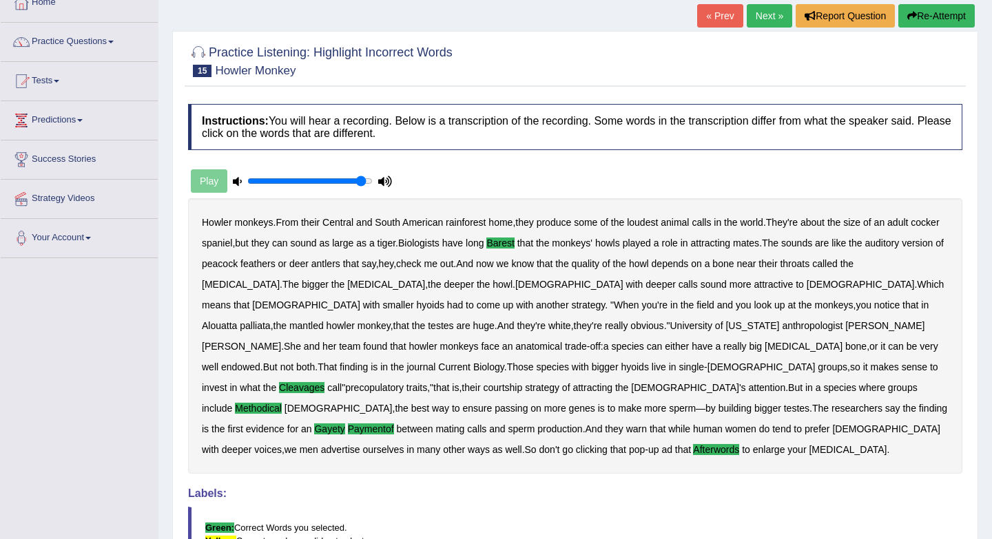
scroll to position [0, 0]
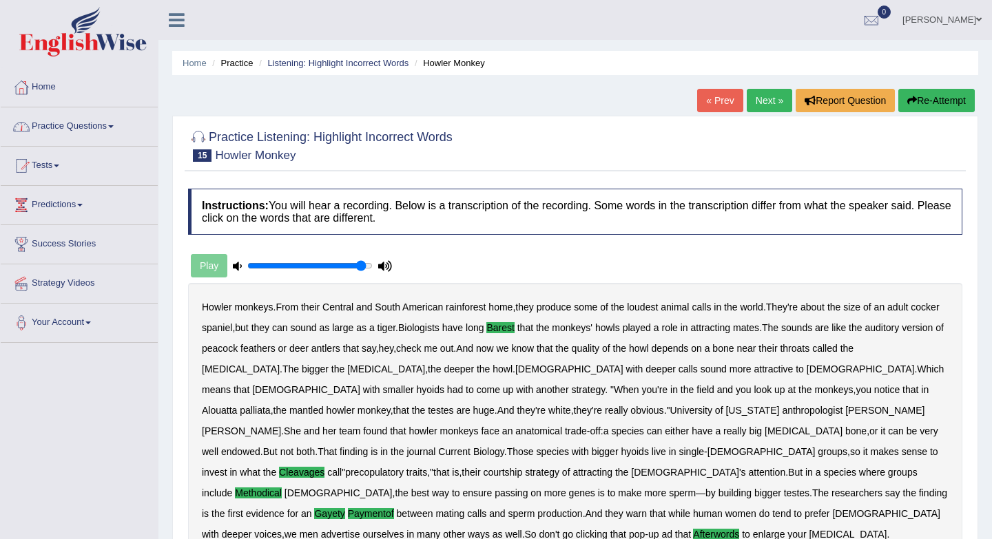
click at [117, 129] on link "Practice Questions" at bounding box center [79, 124] width 157 height 34
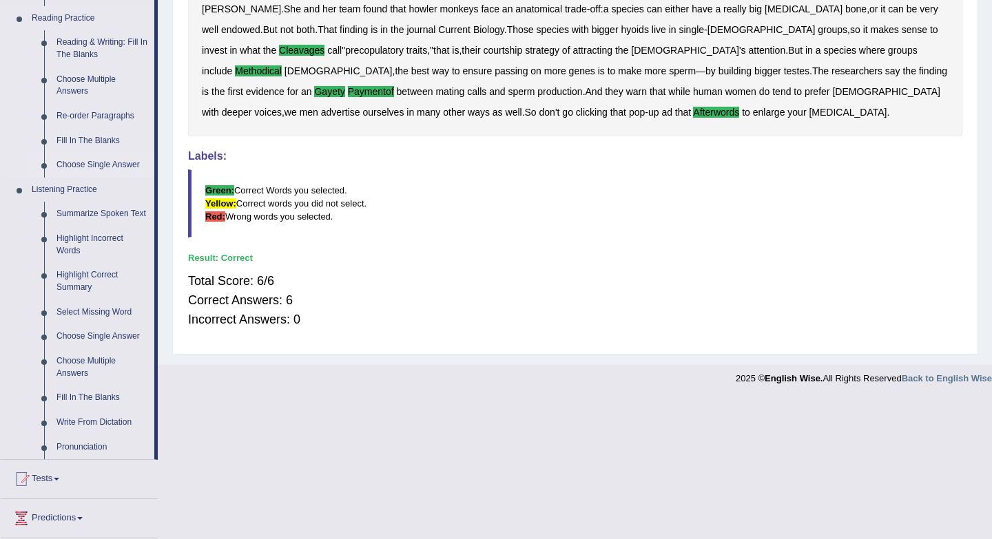
scroll to position [446, 0]
